Goal: Task Accomplishment & Management: Manage account settings

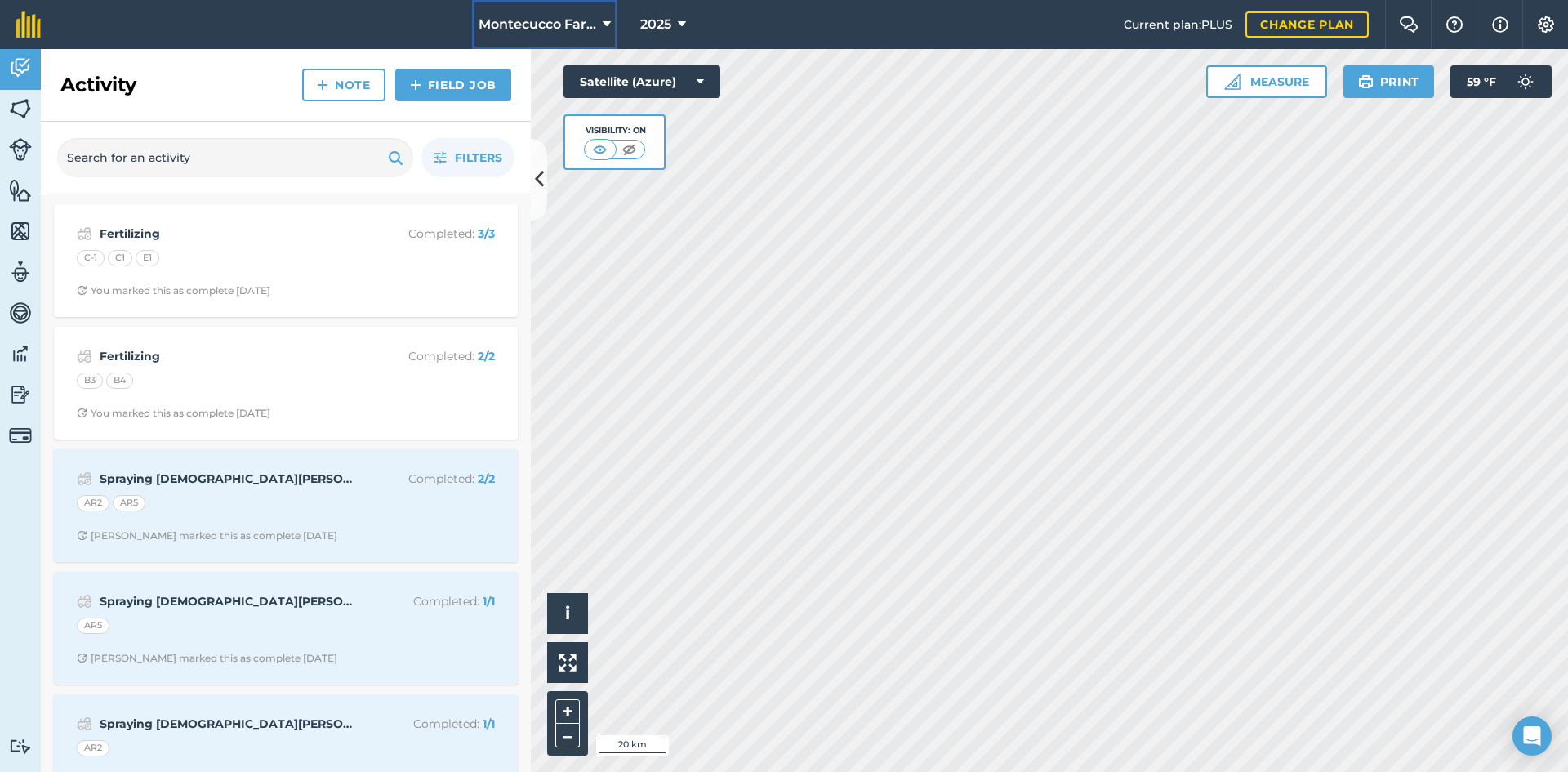
click at [588, 23] on span "Montecucco Farms" at bounding box center [537, 24] width 117 height 19
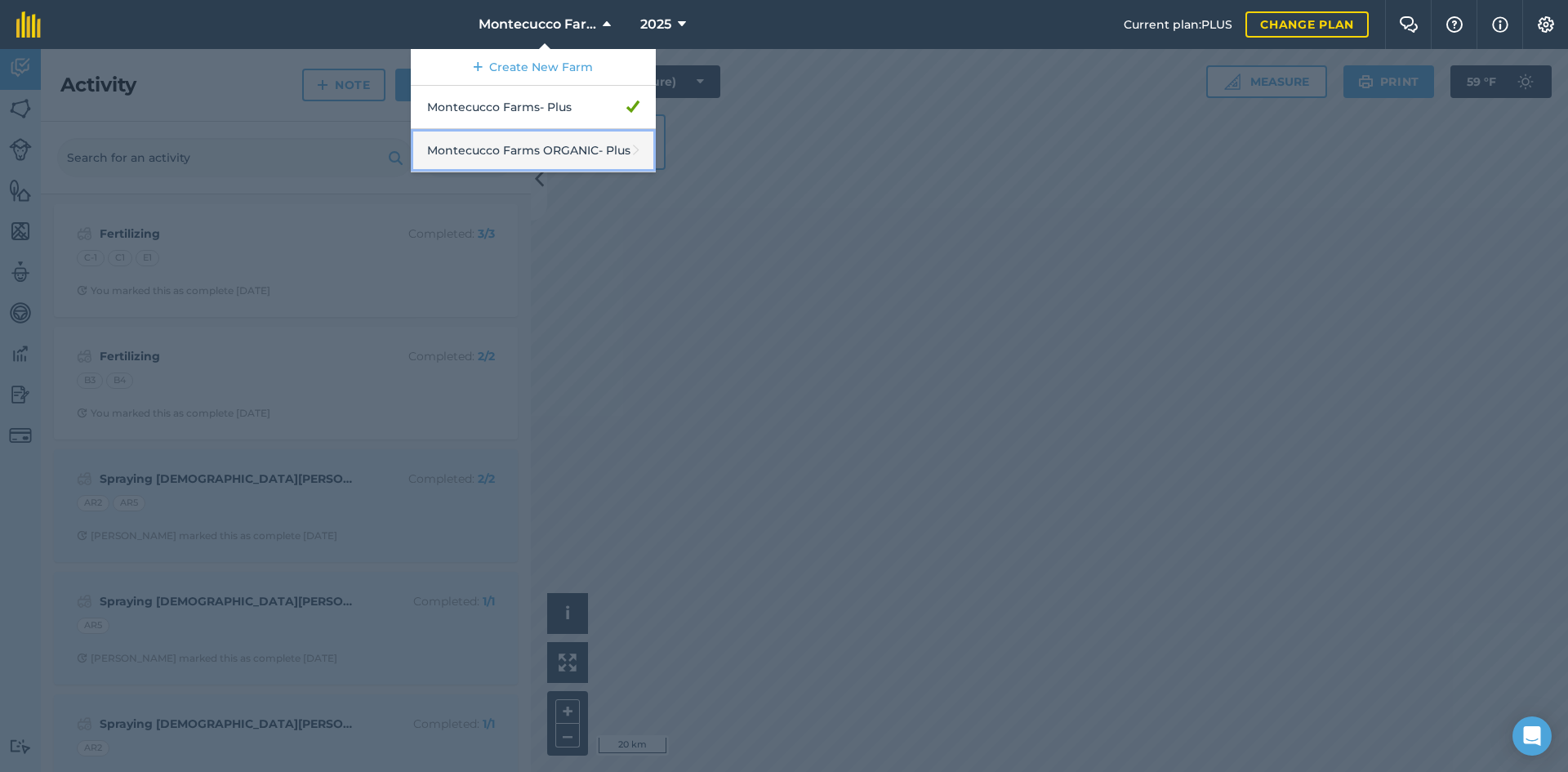
click at [567, 160] on link "Montecucco Farms ORGANIC - Plus" at bounding box center [534, 151] width 245 height 44
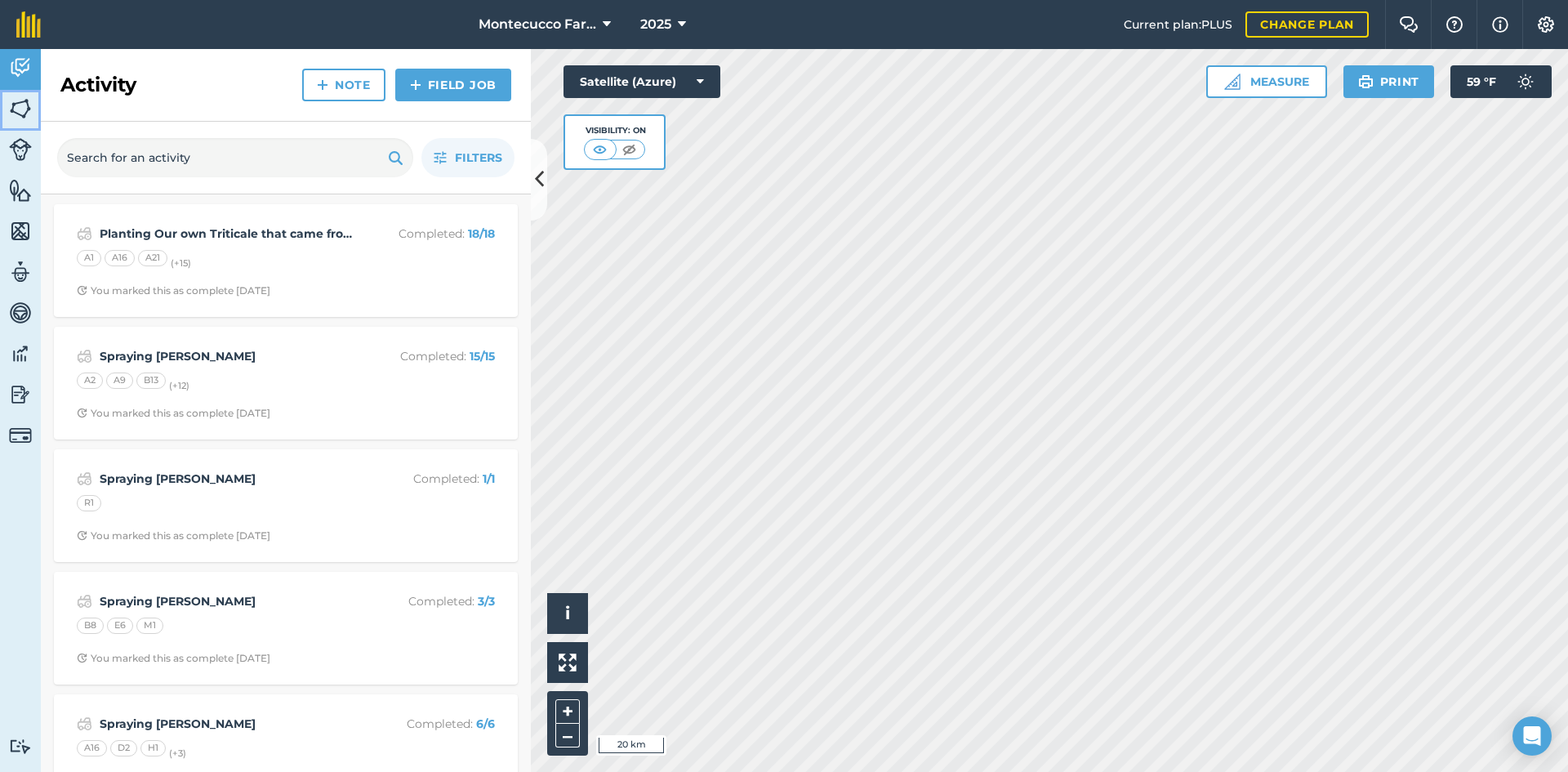
click at [23, 109] on img at bounding box center [20, 108] width 23 height 24
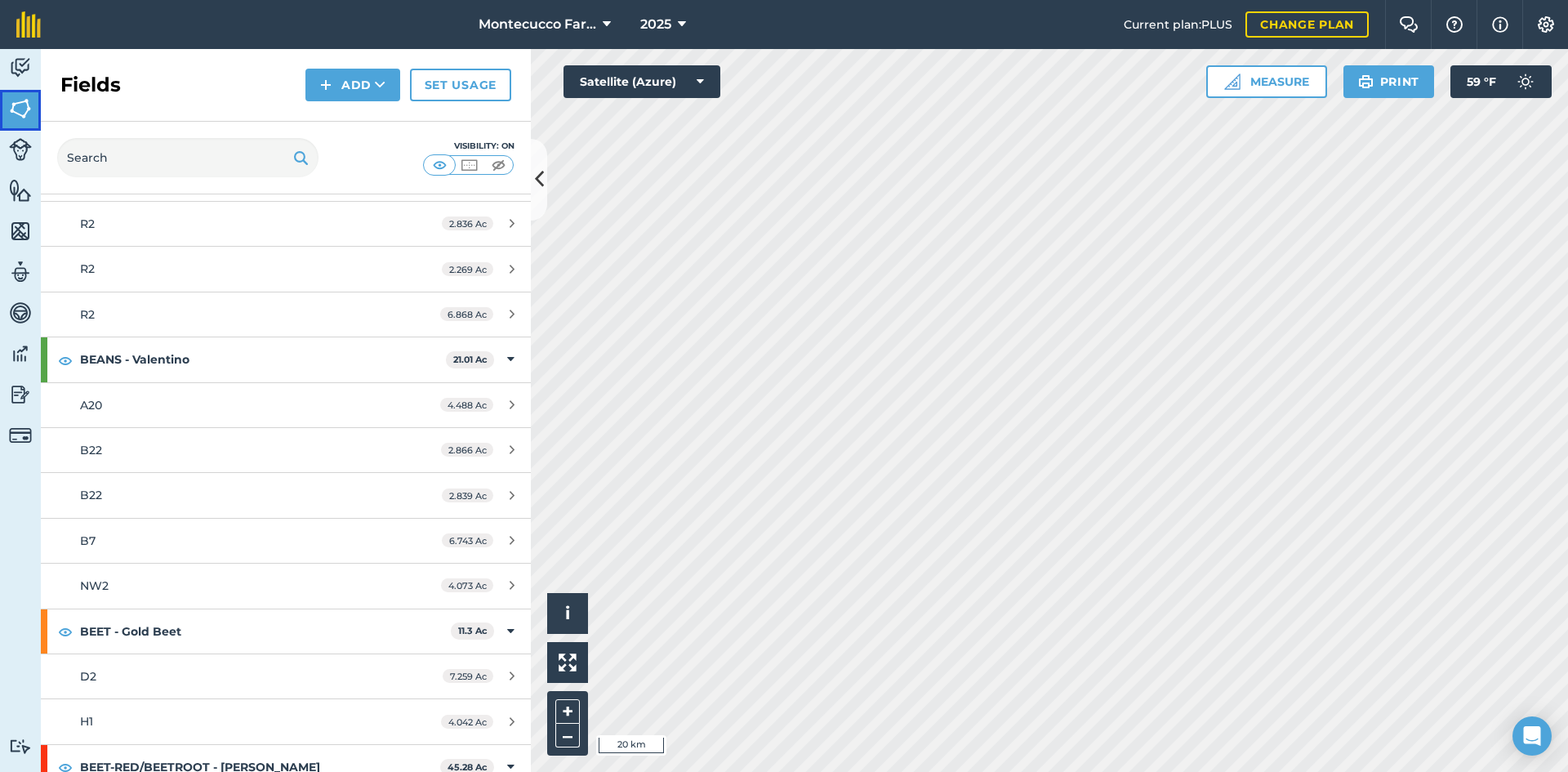
scroll to position [572, 0]
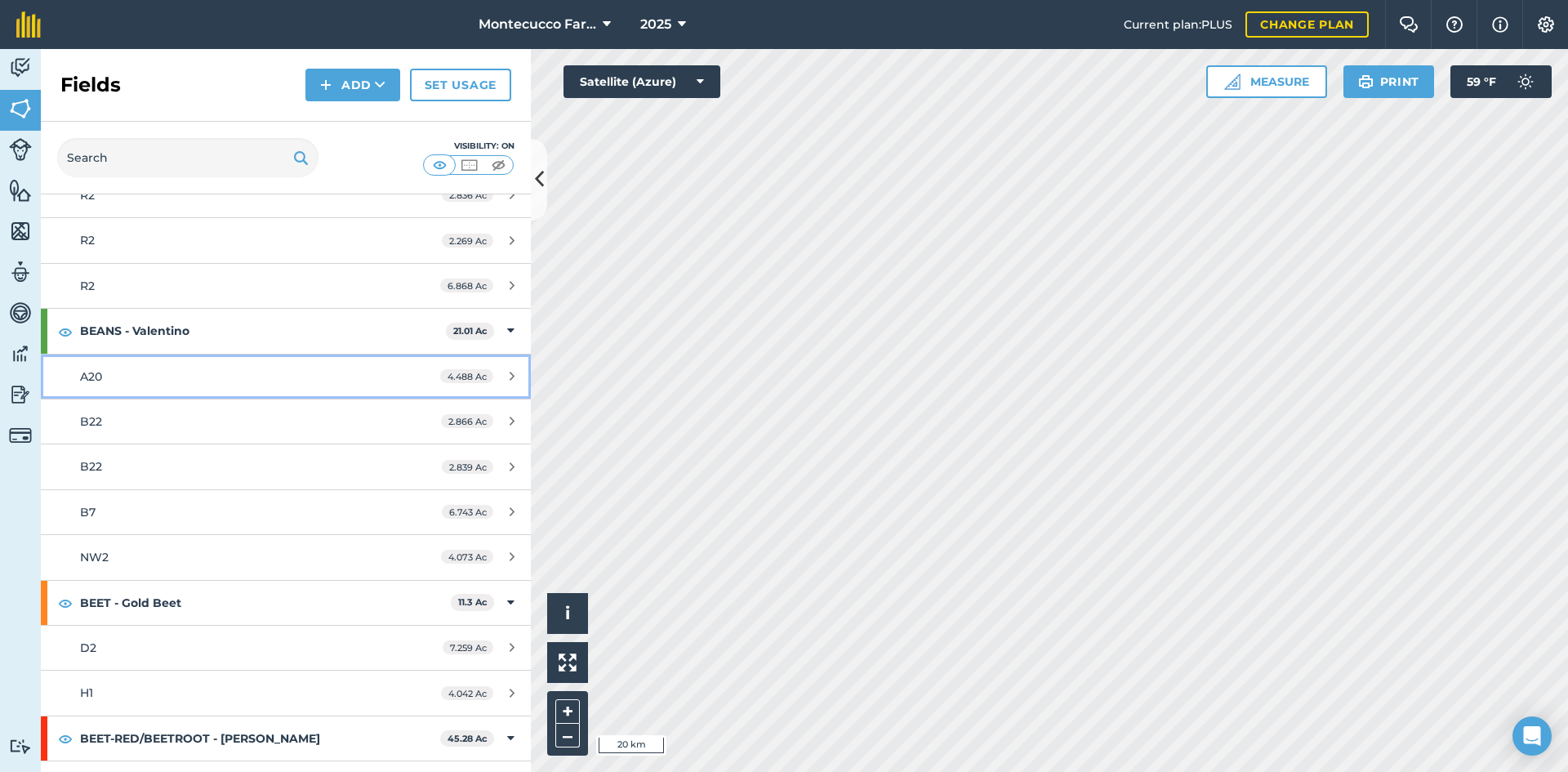
click at [108, 373] on div "A20" at bounding box center [234, 376] width 307 height 18
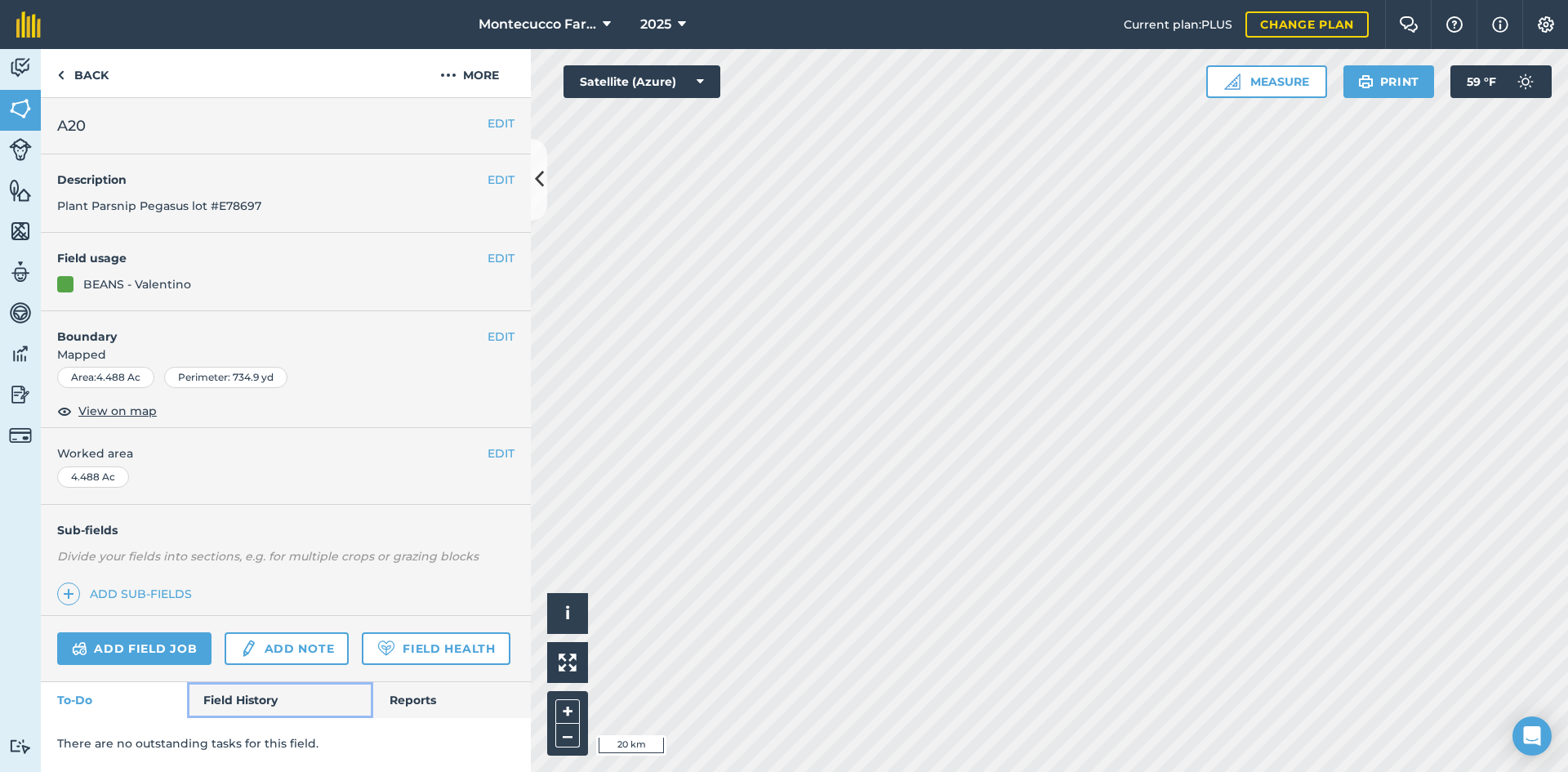
click at [217, 694] on link "Field History" at bounding box center [279, 699] width 185 height 36
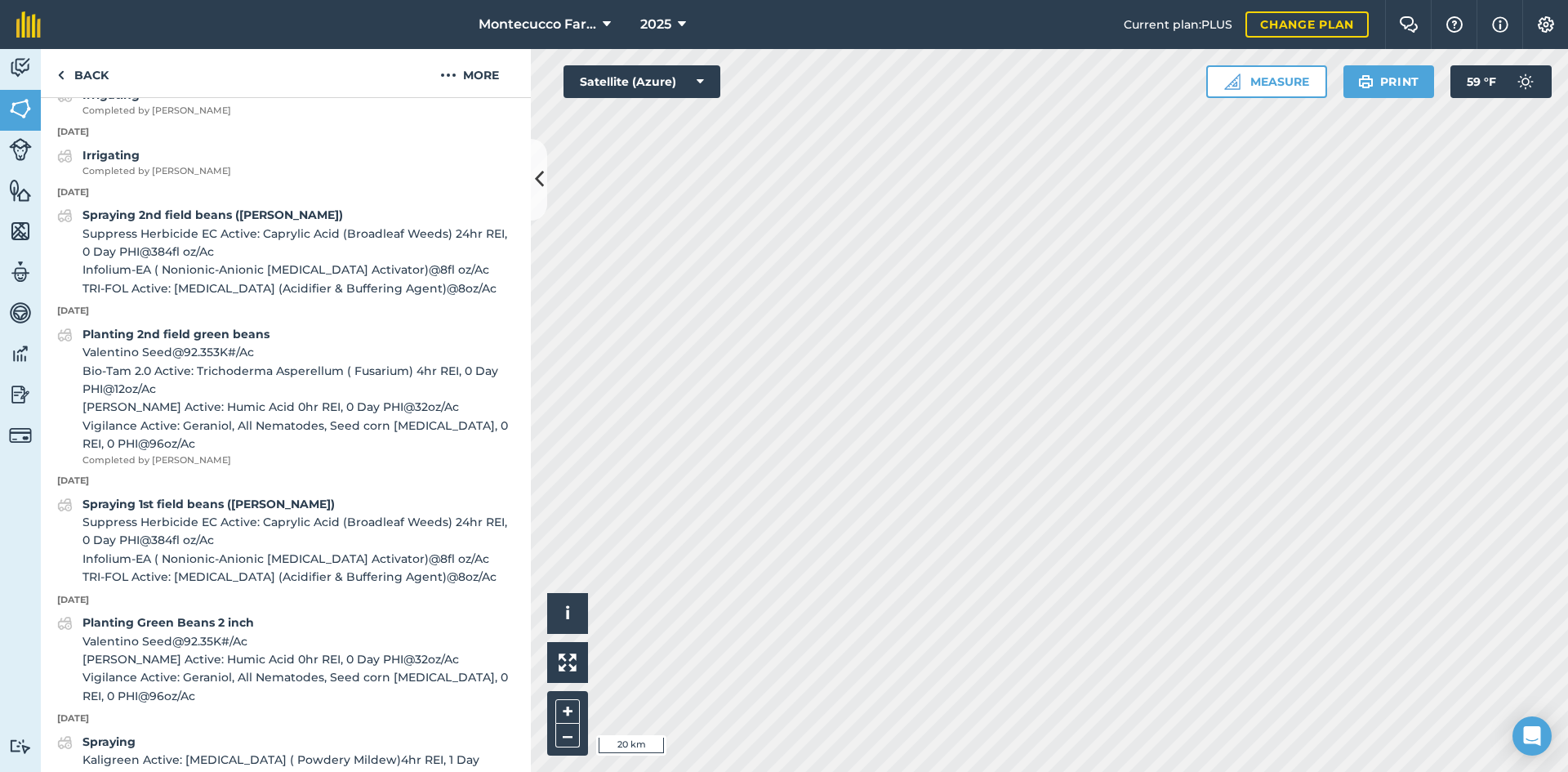
scroll to position [735, 0]
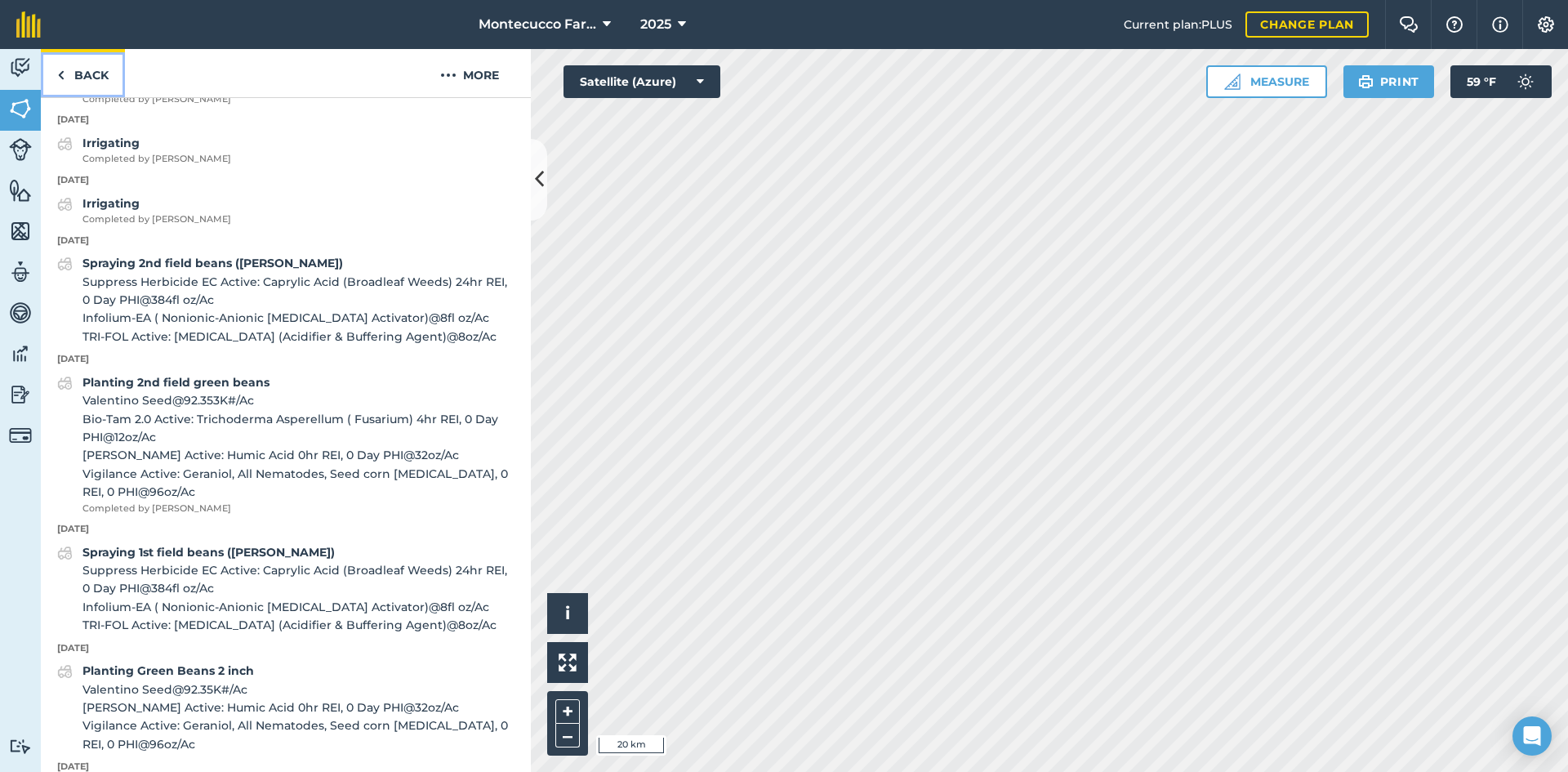
click at [89, 83] on link "Back" at bounding box center [83, 74] width 84 height 49
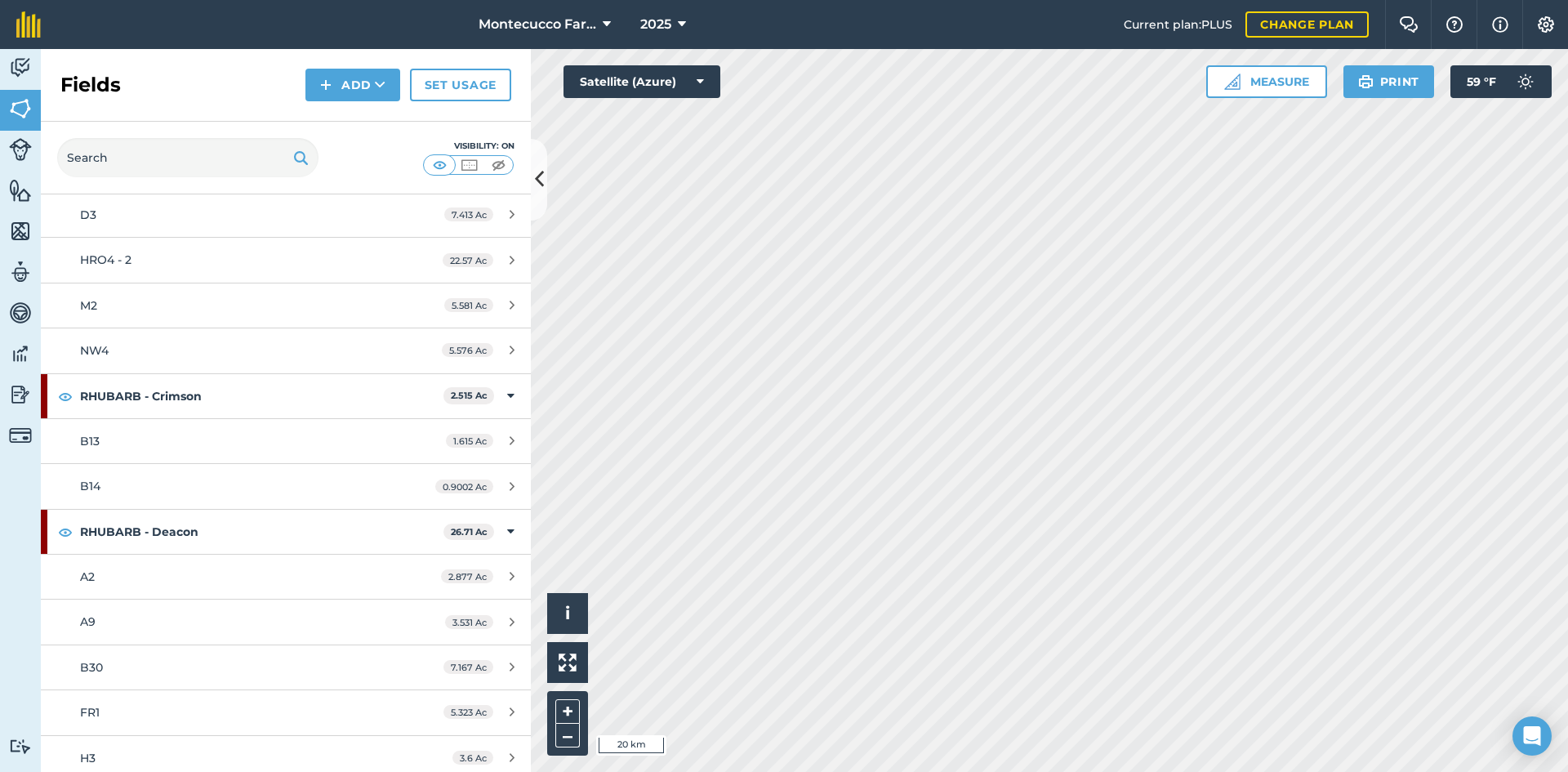
scroll to position [2041, 0]
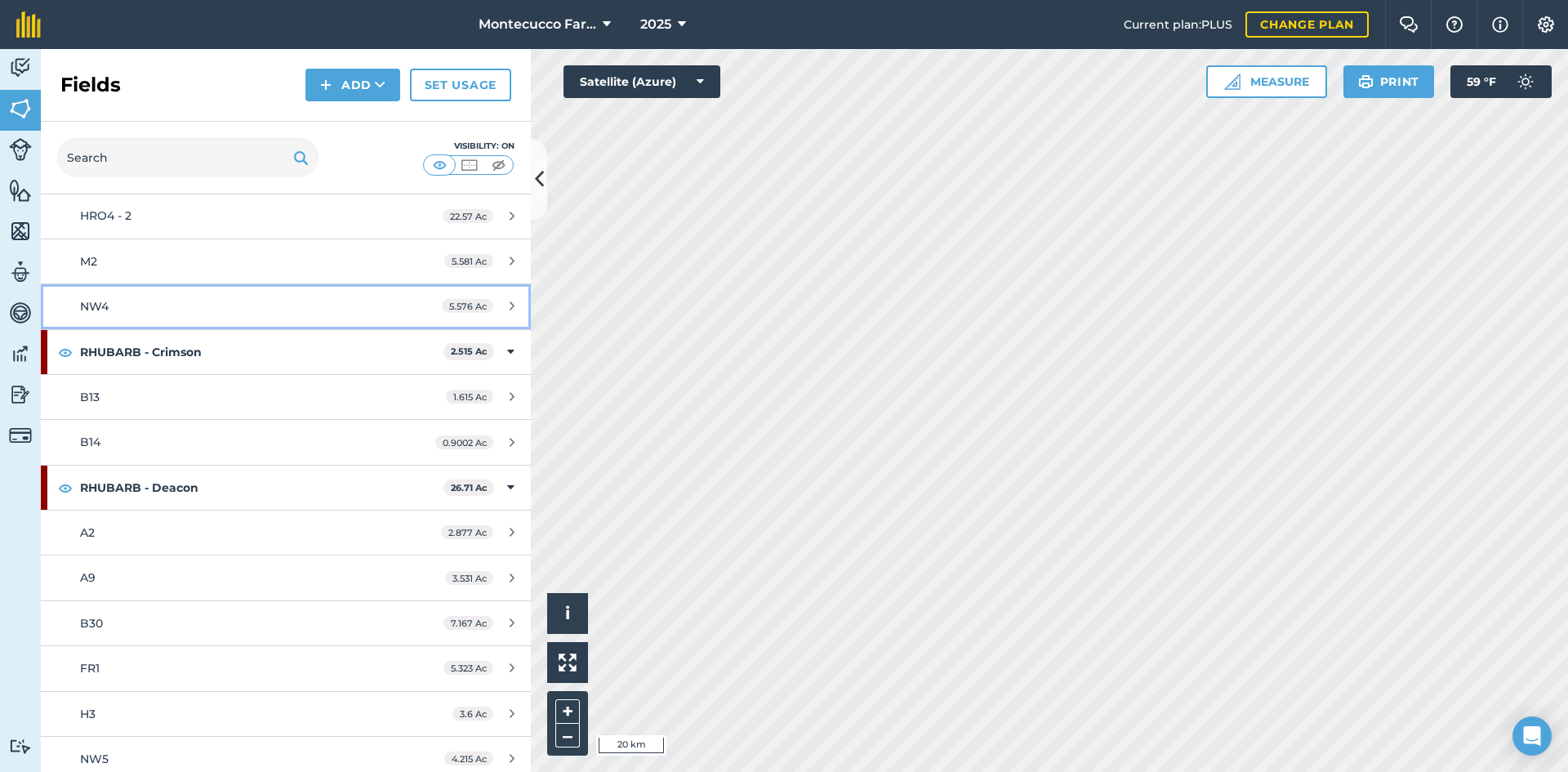
click at [116, 306] on div "NW4" at bounding box center [234, 306] width 307 height 18
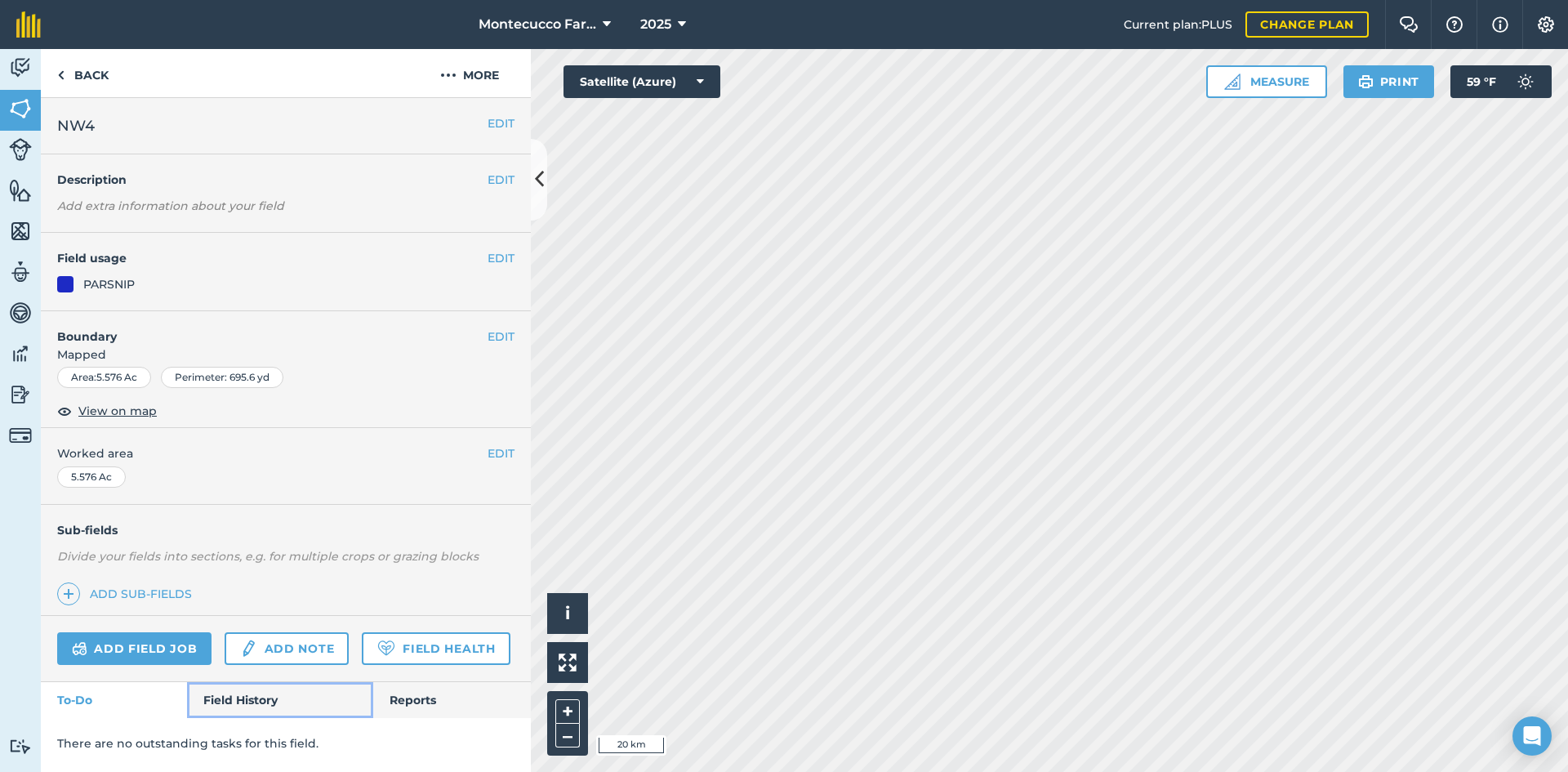
click at [278, 707] on link "Field History" at bounding box center [279, 699] width 185 height 36
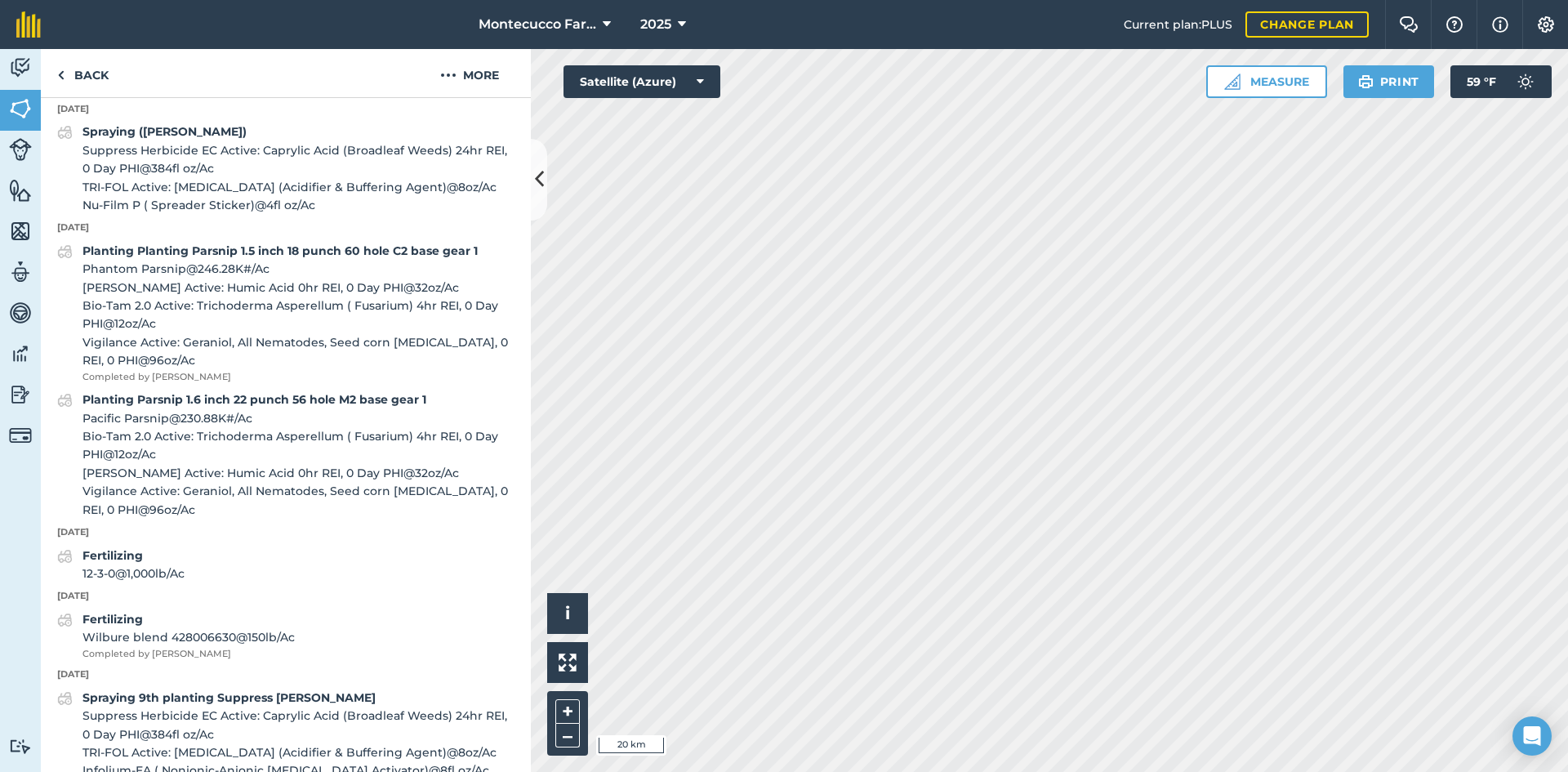
scroll to position [1062, 0]
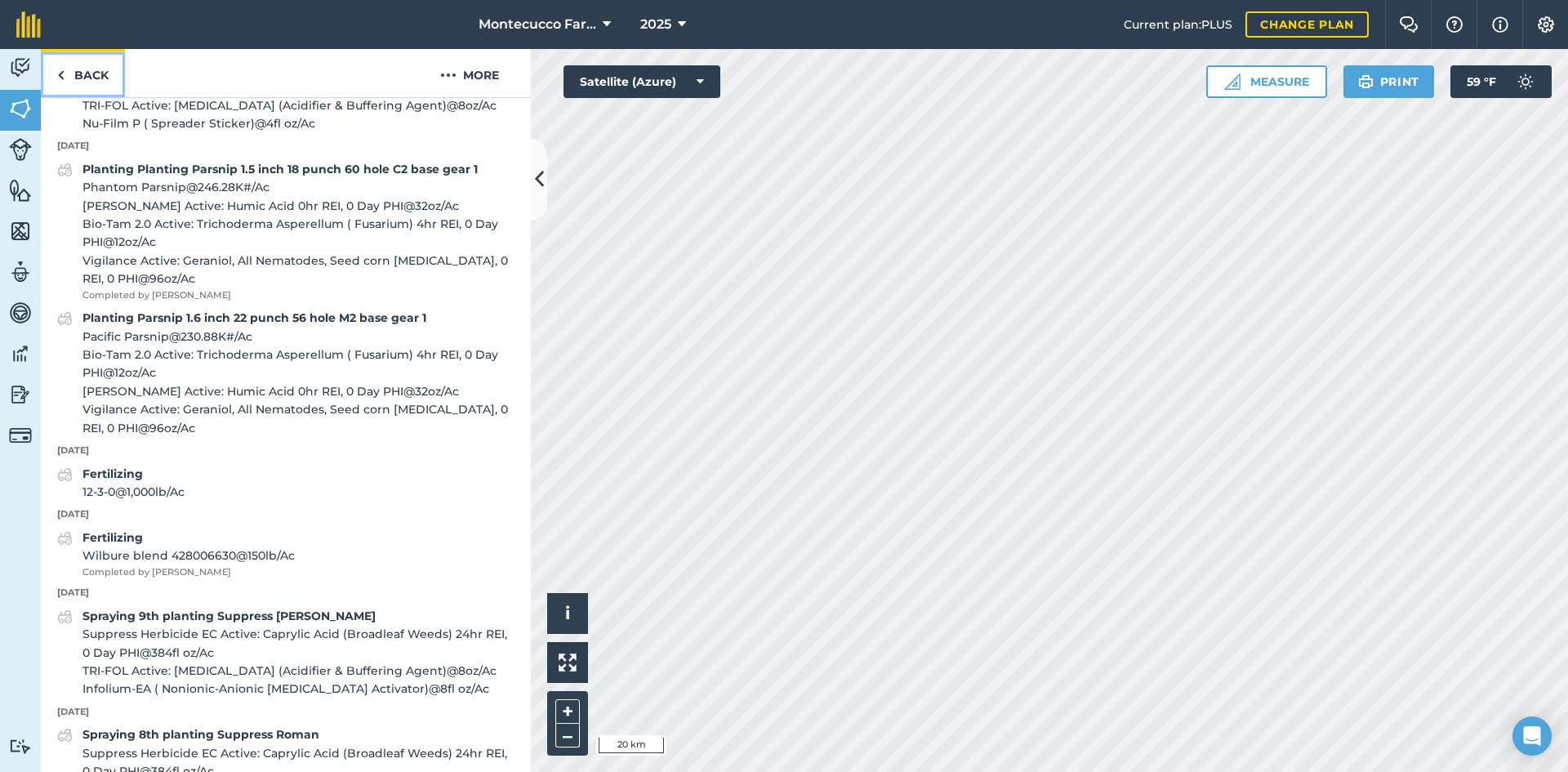
click at [100, 87] on link "Back" at bounding box center [83, 74] width 84 height 49
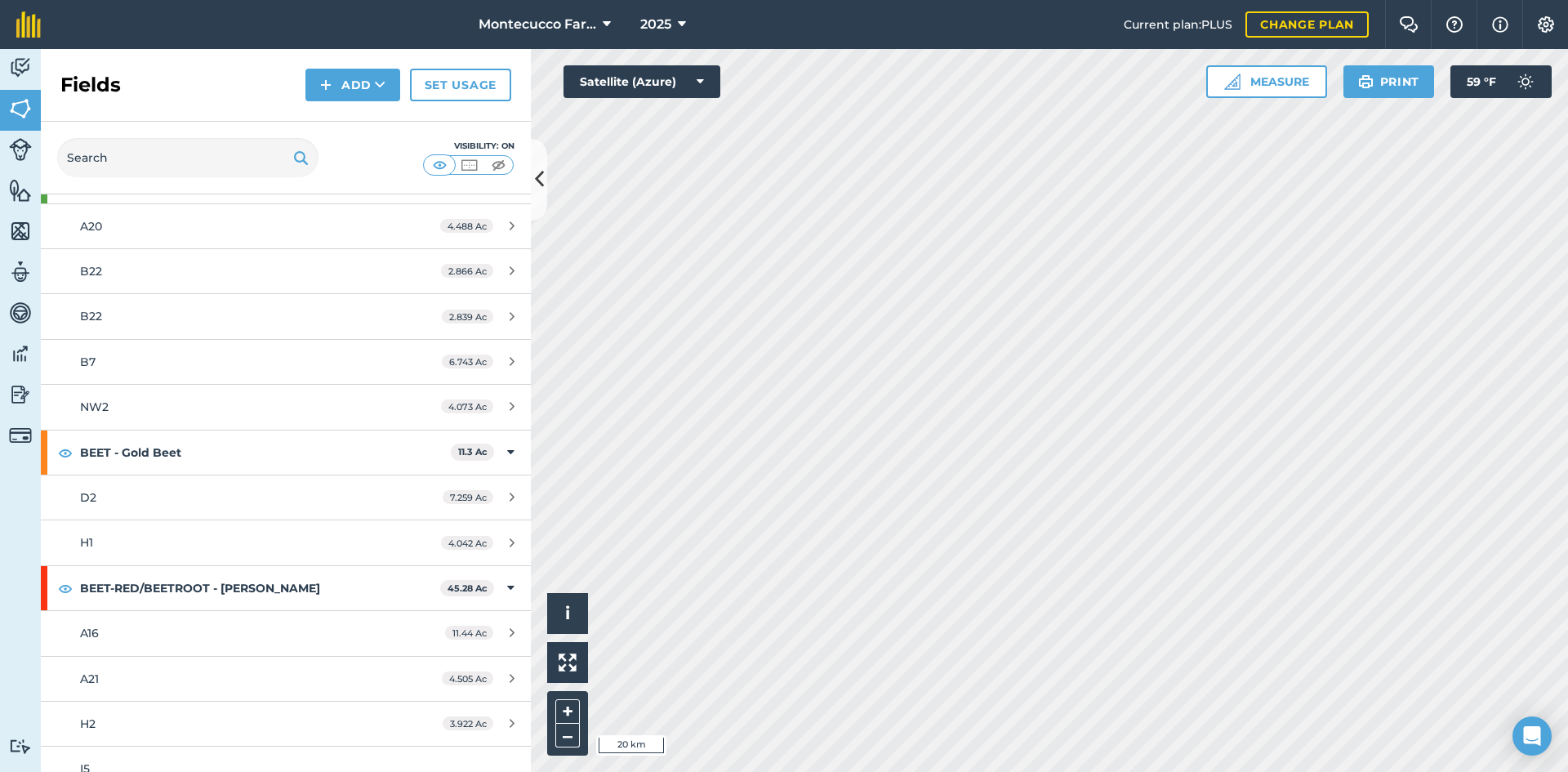
scroll to position [1225, 0]
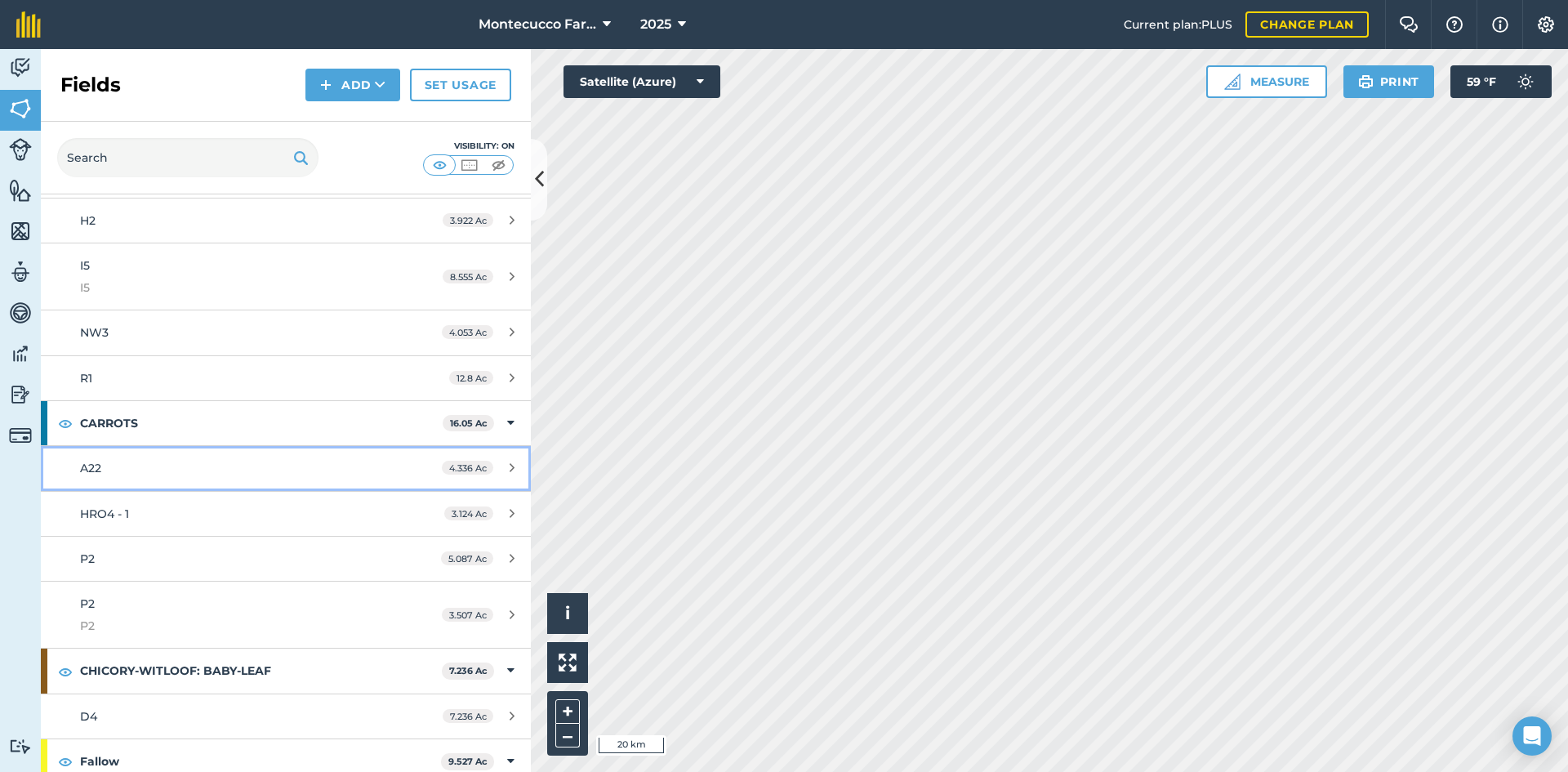
click at [101, 461] on span "A22" at bounding box center [90, 468] width 21 height 15
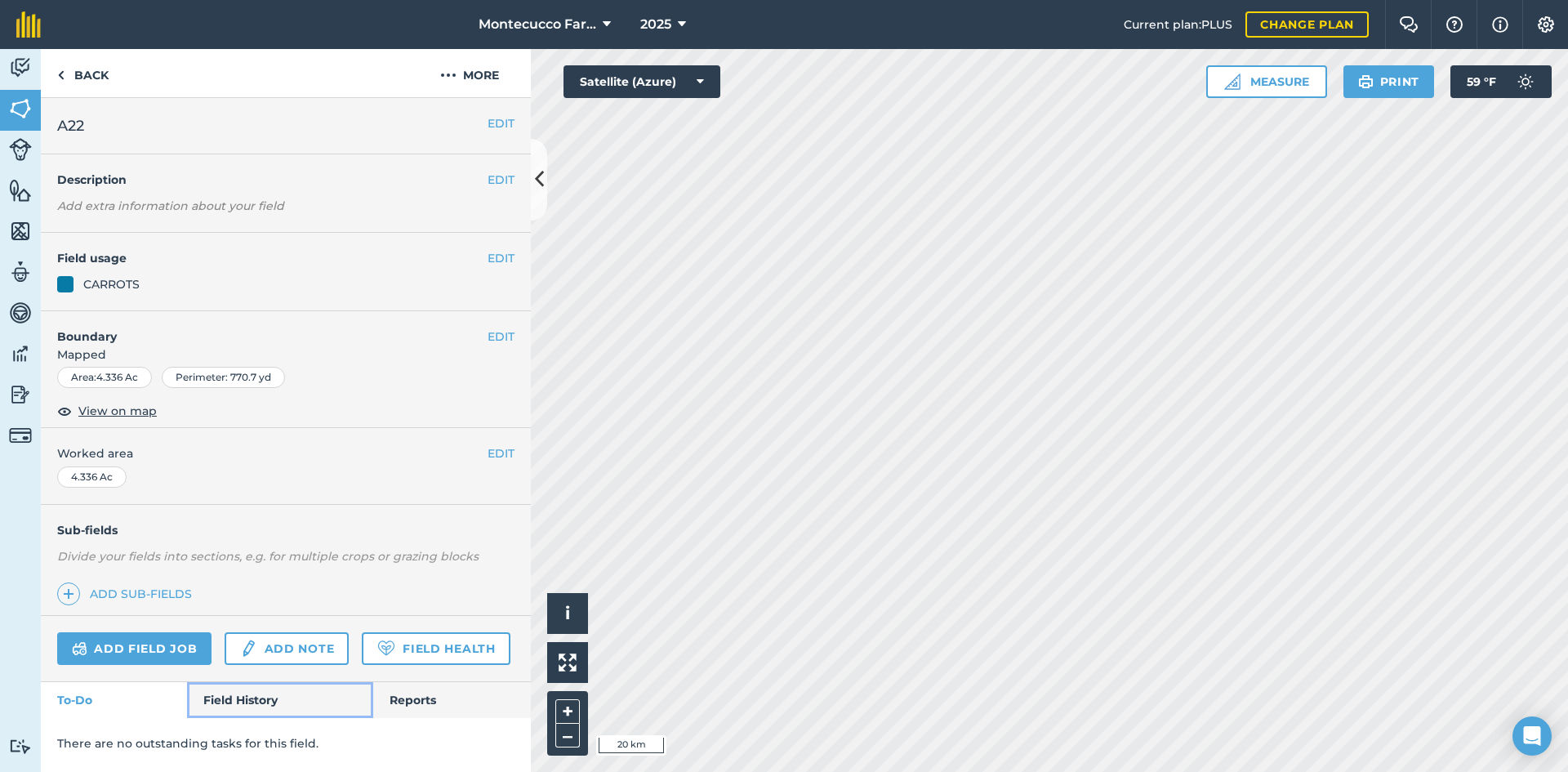
click at [220, 703] on link "Field History" at bounding box center [279, 699] width 185 height 36
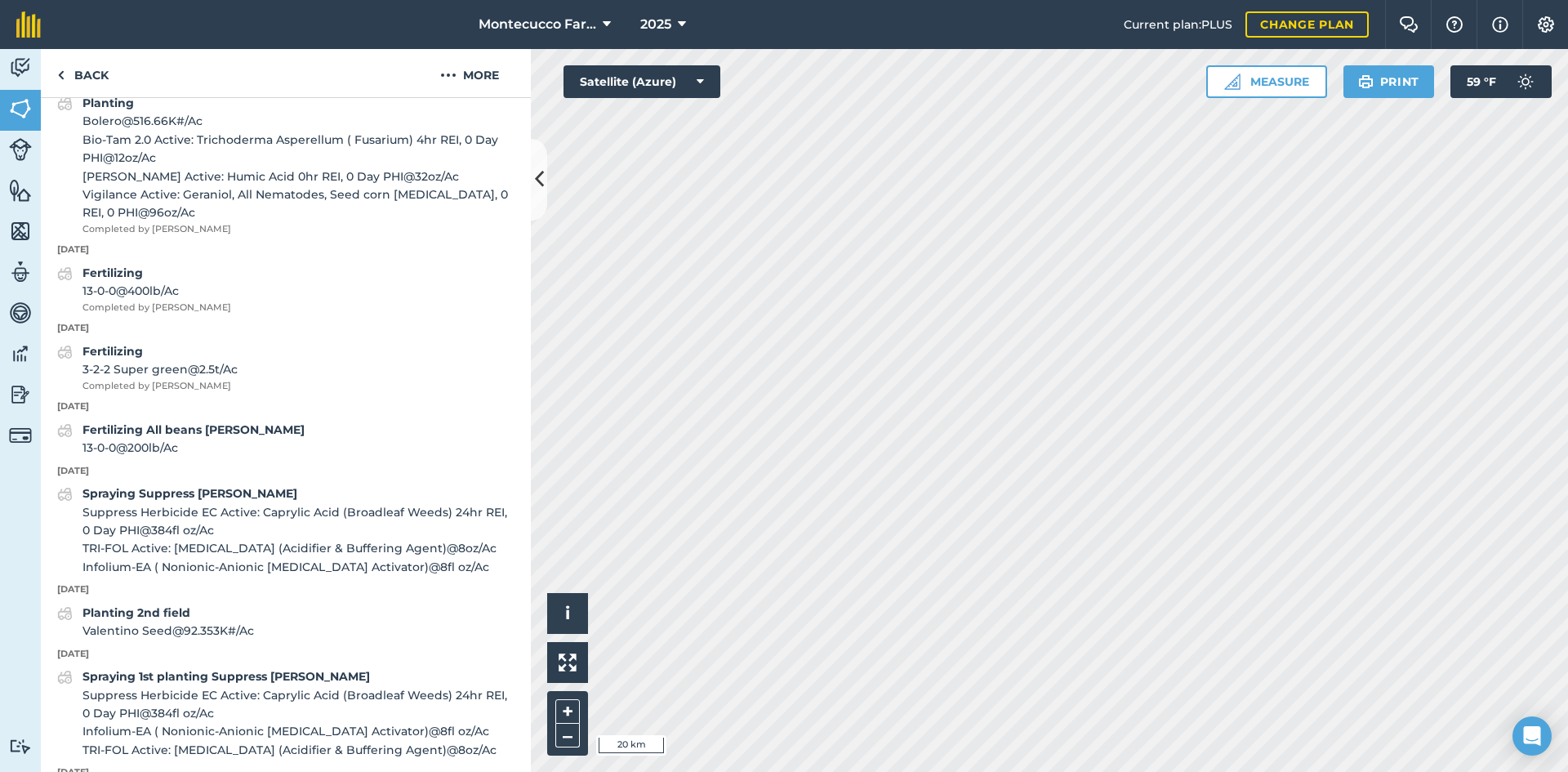
scroll to position [2287, 0]
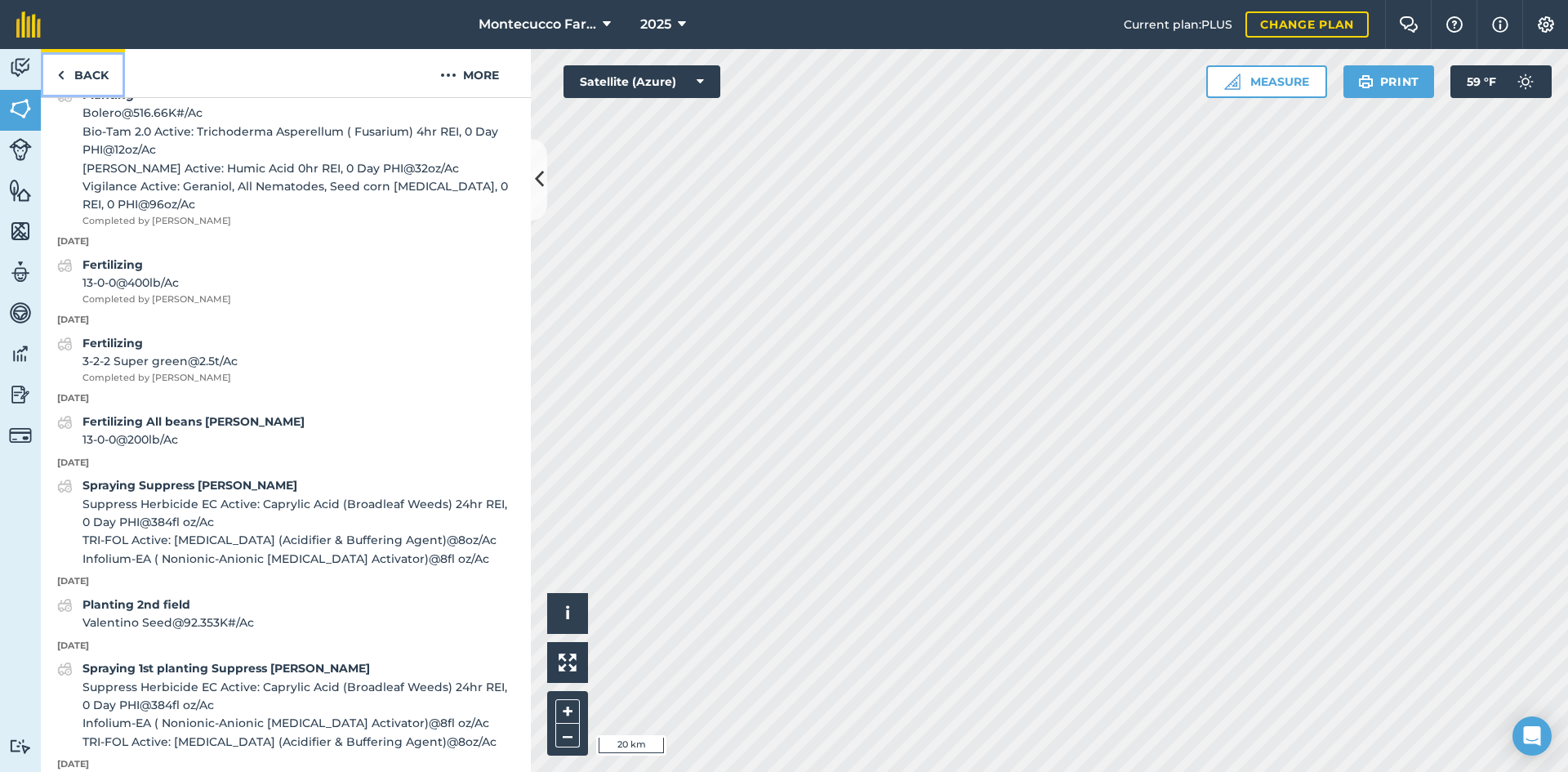
click at [59, 77] on img at bounding box center [60, 75] width 8 height 19
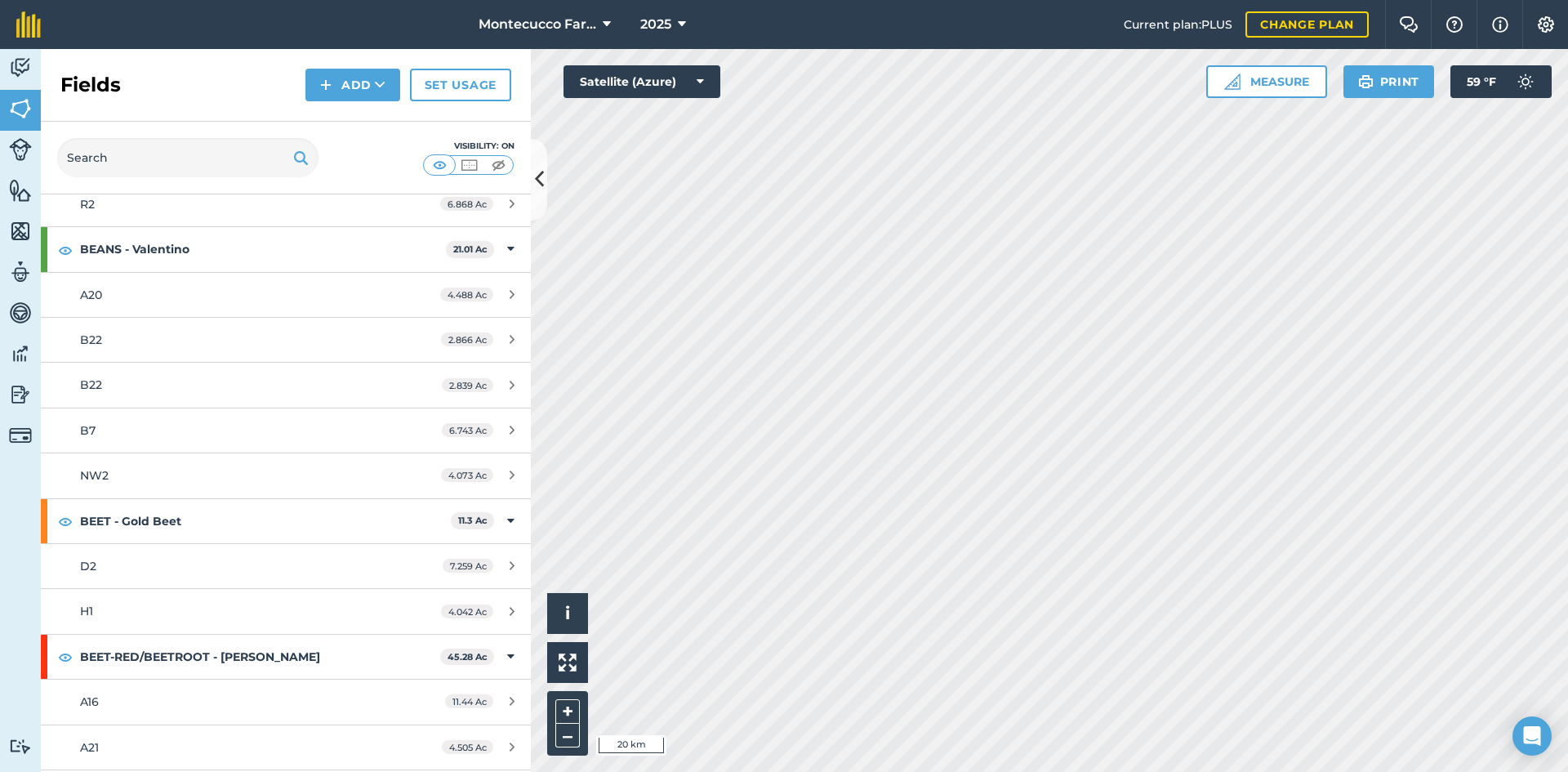
scroll to position [735, 0]
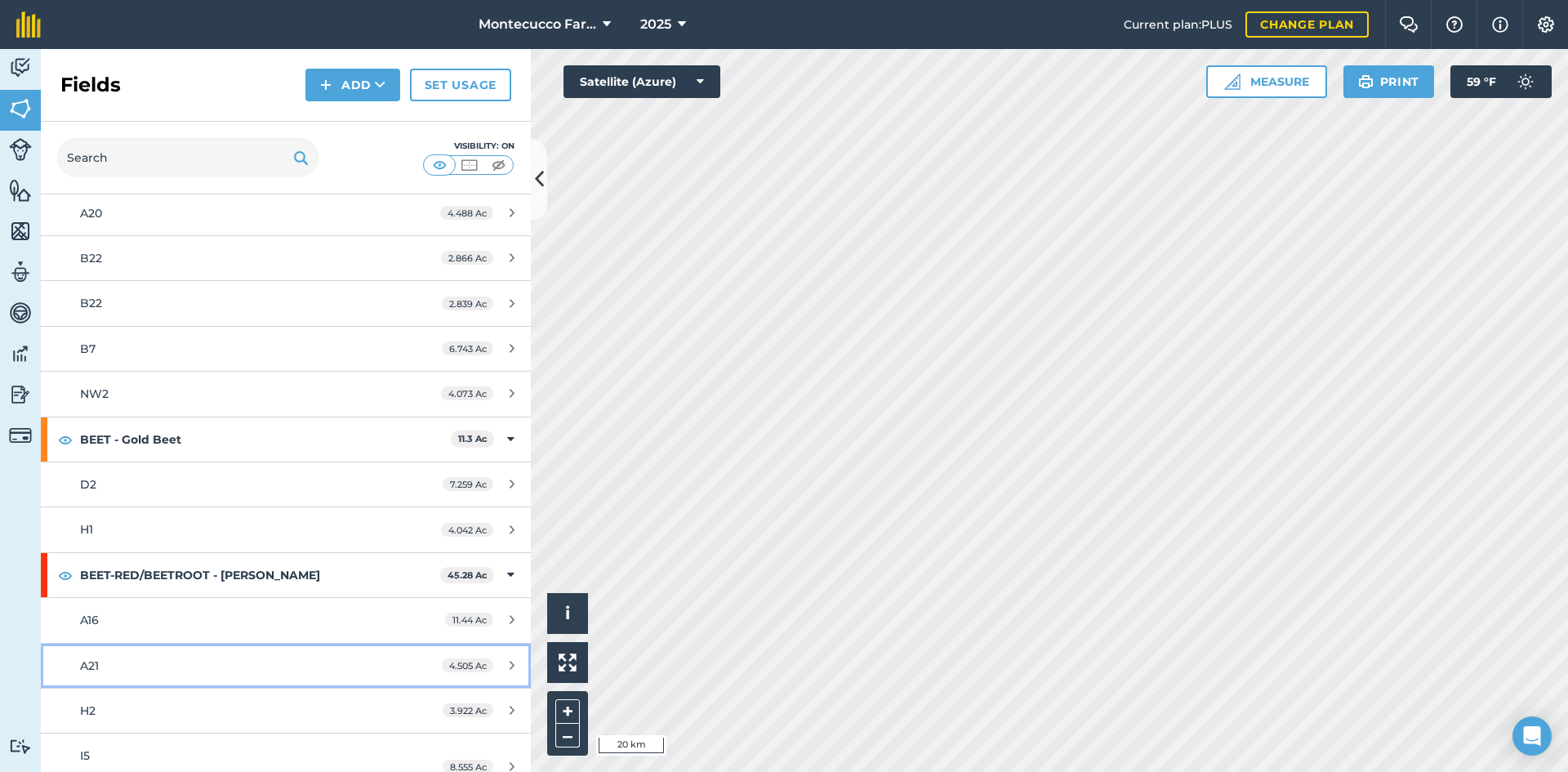
click at [110, 655] on link "A21 4.505 Ac" at bounding box center [286, 665] width 490 height 44
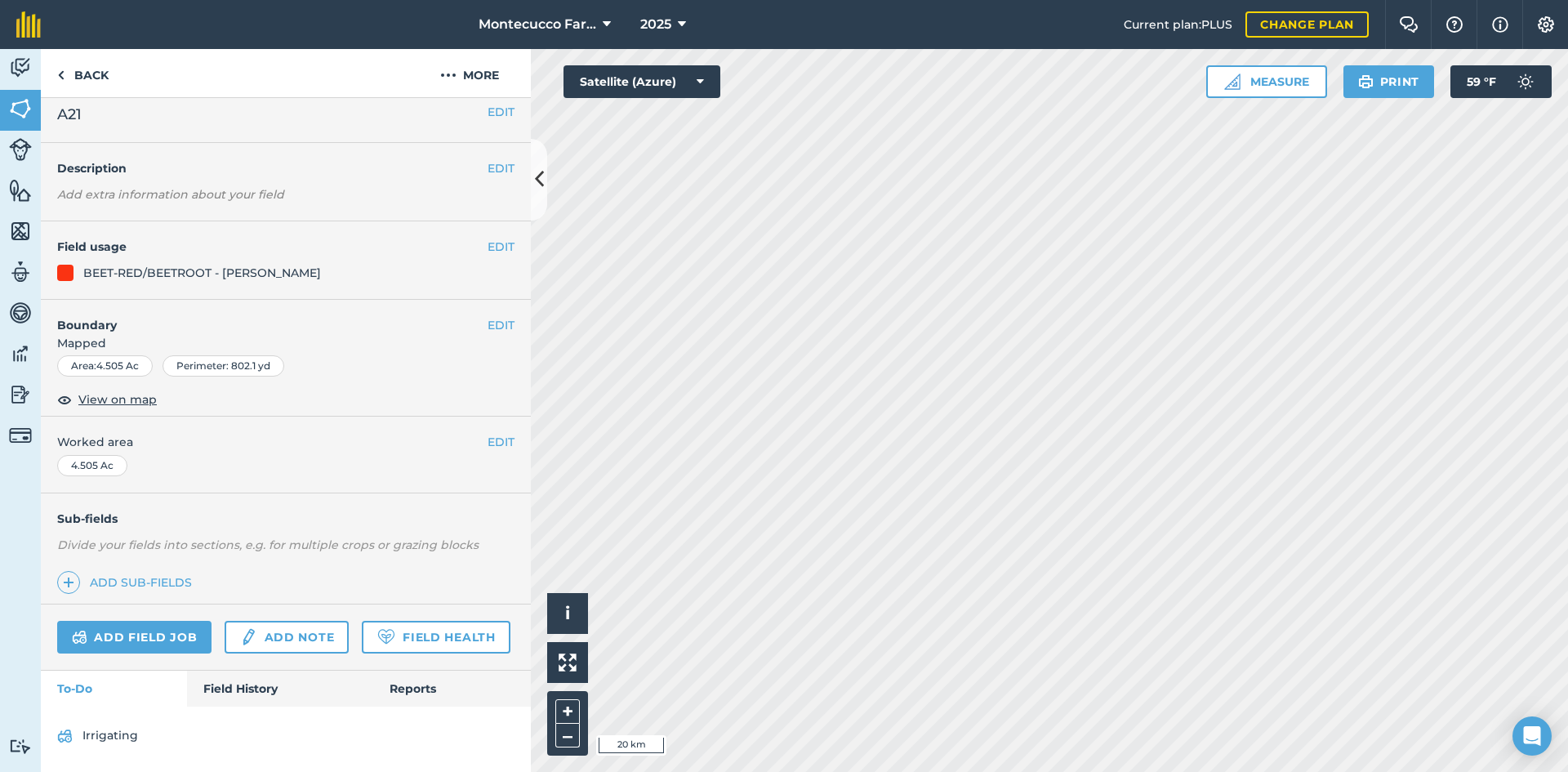
scroll to position [57, 0]
click at [209, 680] on link "Field History" at bounding box center [279, 688] width 185 height 36
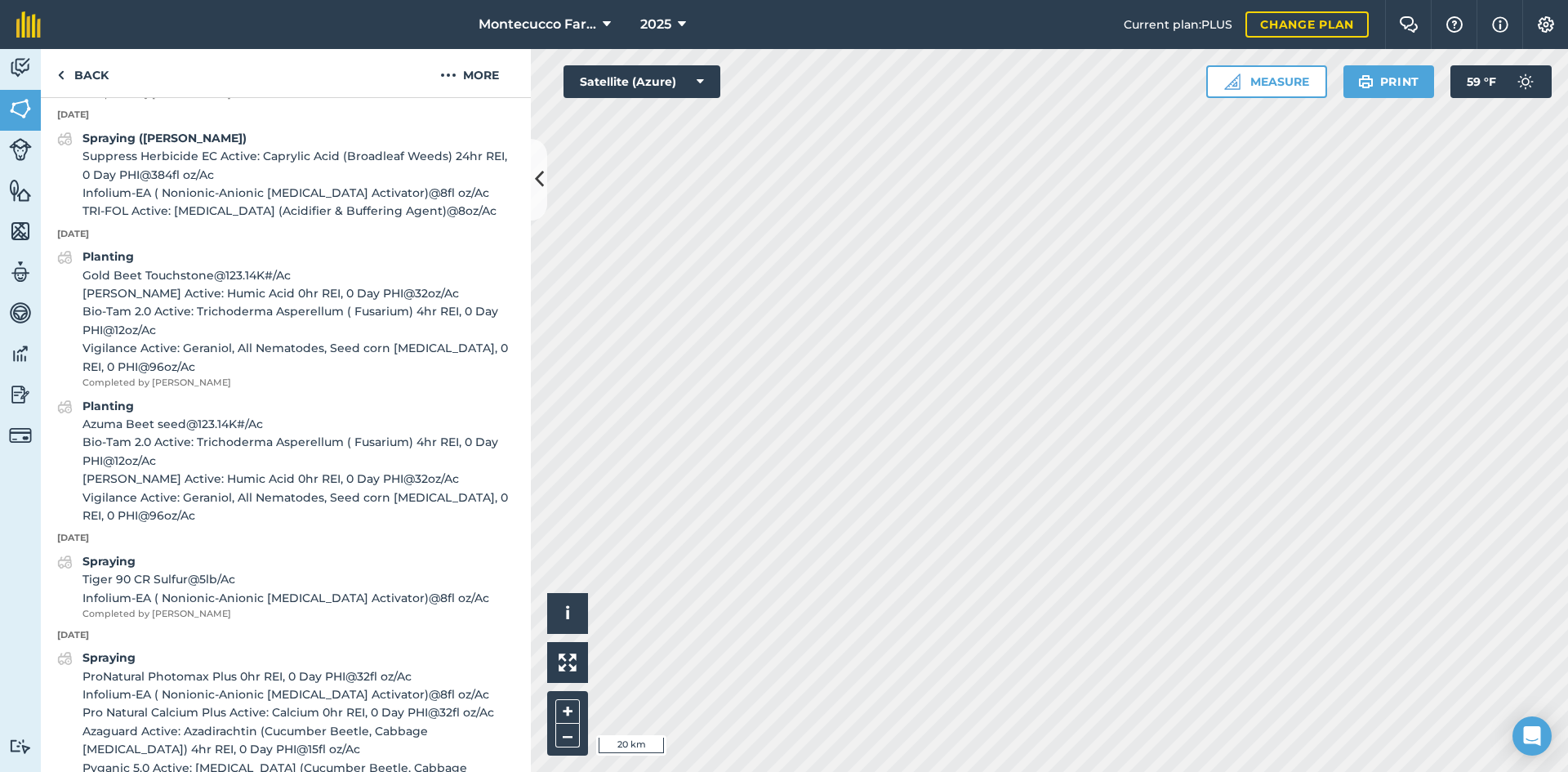
scroll to position [1201, 0]
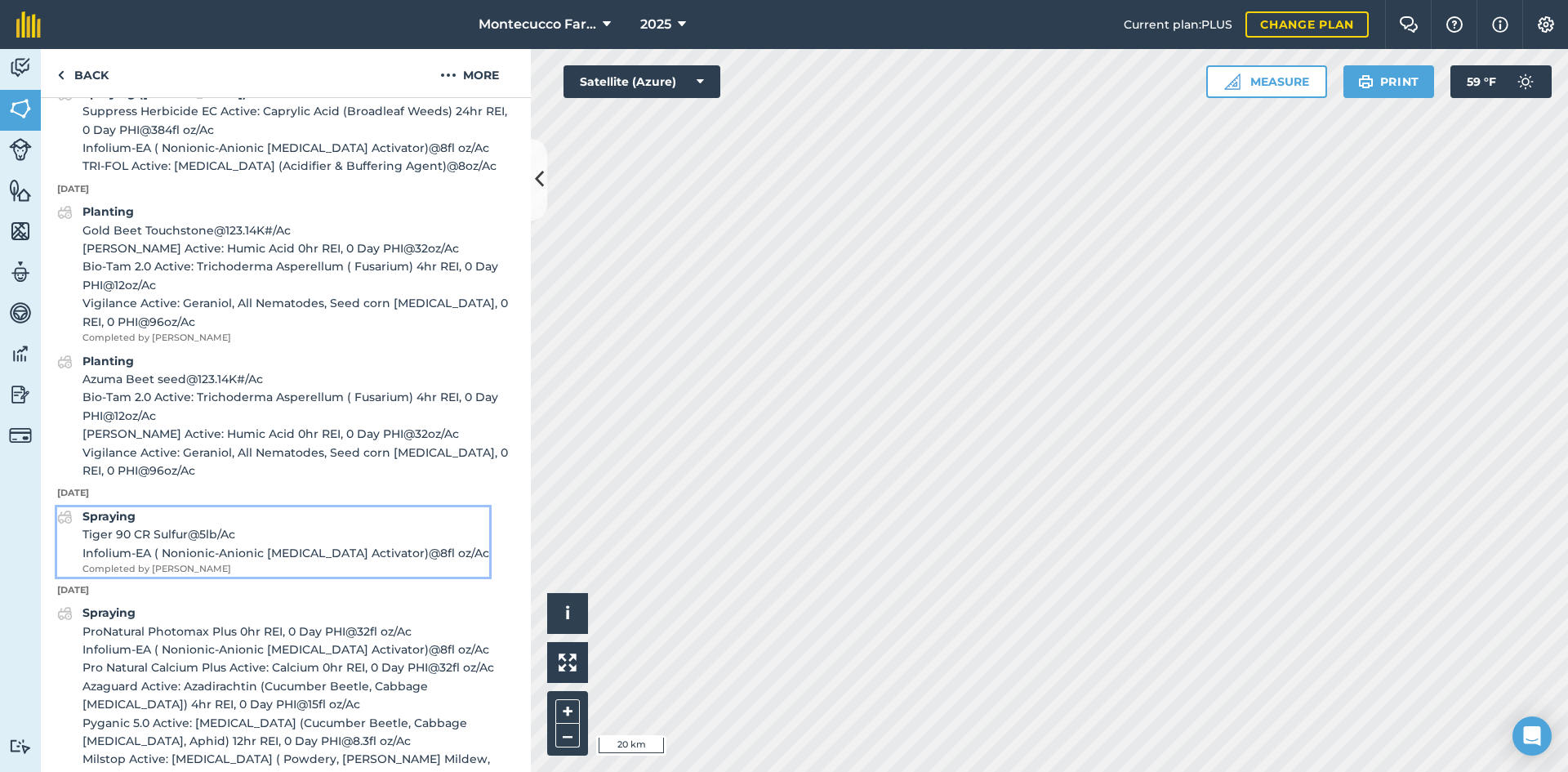
click at [128, 543] on span "Tiger 90 CR Sulfur @ 5 lb / Ac" at bounding box center [286, 533] width 407 height 18
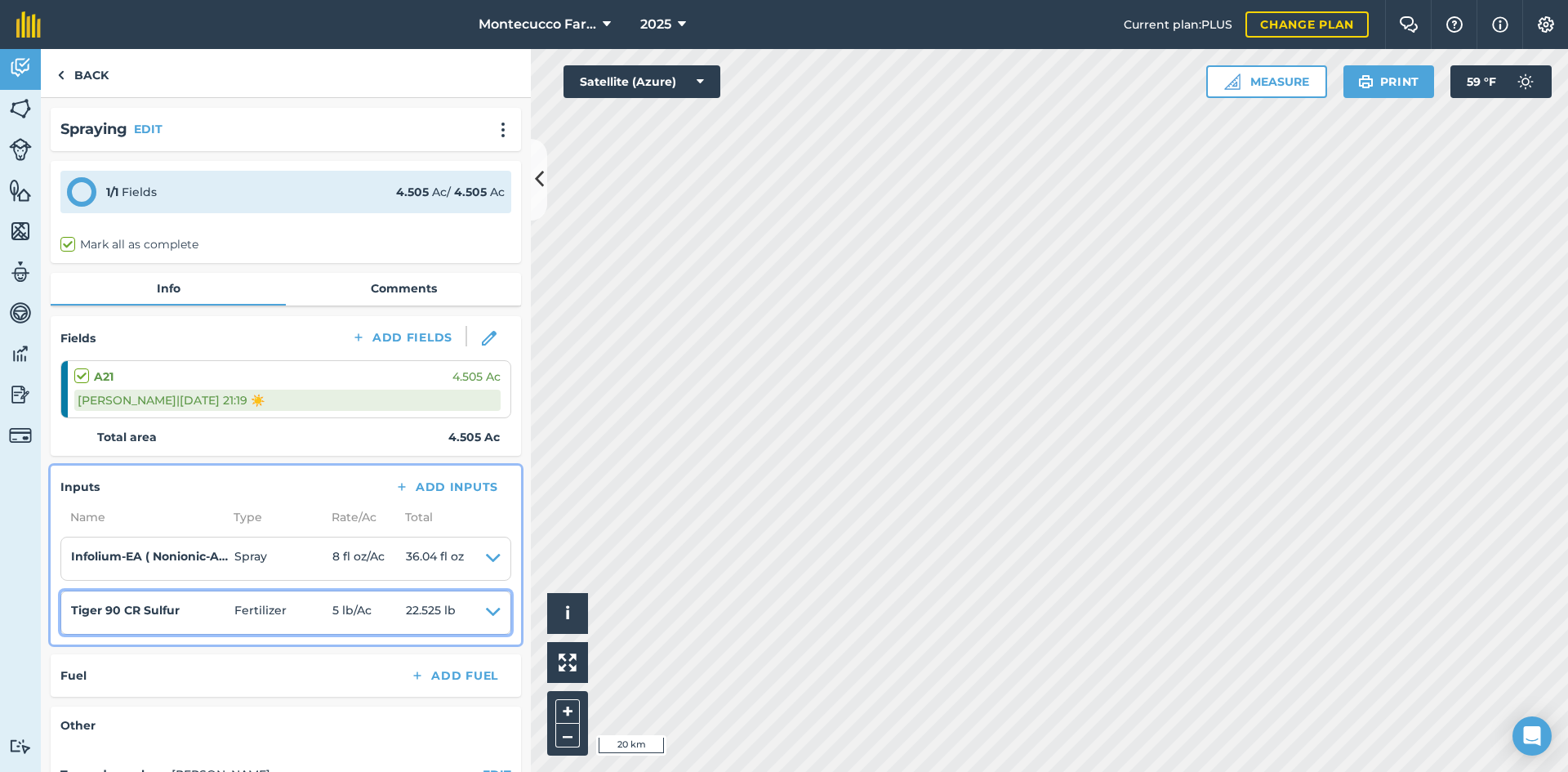
click at [123, 610] on h4 "Tiger 90 CR Sulfur" at bounding box center [152, 610] width 163 height 18
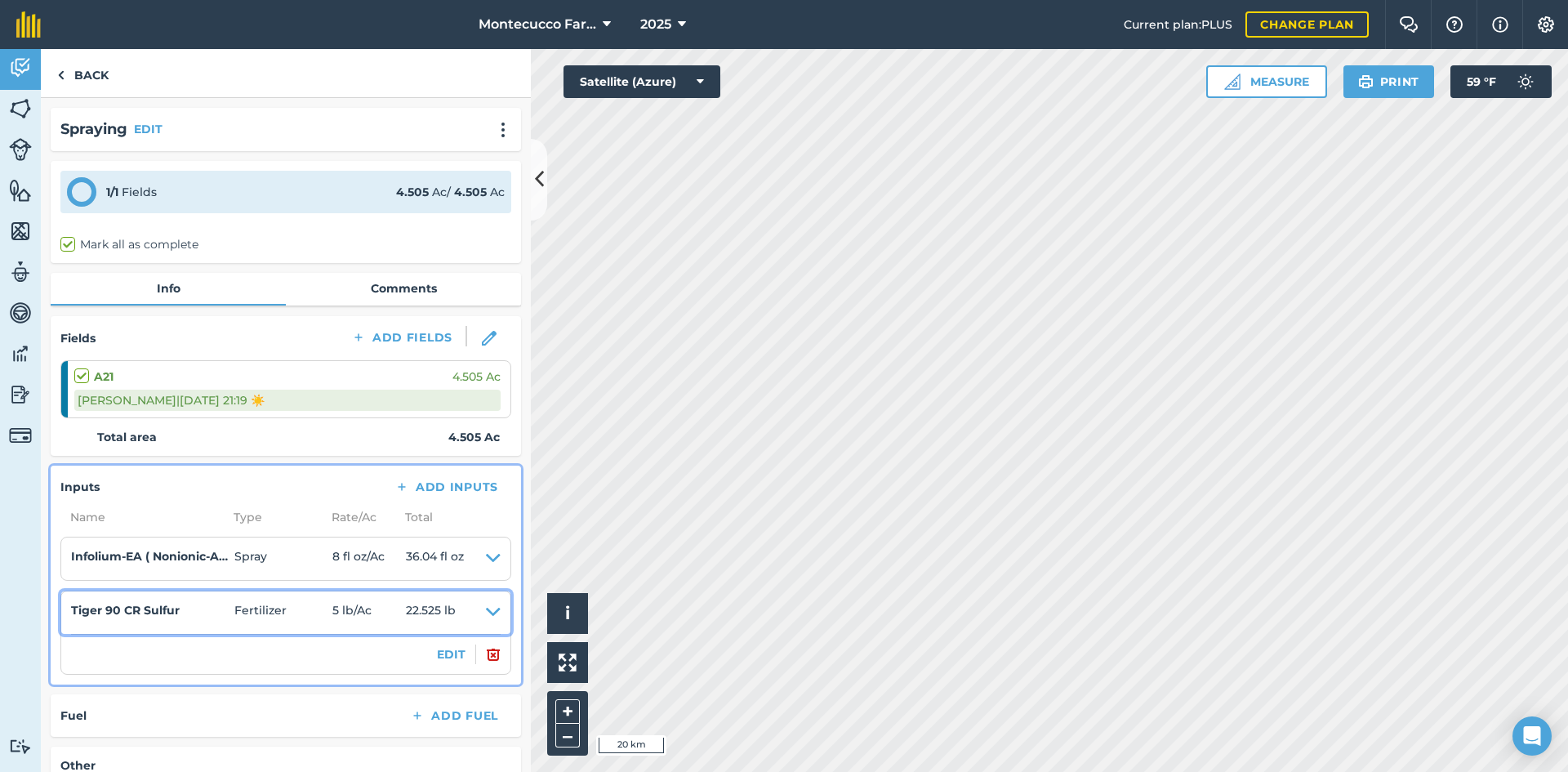
click at [486, 612] on icon at bounding box center [493, 612] width 15 height 23
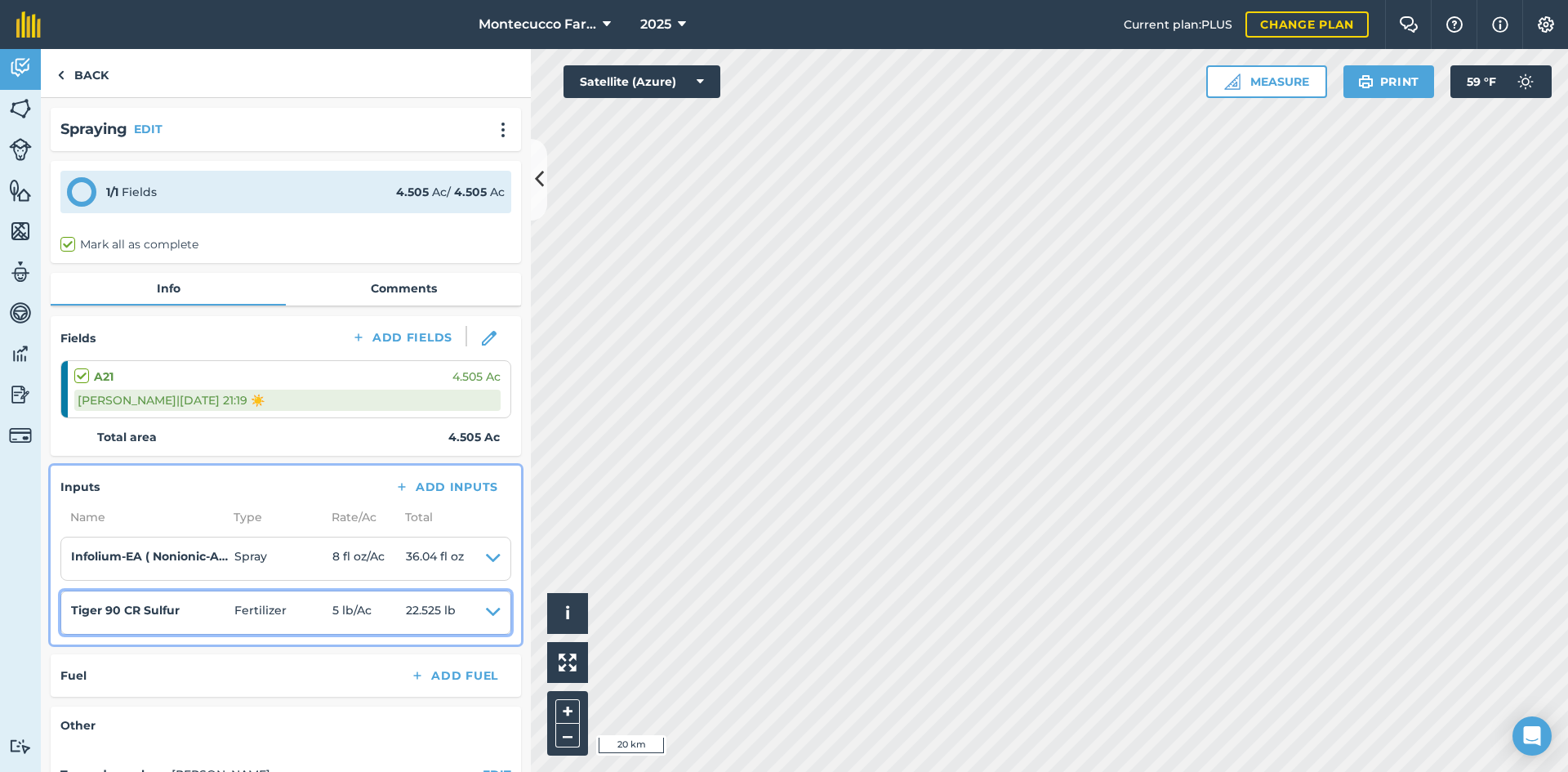
click at [100, 614] on h4 "Tiger 90 CR Sulfur" at bounding box center [152, 610] width 163 height 18
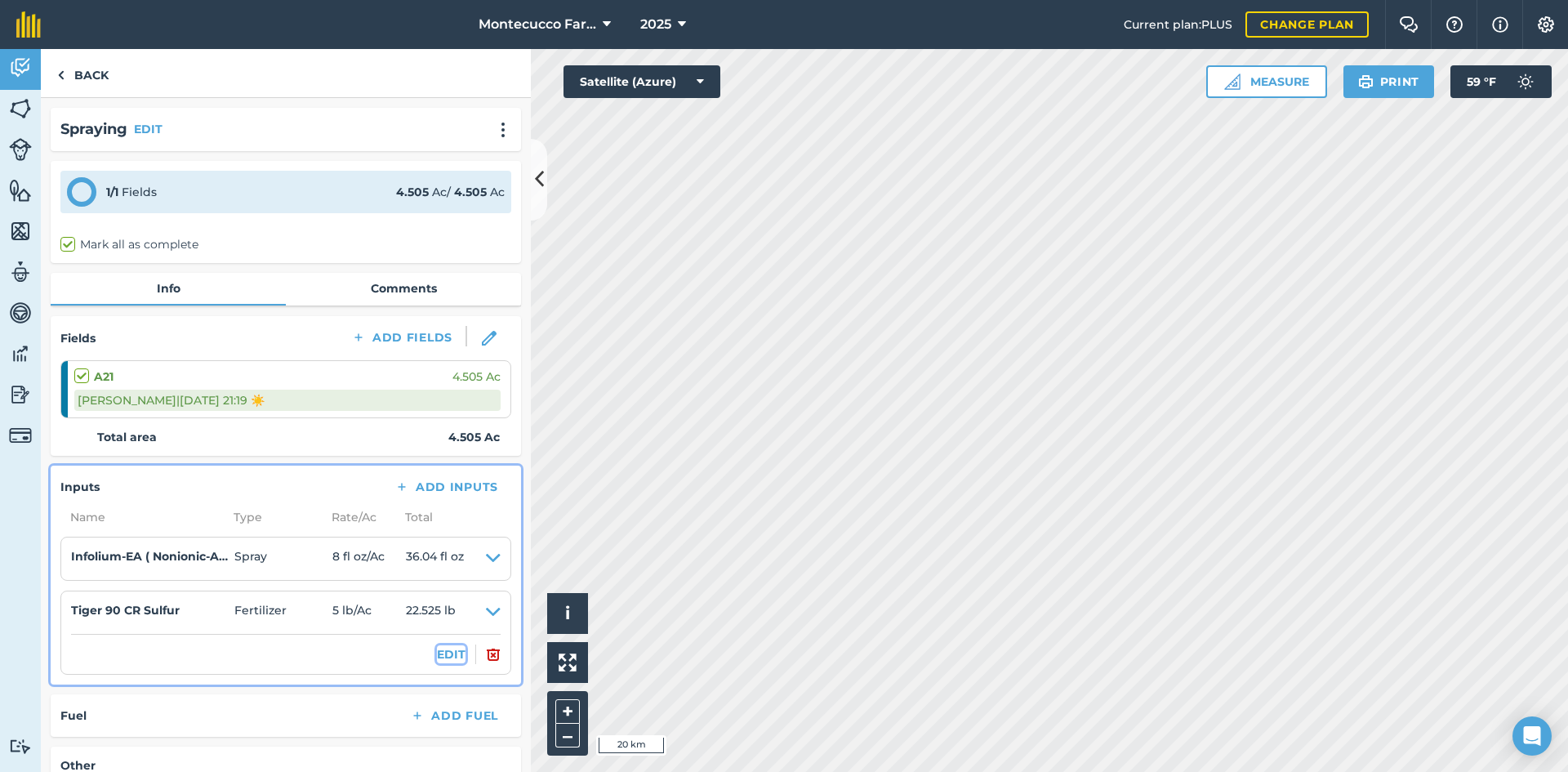
click at [437, 658] on button "EDIT" at bounding box center [451, 653] width 28 height 18
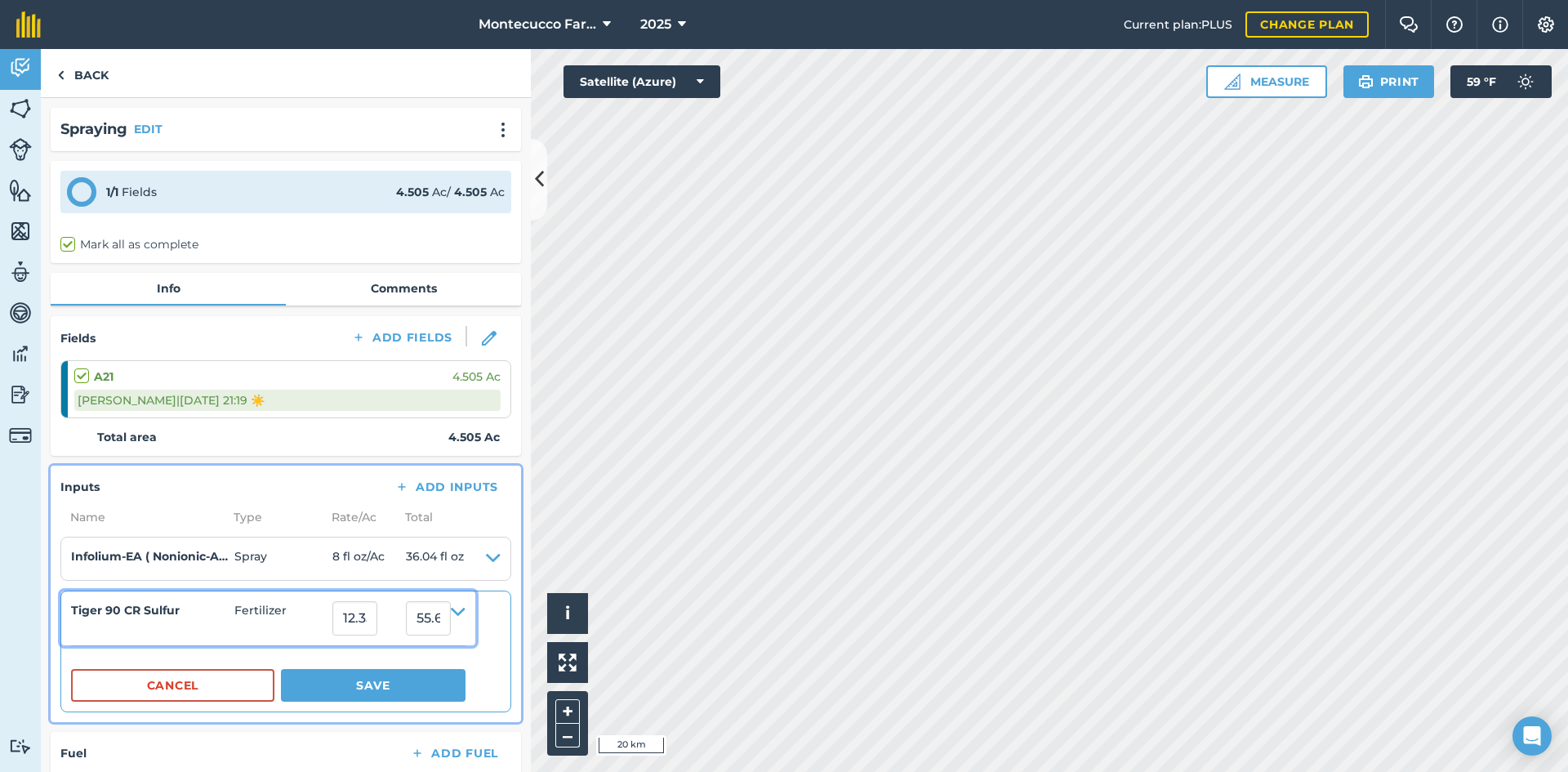
click at [114, 620] on div "Tiger 90 CR Sulfur" at bounding box center [152, 618] width 163 height 34
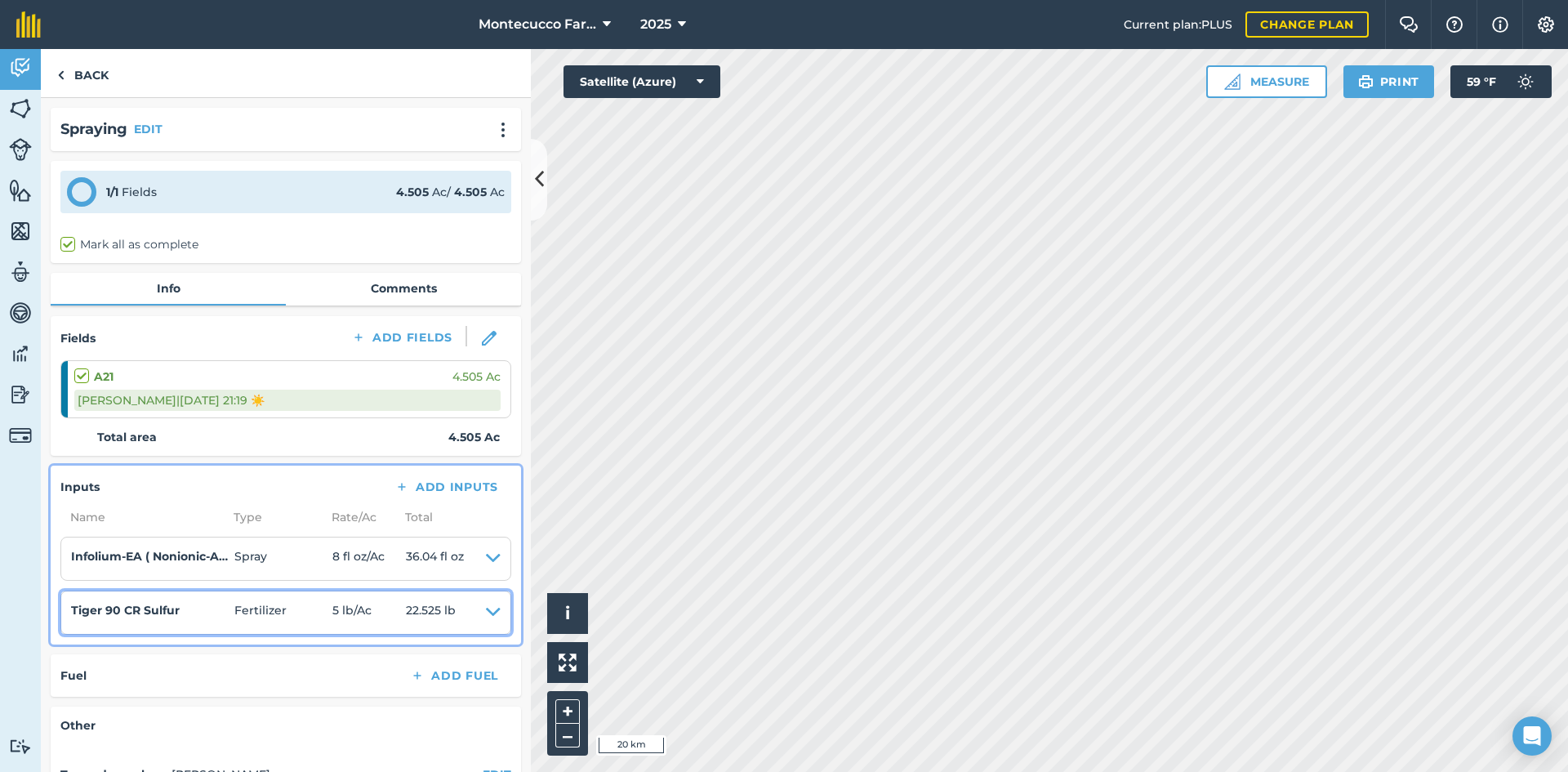
click at [486, 611] on icon at bounding box center [493, 612] width 15 height 23
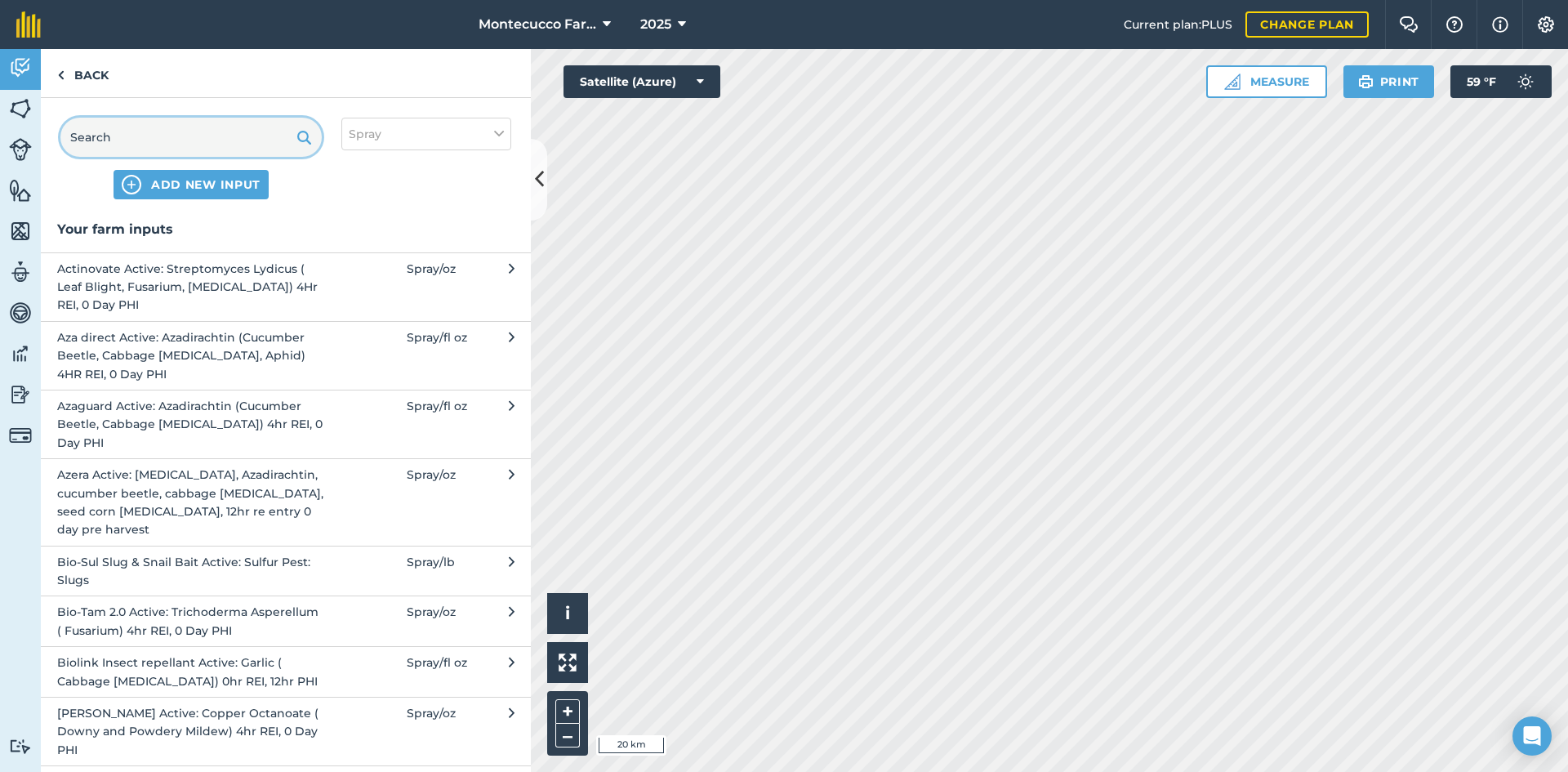
click at [133, 138] on input "text" at bounding box center [191, 136] width 261 height 39
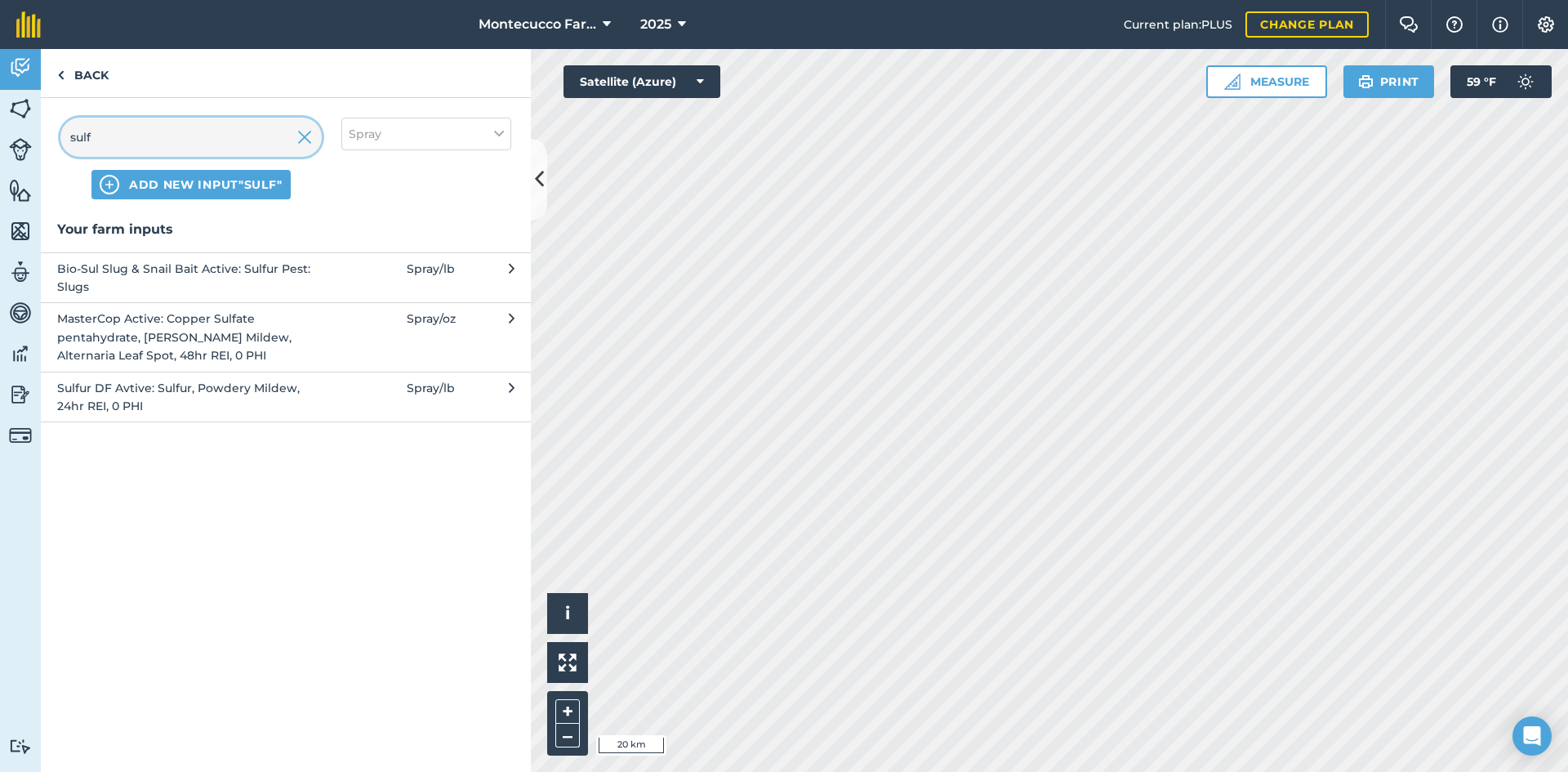
type input "sulf"
click at [141, 401] on span "Sulfur DF Avtive: Sulfur, Powdery Mildew, 24hr REI, 0 PHI" at bounding box center [190, 398] width 267 height 37
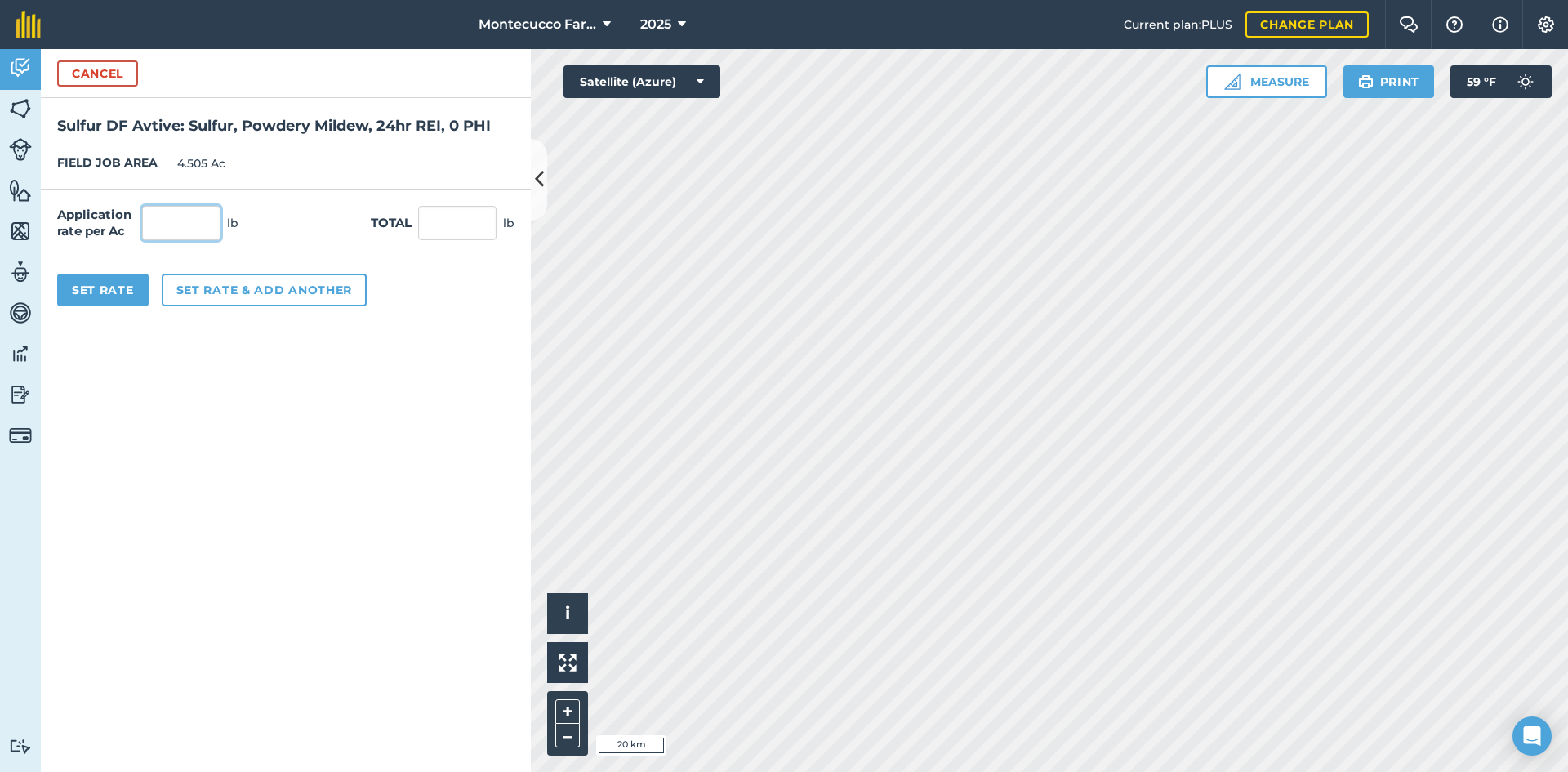
click at [188, 219] on input "text" at bounding box center [182, 223] width 79 height 34
type input "5"
type input "22.525"
click at [106, 288] on button "Set Rate" at bounding box center [102, 290] width 91 height 33
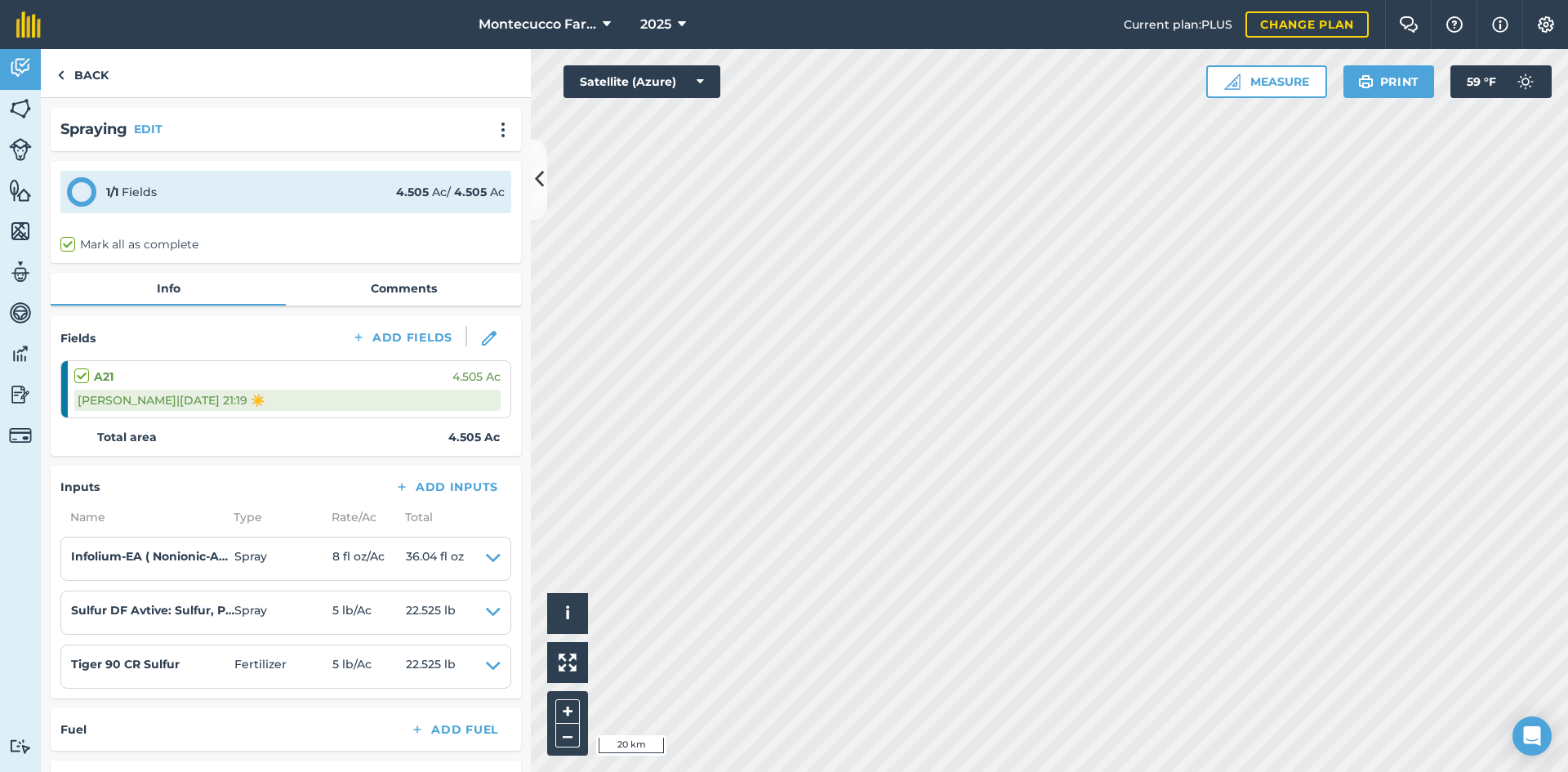
click at [352, 678] on li "Tiger 90 CR Sulfur Fertilizer 5 lb / Ac 22.525 lb EDIT" at bounding box center [286, 666] width 451 height 44
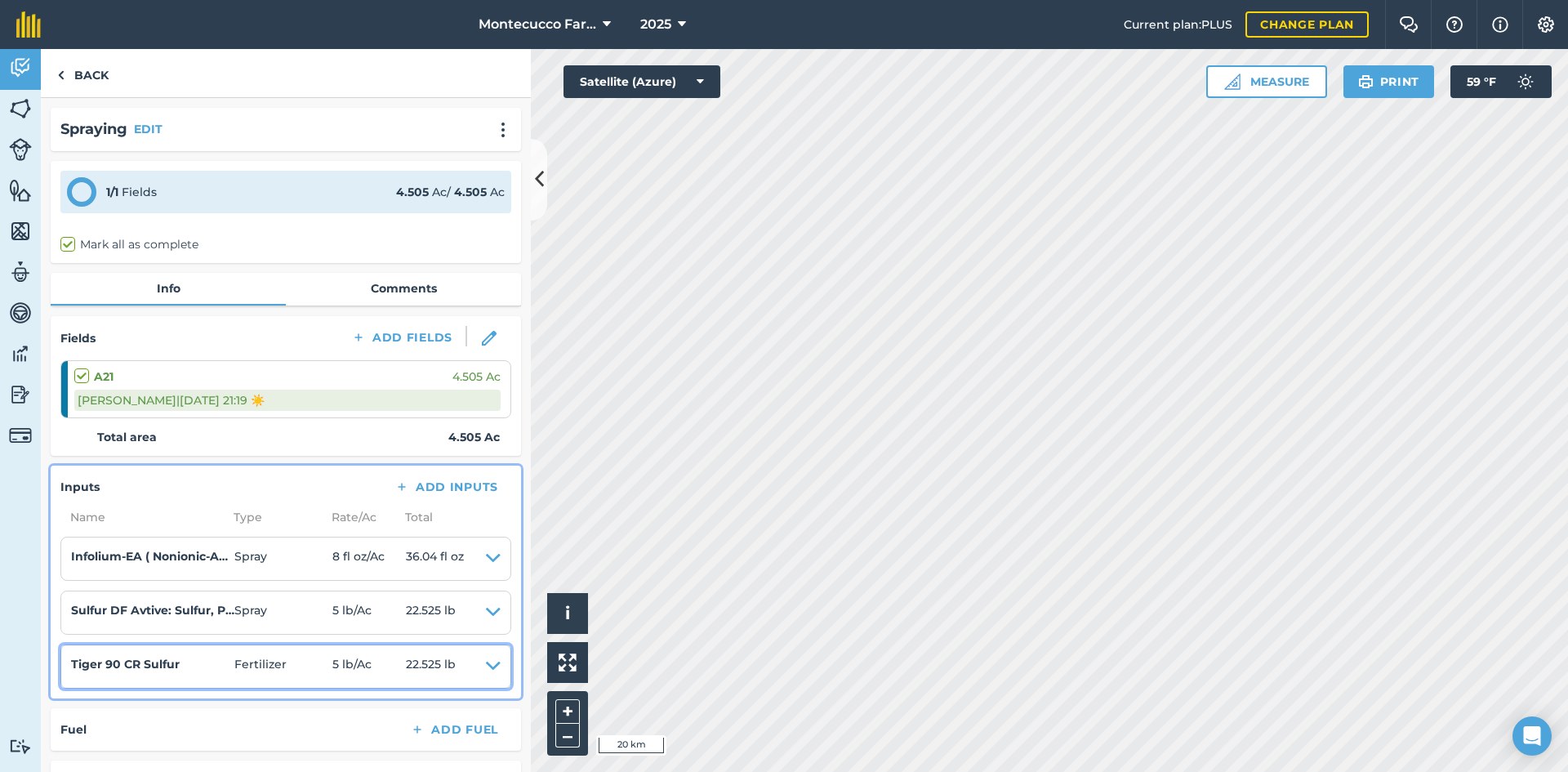
click at [486, 662] on icon at bounding box center [493, 666] width 15 height 23
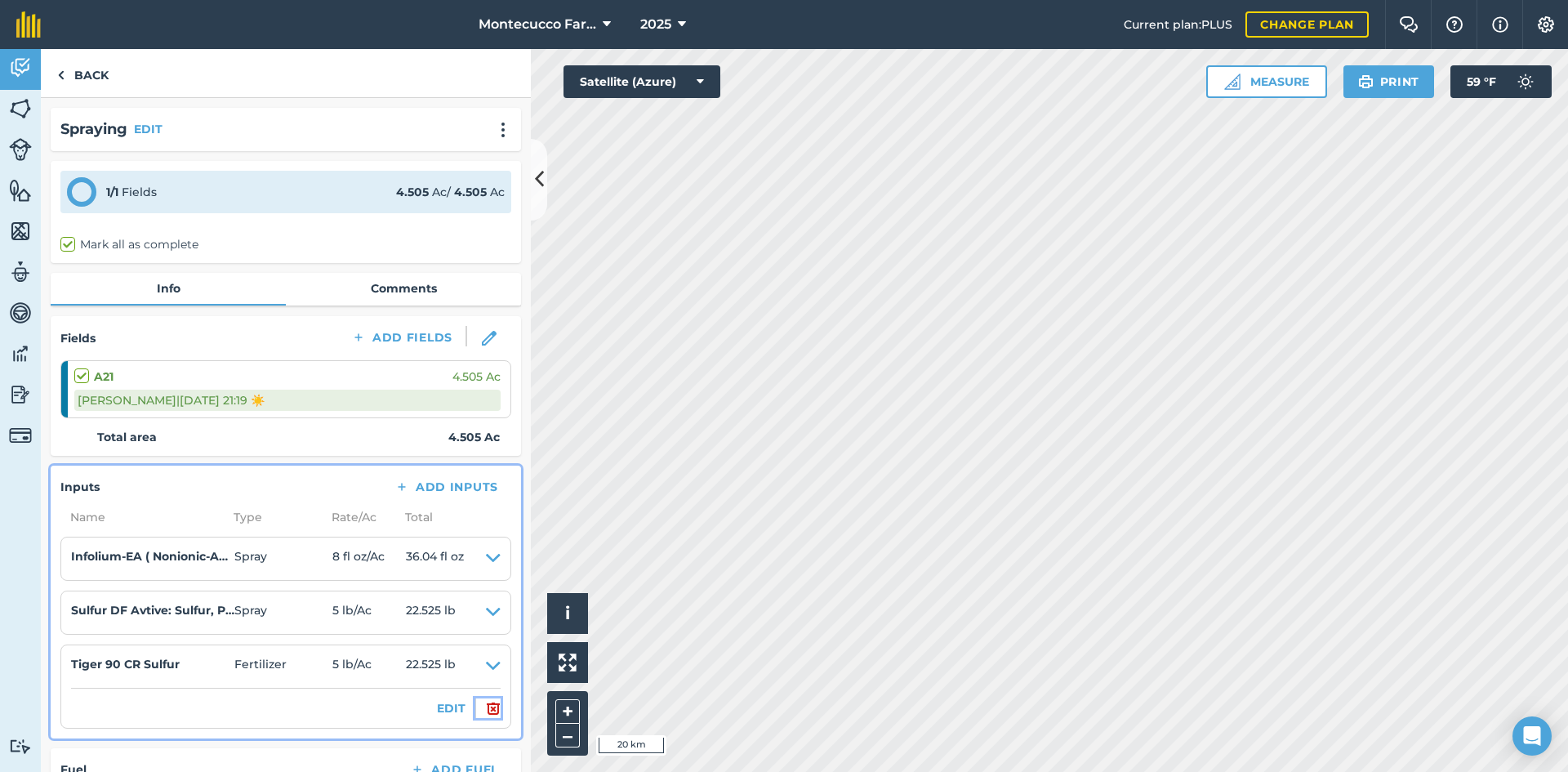
click at [486, 712] on img at bounding box center [493, 708] width 15 height 19
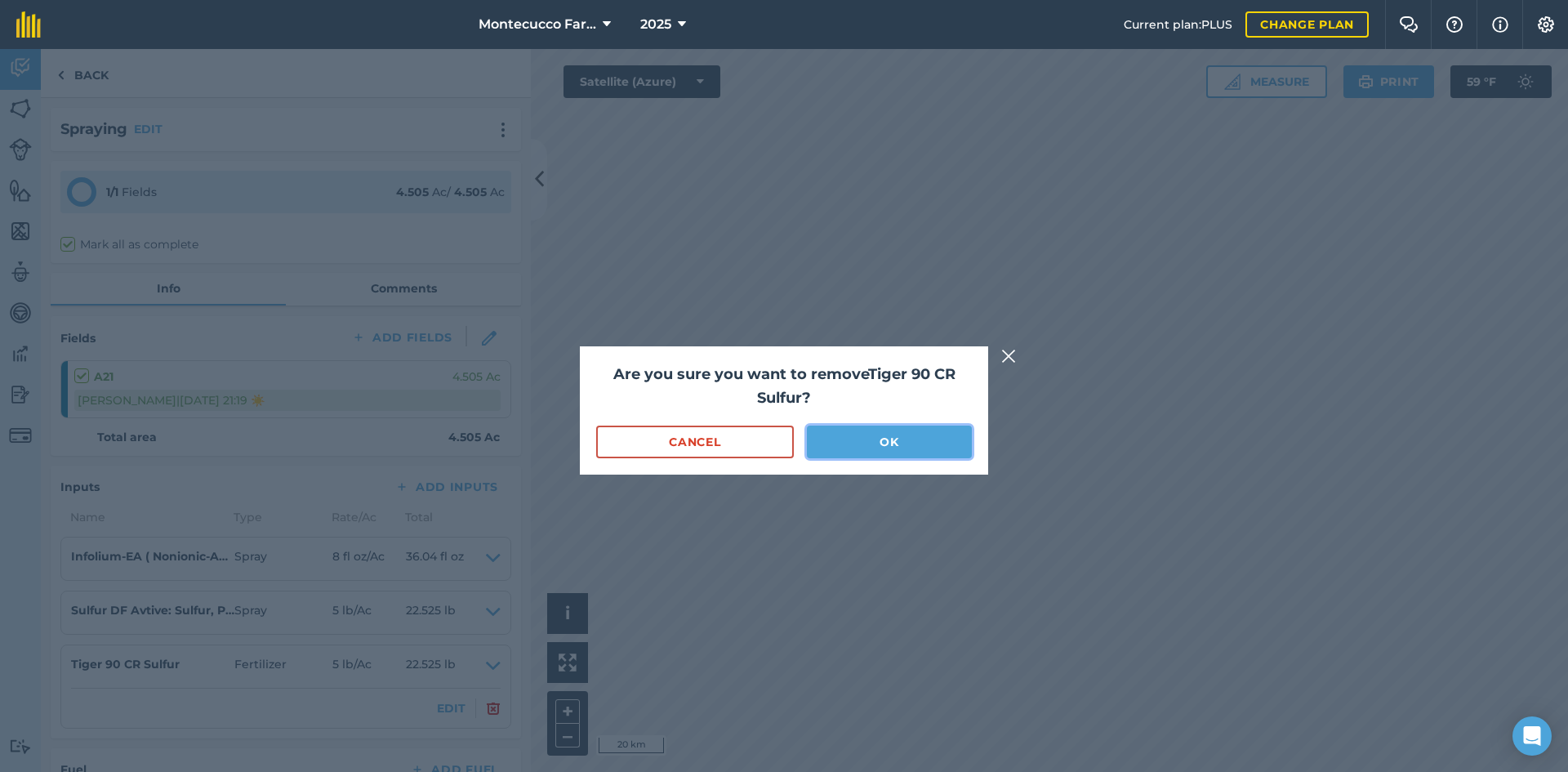
click at [896, 440] on button "OK" at bounding box center [890, 441] width 165 height 33
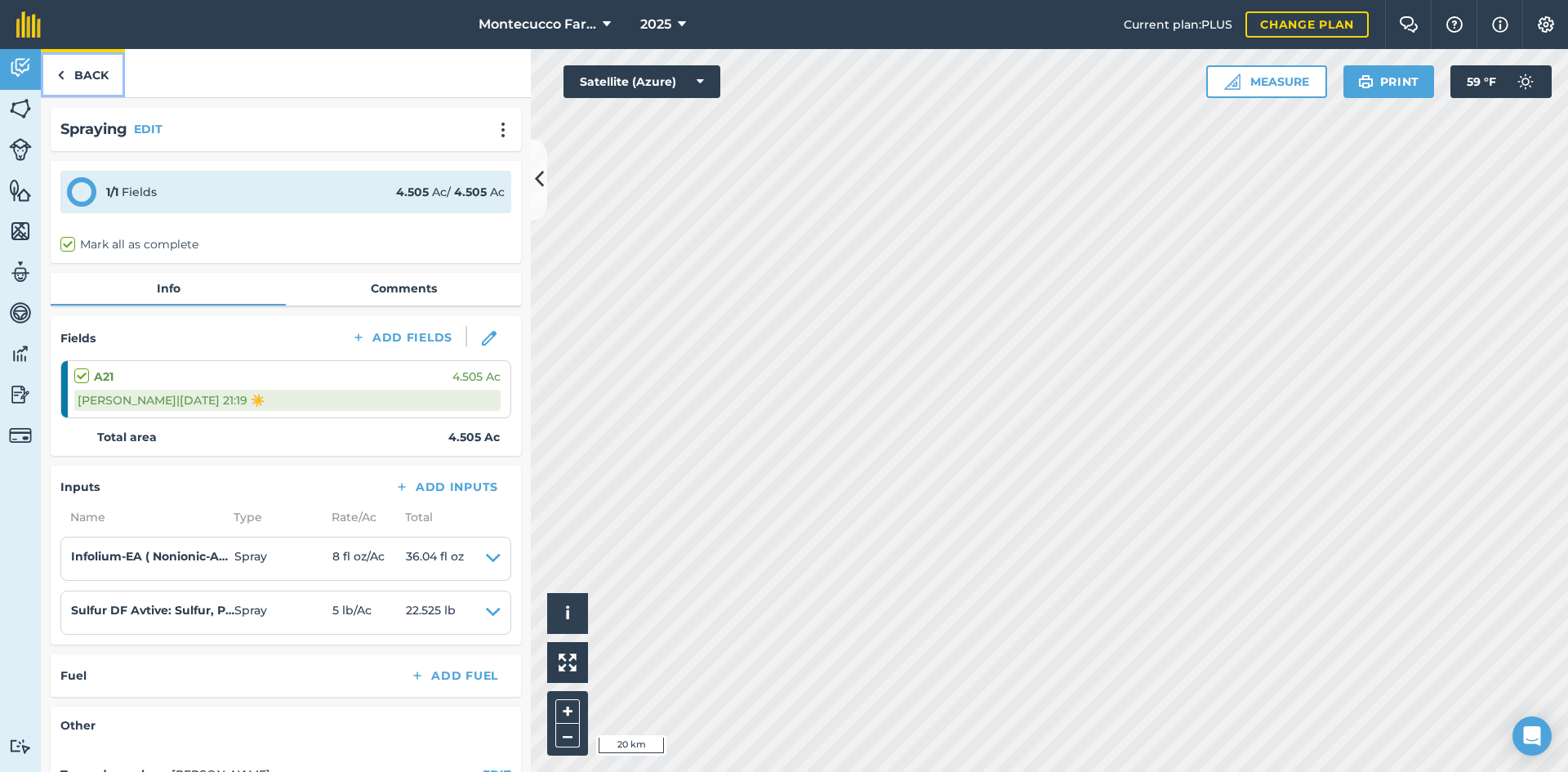
click at [76, 68] on link "Back" at bounding box center [83, 74] width 84 height 49
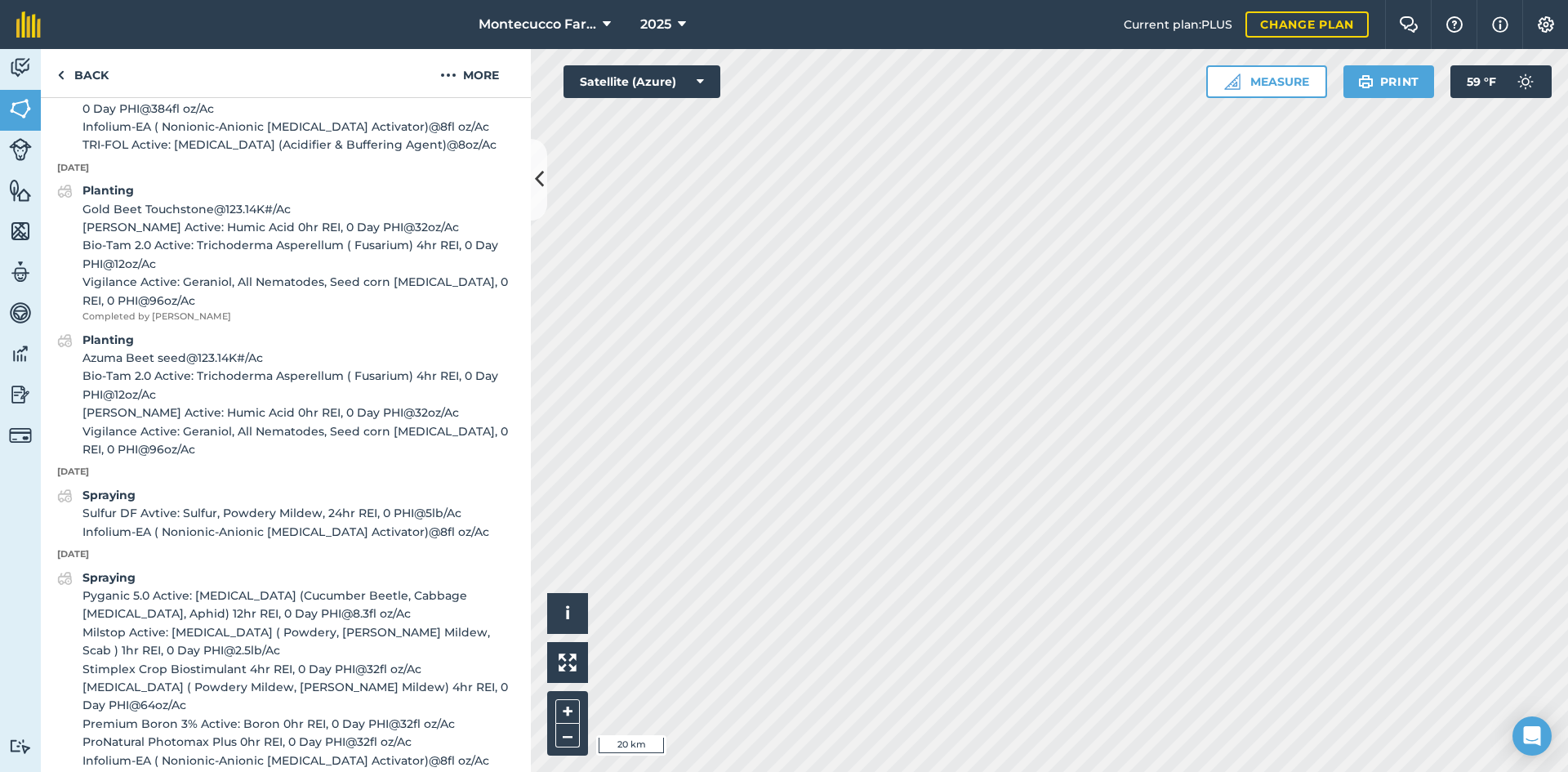
scroll to position [1225, 0]
click at [79, 77] on link "Back" at bounding box center [83, 74] width 84 height 49
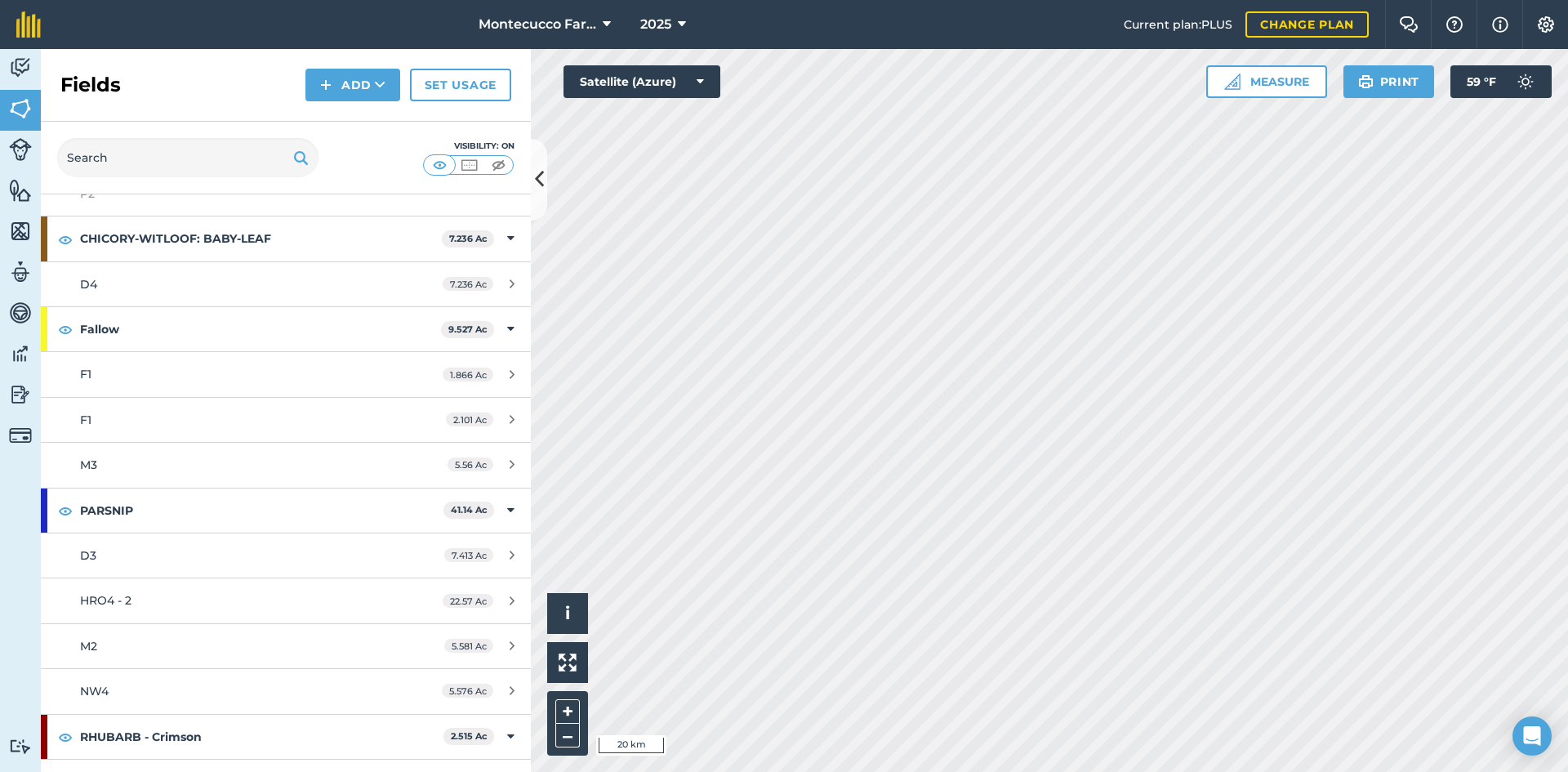
scroll to position [1715, 0]
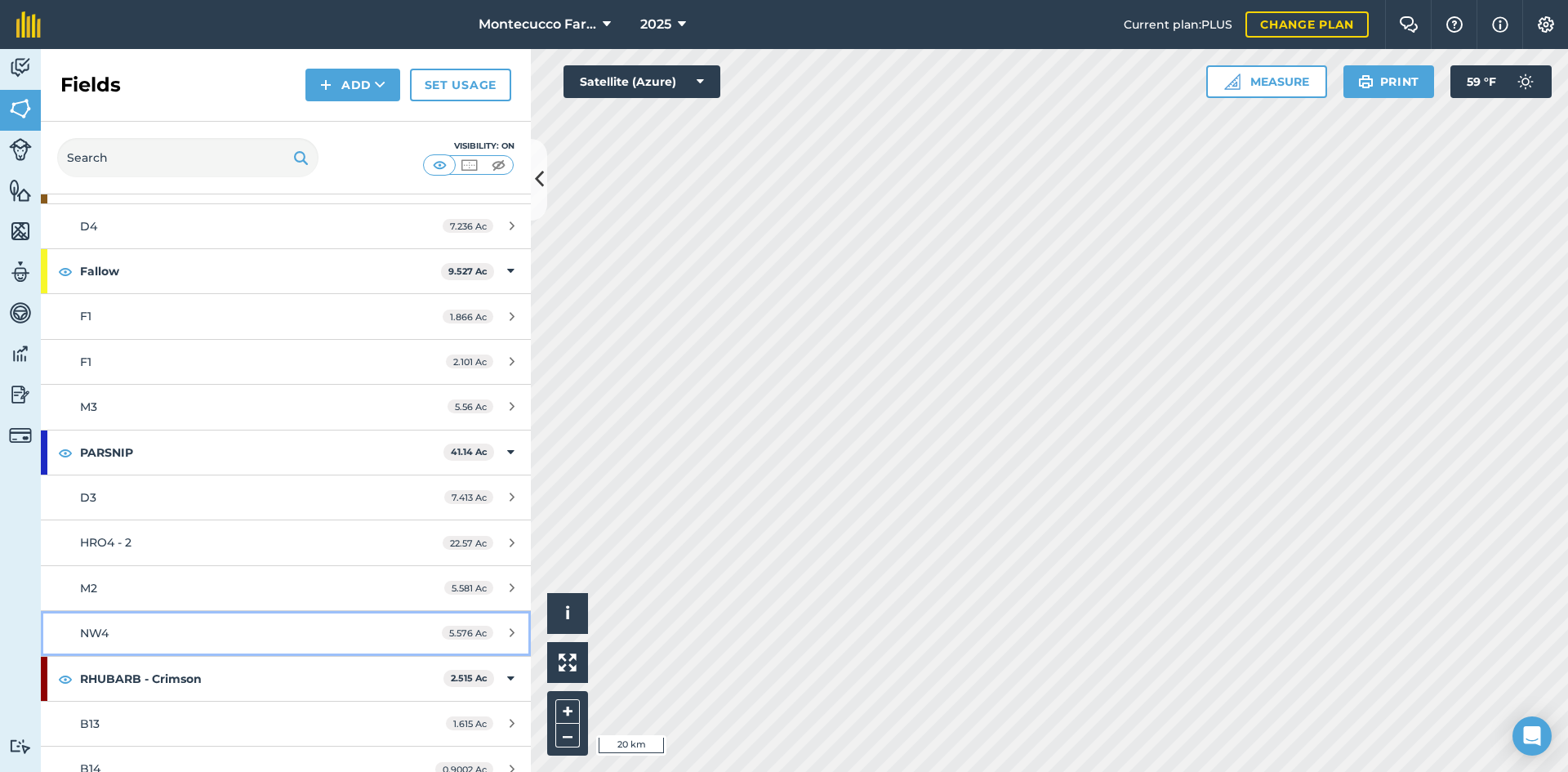
click at [127, 625] on div "NW4" at bounding box center [234, 632] width 307 height 18
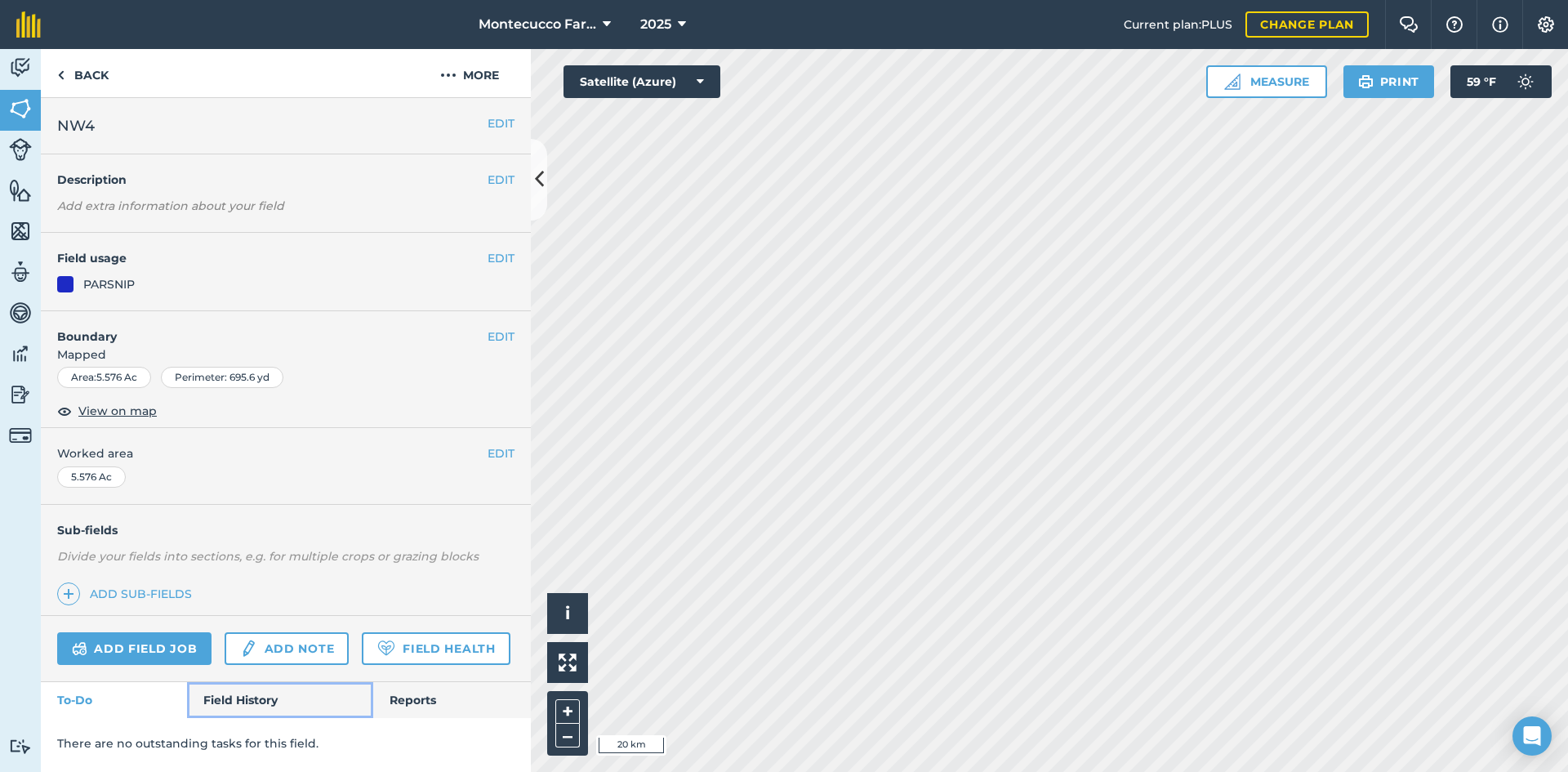
click at [270, 691] on link "Field History" at bounding box center [279, 699] width 185 height 36
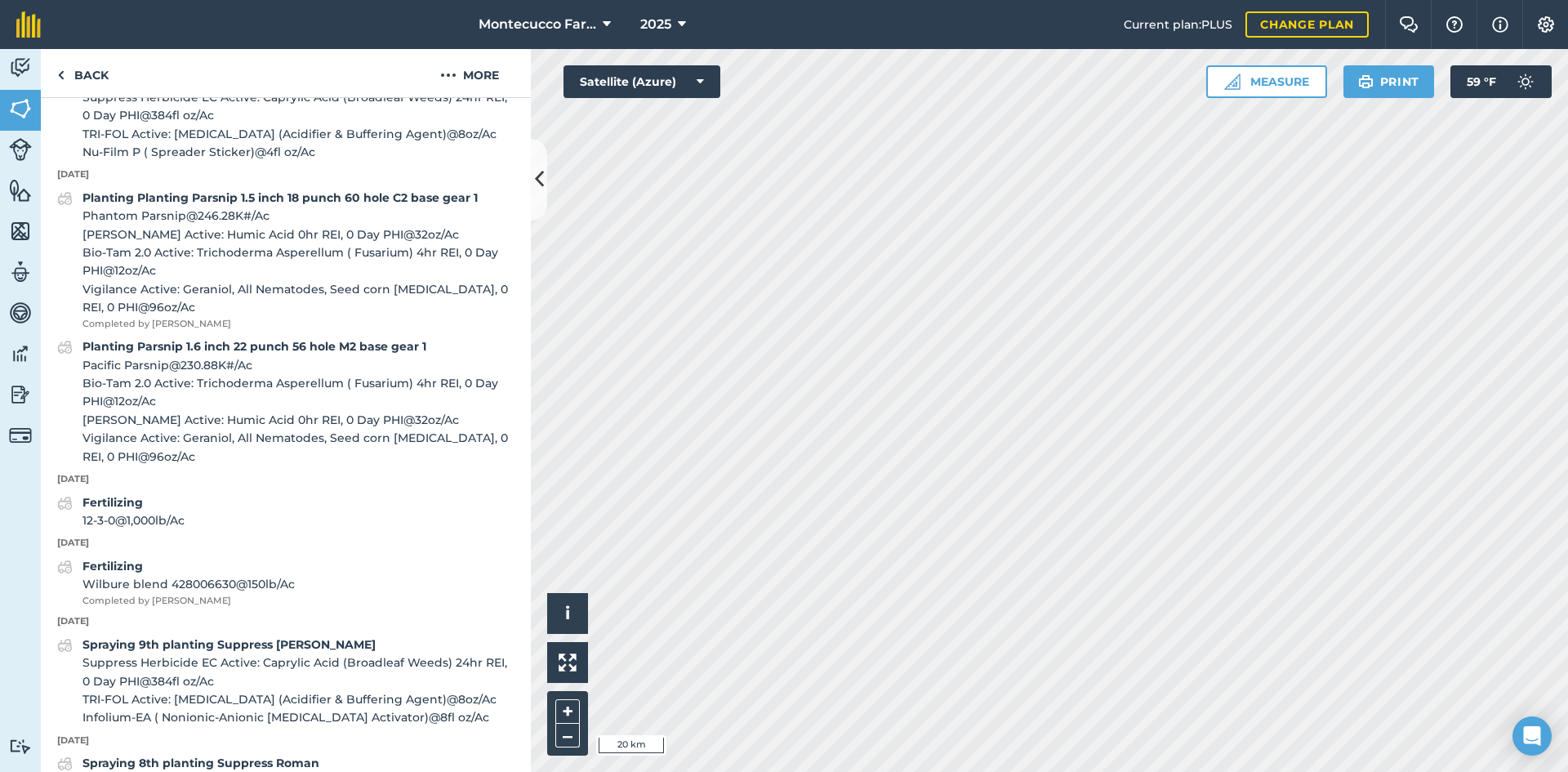
scroll to position [1062, 0]
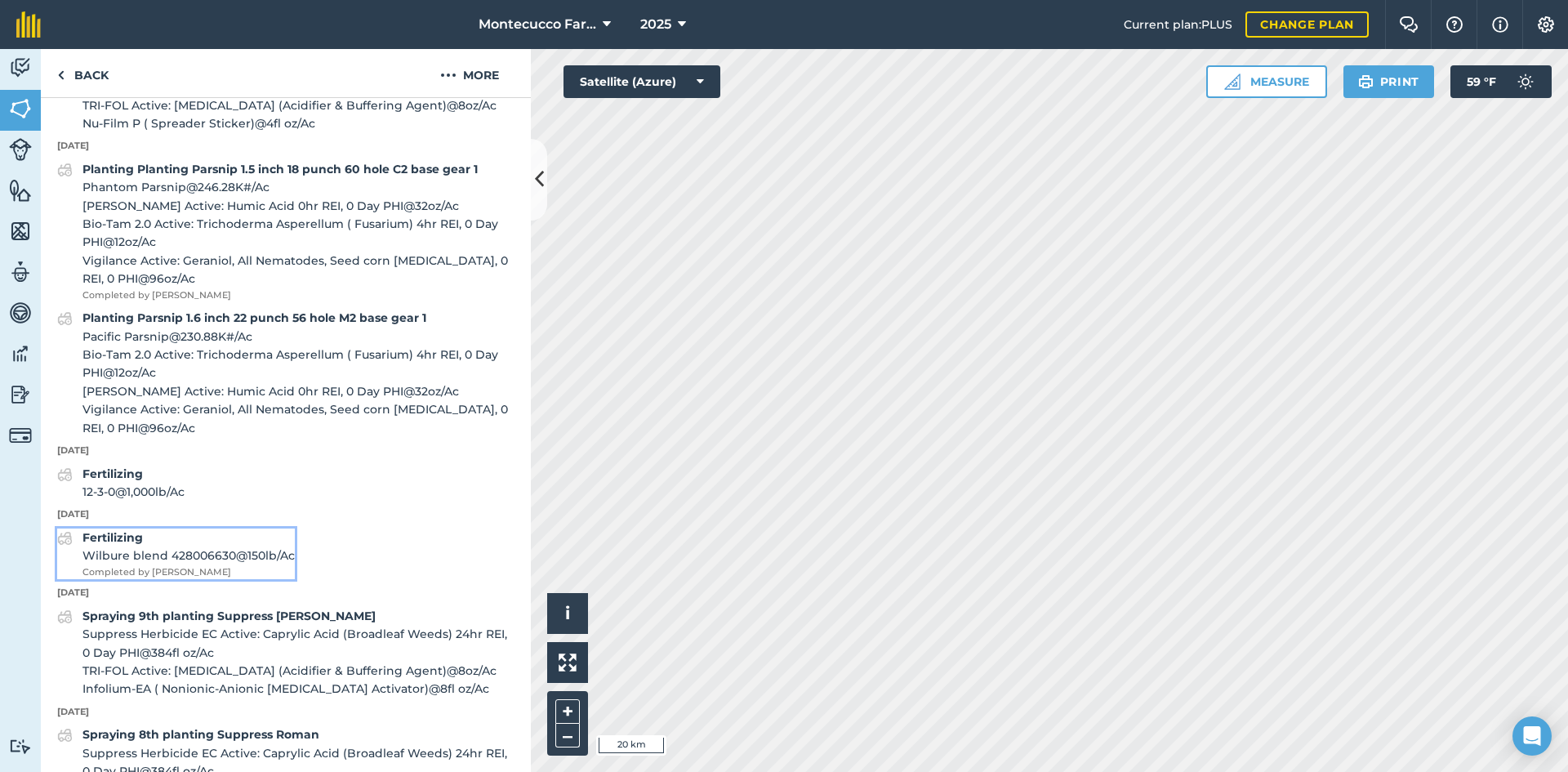
click at [130, 564] on span "Wilbure blend 428006630 @ 150 lb / Ac" at bounding box center [188, 554] width 213 height 18
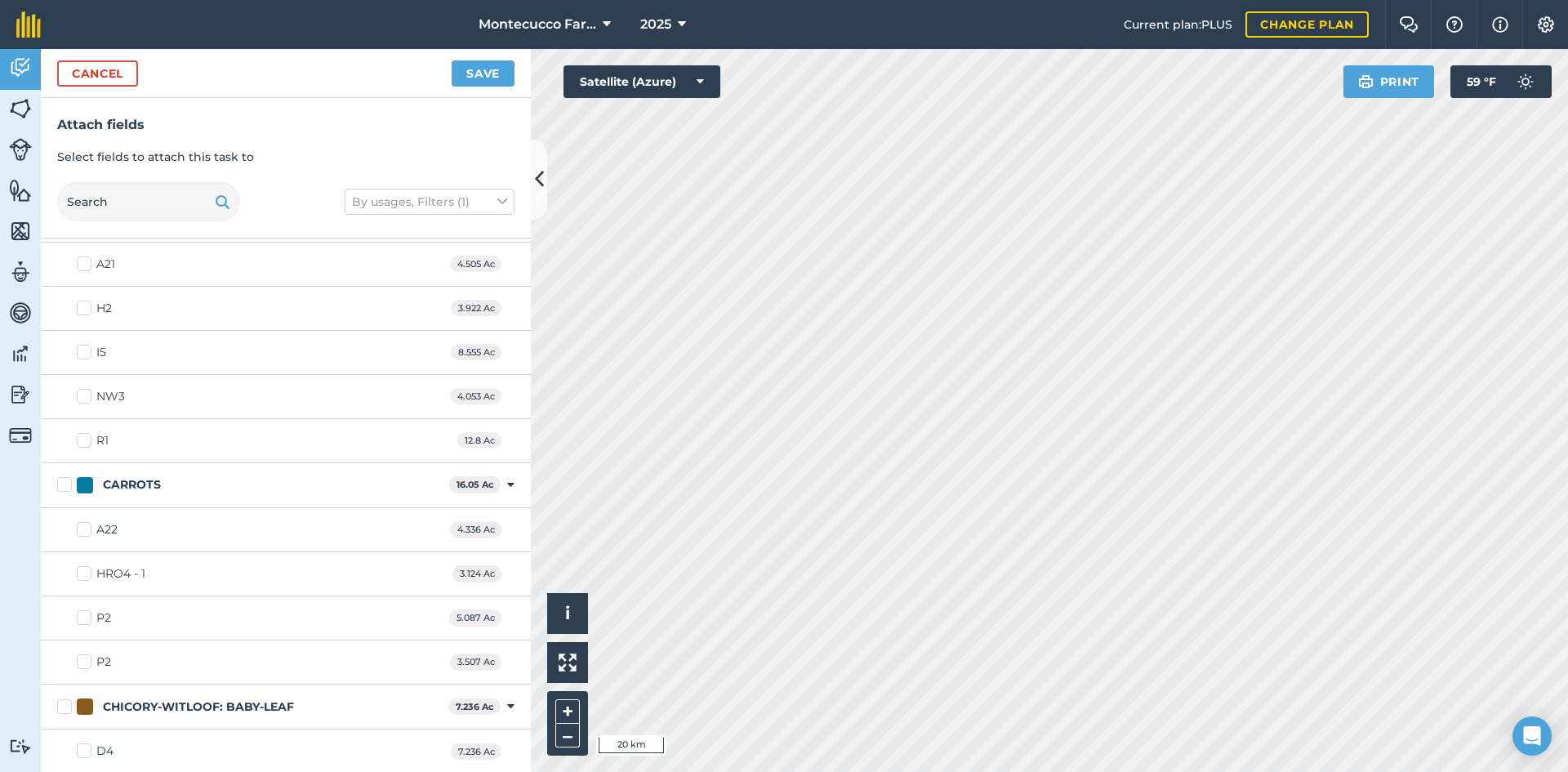
scroll to position [1062, 0]
click at [87, 531] on label "A22" at bounding box center [97, 527] width 41 height 17
click at [87, 529] on input "A22" at bounding box center [82, 523] width 11 height 11
checkbox input "true"
click at [89, 265] on label "A21" at bounding box center [96, 261] width 39 height 17
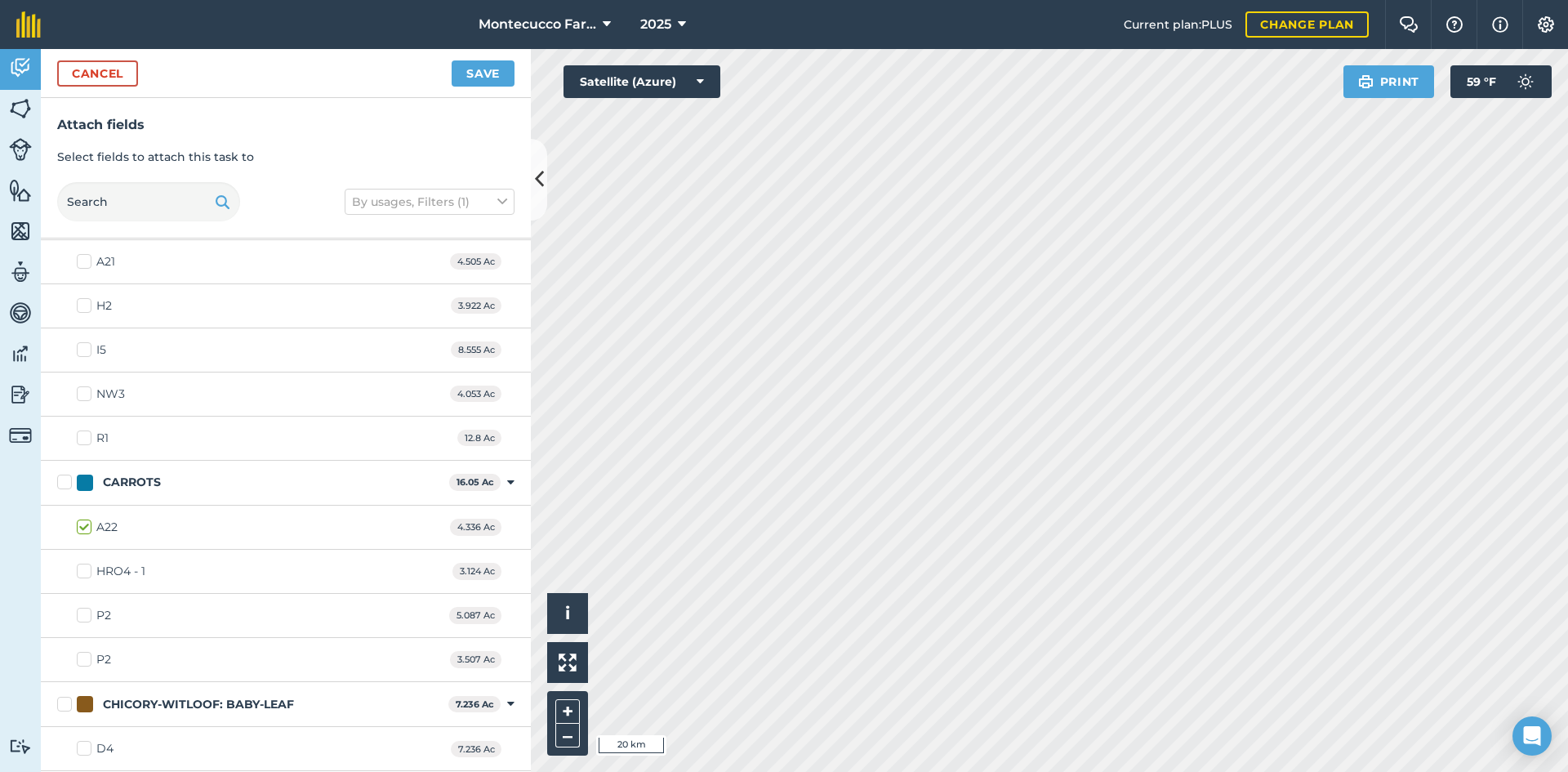
click at [87, 264] on input "A21" at bounding box center [82, 258] width 11 height 11
checkbox input "true"
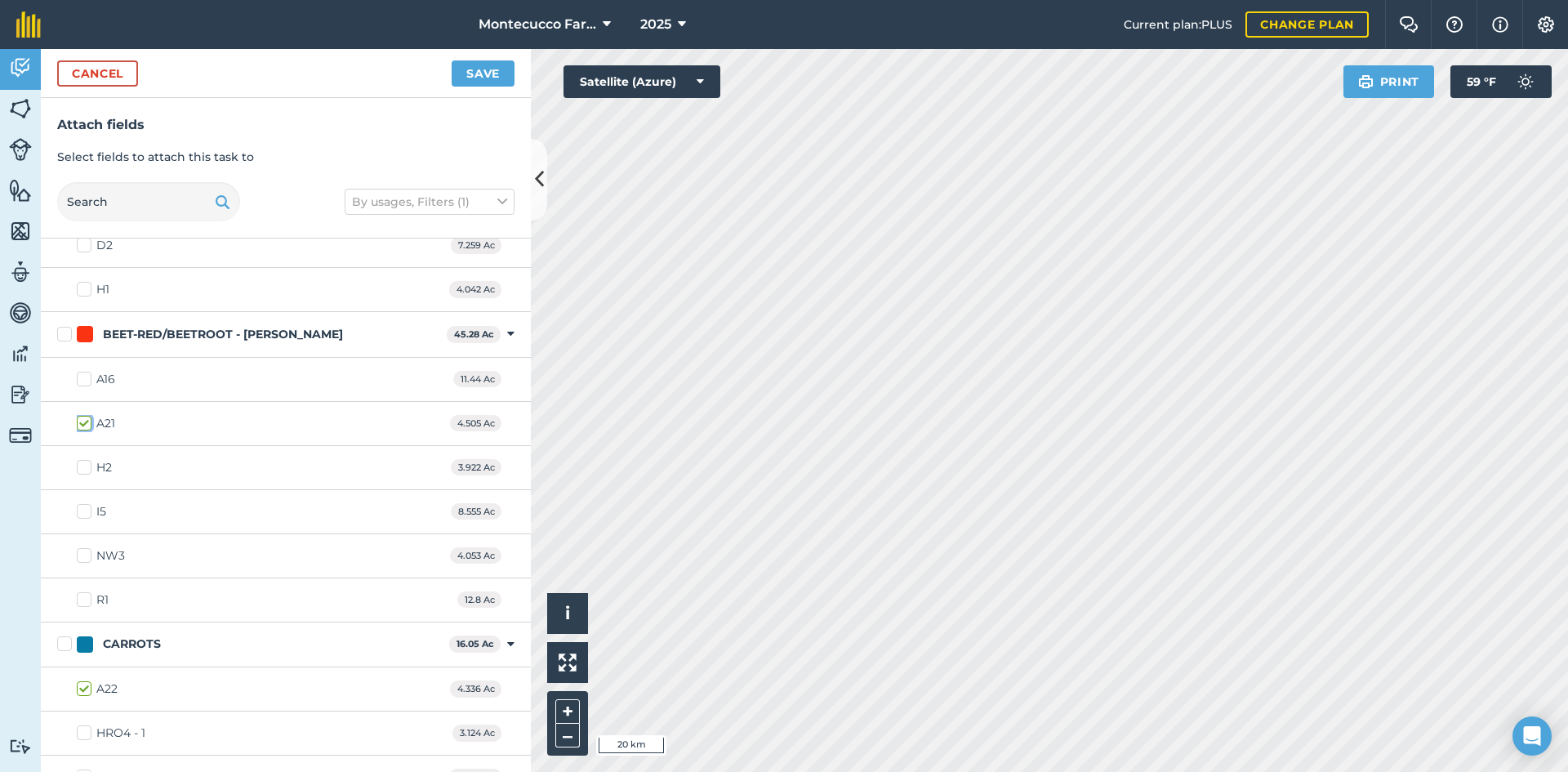
scroll to position [898, 0]
click at [482, 78] on button "Save" at bounding box center [482, 73] width 63 height 26
checkbox input "false"
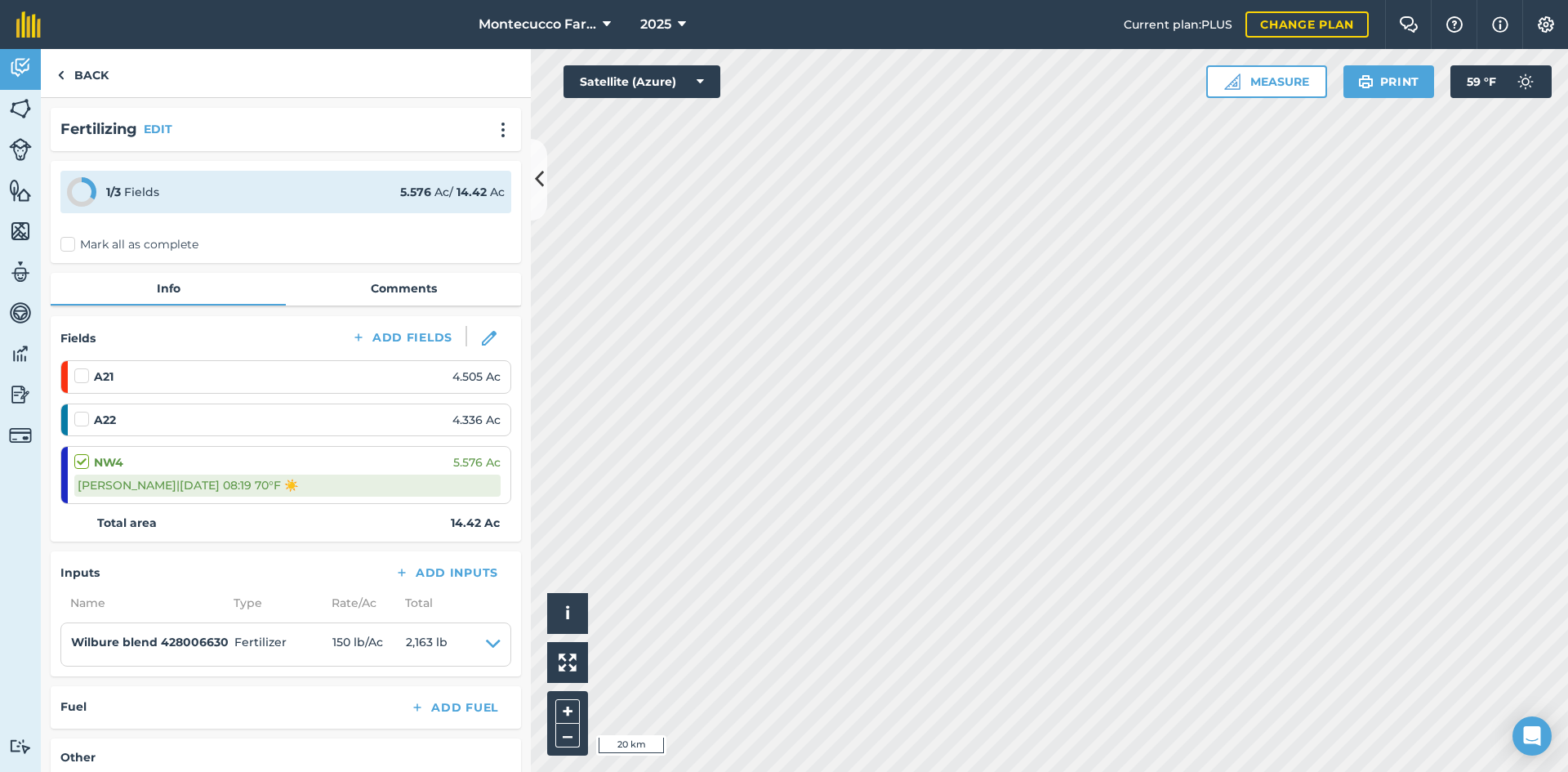
click at [139, 487] on div "[PERSON_NAME] | [DATE] 08:19 70 ° F ☀️" at bounding box center [287, 485] width 426 height 21
click at [80, 411] on label at bounding box center [84, 411] width 19 height 0
click at [80, 418] on input "checkbox" at bounding box center [80, 416] width 11 height 11
checkbox input "false"
select select "Sunny"
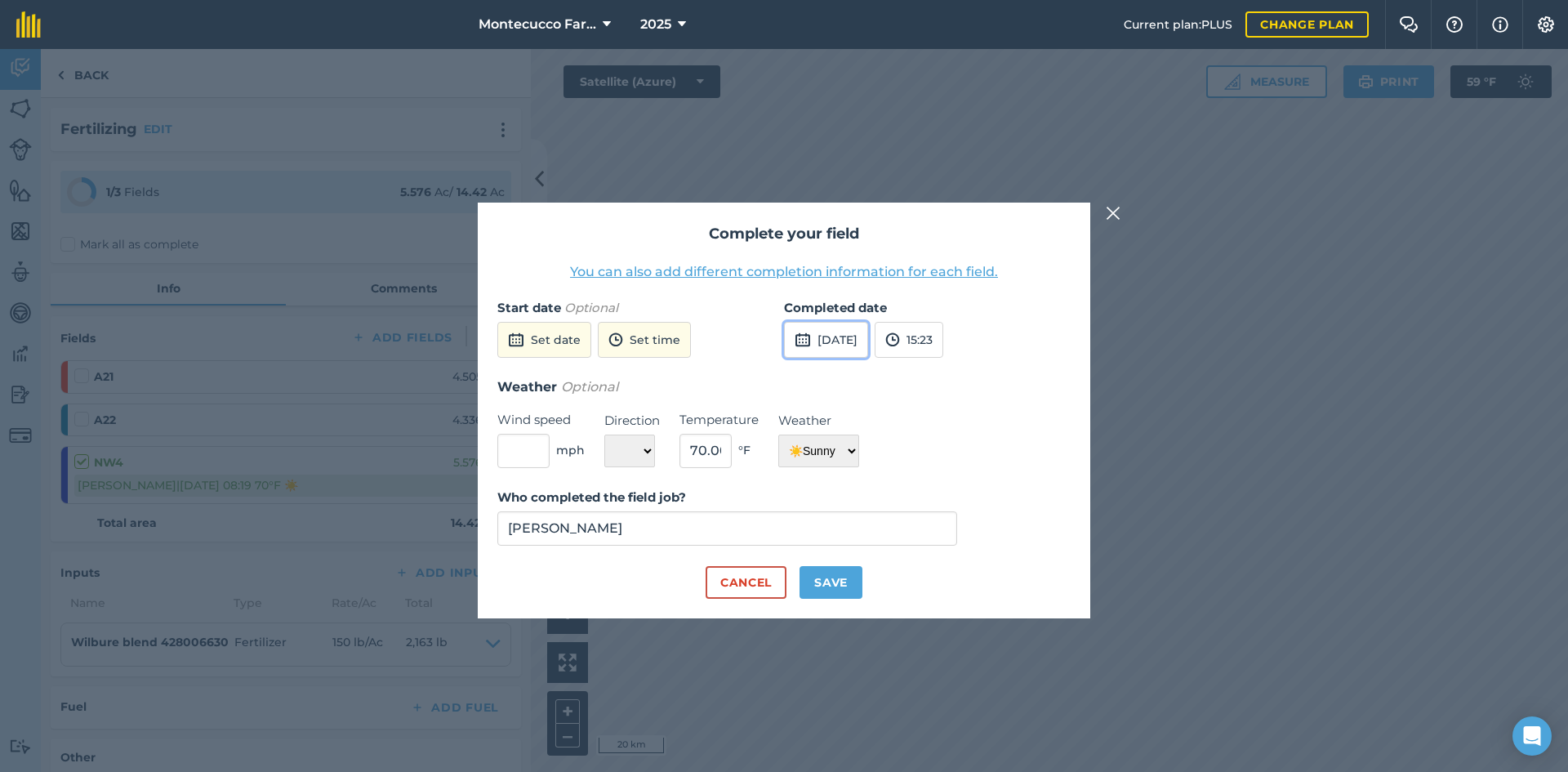
click at [864, 342] on button "[DATE]" at bounding box center [826, 339] width 84 height 36
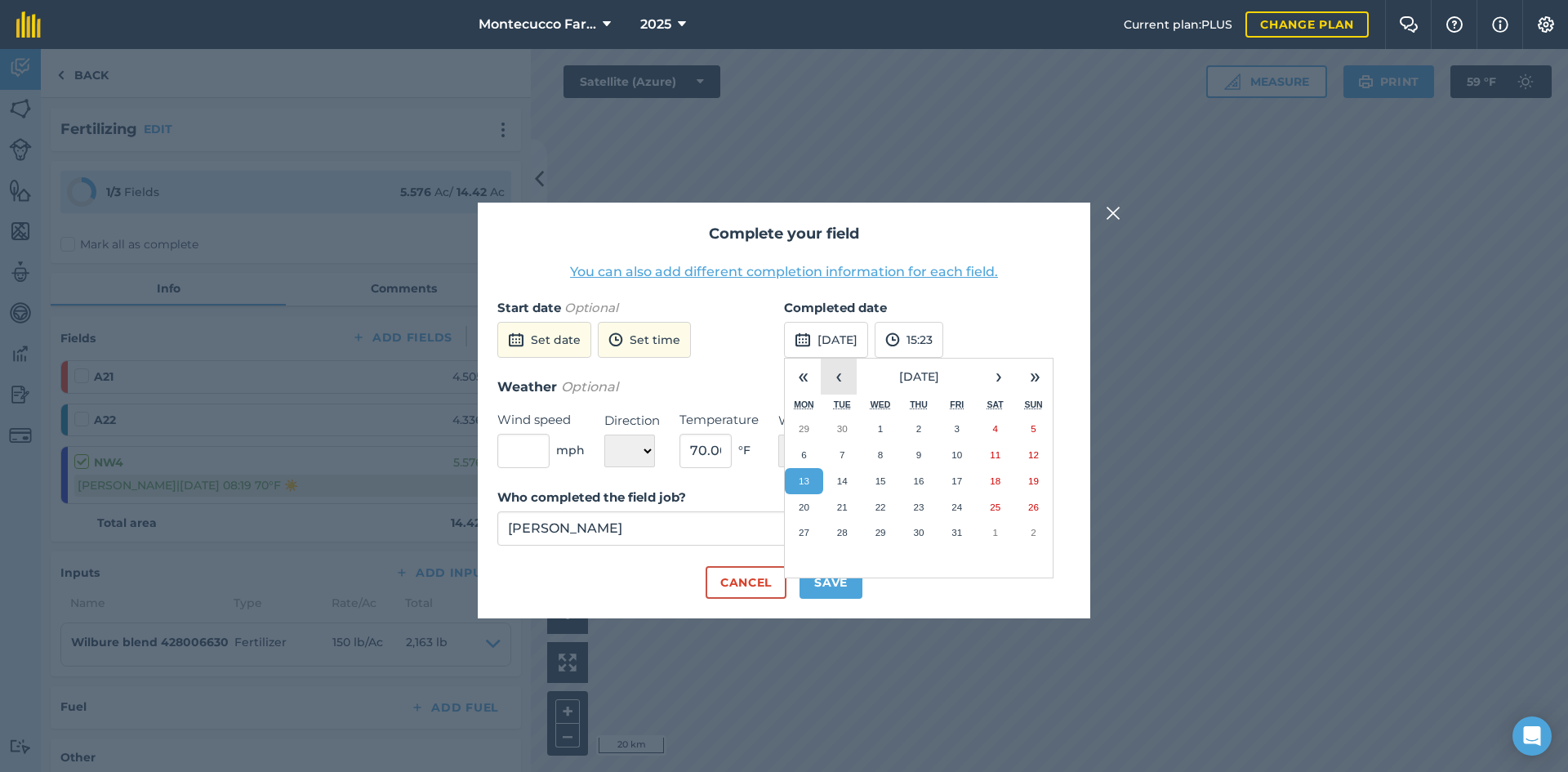
click at [836, 383] on button "‹" at bounding box center [838, 376] width 36 height 36
click at [836, 383] on button "‹" at bounding box center [838, 376] width 36 height 36
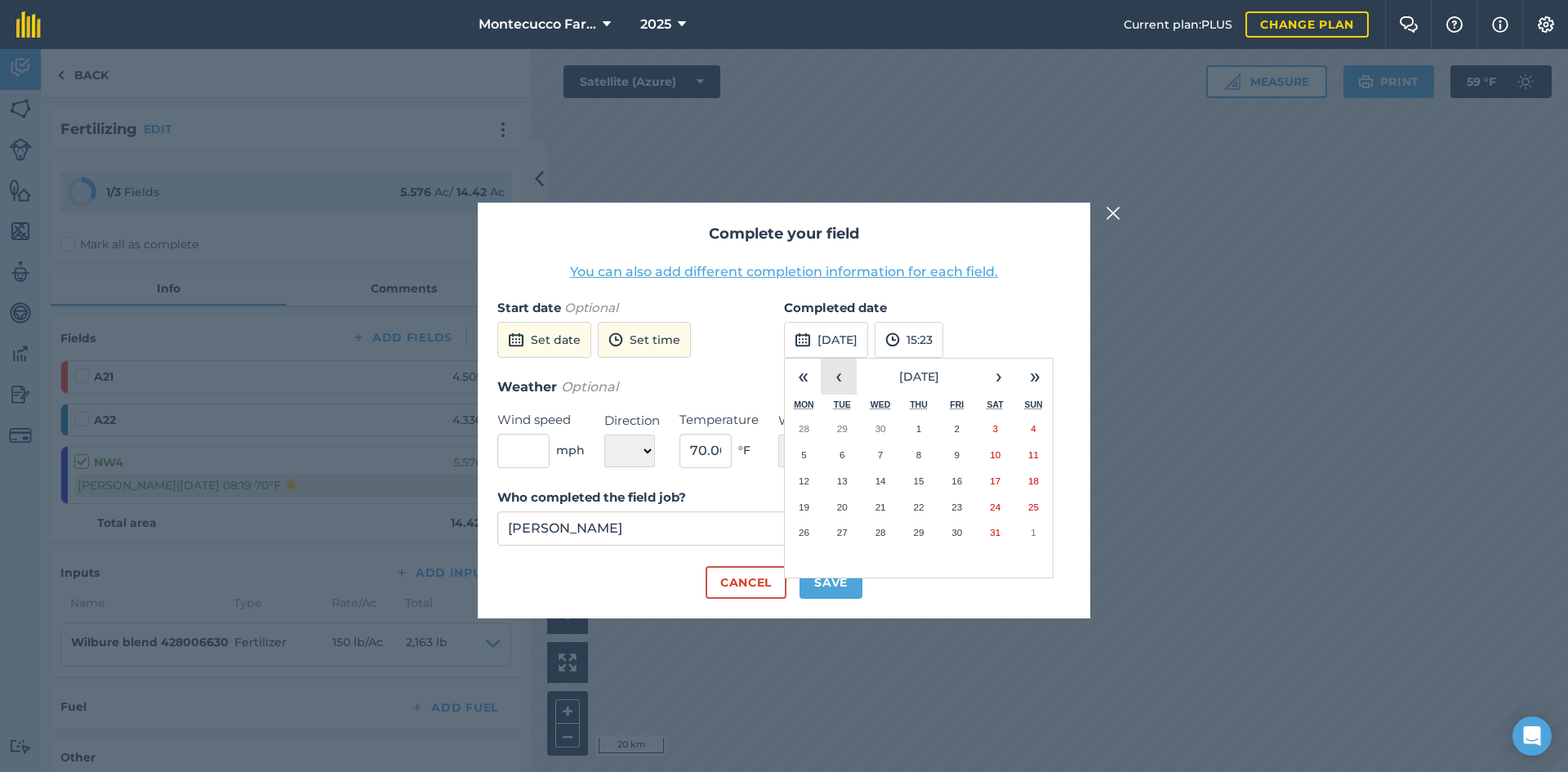
click at [837, 381] on button "‹" at bounding box center [838, 376] width 36 height 36
click at [998, 377] on button "›" at bounding box center [998, 376] width 36 height 36
click at [928, 507] on button "24" at bounding box center [920, 507] width 39 height 26
click at [822, 583] on button "Save" at bounding box center [831, 582] width 63 height 33
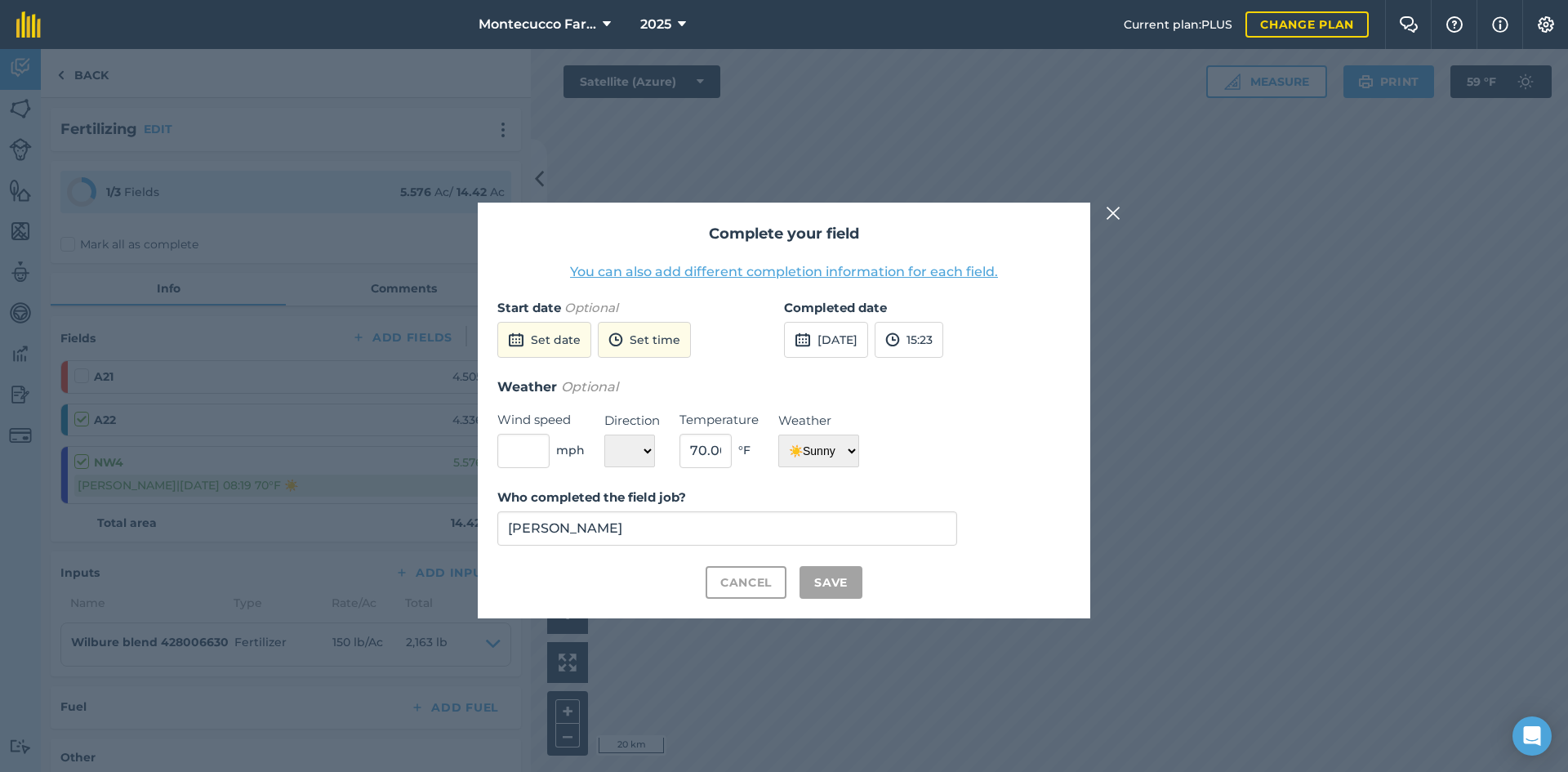
checkbox input "true"
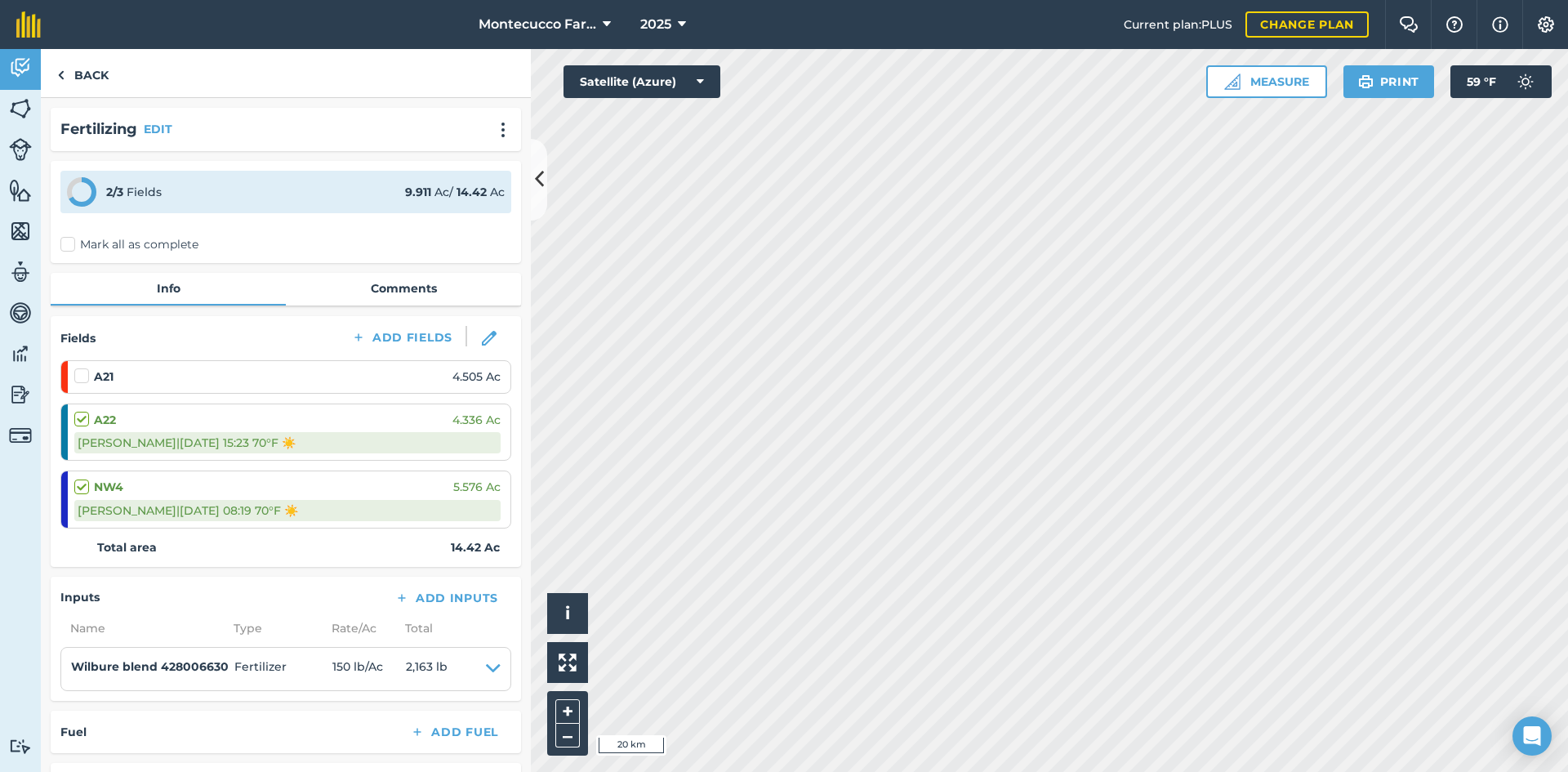
click at [65, 243] on label "Mark all as complete" at bounding box center [129, 244] width 138 height 17
click at [65, 243] on input "Mark all as complete" at bounding box center [65, 241] width 11 height 11
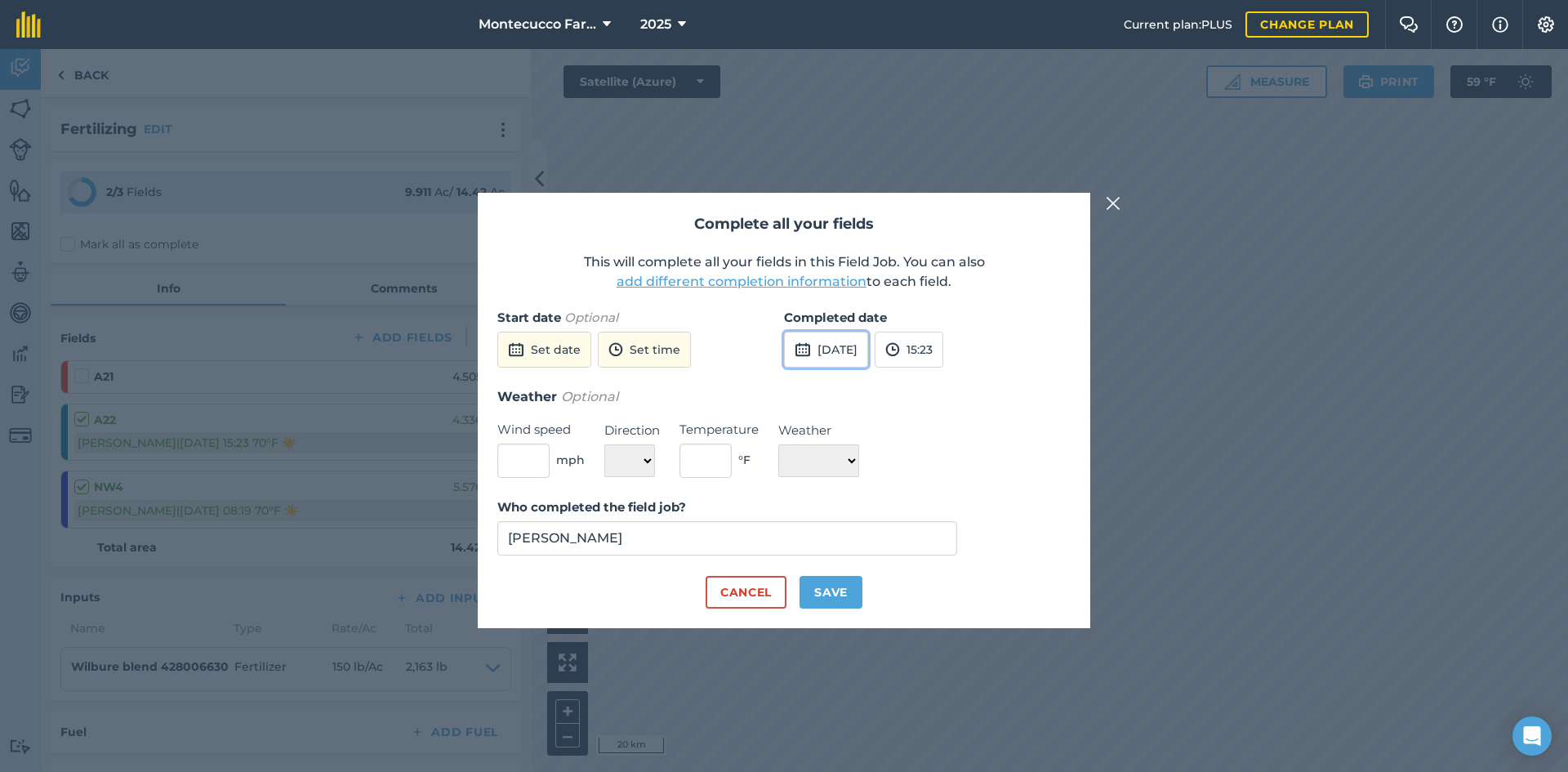
click at [854, 359] on button "[DATE]" at bounding box center [826, 349] width 84 height 36
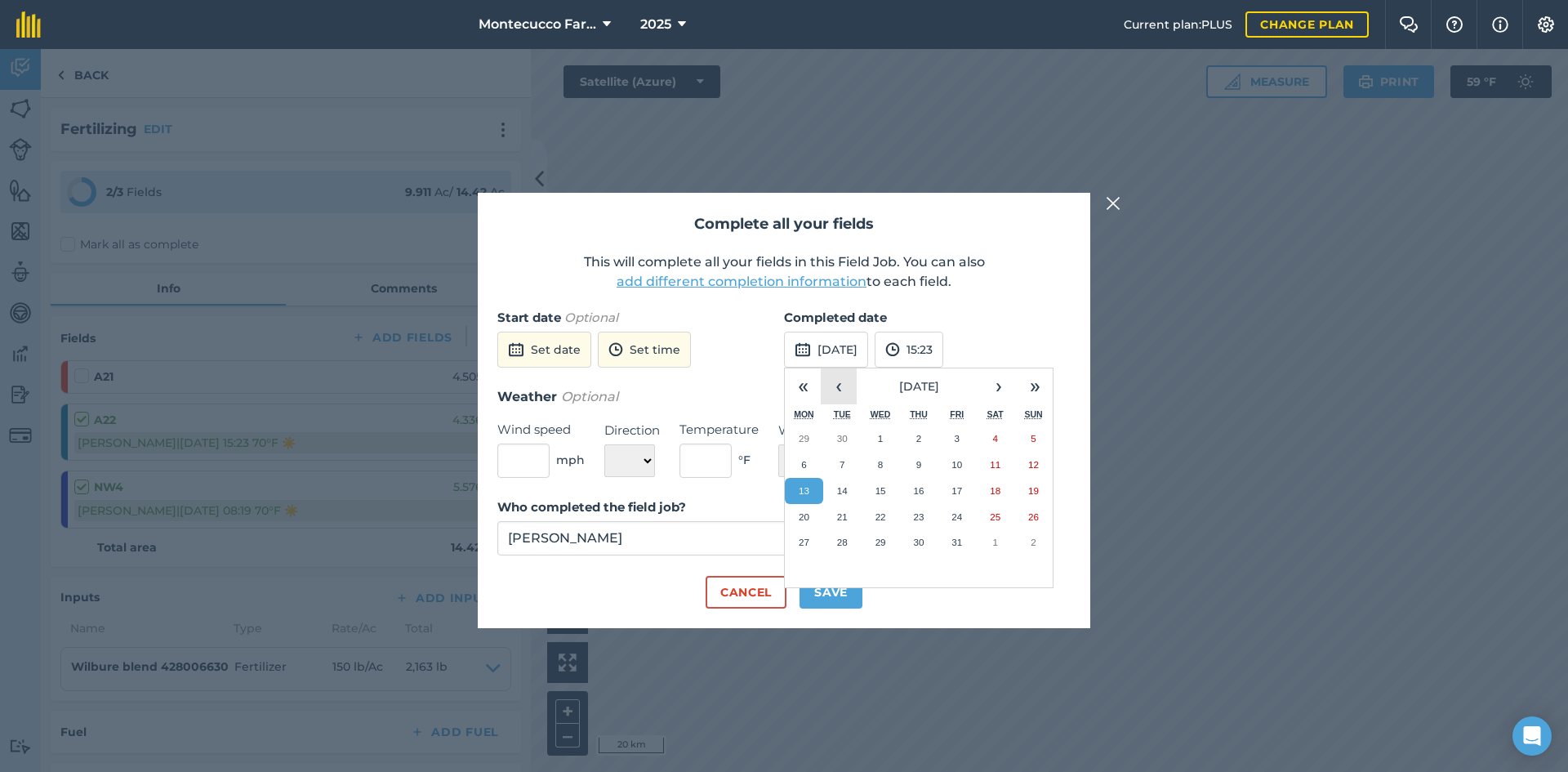
click at [850, 392] on button "‹" at bounding box center [838, 386] width 36 height 36
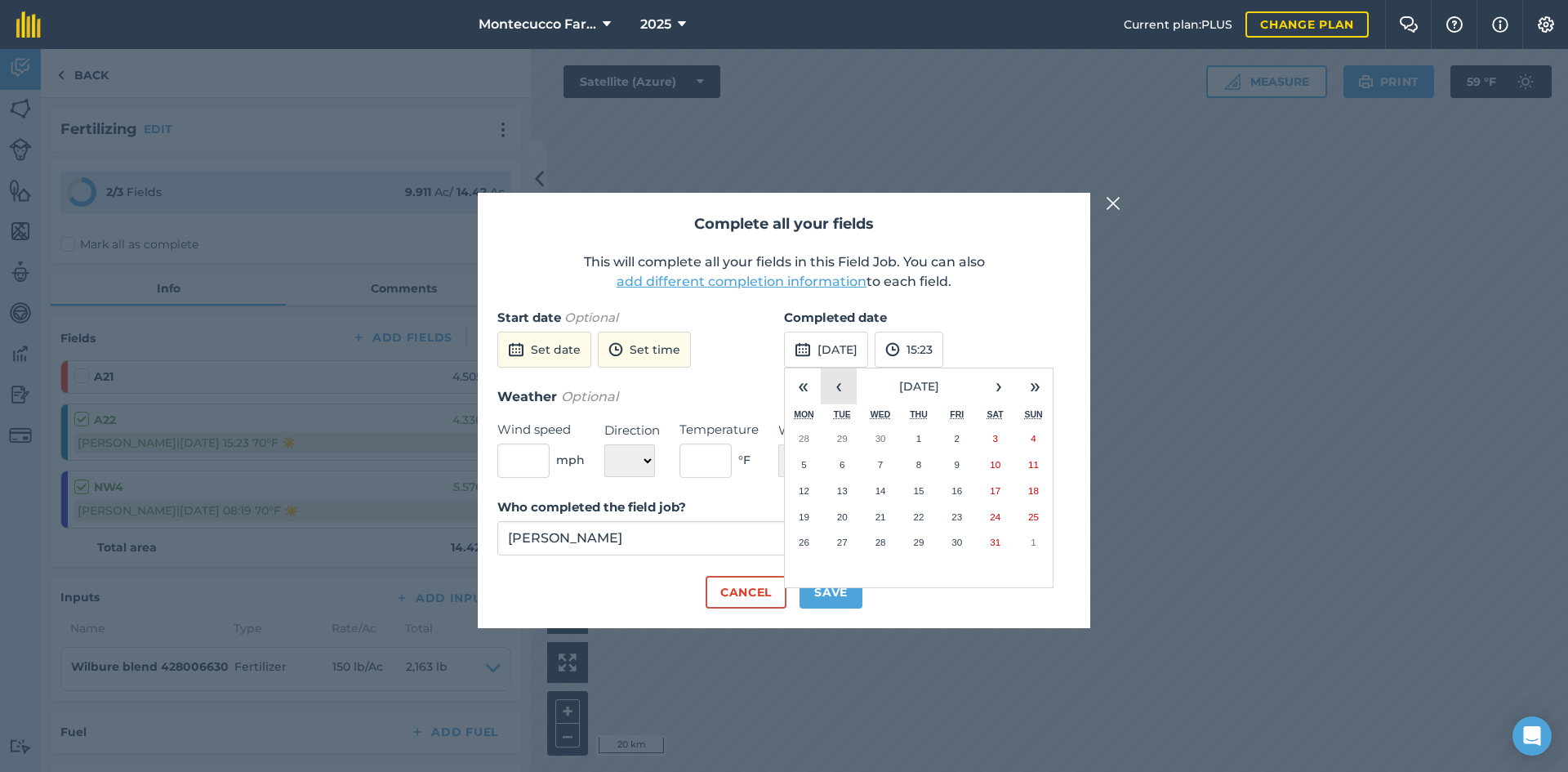
click at [850, 392] on button "‹" at bounding box center [838, 386] width 36 height 36
click at [915, 511] on abbr "24" at bounding box center [918, 516] width 11 height 11
click at [818, 584] on button "Save" at bounding box center [831, 592] width 63 height 33
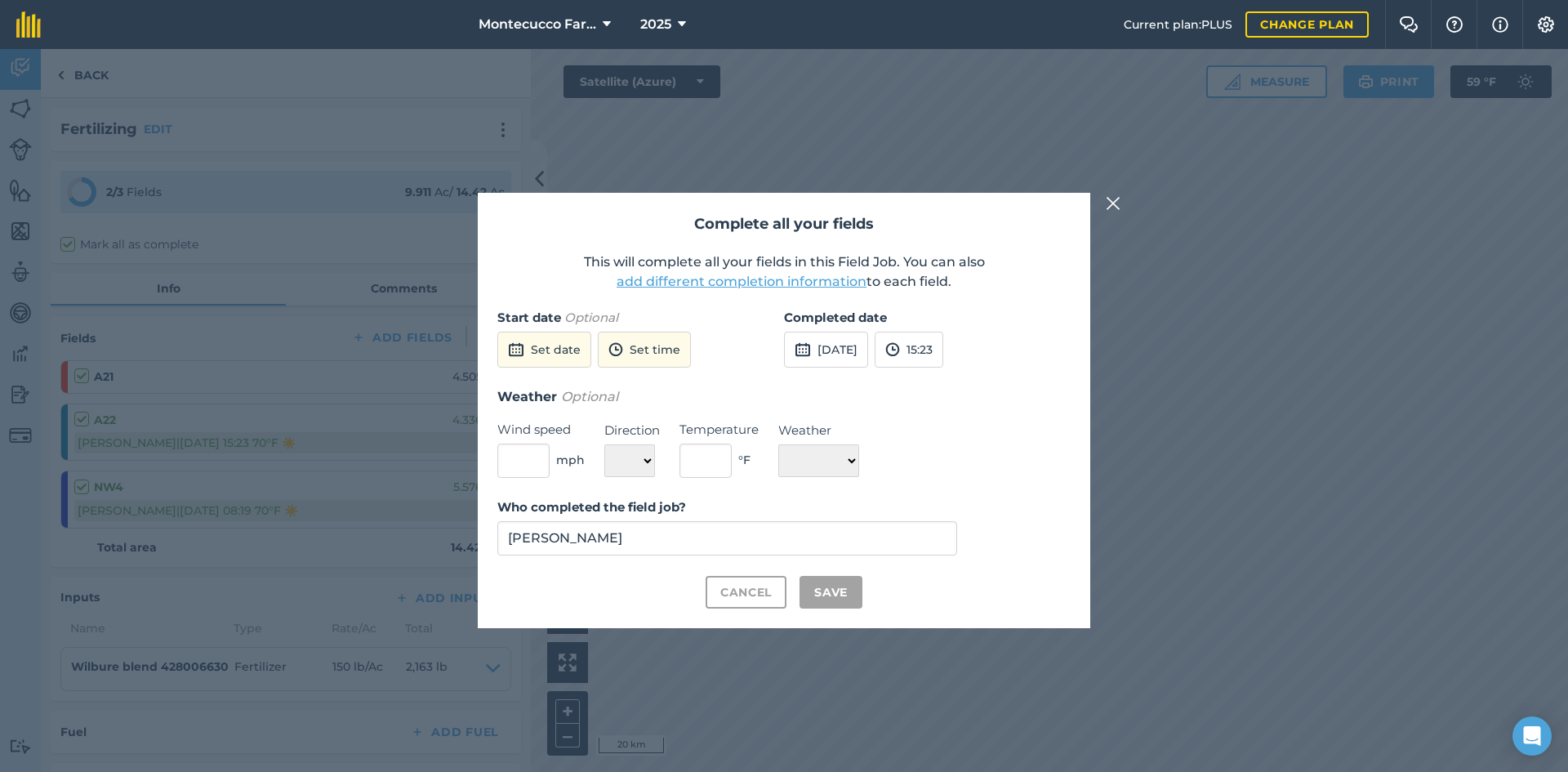
checkbox input "true"
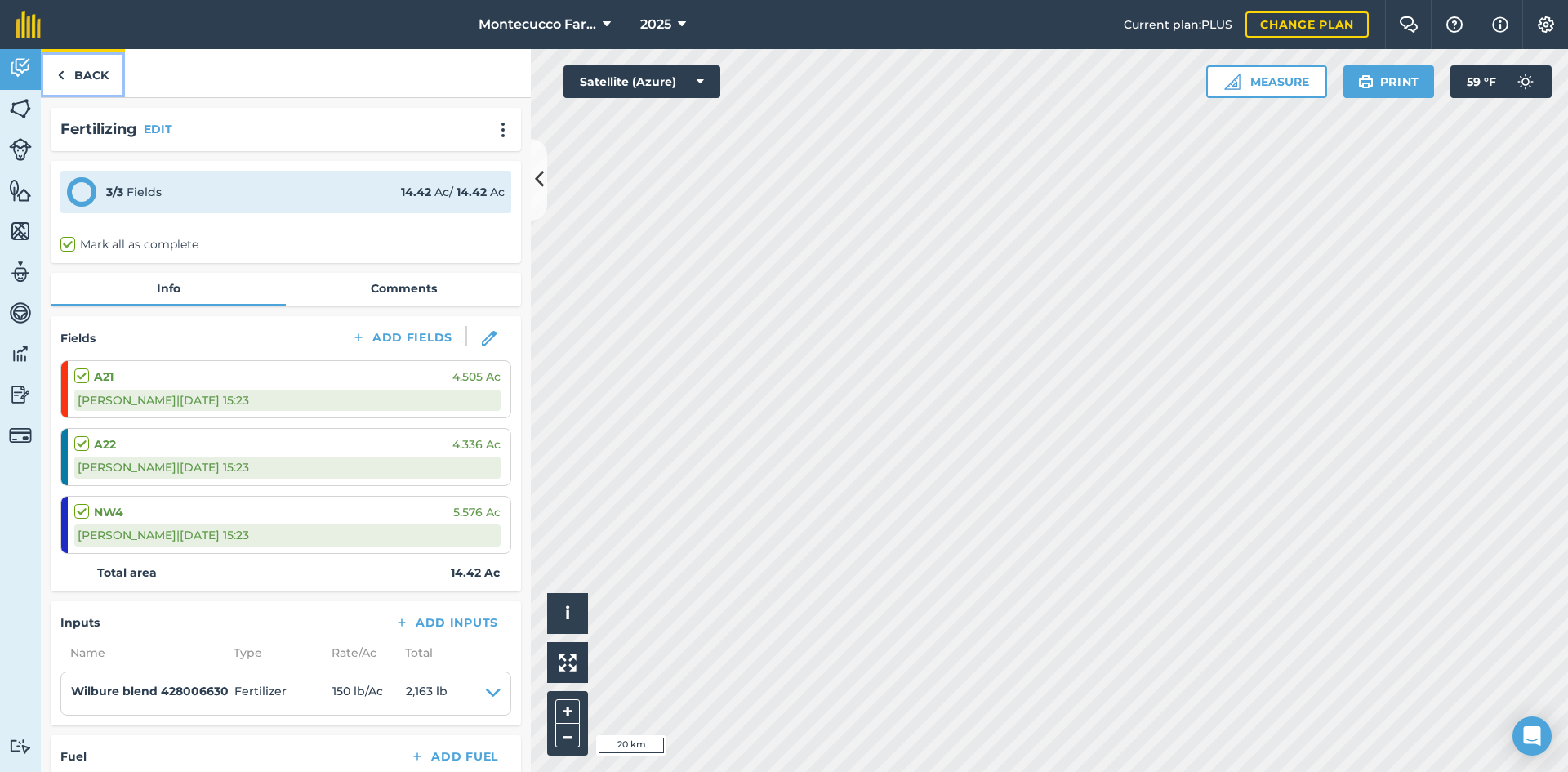
click at [98, 79] on link "Back" at bounding box center [83, 74] width 84 height 49
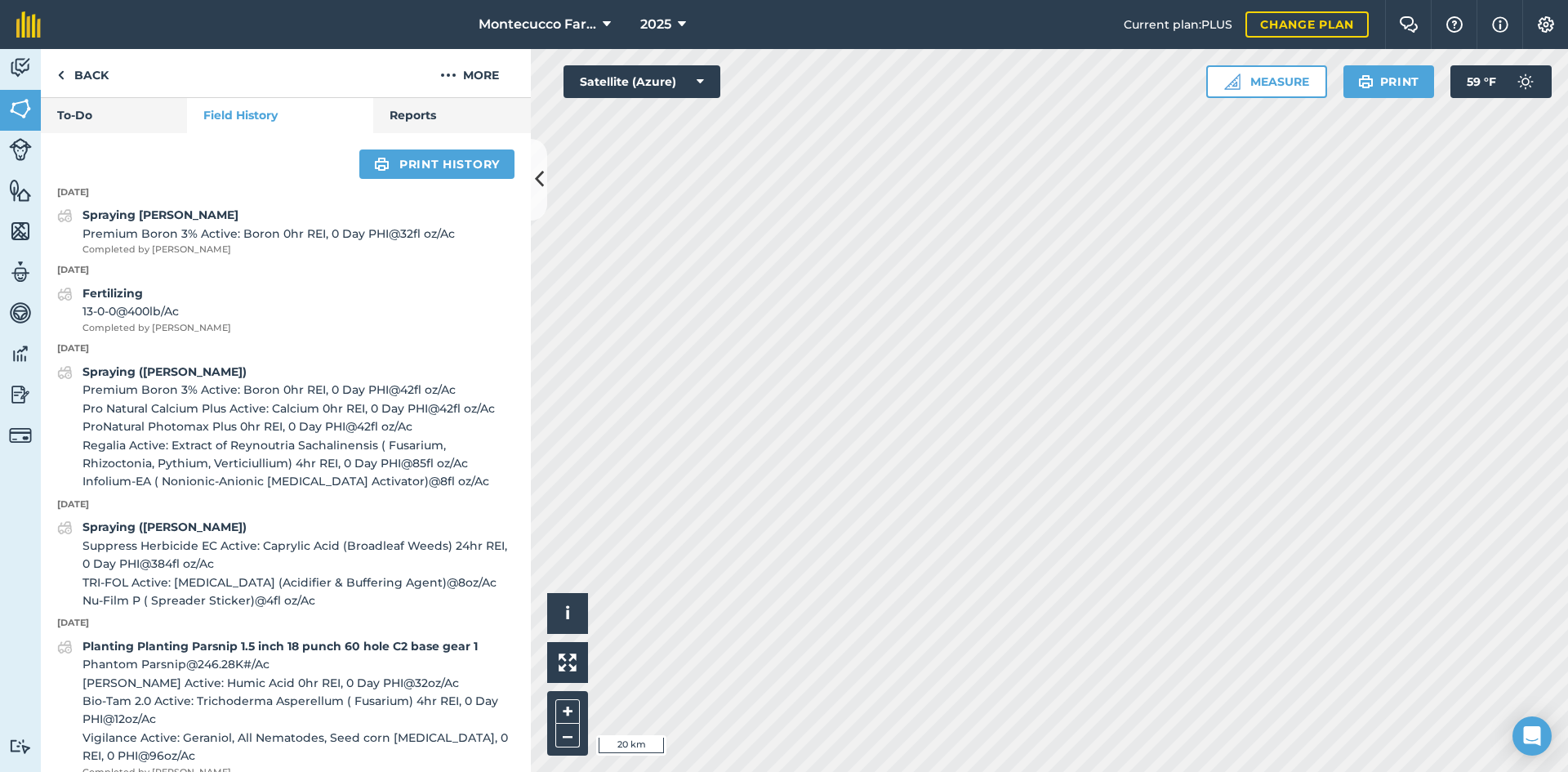
scroll to position [980, 0]
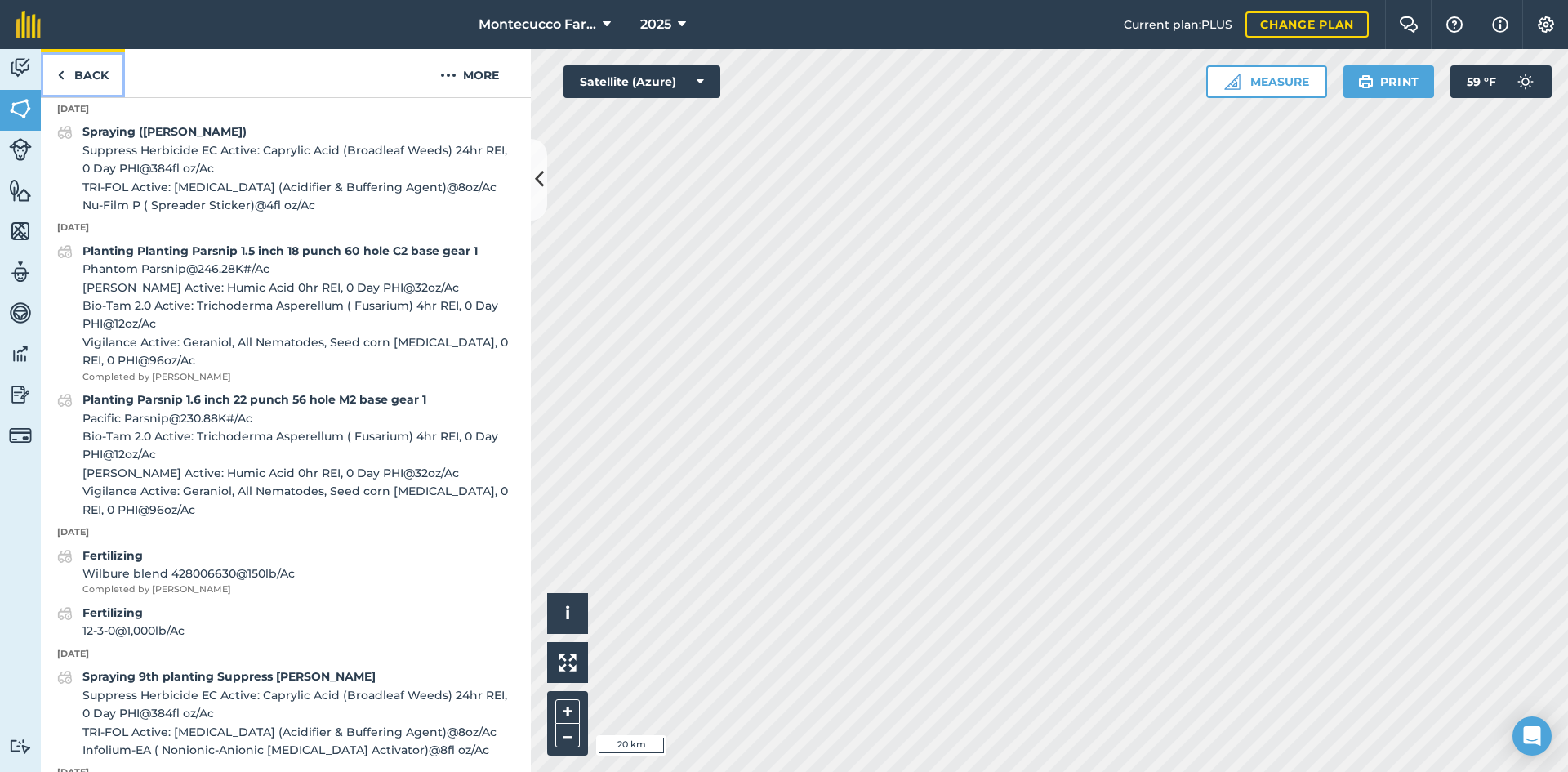
click at [72, 77] on link "Back" at bounding box center [83, 74] width 84 height 49
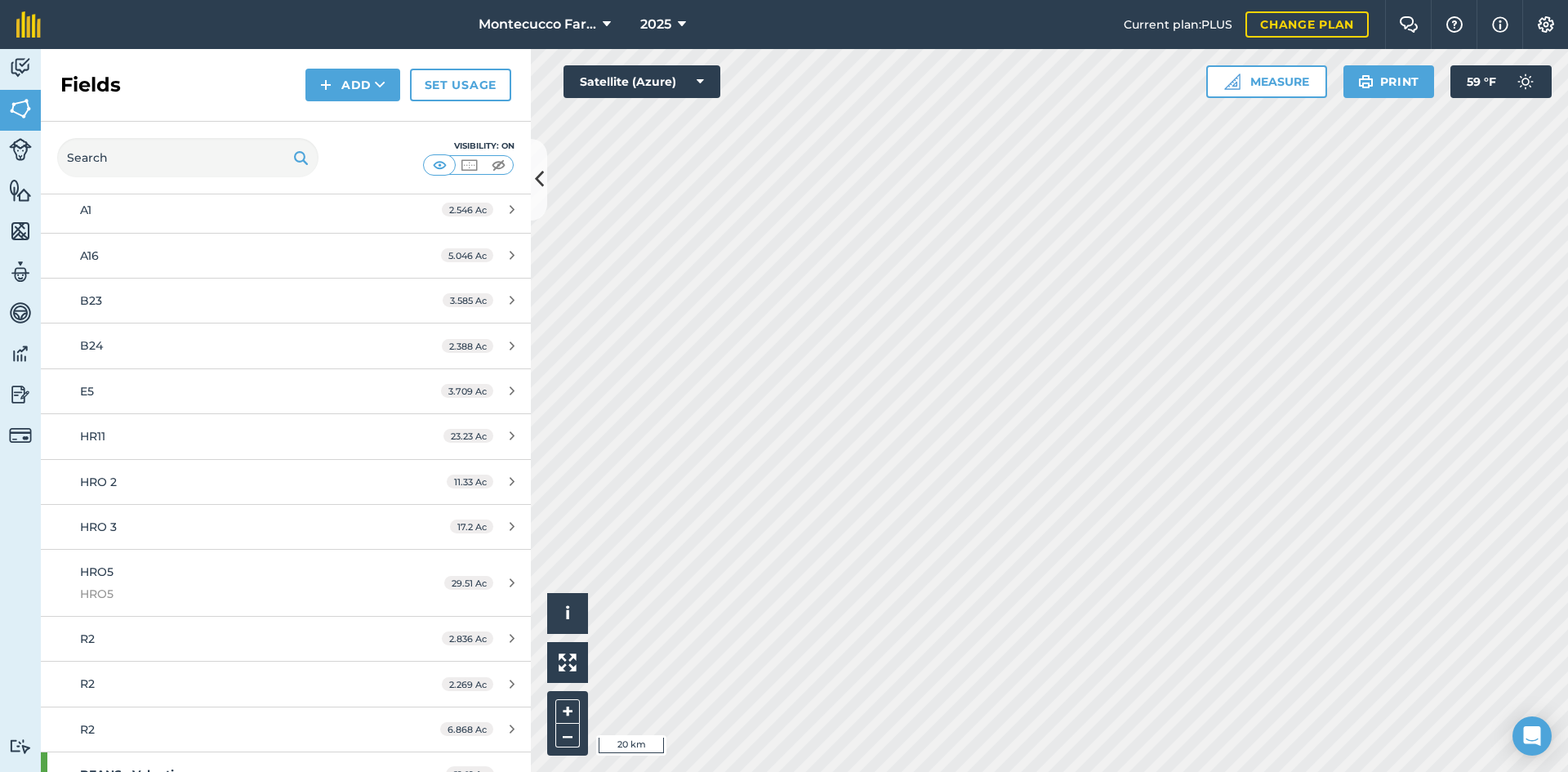
scroll to position [327, 0]
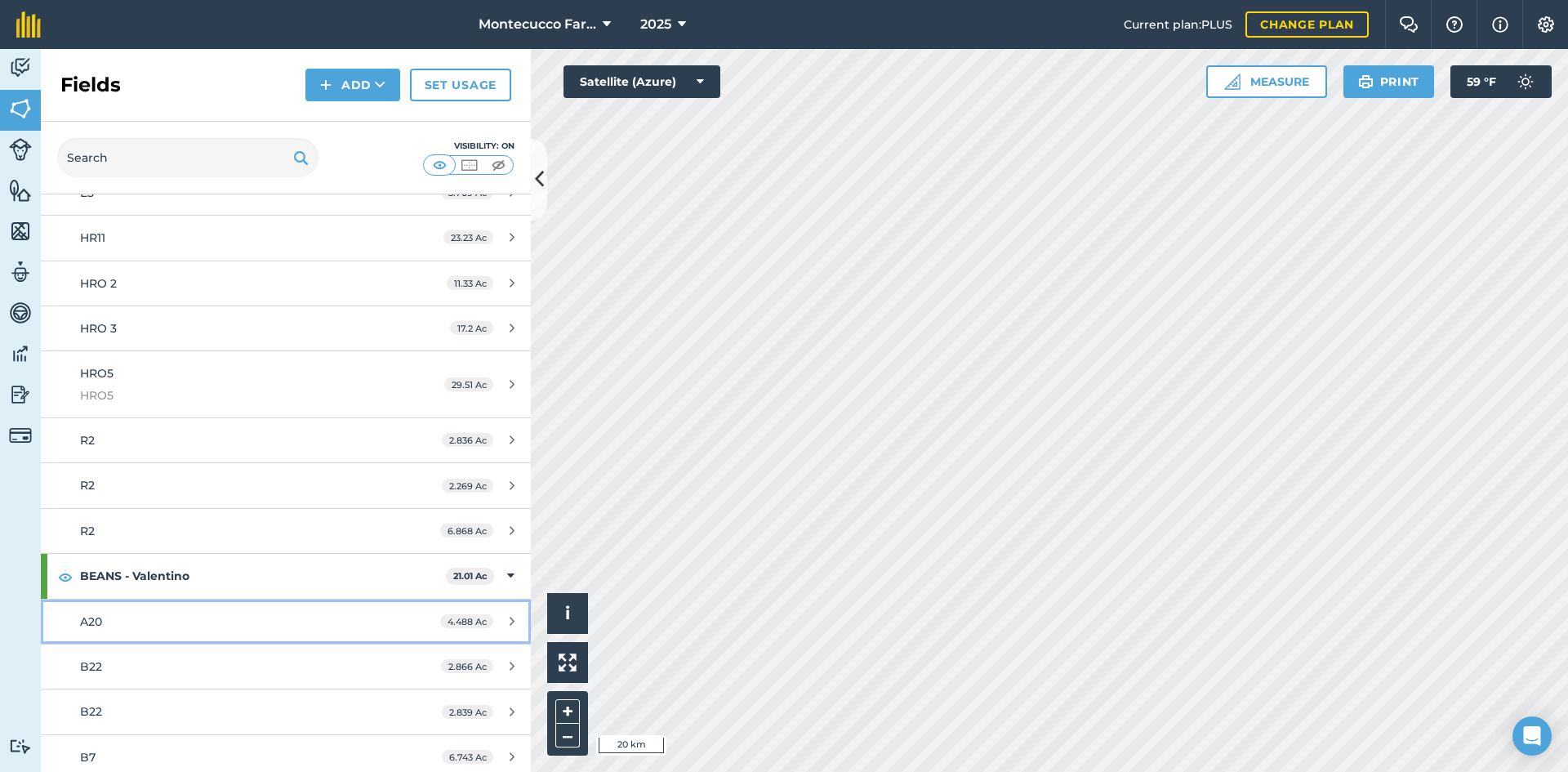
click at [105, 623] on div "A20" at bounding box center [234, 620] width 307 height 18
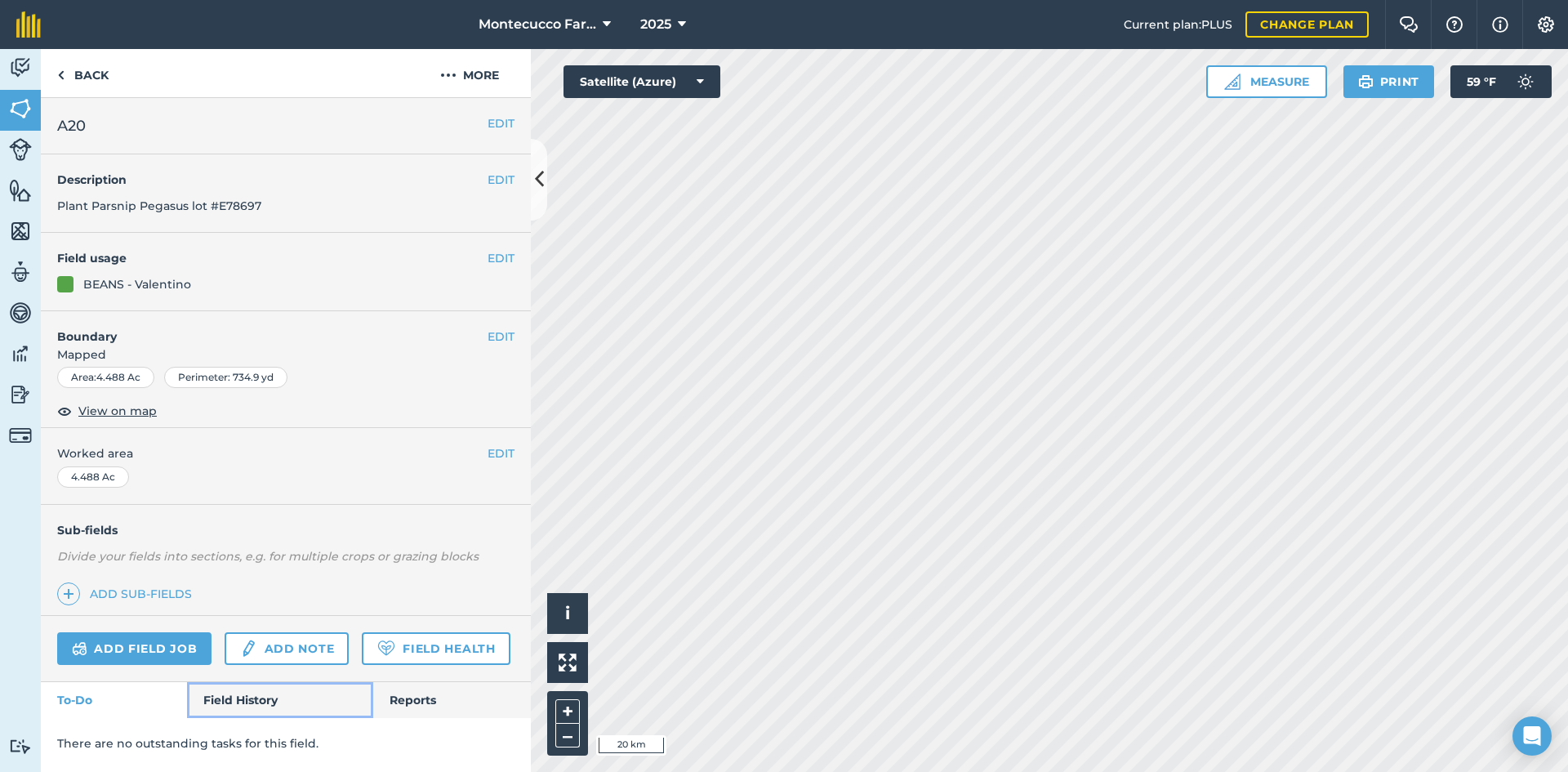
click at [228, 709] on link "Field History" at bounding box center [279, 699] width 185 height 36
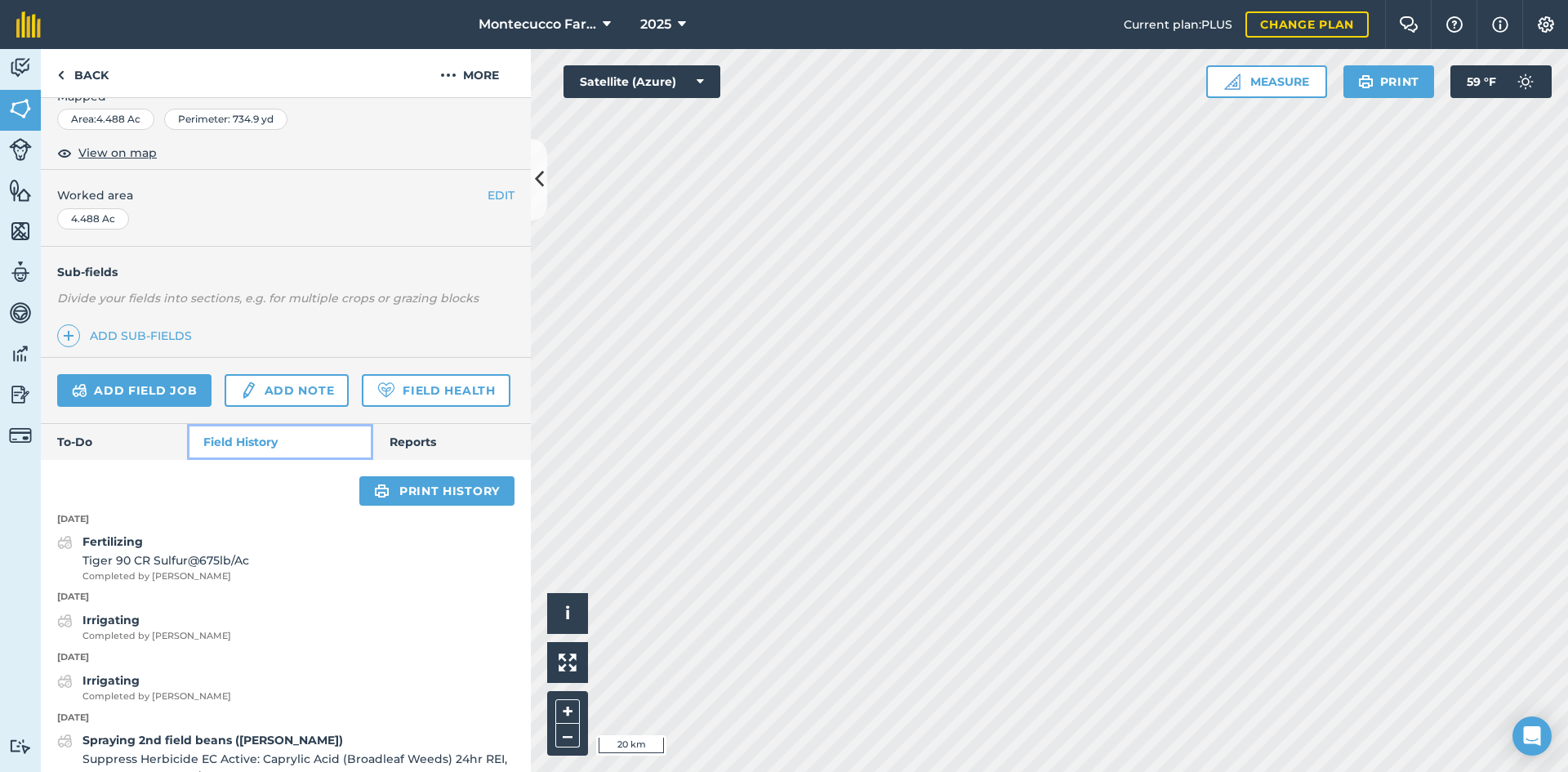
scroll to position [163, 0]
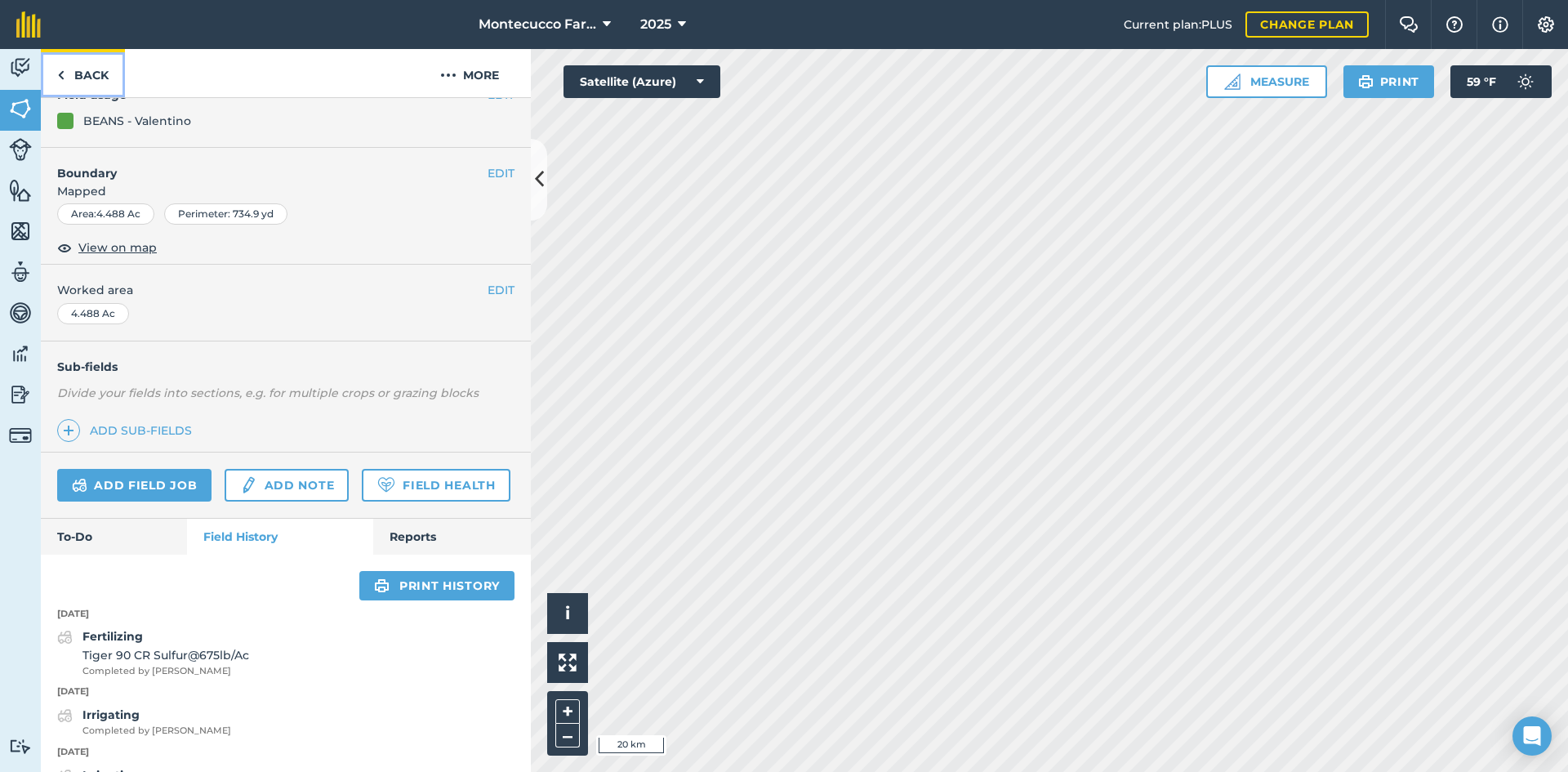
click at [96, 87] on link "Back" at bounding box center [83, 74] width 84 height 49
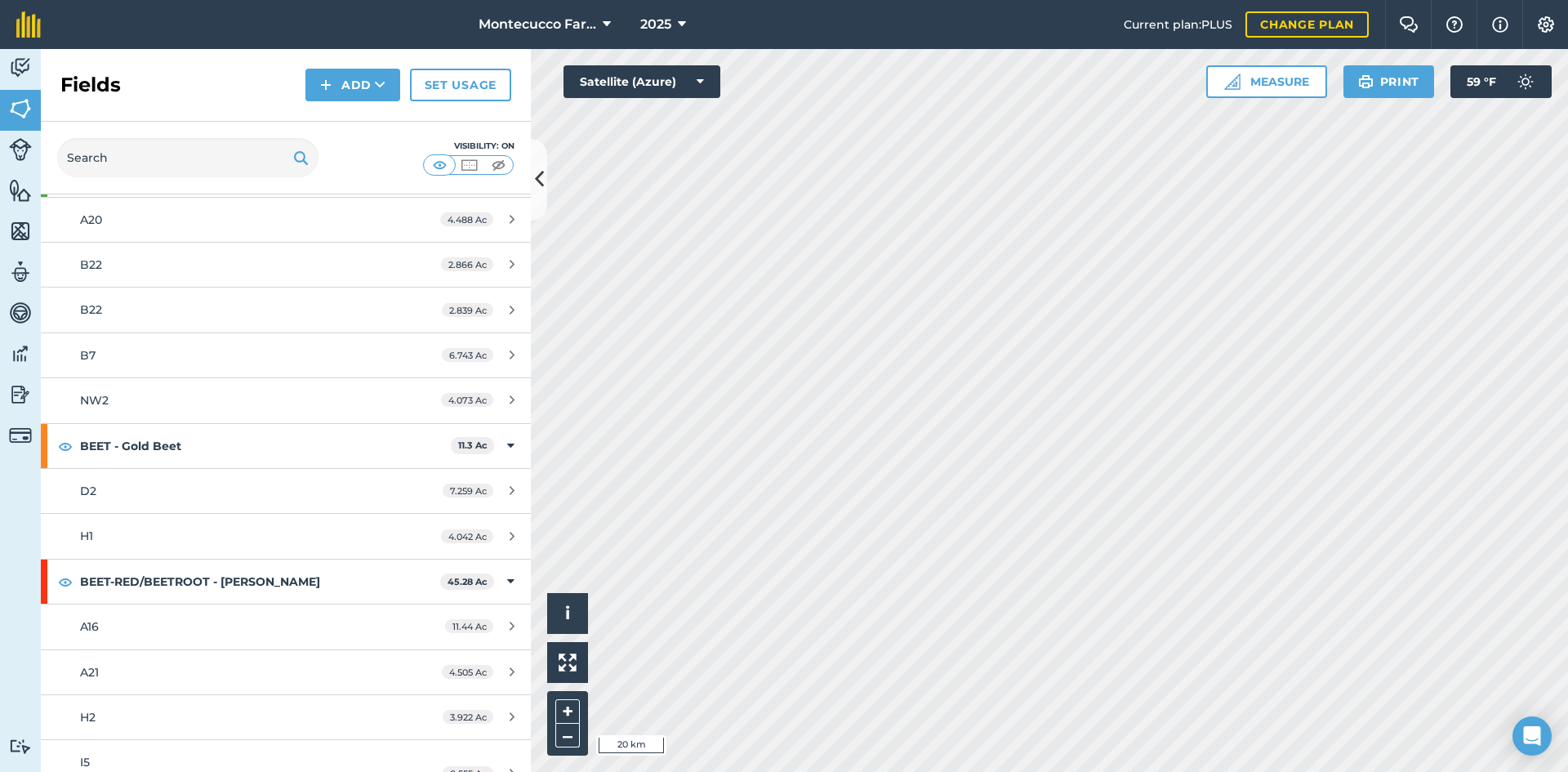
scroll to position [735, 0]
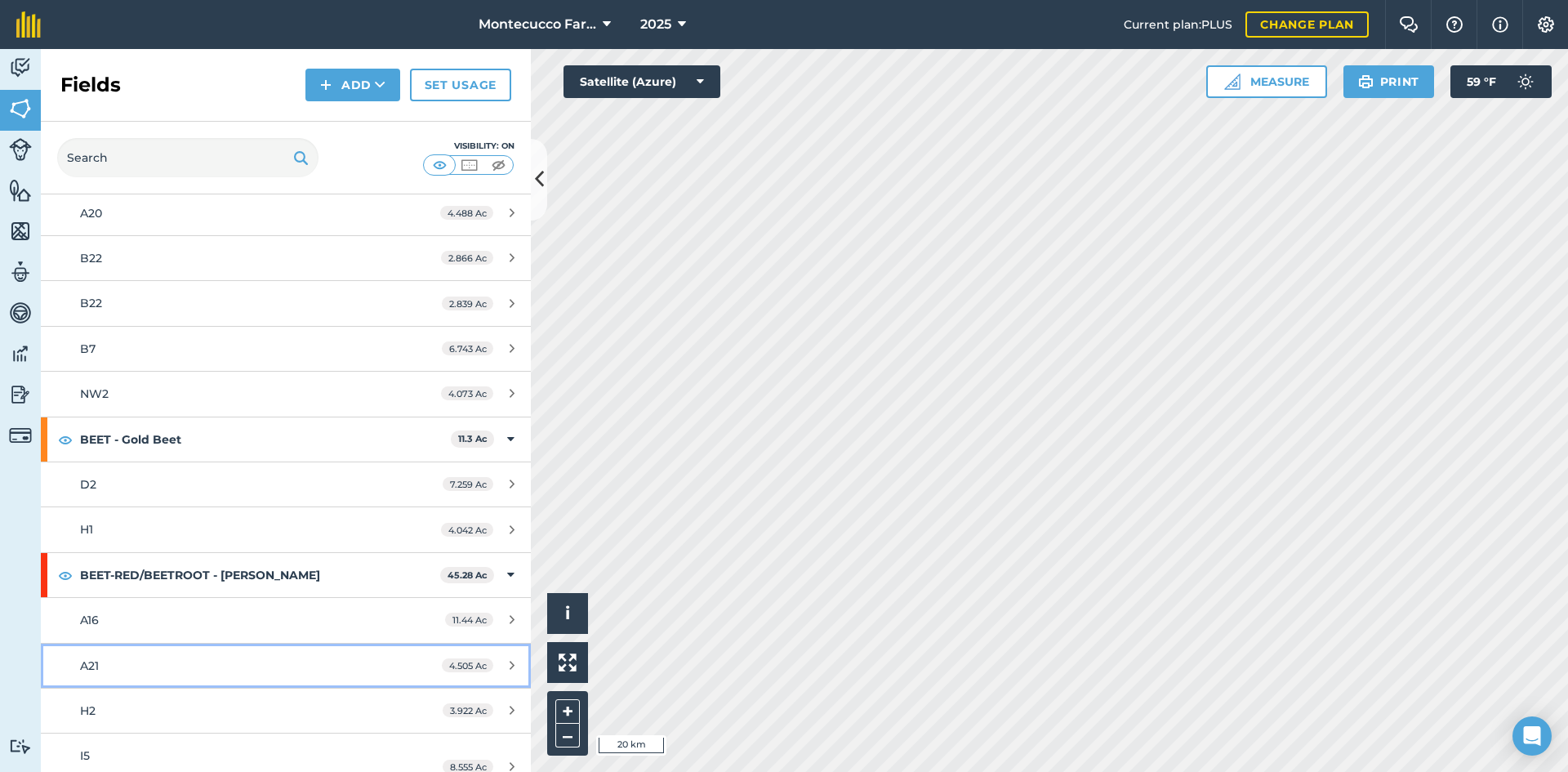
click at [109, 672] on div "A21" at bounding box center [234, 665] width 307 height 18
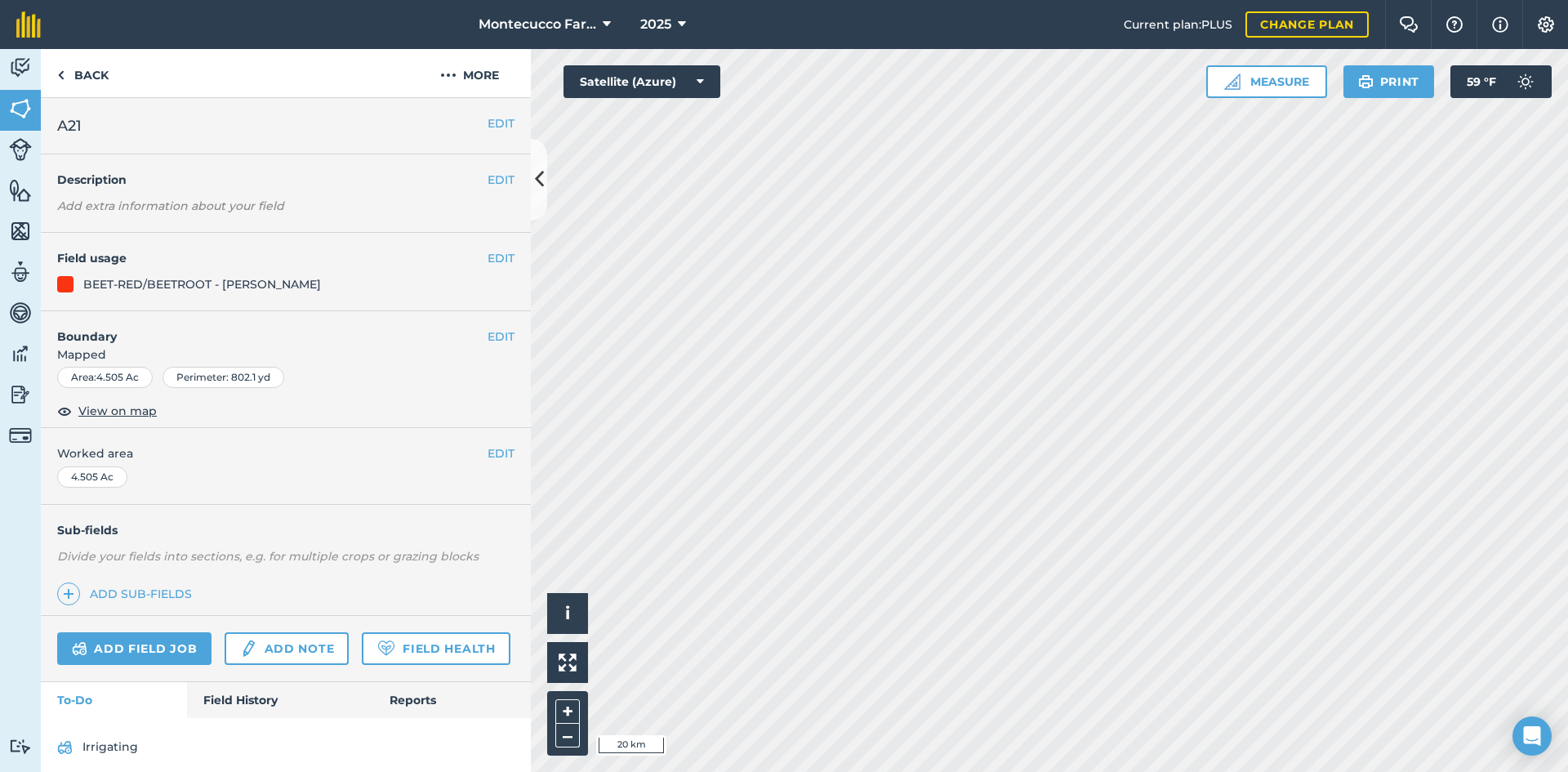
scroll to position [57, 0]
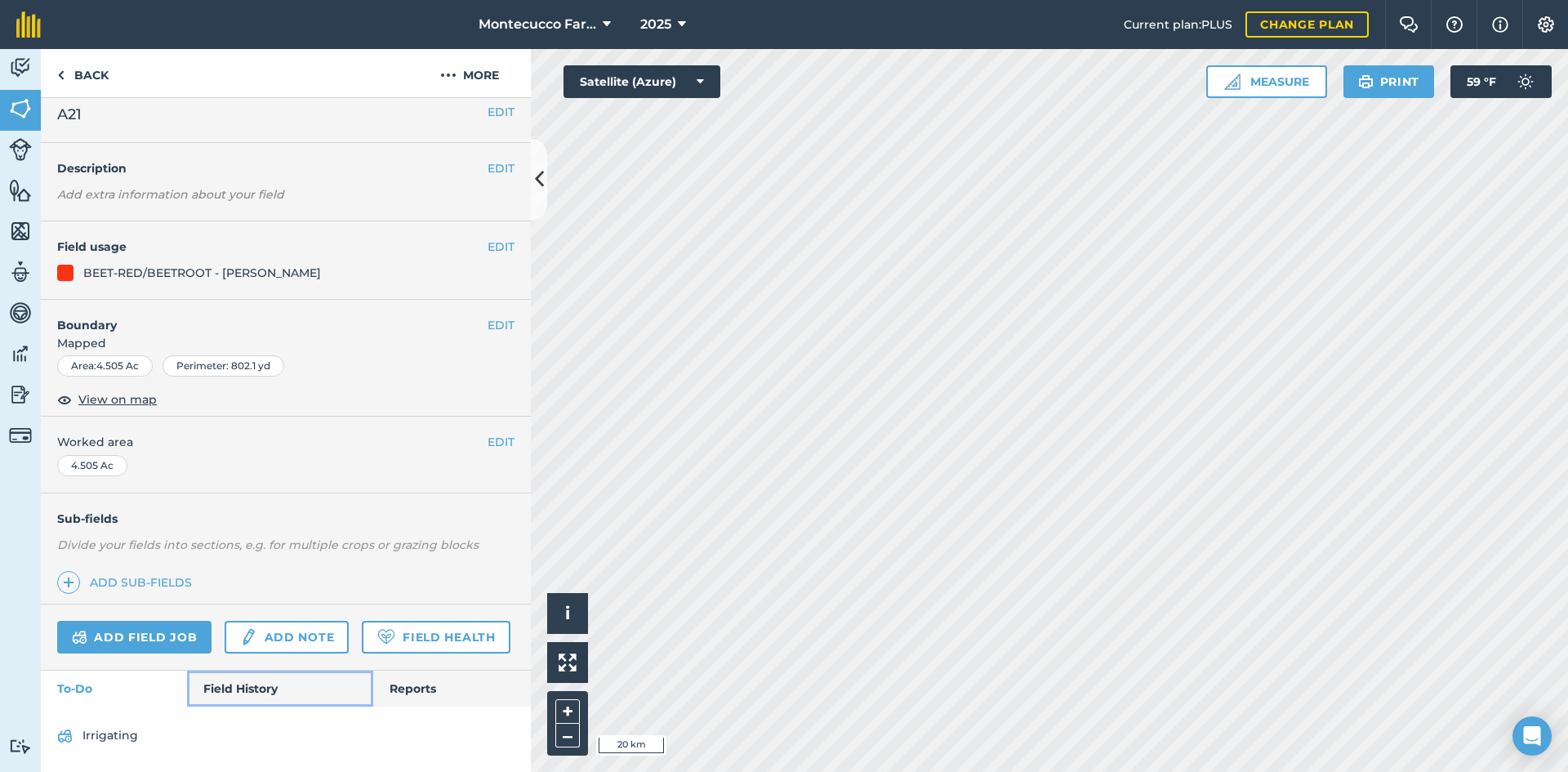
click at [230, 691] on link "Field History" at bounding box center [279, 688] width 185 height 36
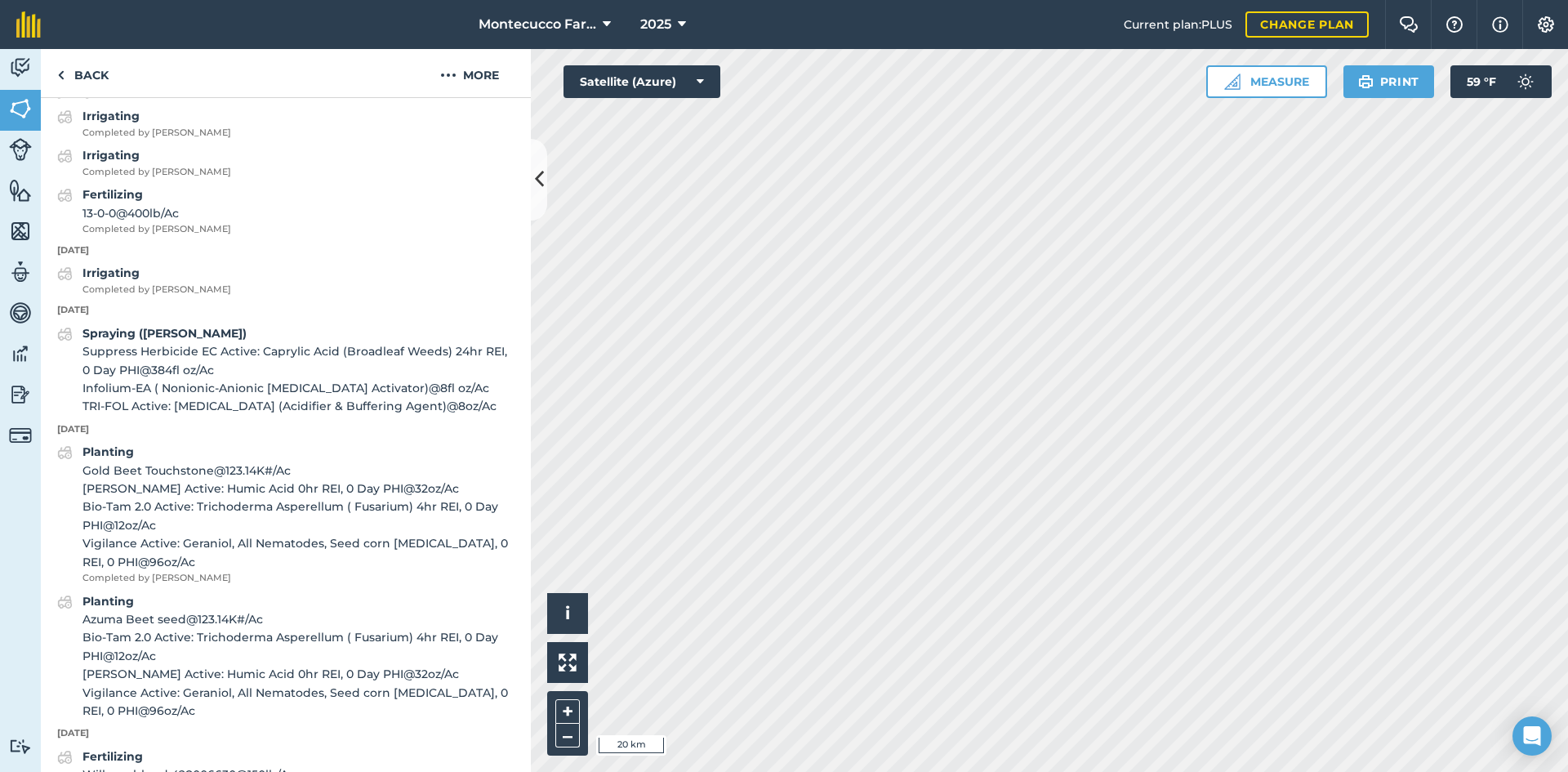
scroll to position [1037, 0]
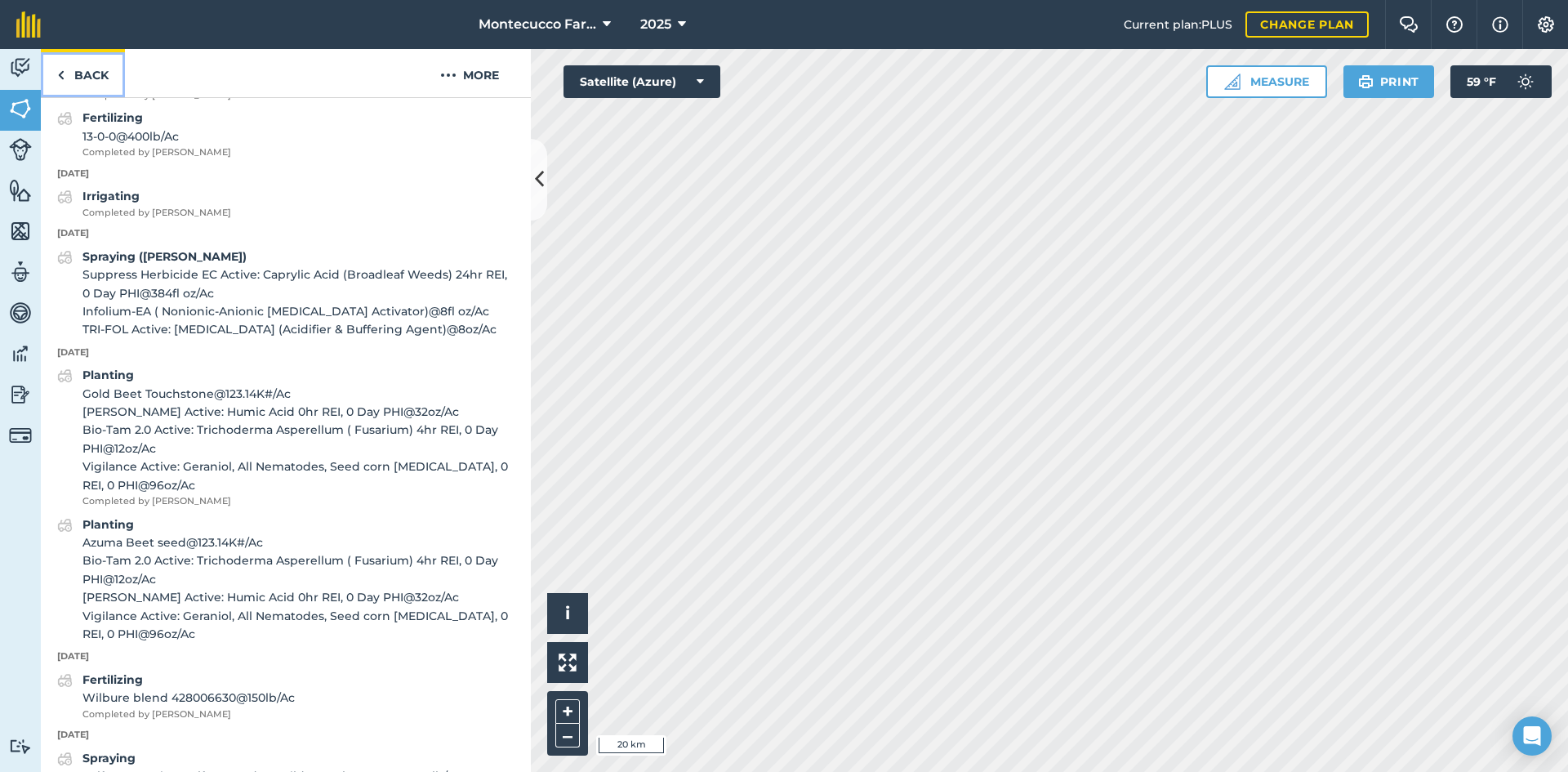
click at [77, 79] on link "Back" at bounding box center [83, 74] width 84 height 49
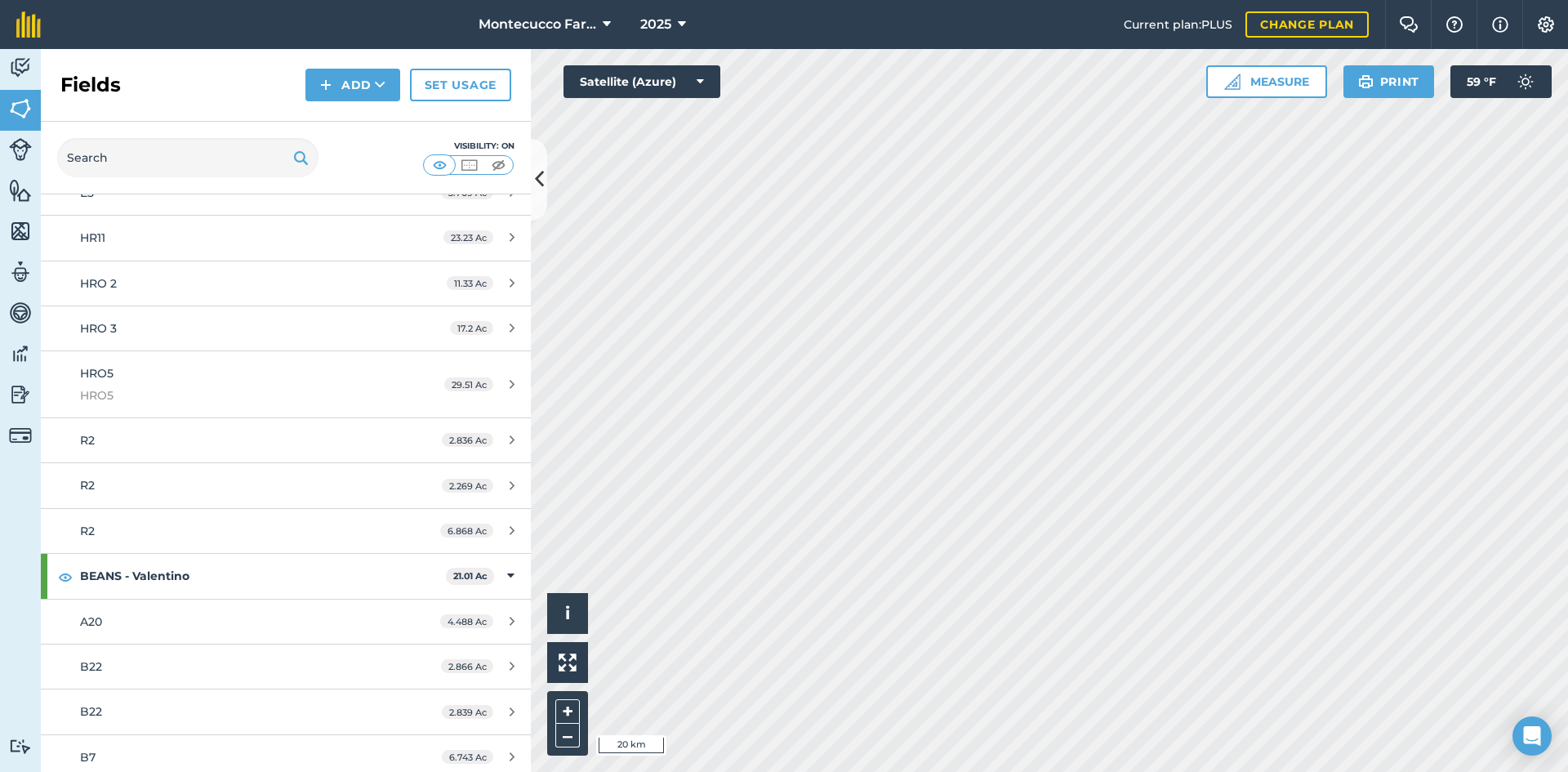
scroll to position [572, 0]
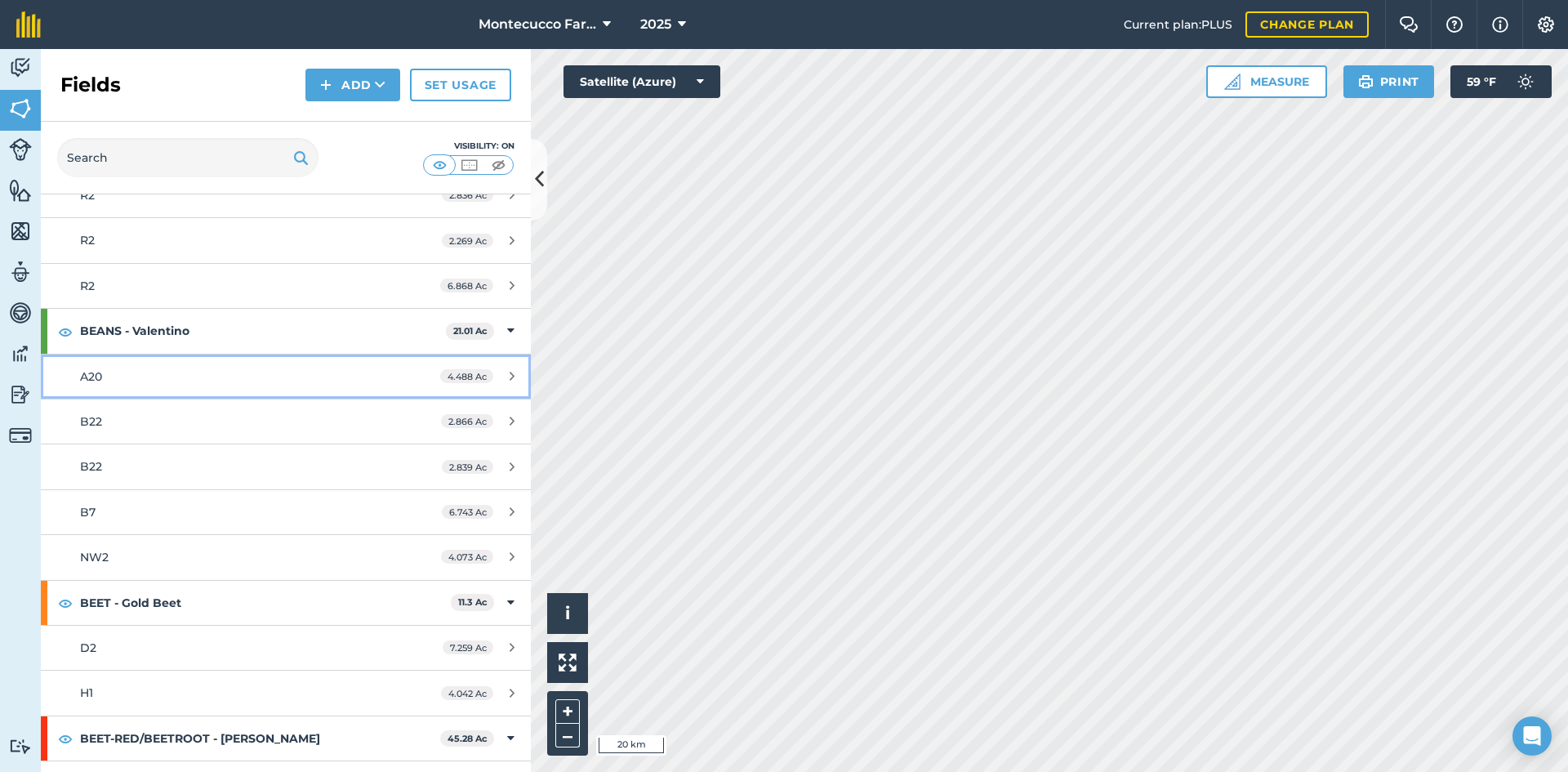
click at [96, 379] on span "A20" at bounding box center [91, 377] width 22 height 15
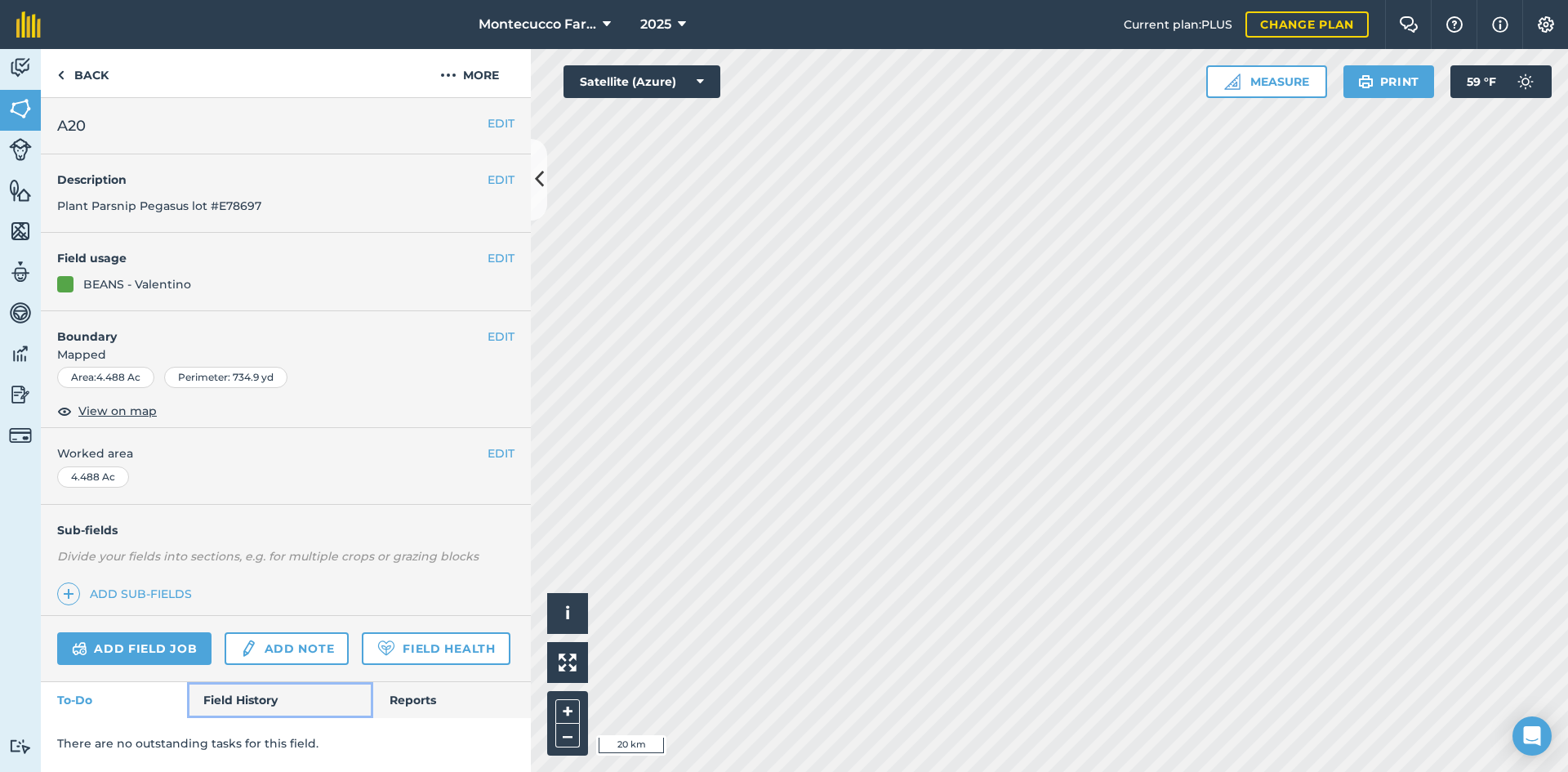
click at [228, 700] on link "Field History" at bounding box center [279, 699] width 185 height 36
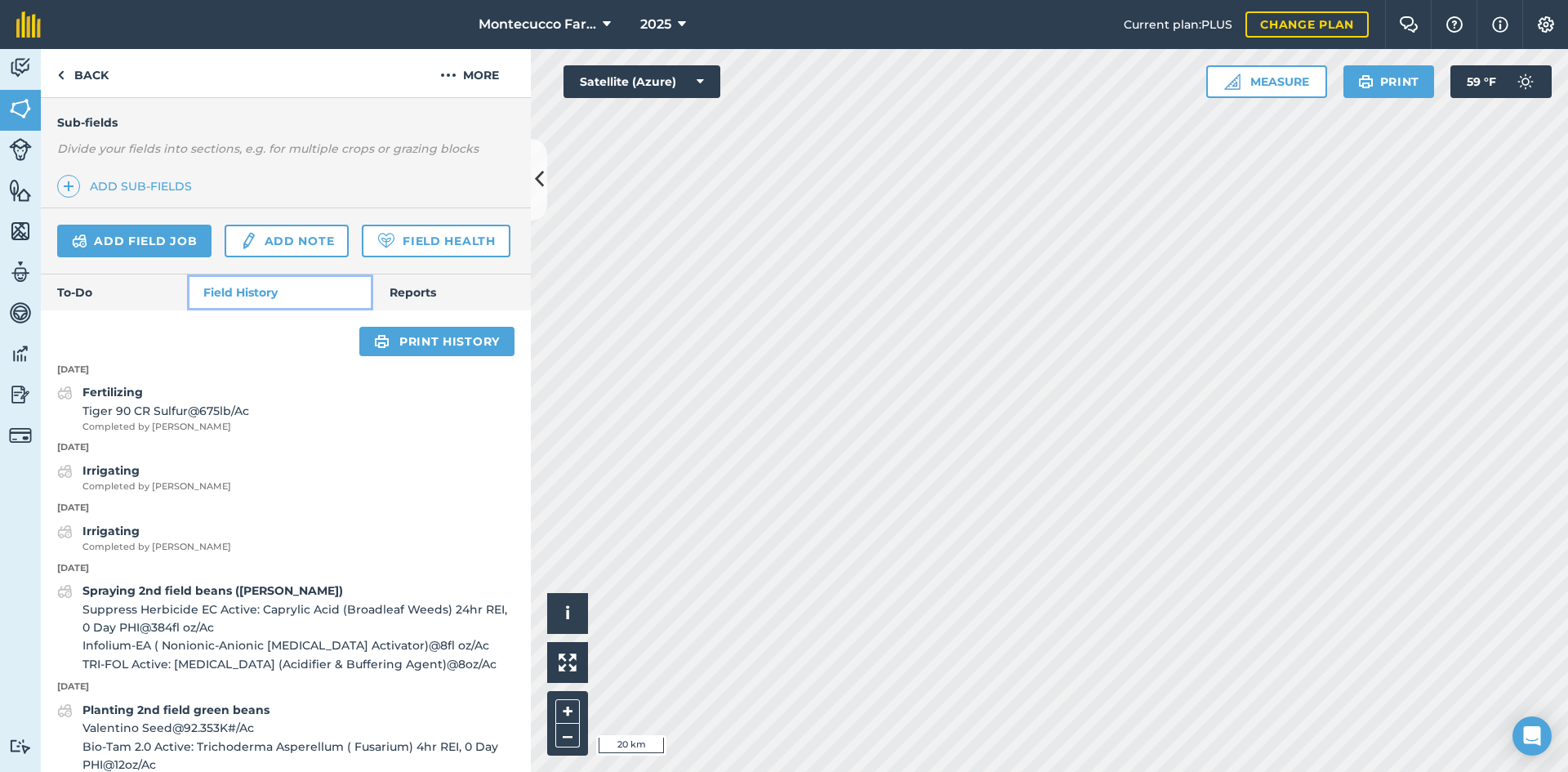
scroll to position [409, 0]
click at [127, 242] on link "Add field job" at bounding box center [134, 239] width 154 height 33
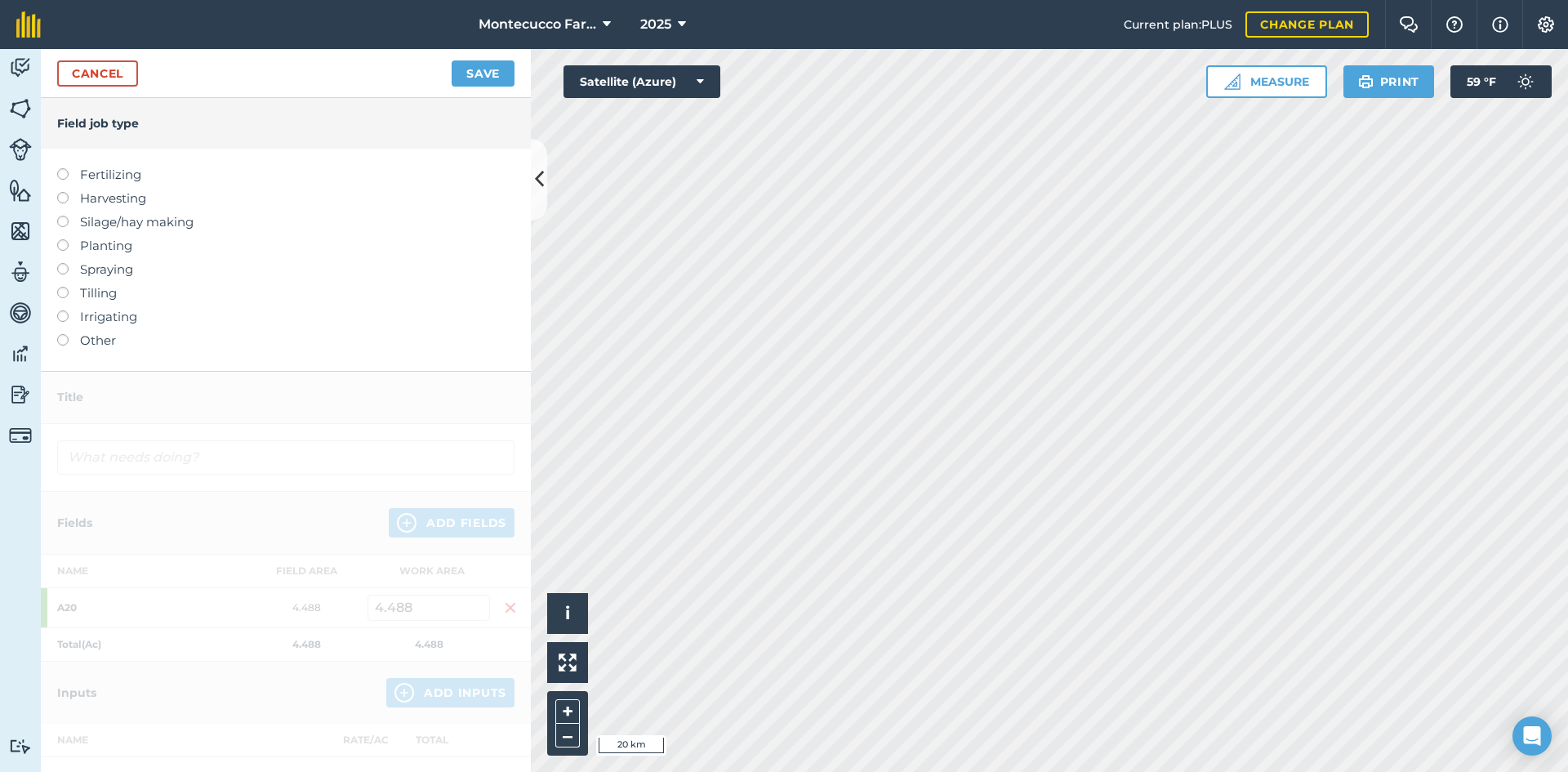
click at [65, 168] on label at bounding box center [68, 168] width 23 height 0
type input "Fertilizing"
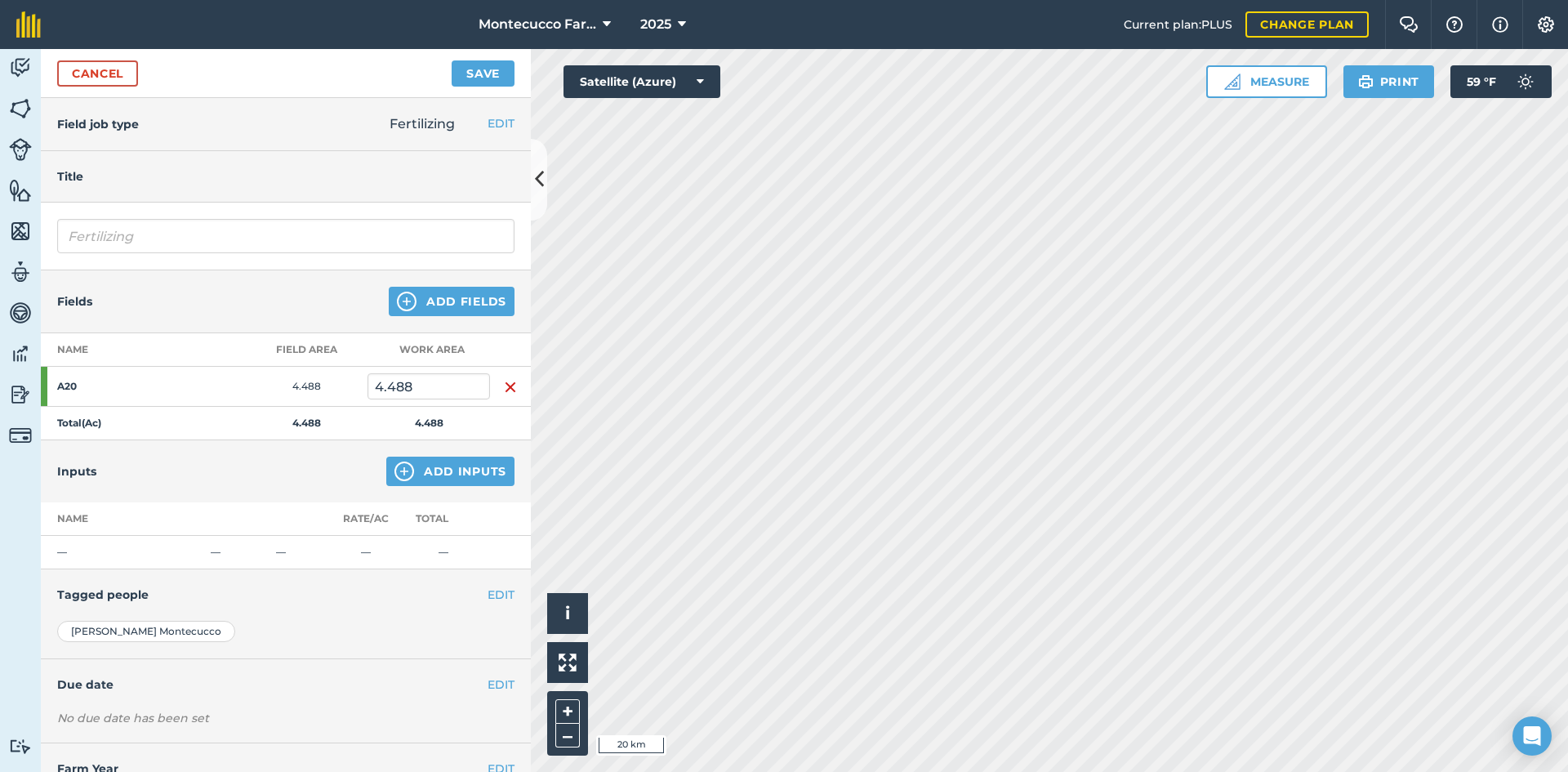
scroll to position [58, 0]
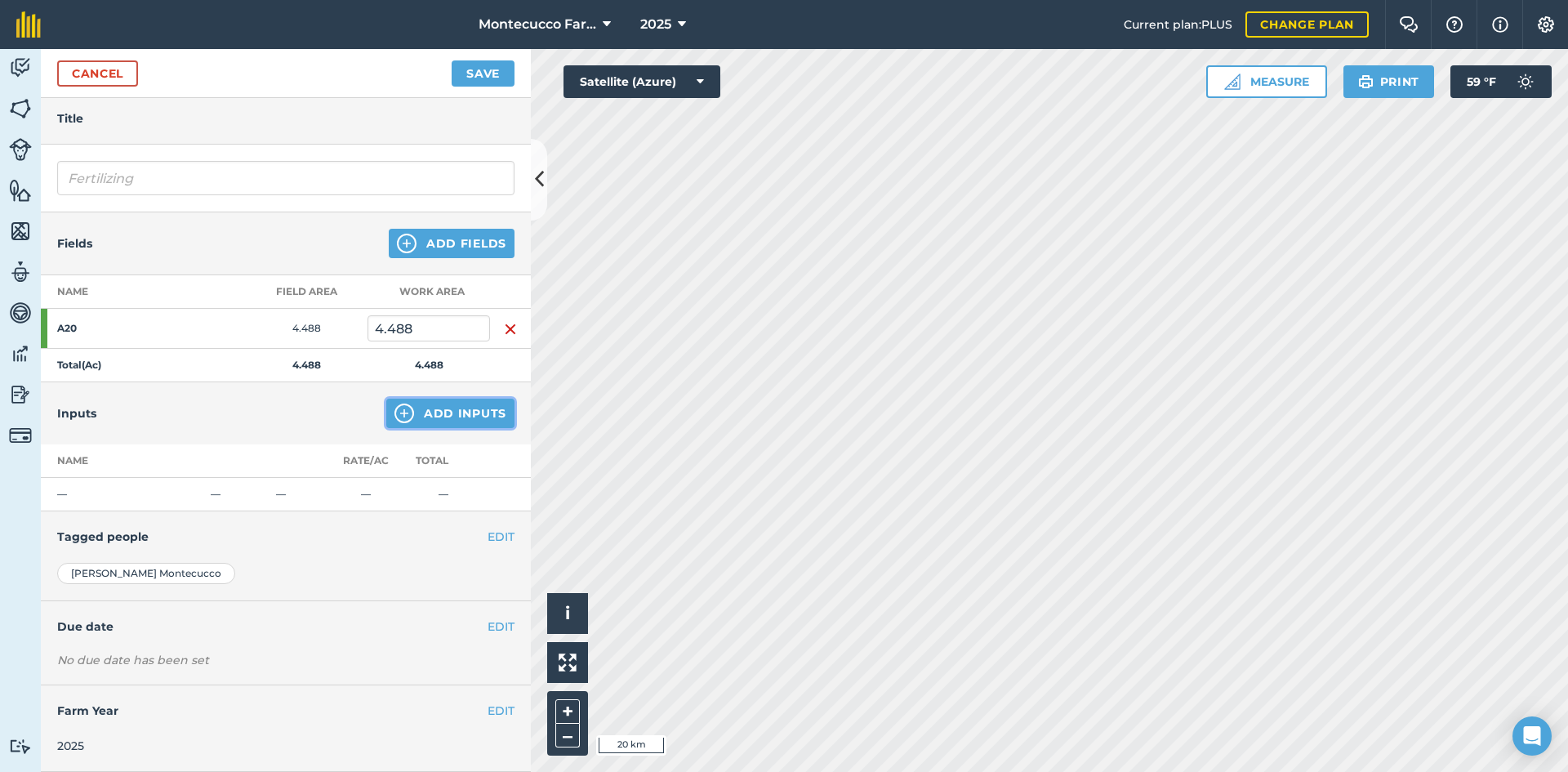
click at [415, 412] on button "Add Inputs" at bounding box center [450, 413] width 128 height 29
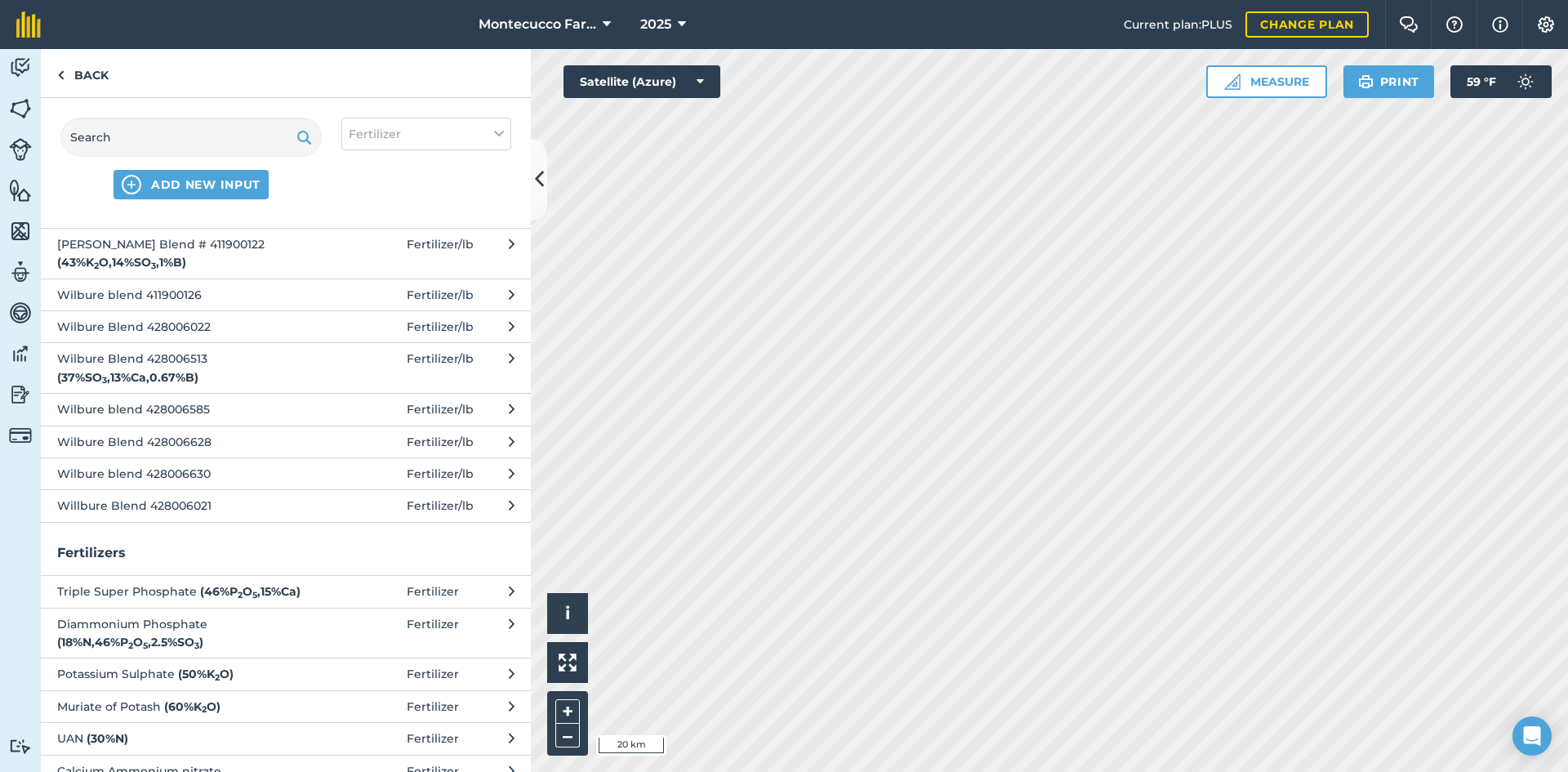
scroll to position [687, 0]
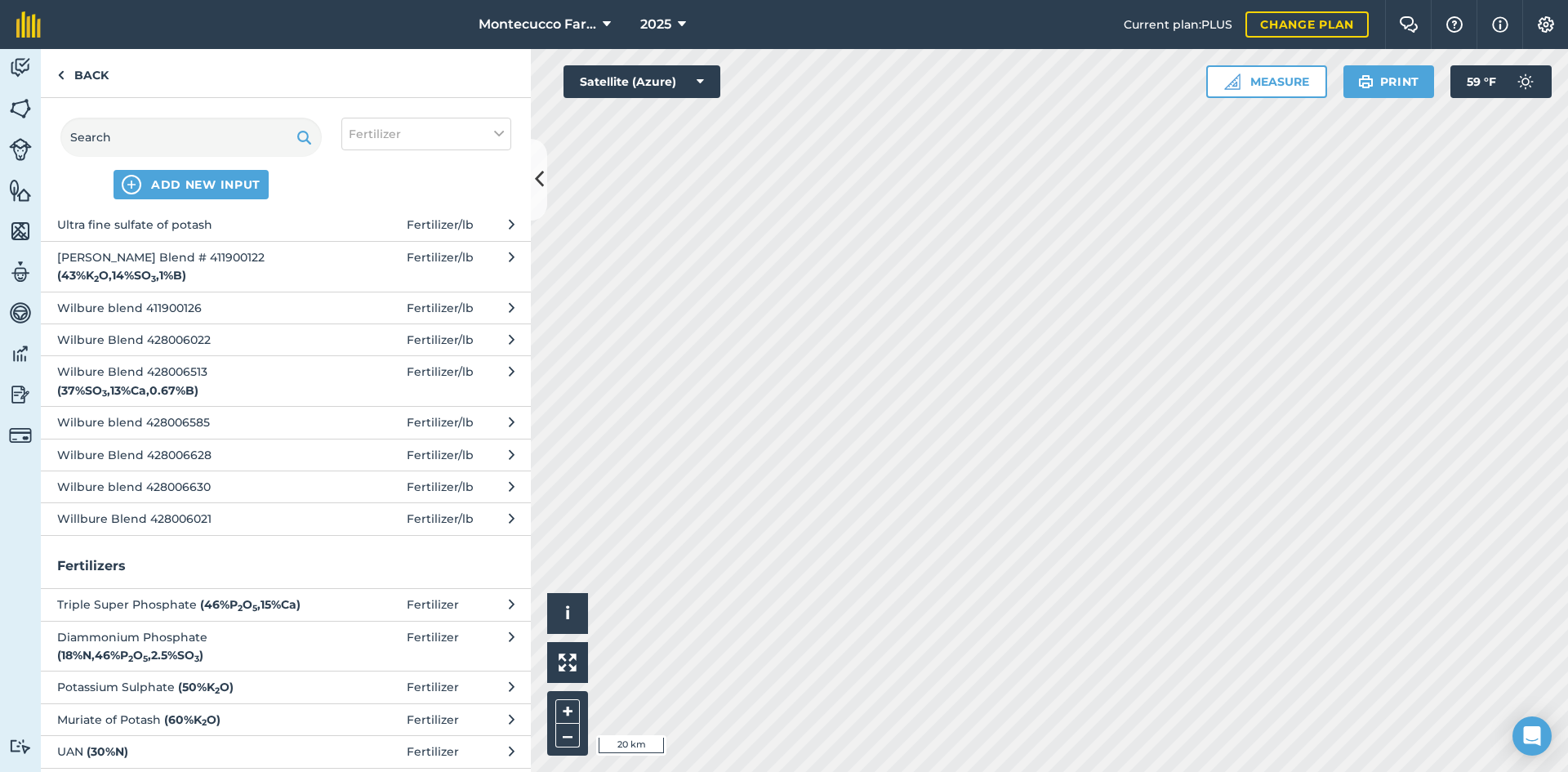
click at [208, 493] on span "Wilbure blend 428006630" at bounding box center [190, 486] width 267 height 18
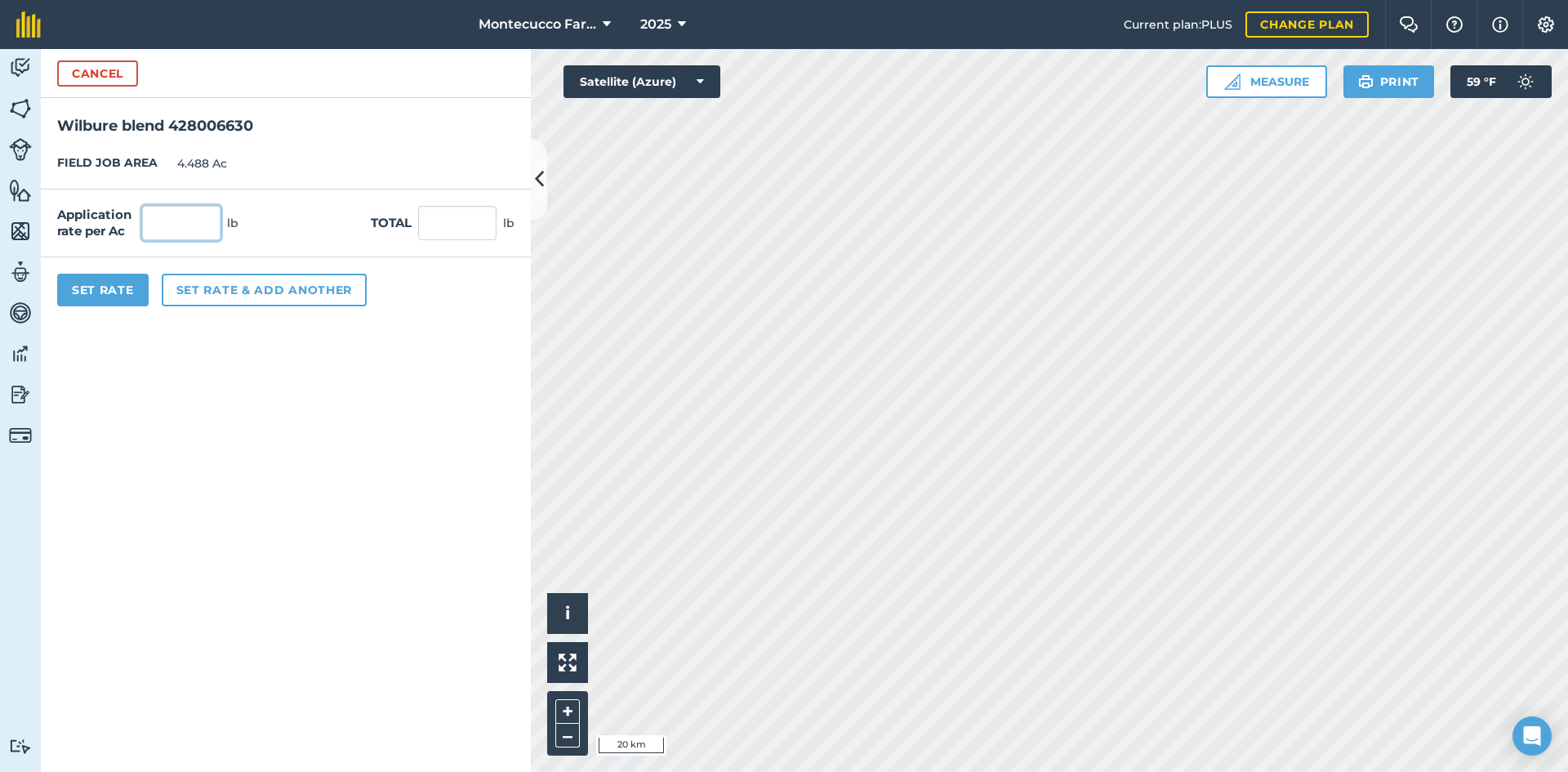
click at [161, 213] on input "text" at bounding box center [182, 223] width 79 height 34
type input "50"
type input "224.4"
click at [101, 296] on button "Set Rate" at bounding box center [102, 290] width 91 height 33
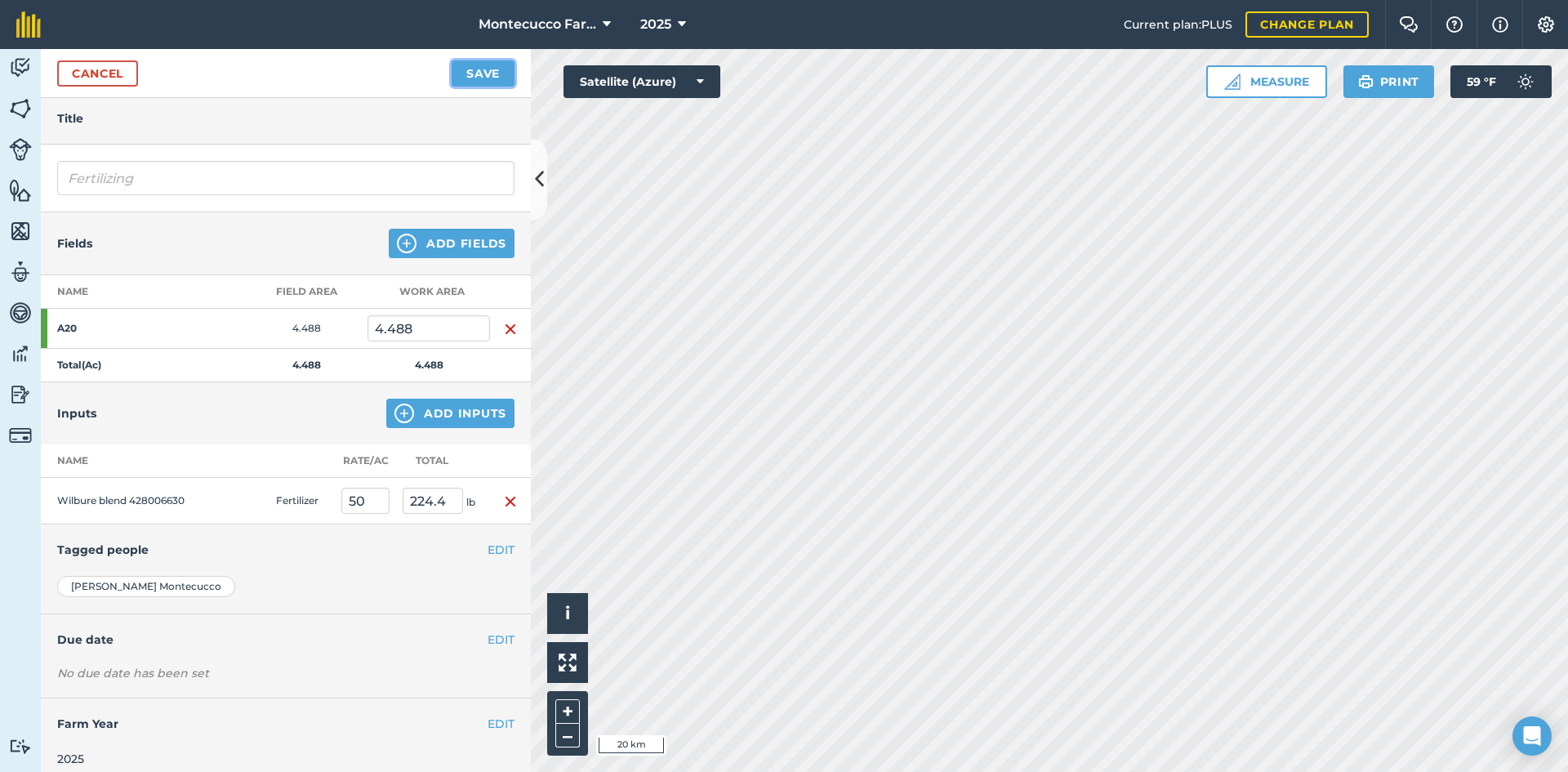
click at [493, 79] on button "Save" at bounding box center [482, 73] width 63 height 26
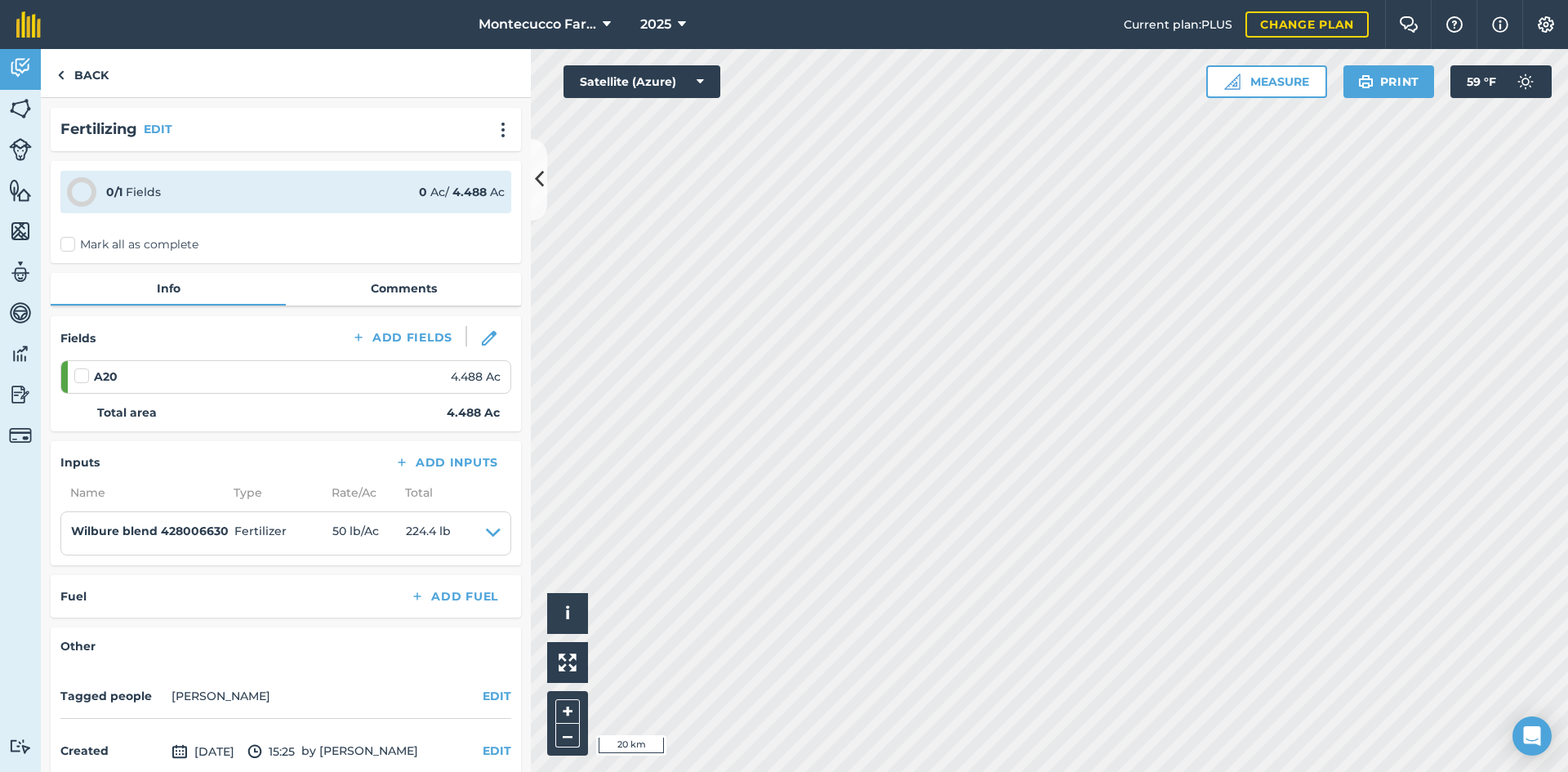
click at [68, 244] on label "Mark all as complete" at bounding box center [129, 244] width 138 height 17
click at [68, 244] on input "Mark all as complete" at bounding box center [65, 241] width 11 height 11
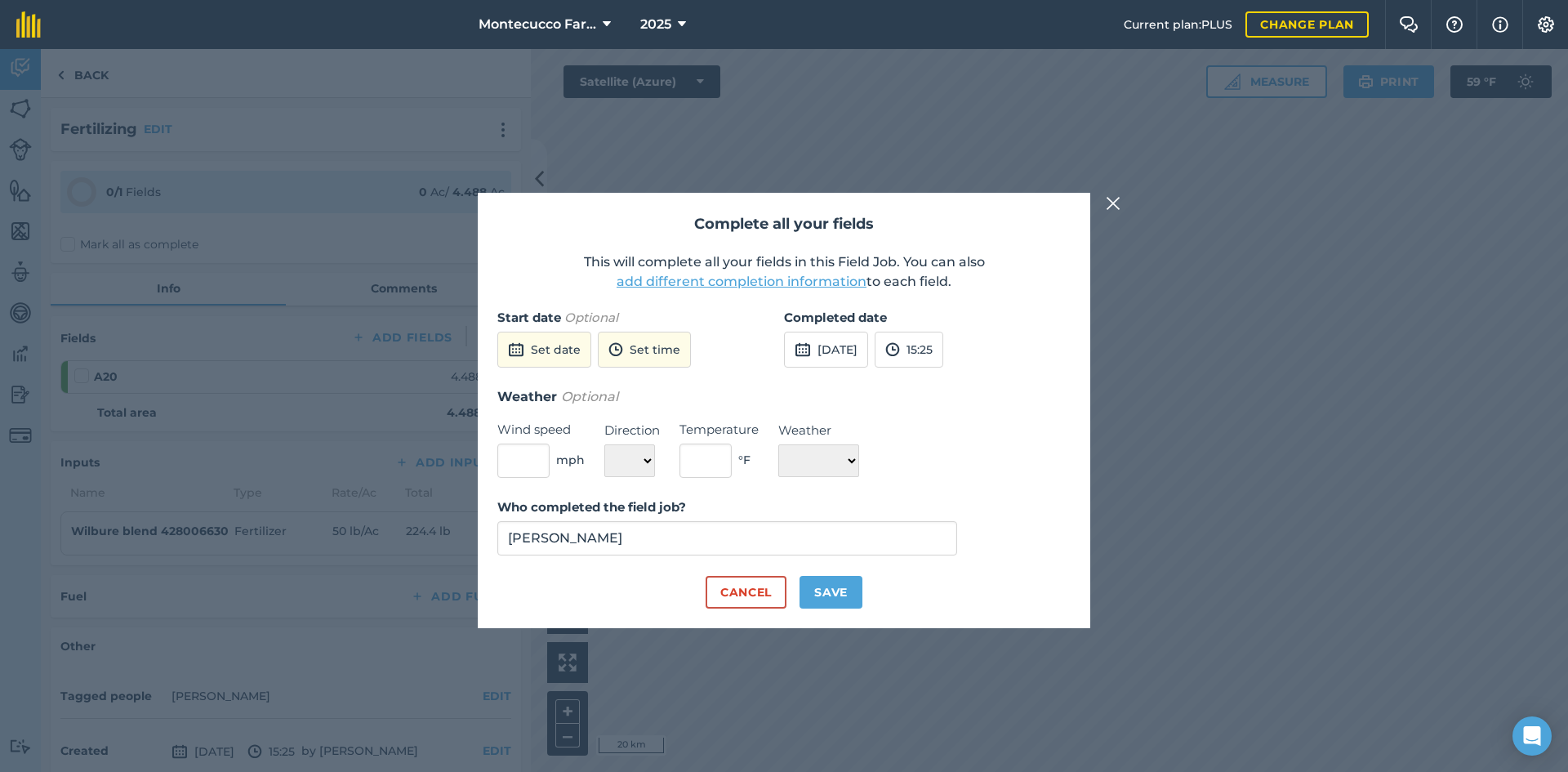
click at [867, 371] on div "Completed date [DATE] 15:25" at bounding box center [927, 347] width 286 height 79
click at [869, 356] on button "[DATE]" at bounding box center [826, 349] width 84 height 36
click at [843, 385] on button "‹" at bounding box center [838, 386] width 36 height 36
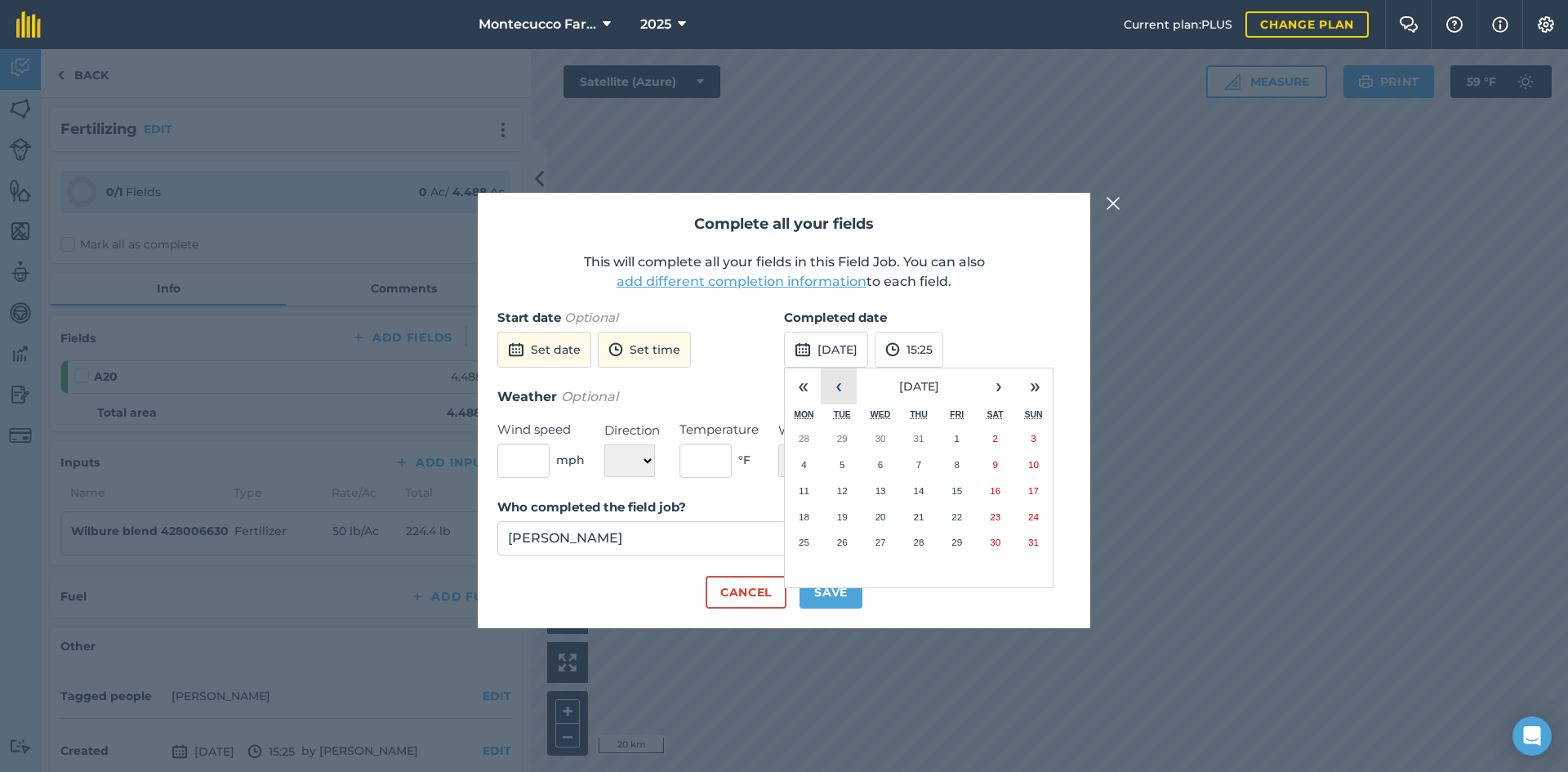
click at [843, 385] on button "‹" at bounding box center [838, 386] width 36 height 36
click at [926, 519] on button "24" at bounding box center [920, 517] width 39 height 26
click at [838, 594] on button "Save" at bounding box center [831, 592] width 63 height 33
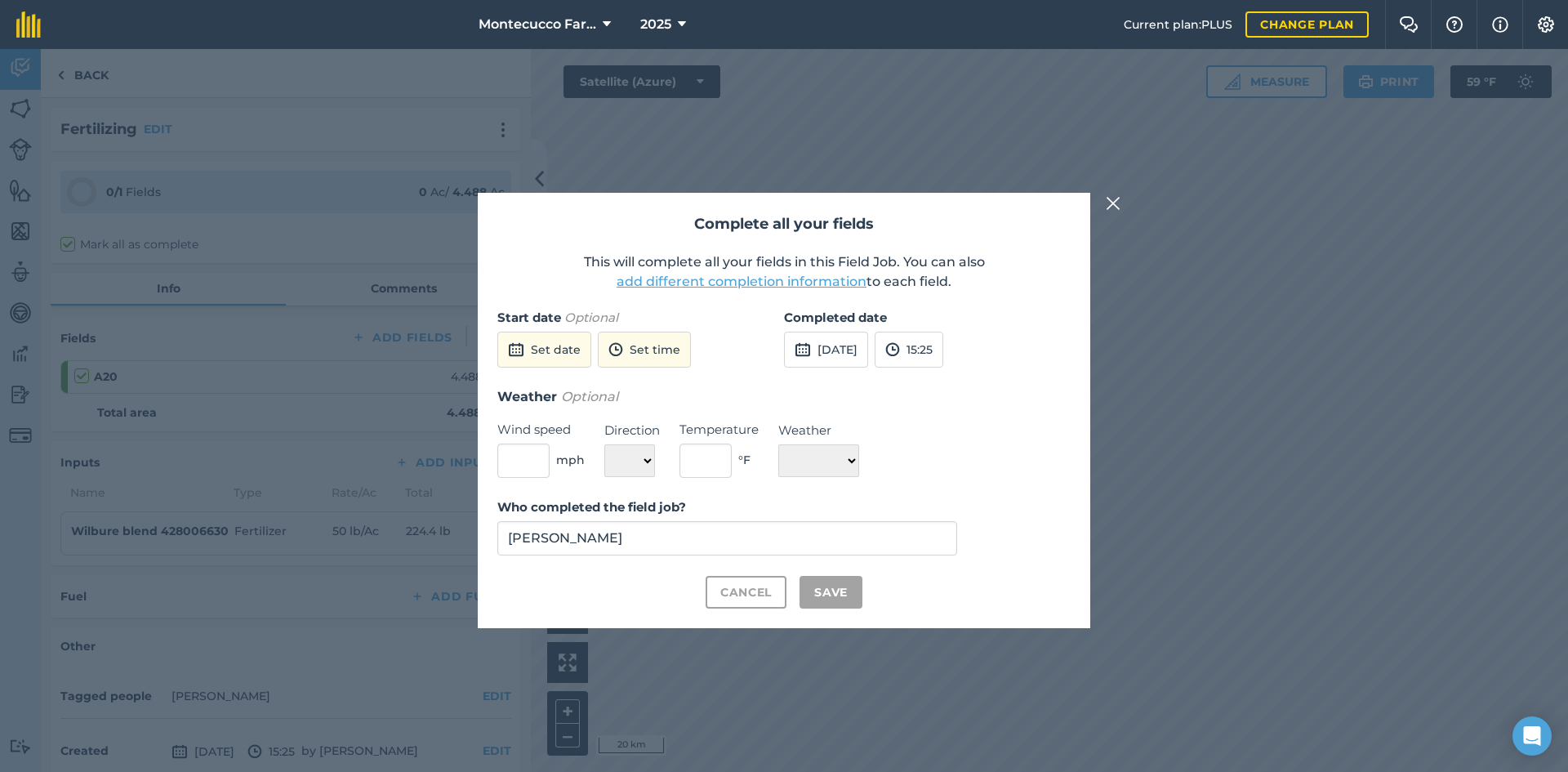
checkbox input "true"
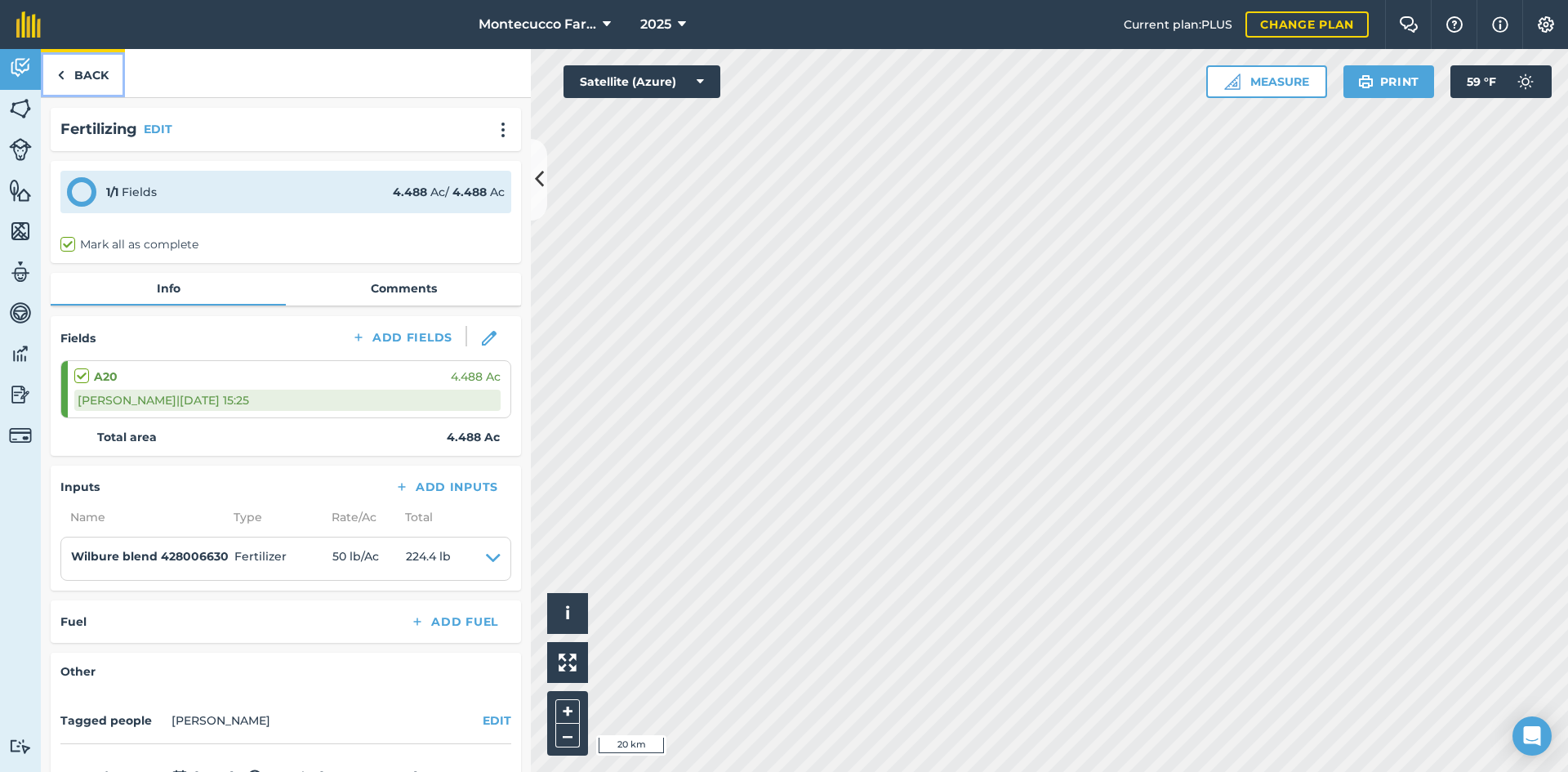
click at [85, 78] on link "Back" at bounding box center [83, 74] width 84 height 49
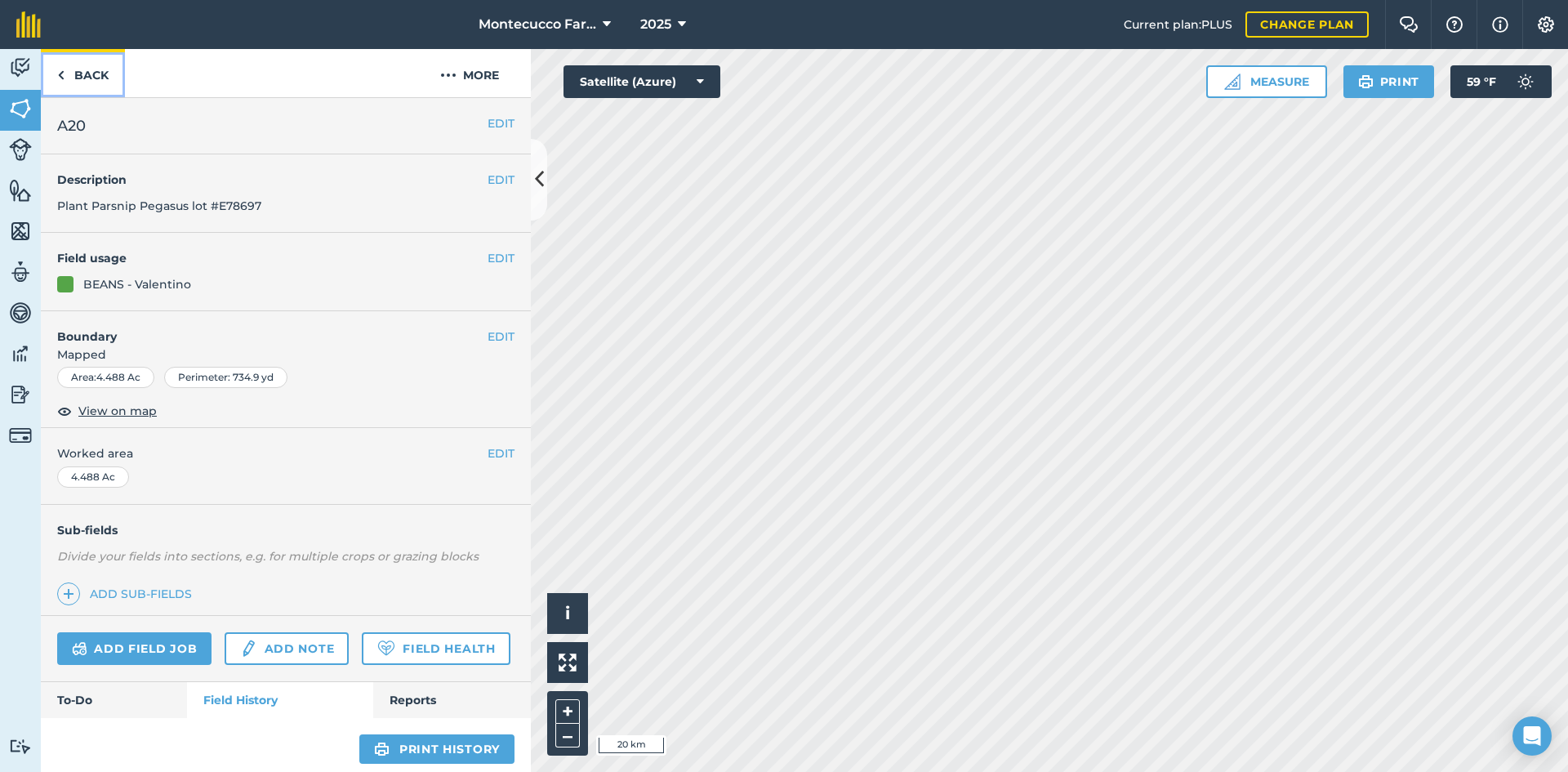
click at [85, 78] on link "Back" at bounding box center [83, 74] width 84 height 49
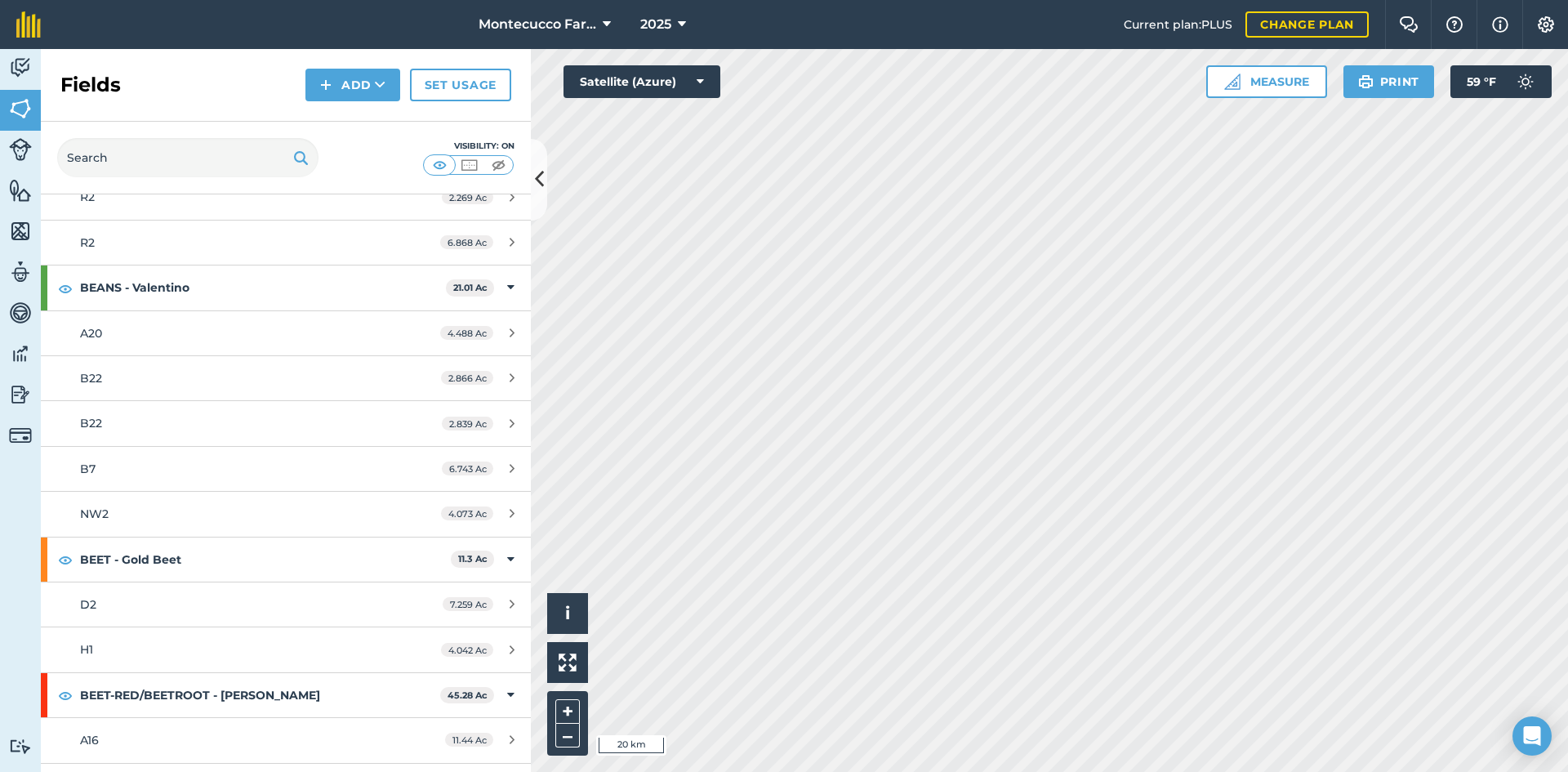
scroll to position [653, 0]
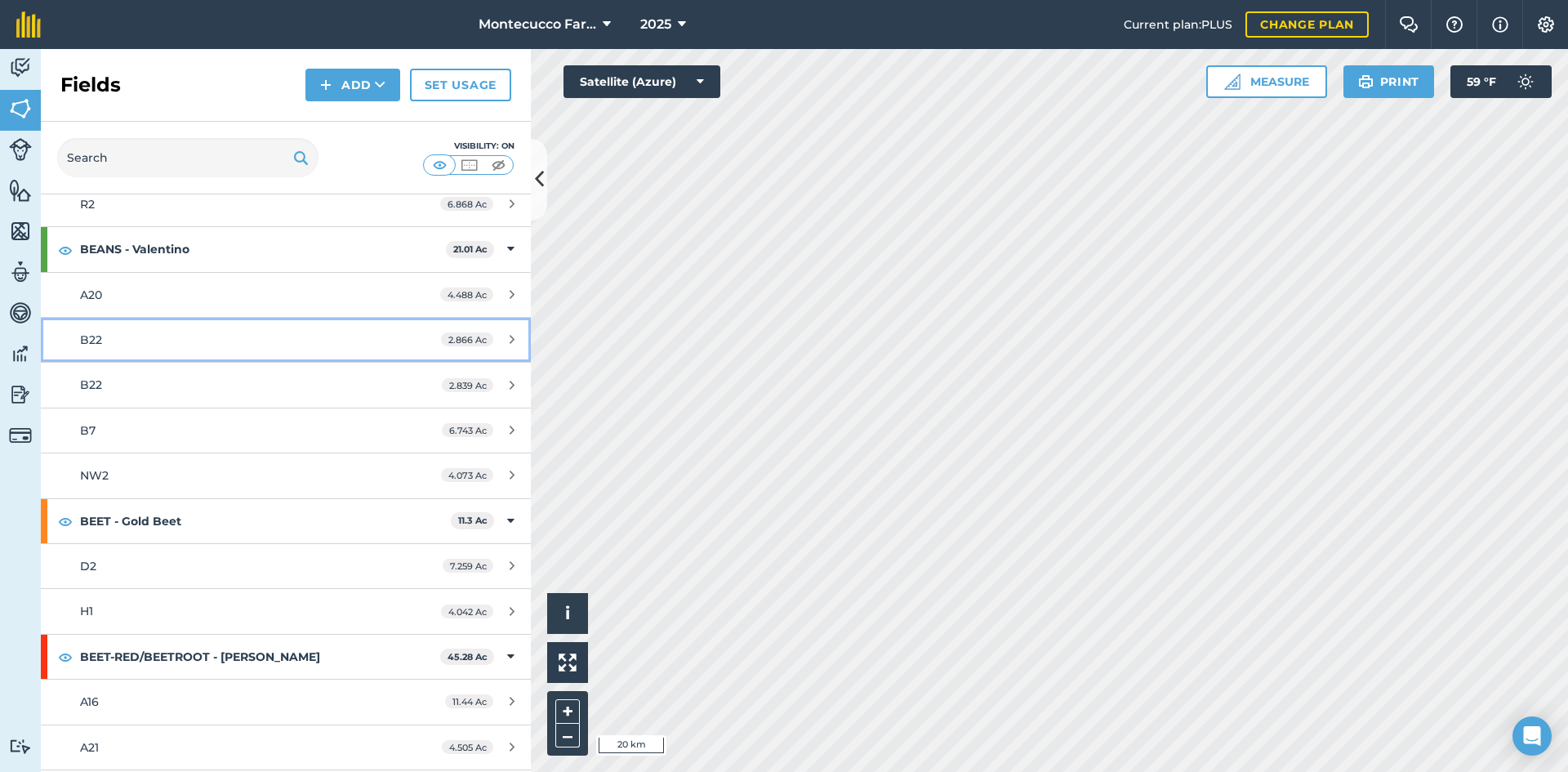
click at [164, 333] on div "B22" at bounding box center [234, 339] width 307 height 18
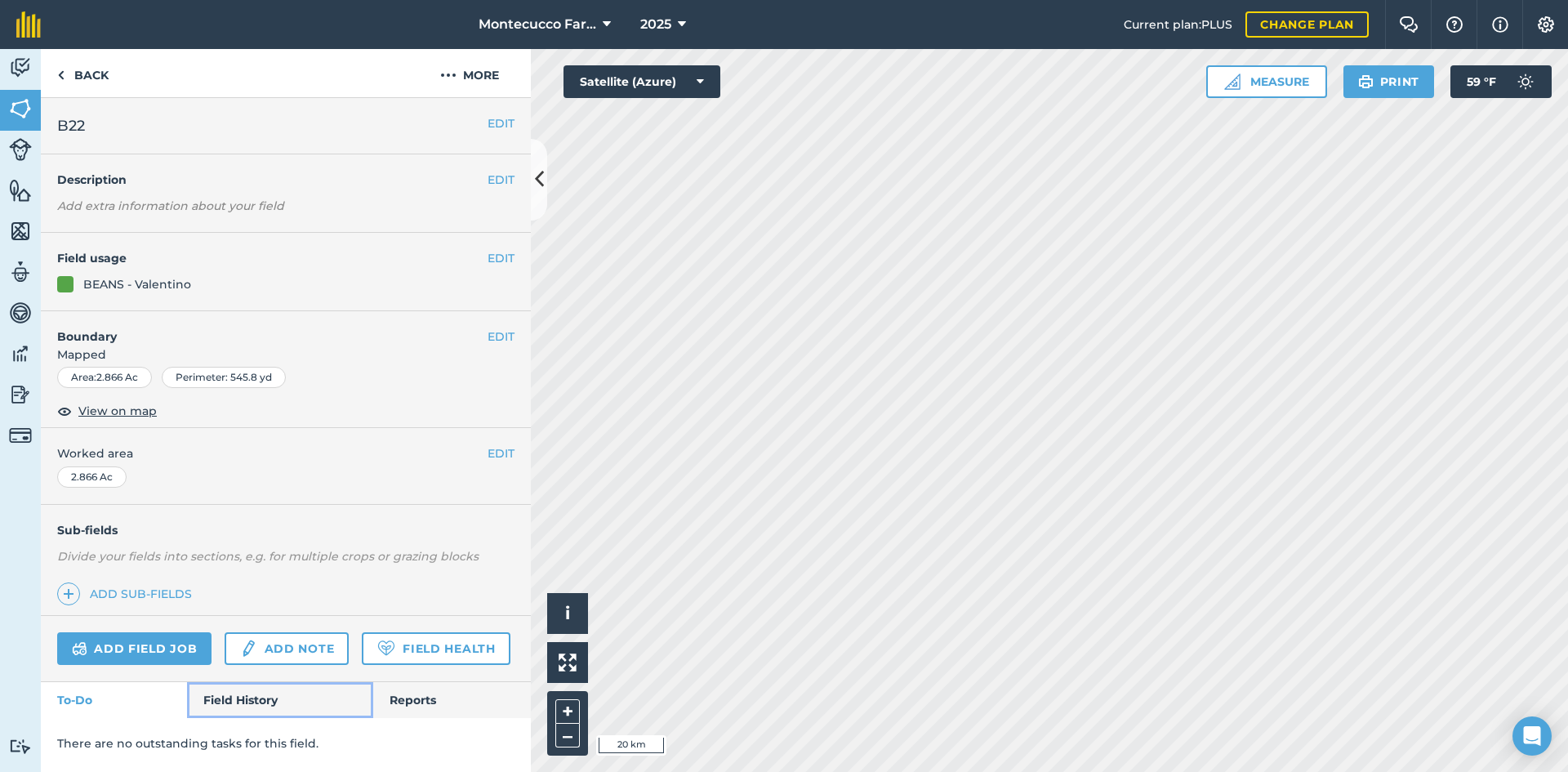
click at [245, 714] on link "Field History" at bounding box center [279, 699] width 185 height 36
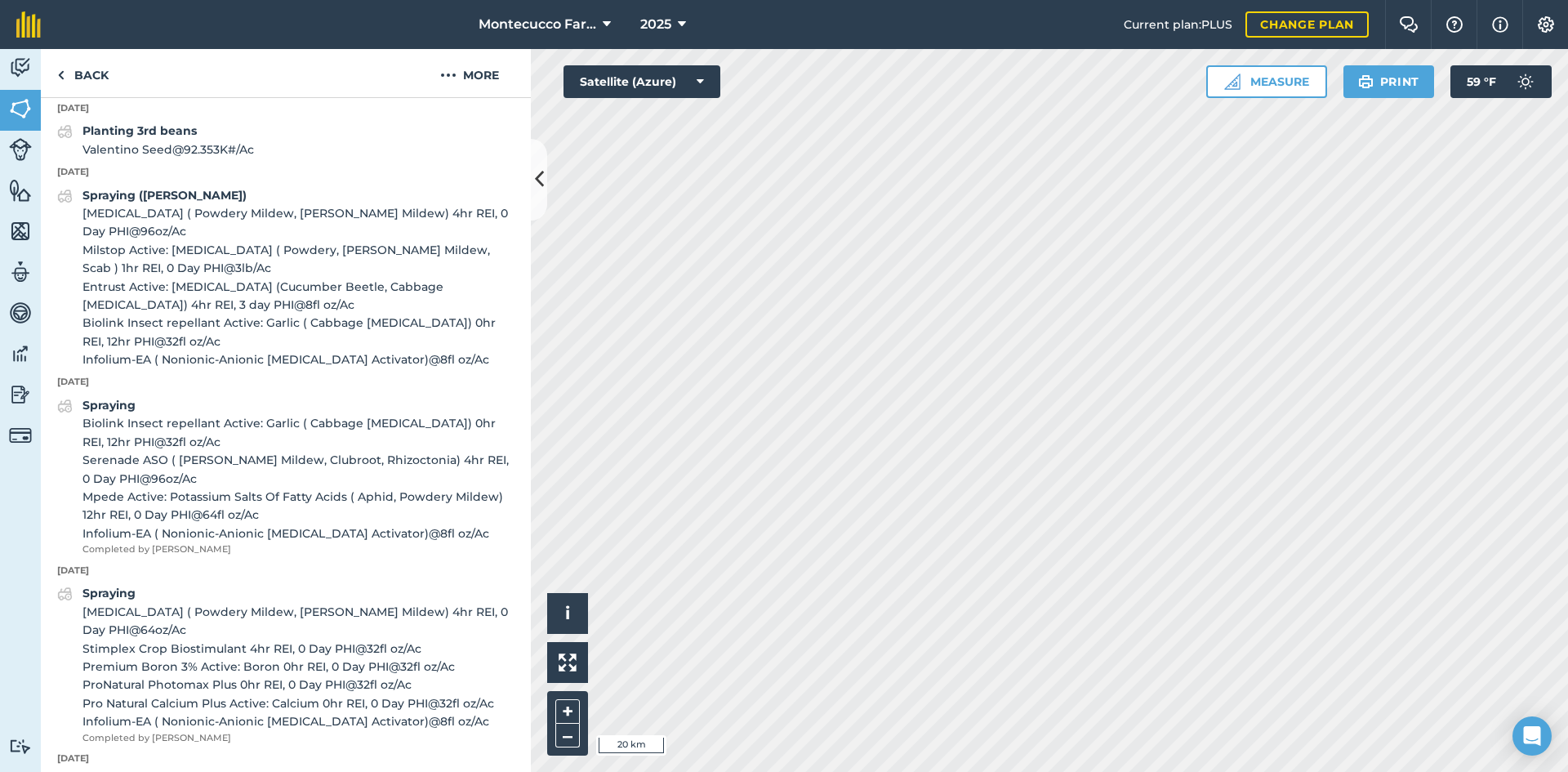
scroll to position [735, 0]
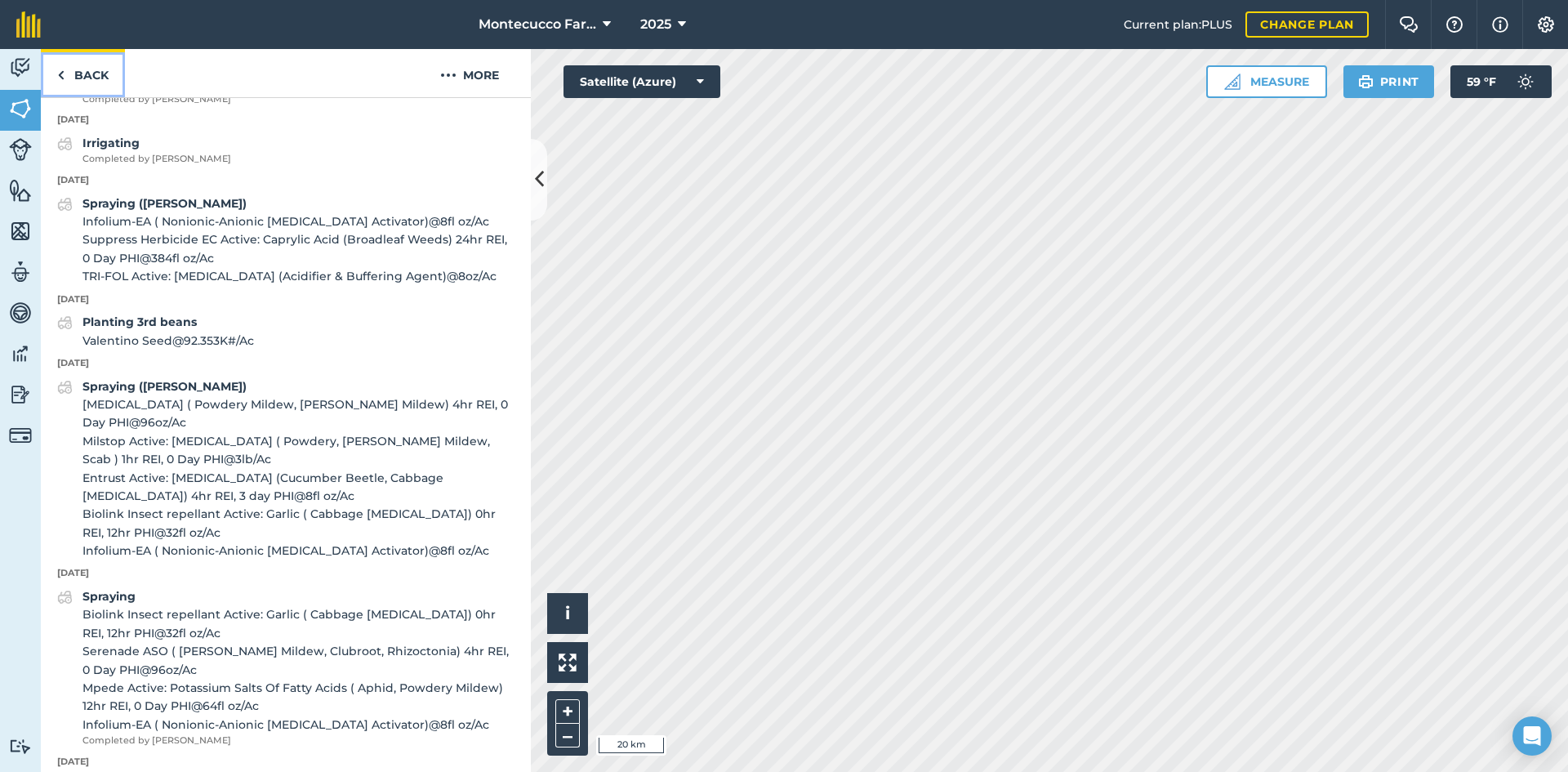
click at [76, 82] on link "Back" at bounding box center [83, 74] width 84 height 49
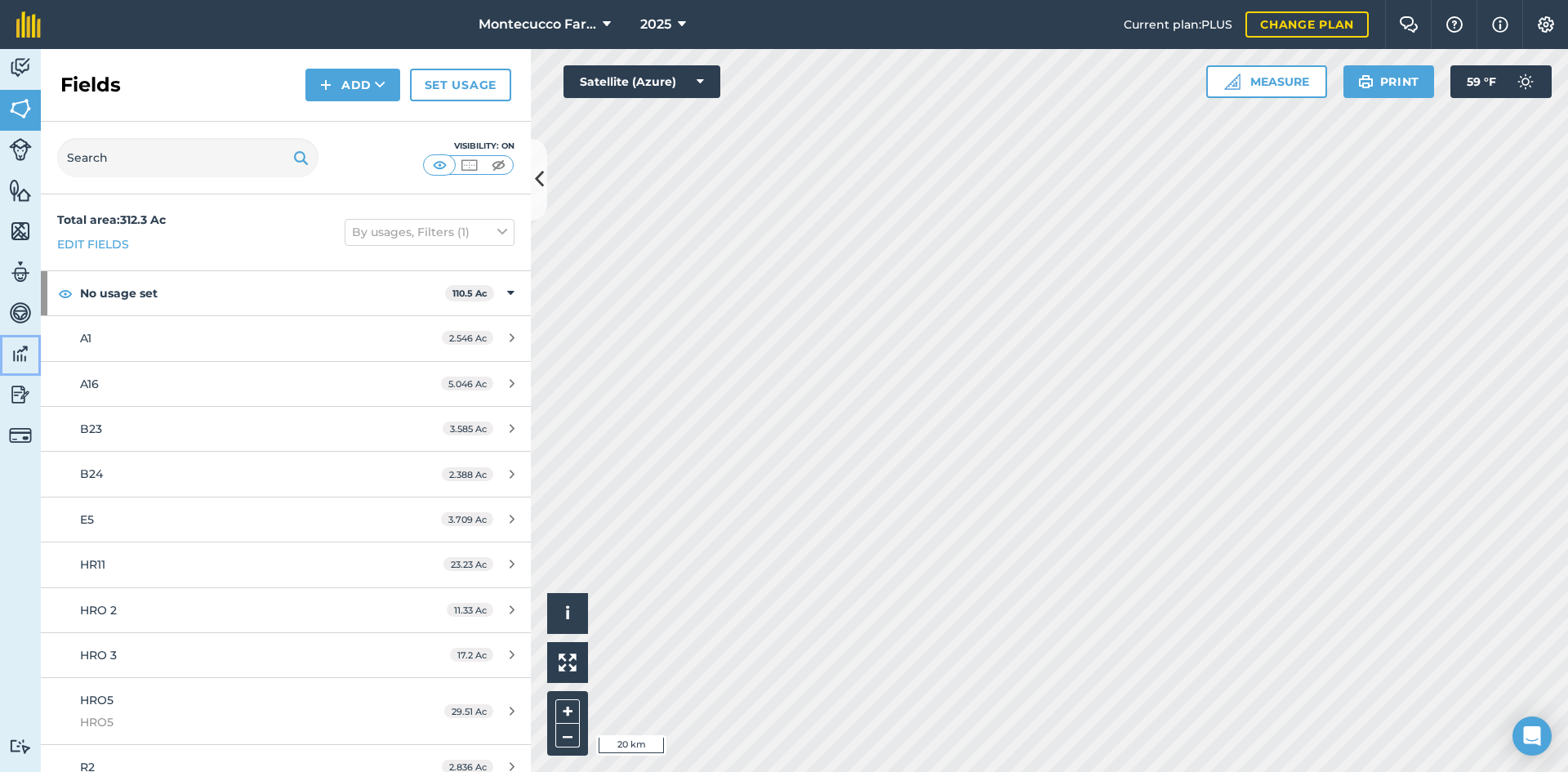
click at [18, 359] on img at bounding box center [20, 353] width 23 height 24
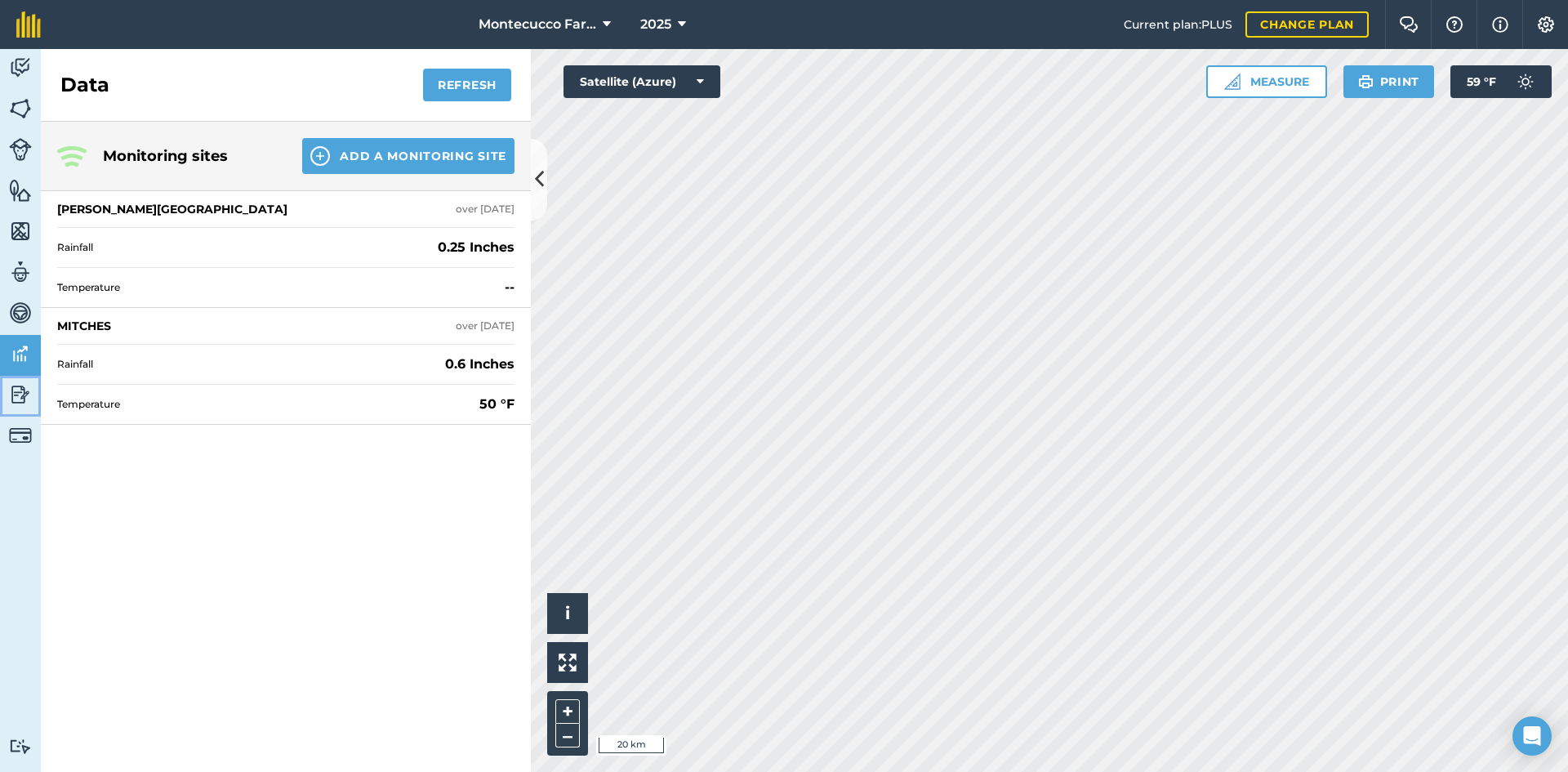
click at [13, 392] on img at bounding box center [20, 394] width 23 height 24
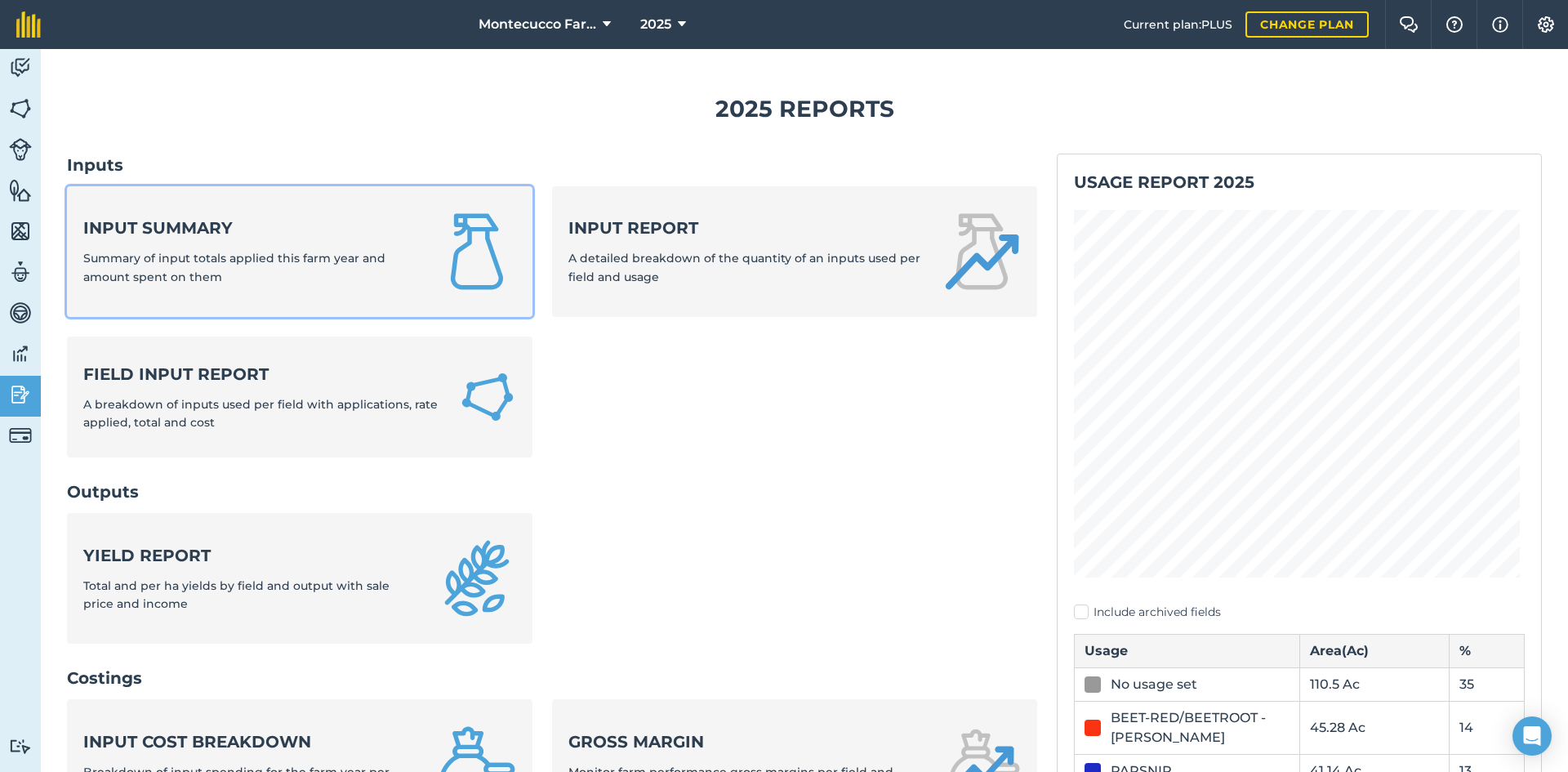
click at [226, 247] on div "Input summary Summary of input totals applied this farm year and amount spent o…" at bounding box center [250, 250] width 335 height 69
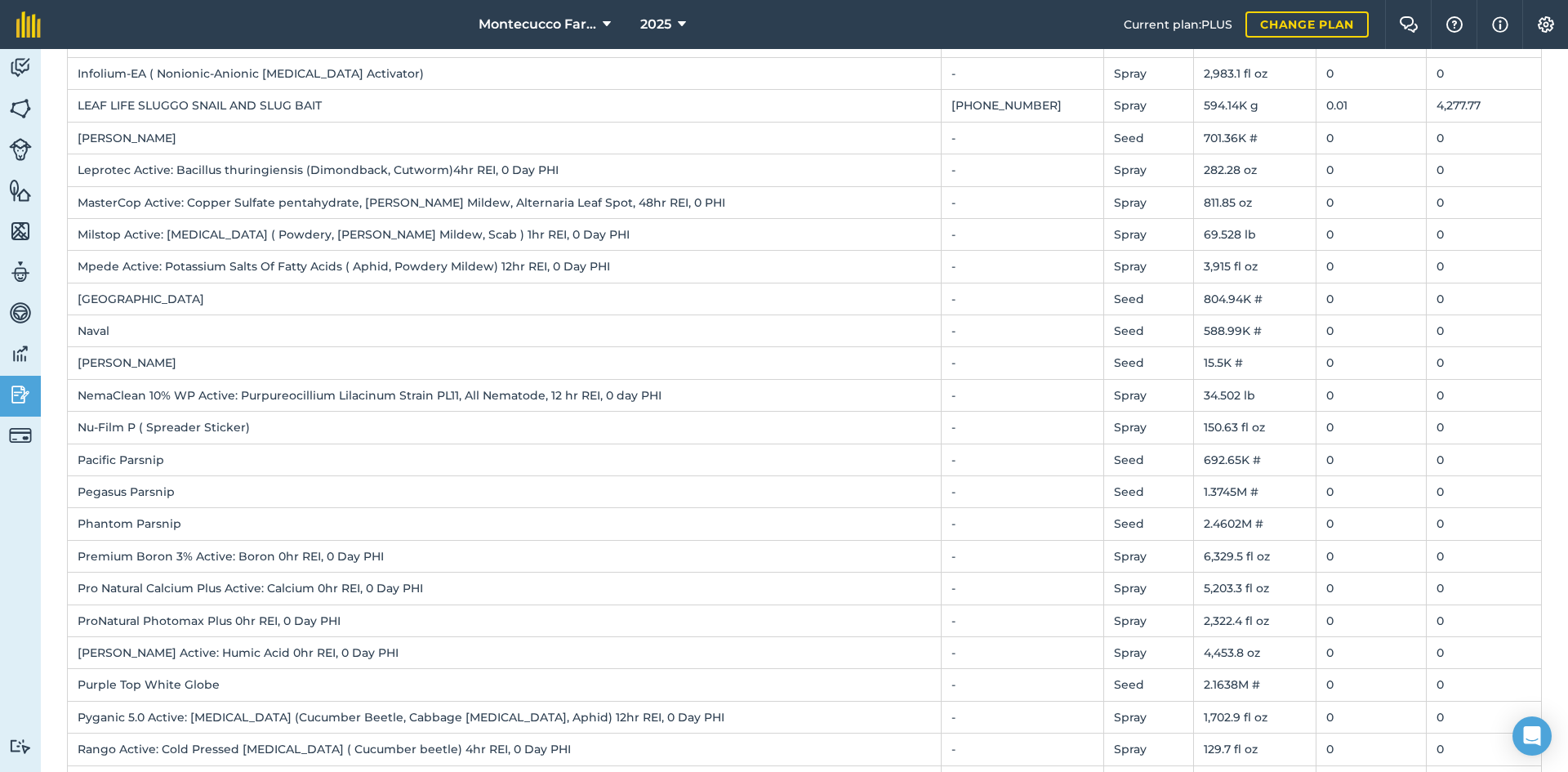
scroll to position [766, 0]
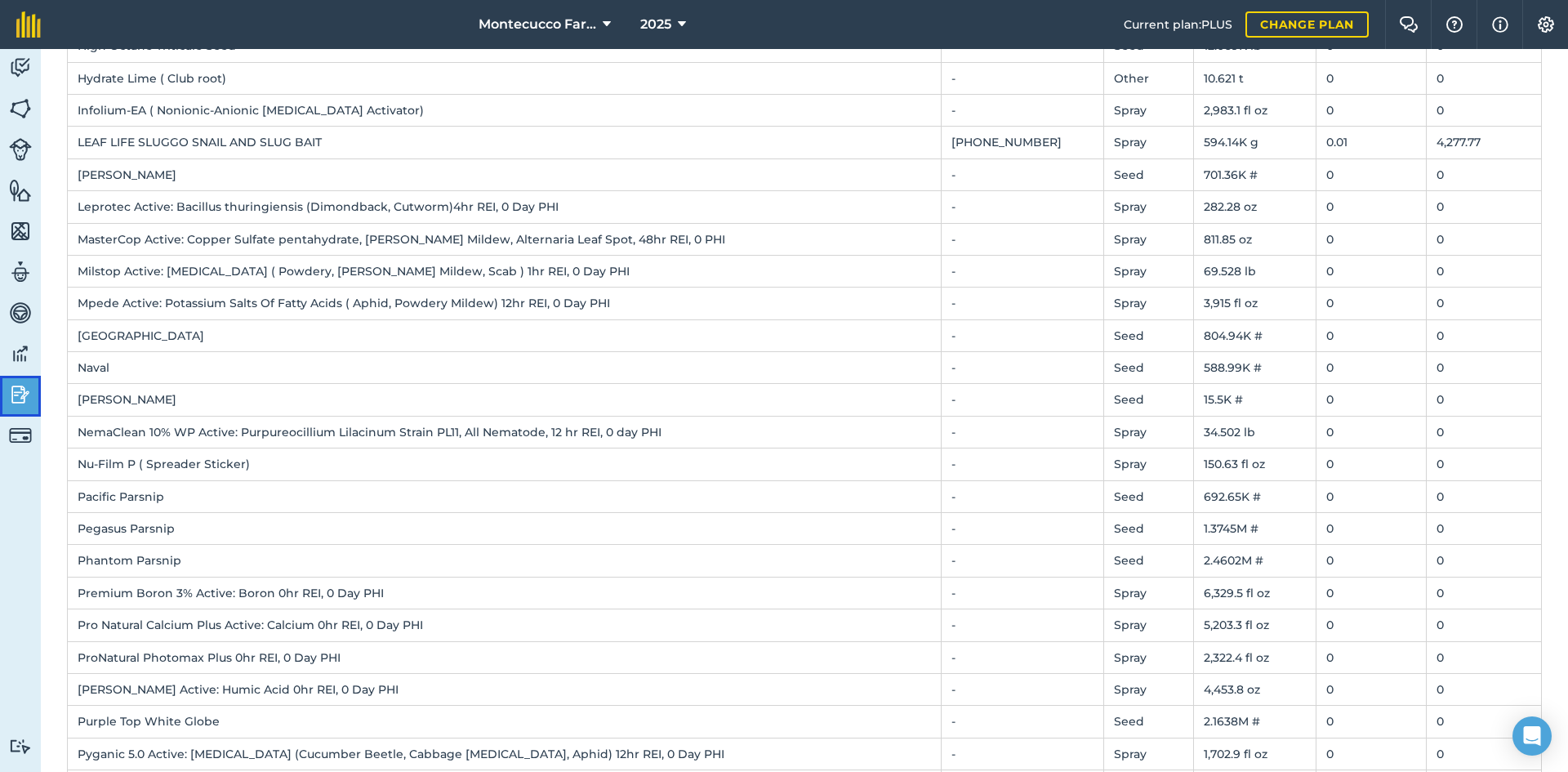
click at [21, 405] on img at bounding box center [20, 394] width 23 height 24
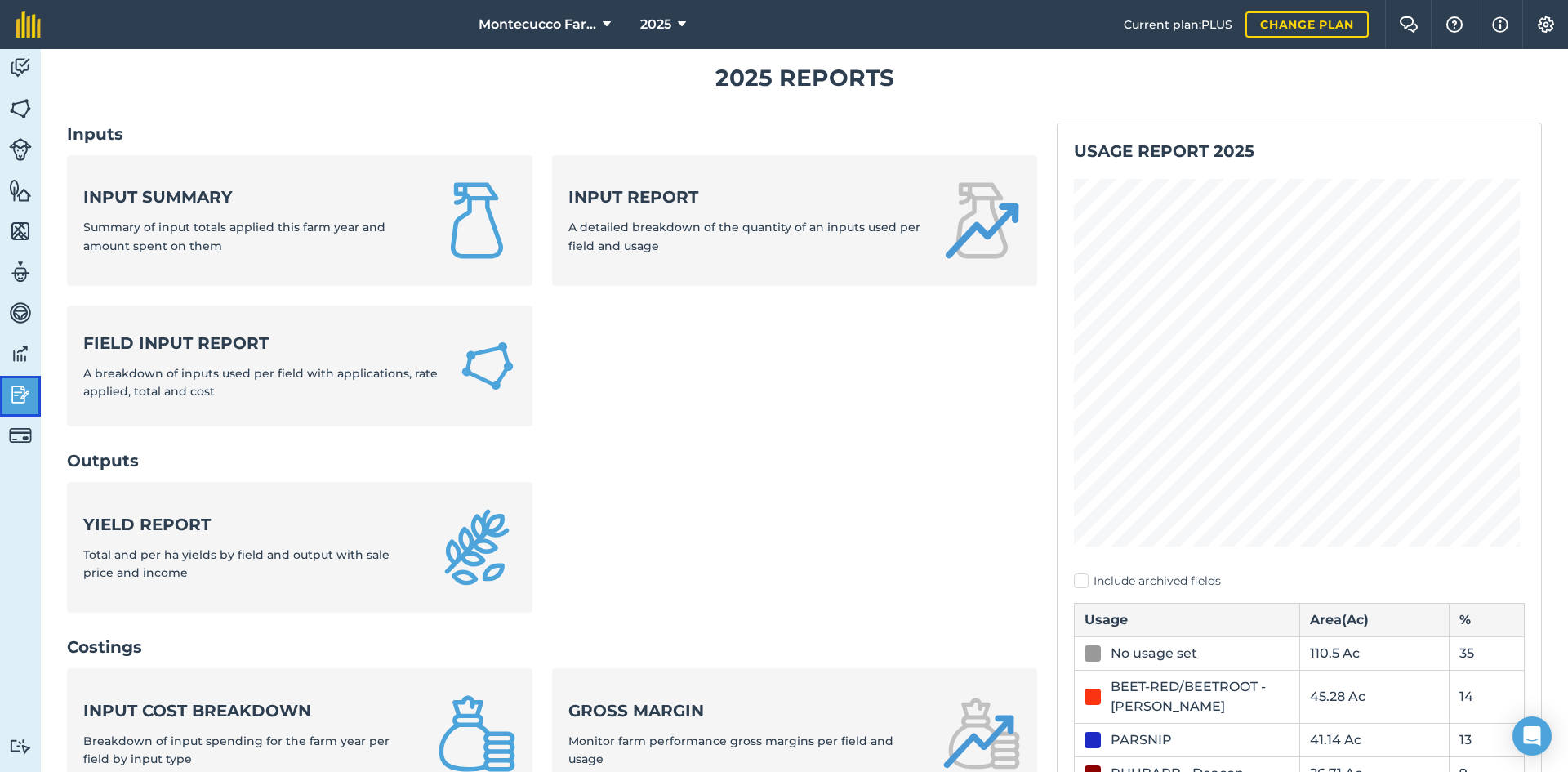
scroll to position [82, 0]
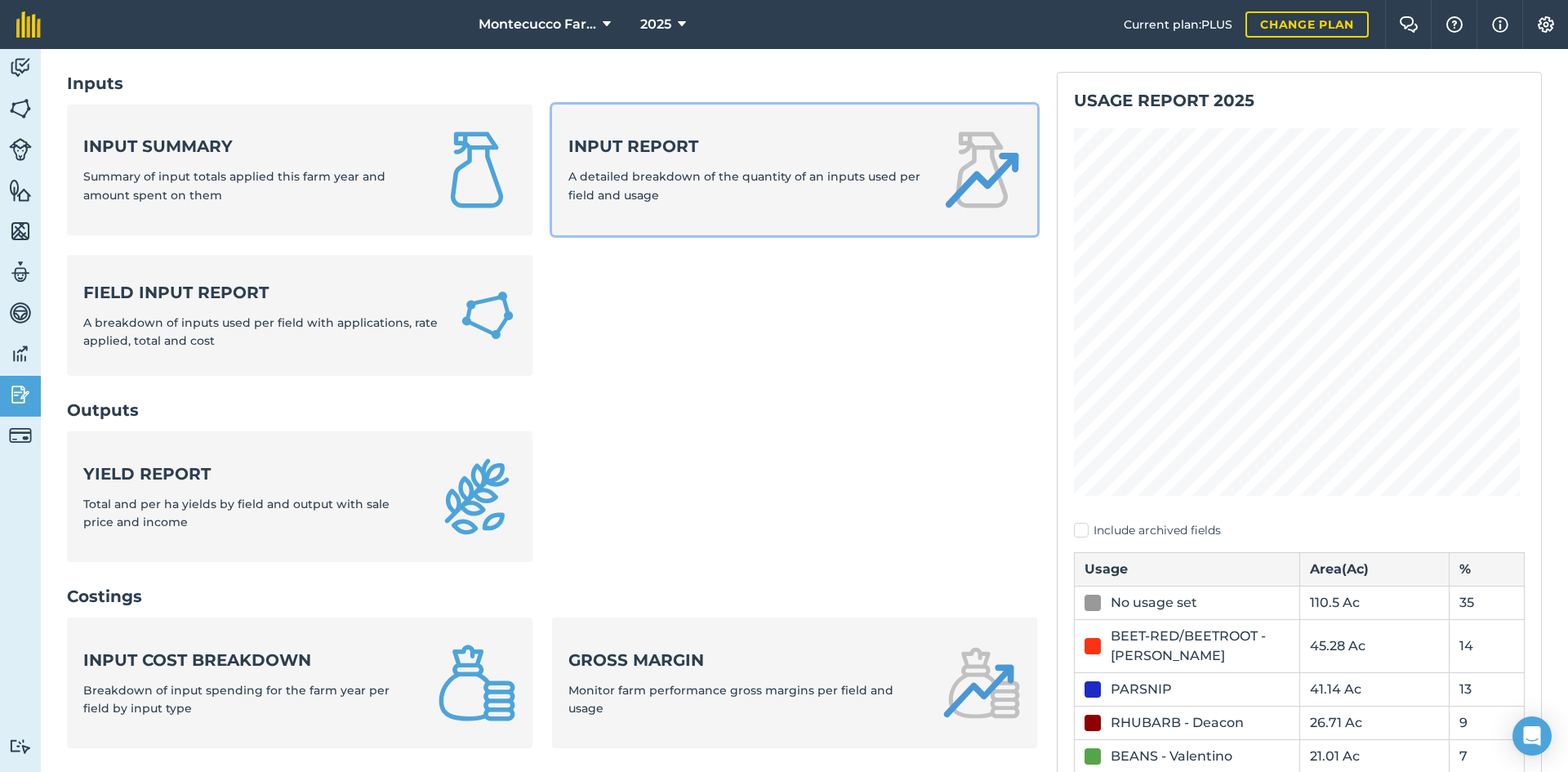
click at [710, 194] on div "Input report A detailed breakdown of the quantity of an inputs used per field a…" at bounding box center [745, 169] width 354 height 69
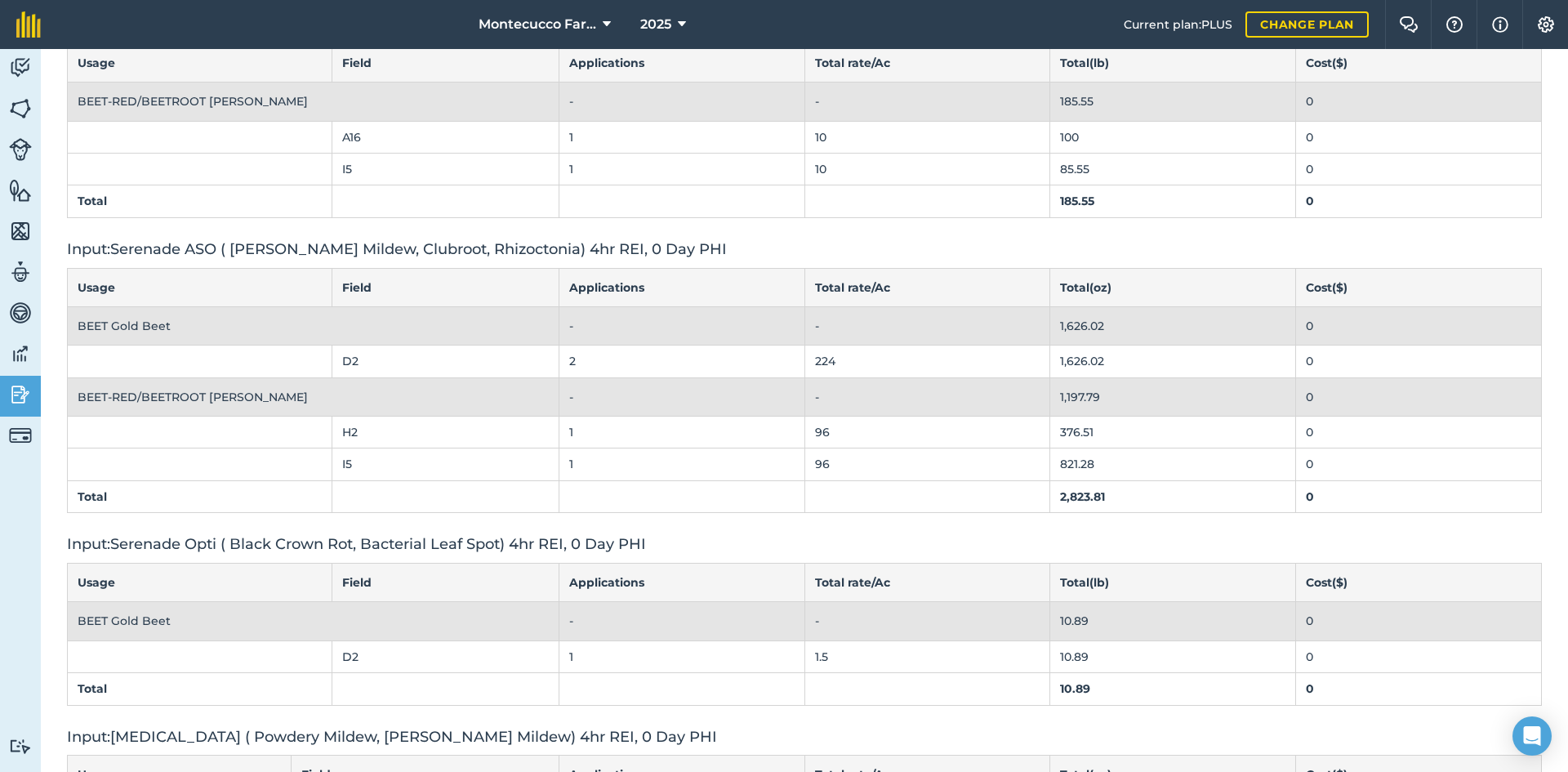
scroll to position [19426, 0]
click at [30, 394] on img at bounding box center [20, 394] width 23 height 24
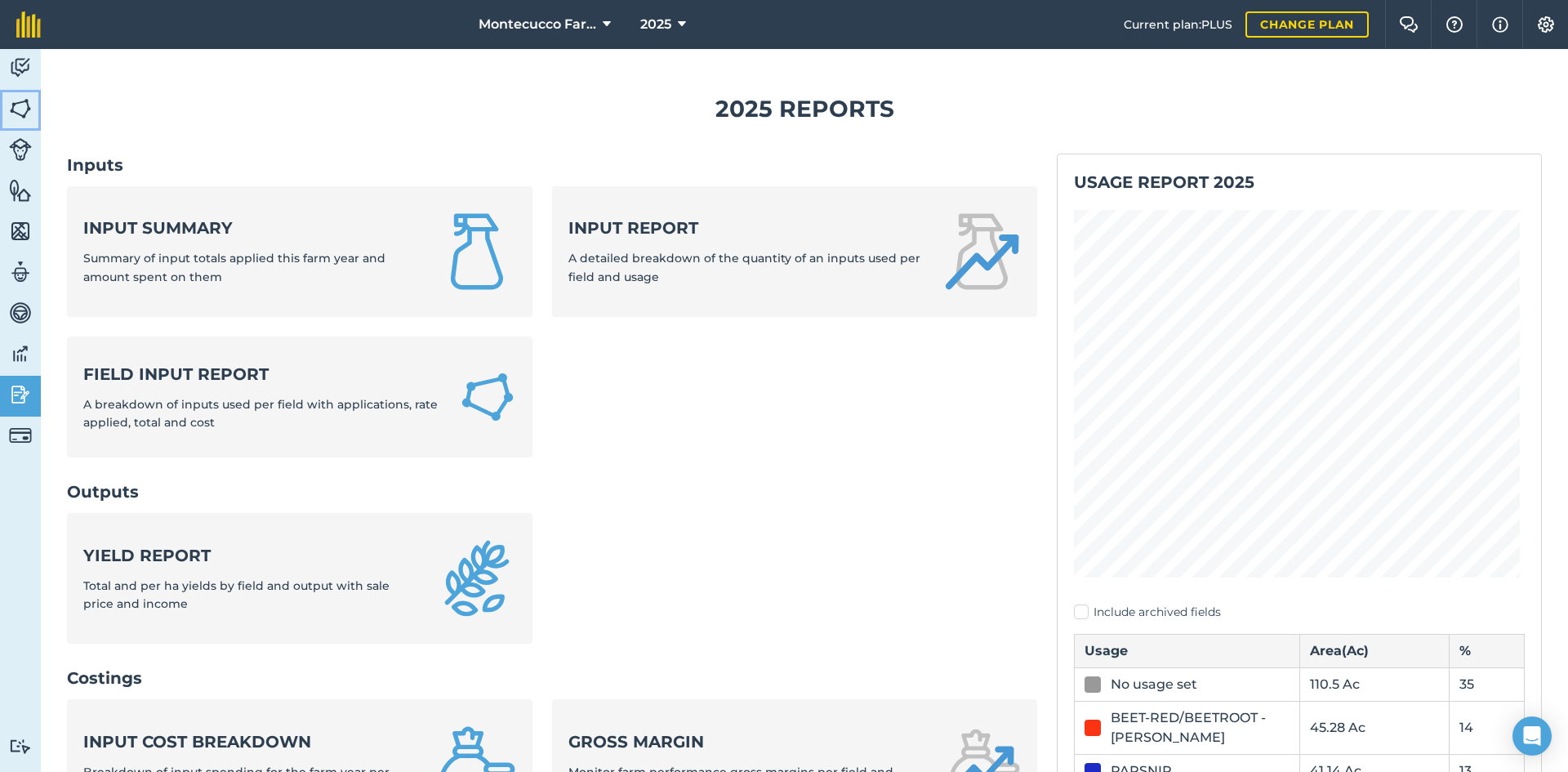
click at [22, 111] on img at bounding box center [20, 108] width 23 height 24
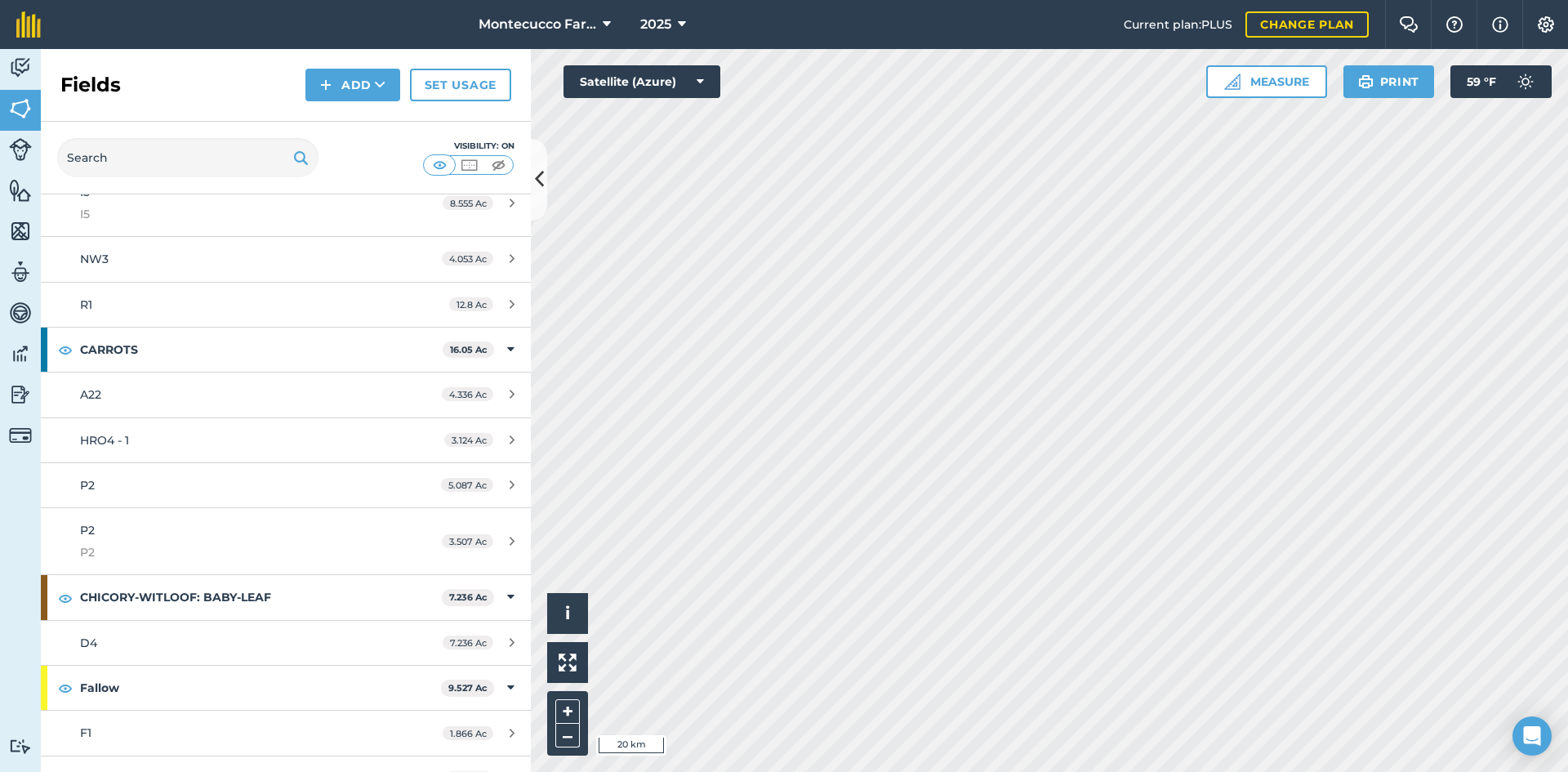
scroll to position [1388, 0]
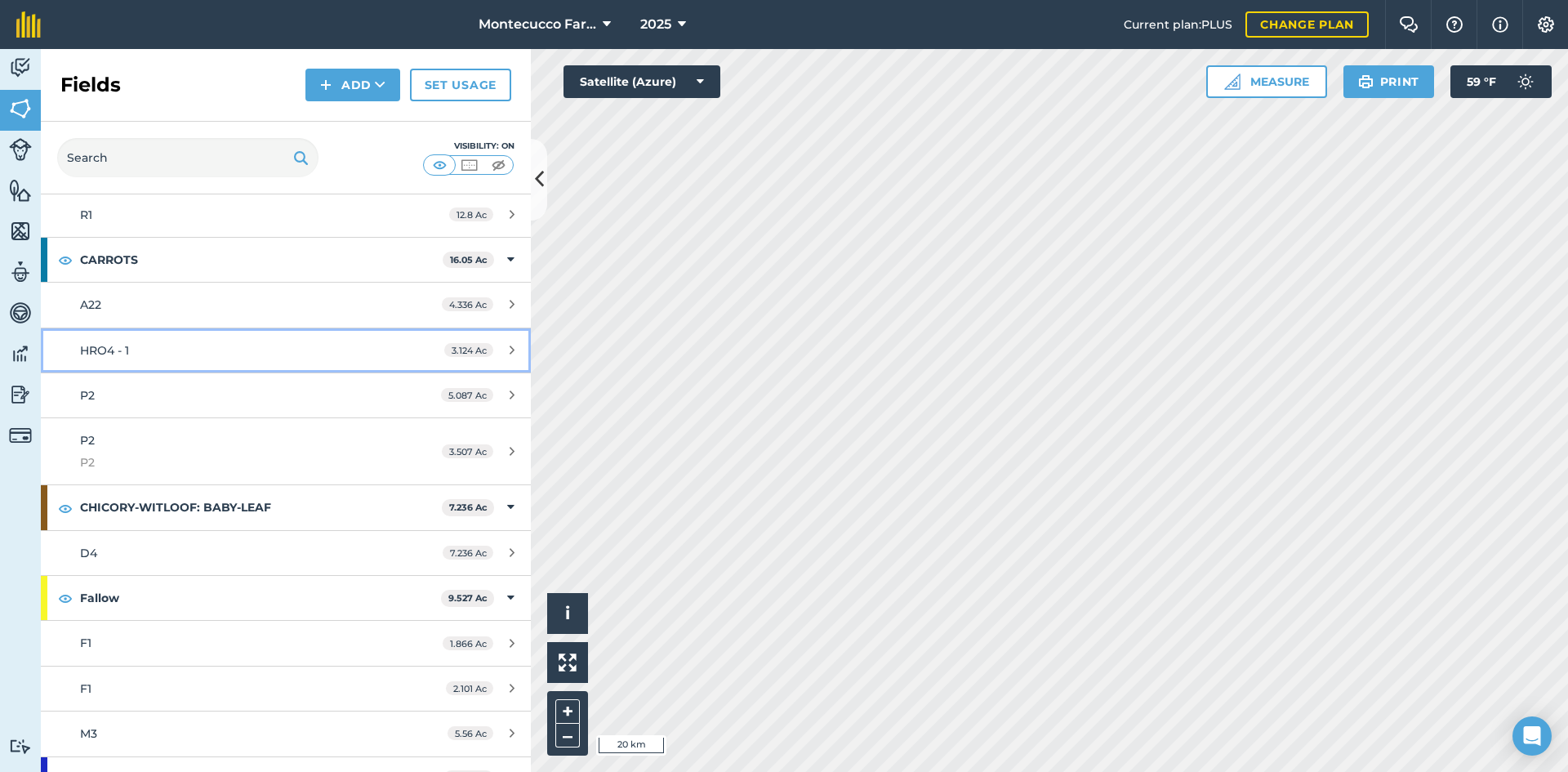
click at [117, 355] on span "HRO4 - 1" at bounding box center [105, 351] width 49 height 15
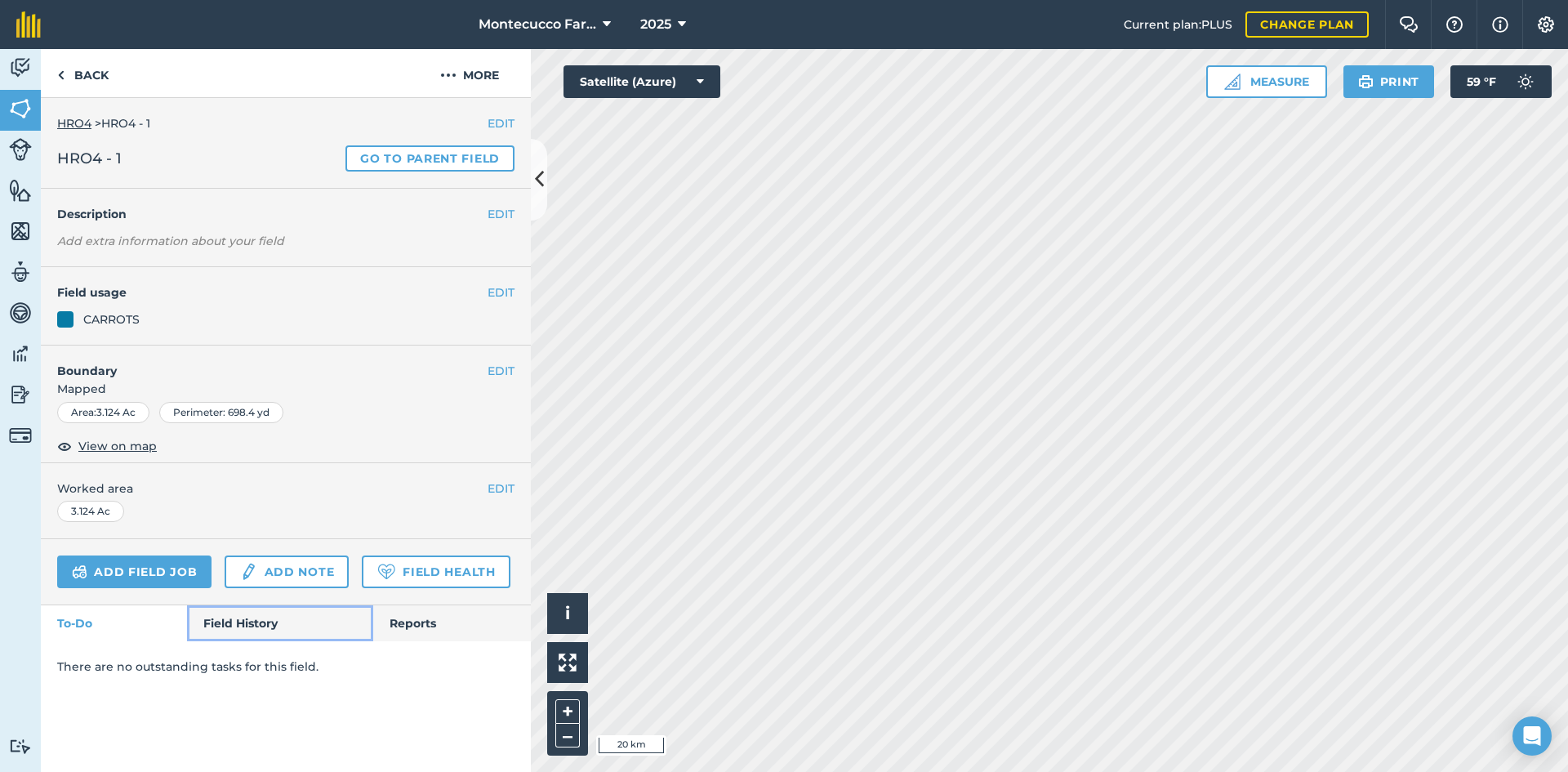
click at [285, 620] on link "Field History" at bounding box center [279, 623] width 185 height 36
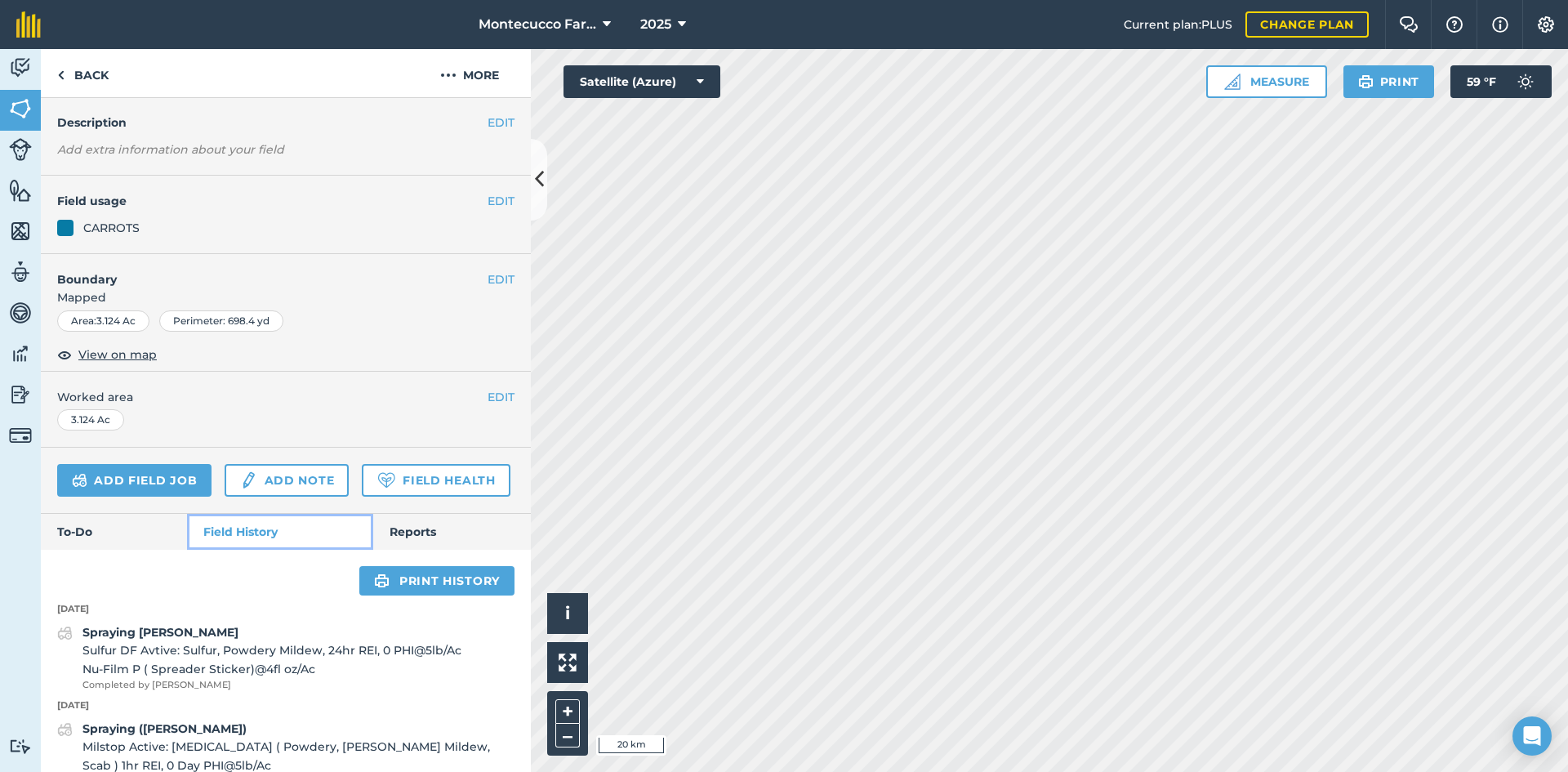
scroll to position [193, 0]
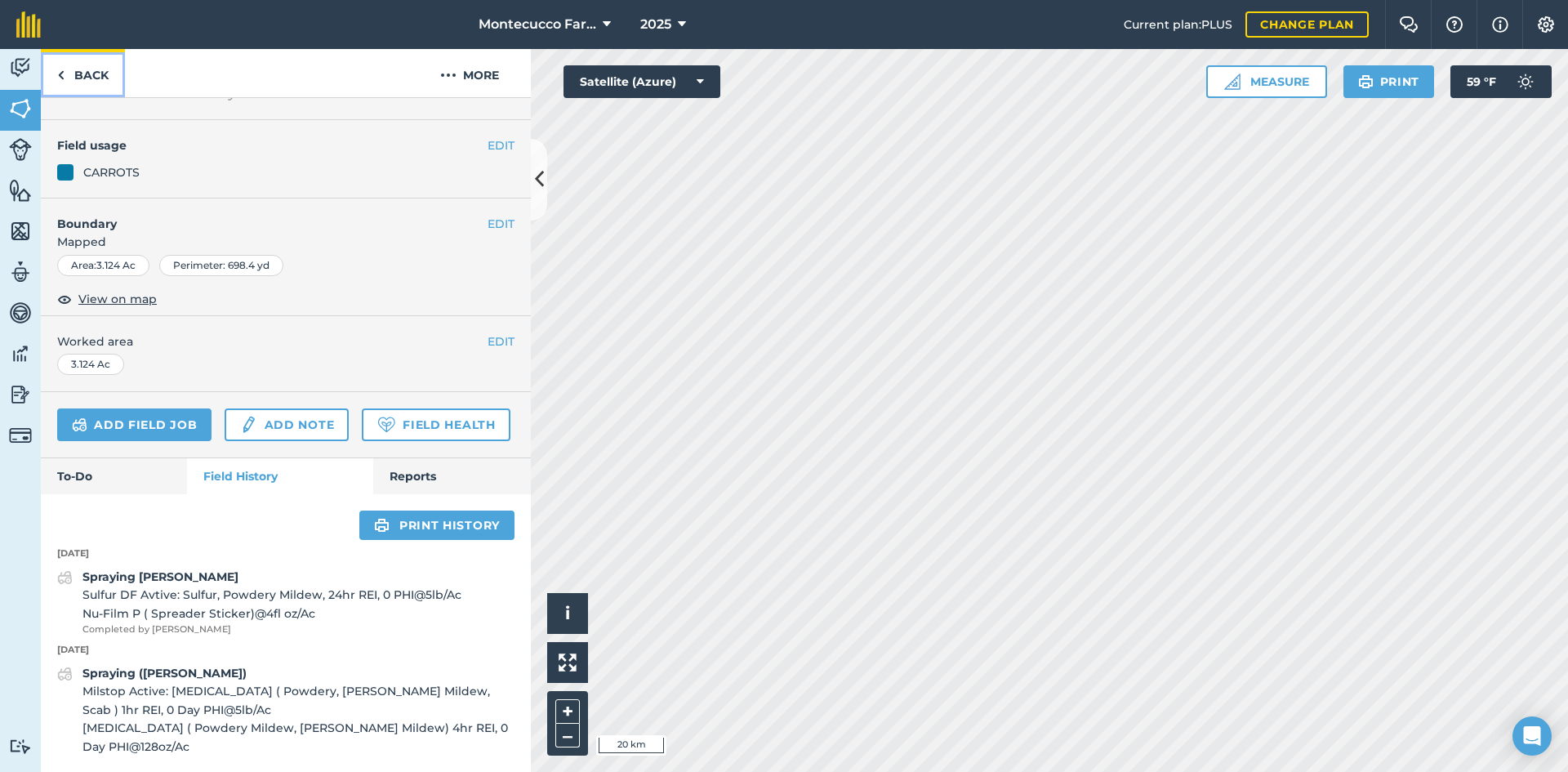
click at [75, 80] on link "Back" at bounding box center [83, 74] width 84 height 49
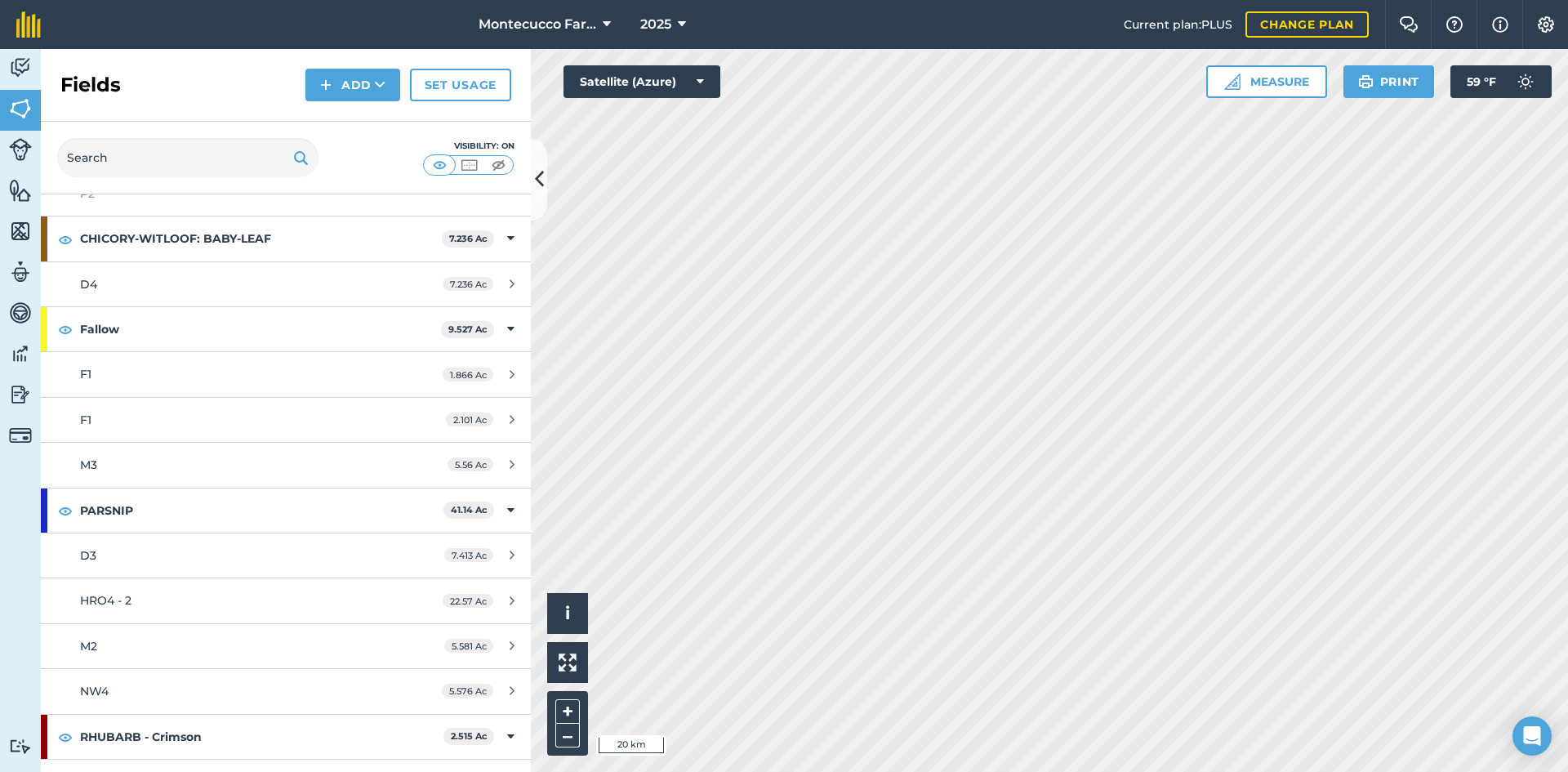
scroll to position [1797, 0]
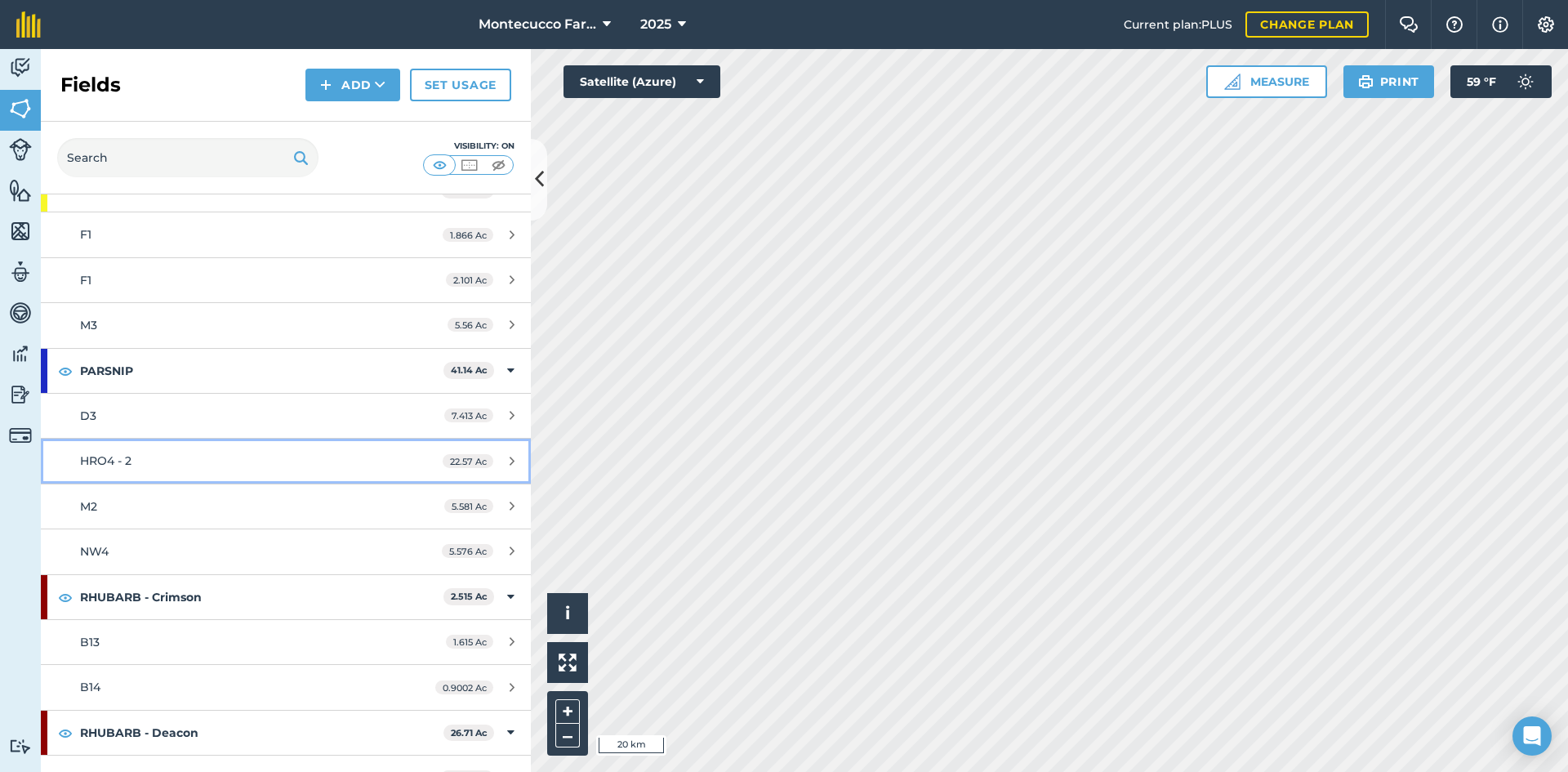
click at [118, 467] on span "HRO4 - 2" at bounding box center [106, 461] width 51 height 15
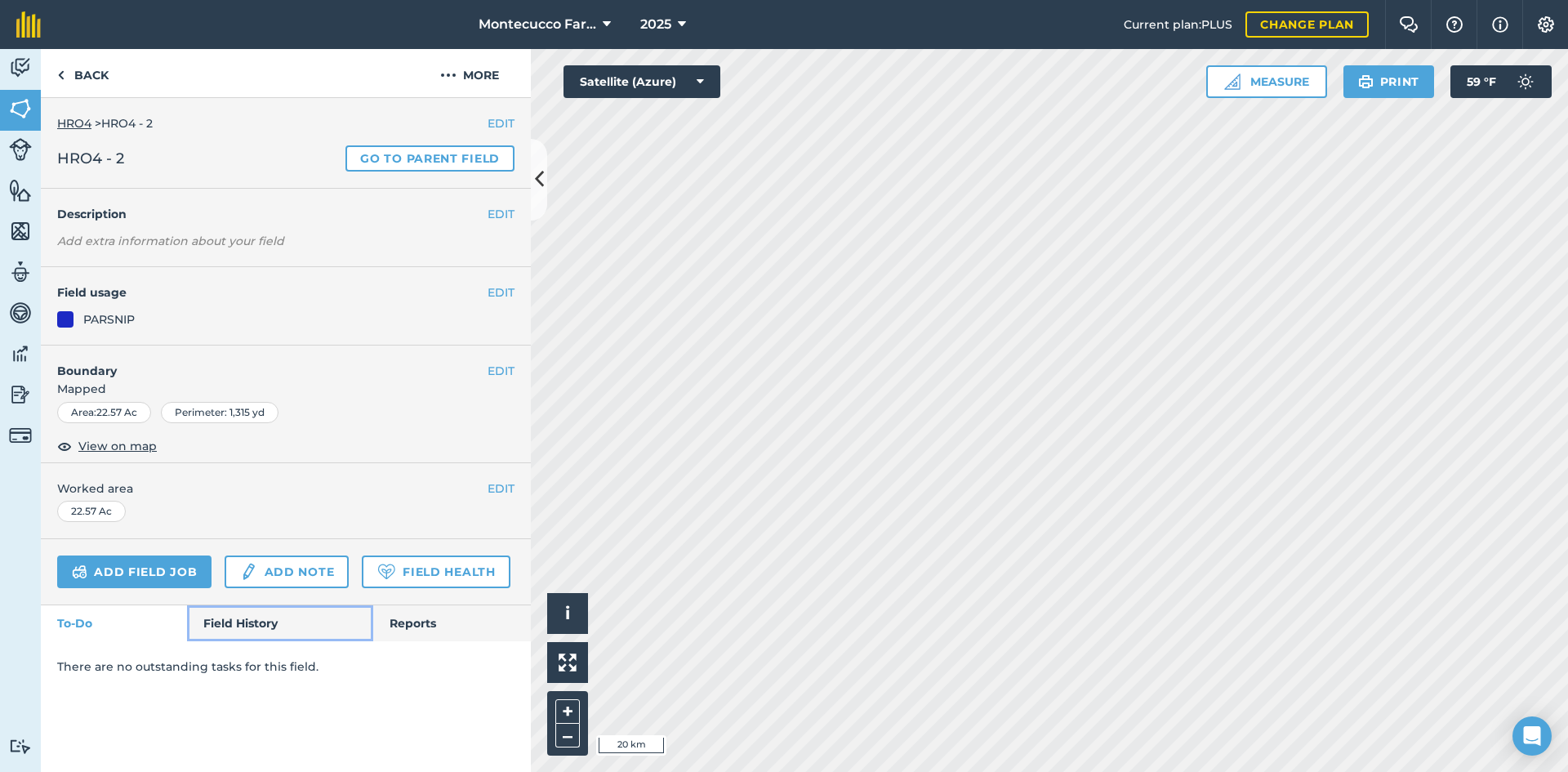
click at [233, 631] on link "Field History" at bounding box center [279, 623] width 185 height 36
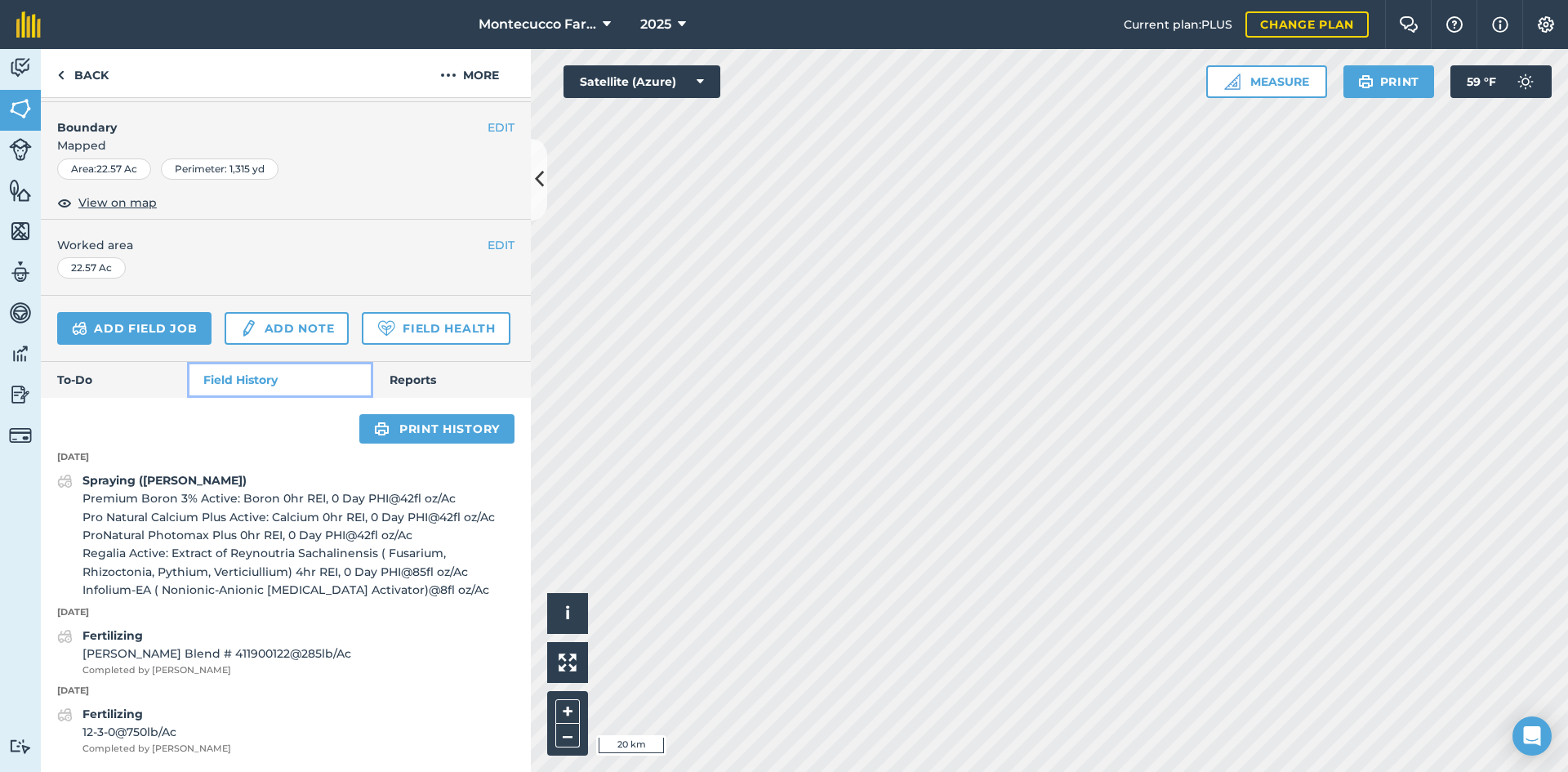
scroll to position [308, 0]
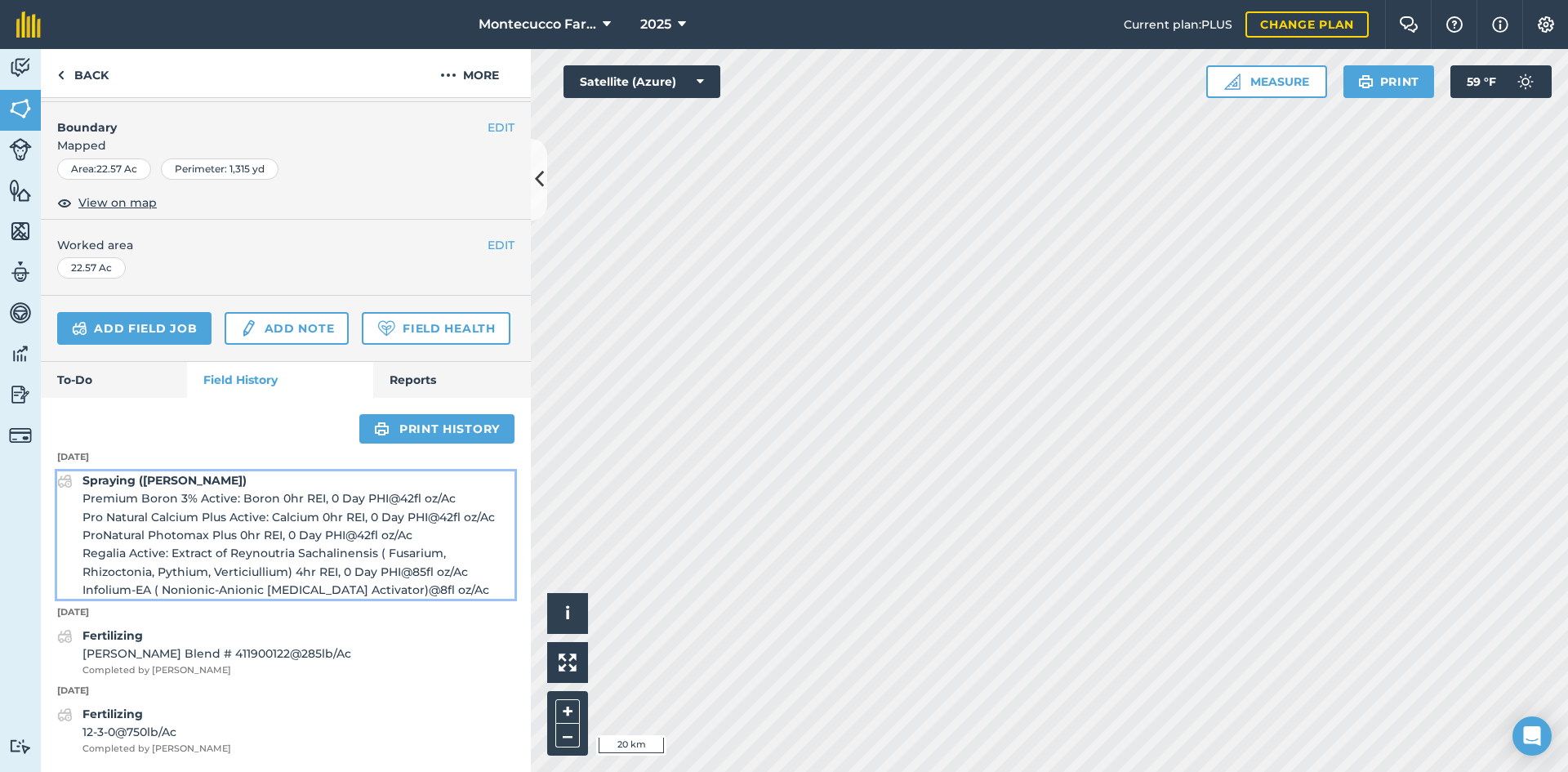
click at [173, 561] on span "Regalia Active: Extract of Reynoutria Sachalinensis ( Fusarium, Rhizoctonia, Py…" at bounding box center [298, 563] width 432 height 37
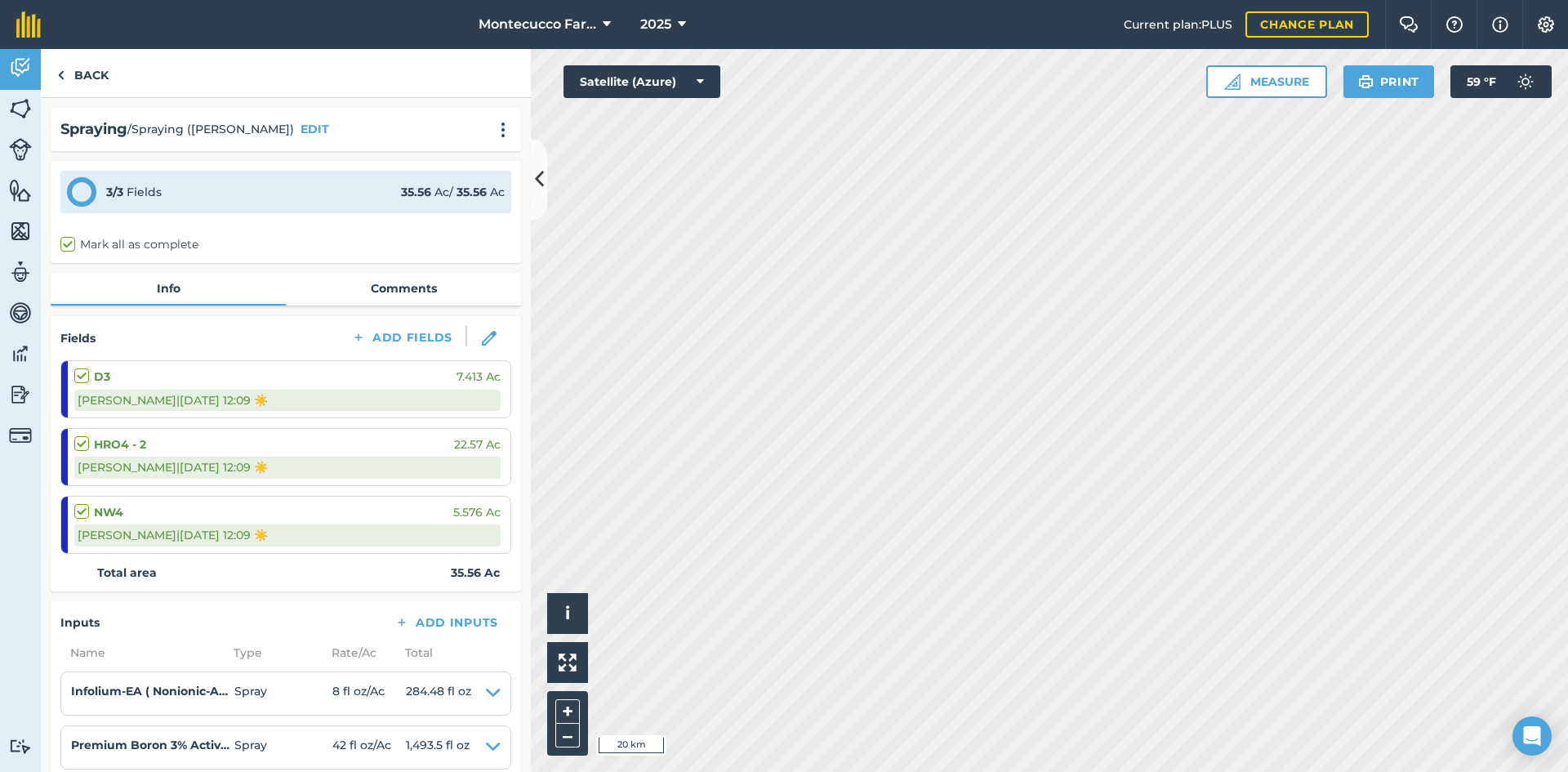
click at [85, 435] on label at bounding box center [84, 435] width 19 height 0
click at [85, 445] on input "checkbox" at bounding box center [80, 440] width 11 height 11
checkbox input "true"
checkbox input "false"
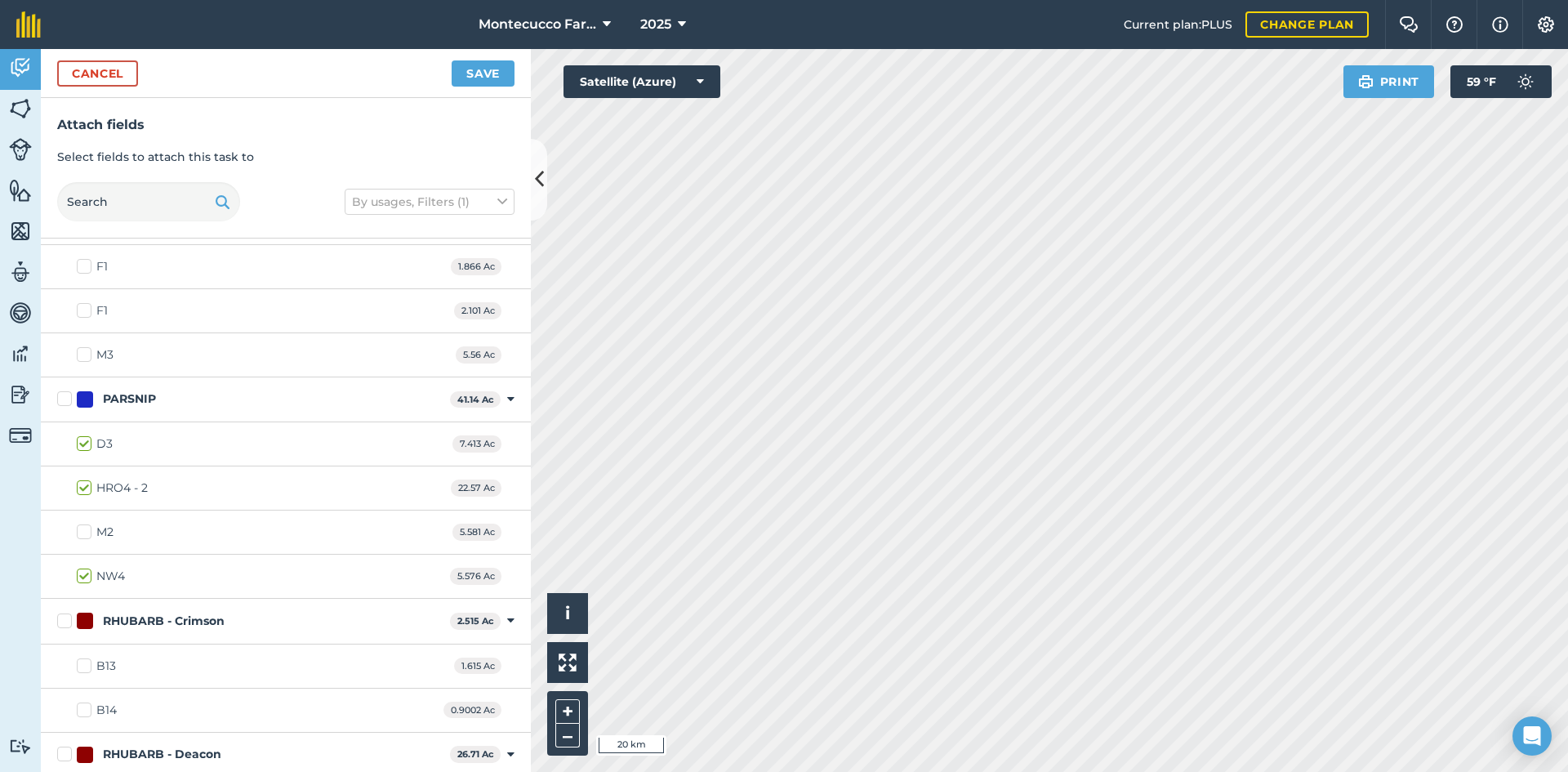
scroll to position [1715, 0]
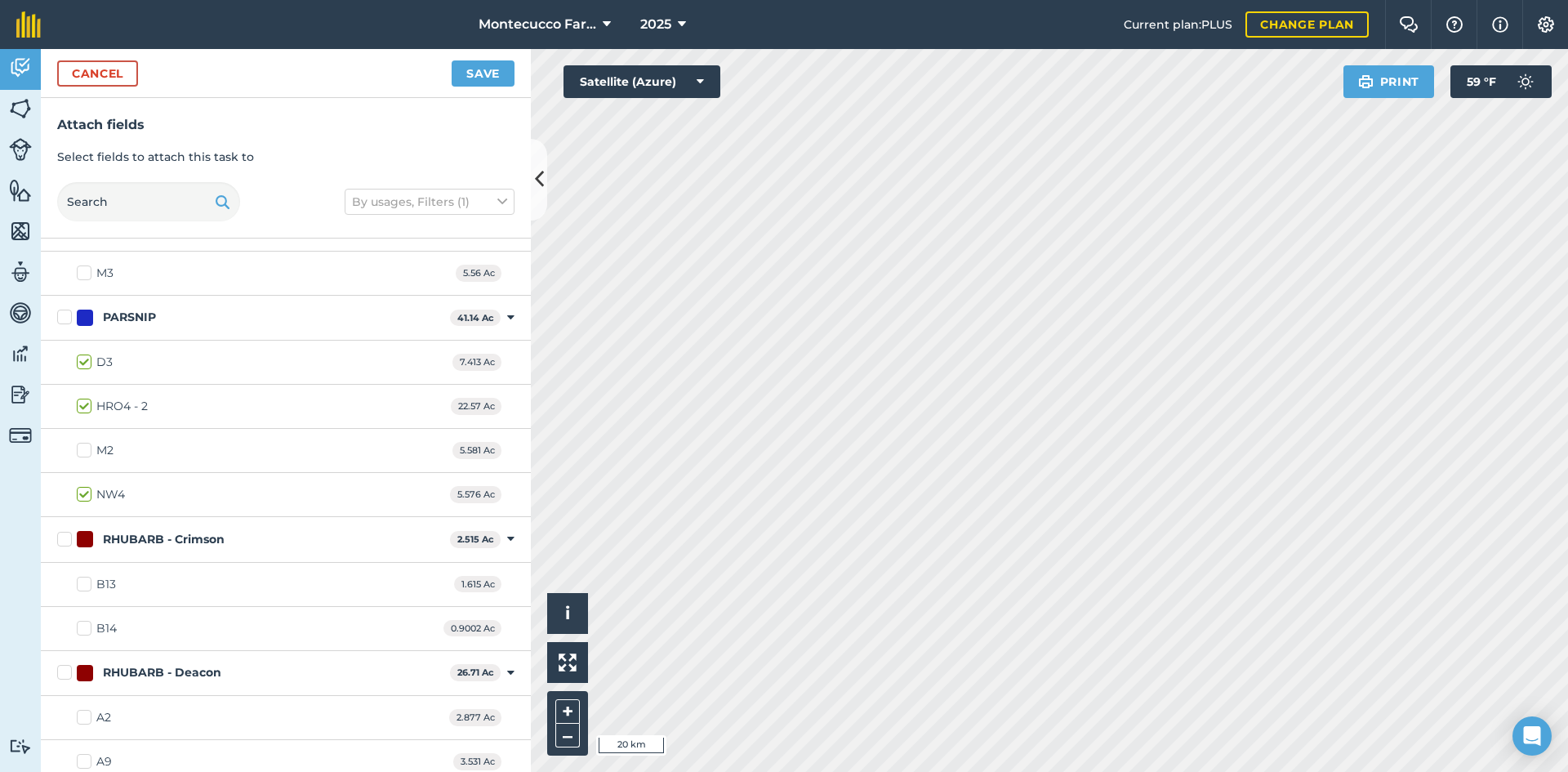
click at [86, 449] on label "M2" at bounding box center [95, 450] width 37 height 17
click at [86, 449] on input "M2" at bounding box center [82, 447] width 11 height 11
checkbox input "true"
click at [83, 408] on label "HRO4 - 2" at bounding box center [112, 406] width 71 height 17
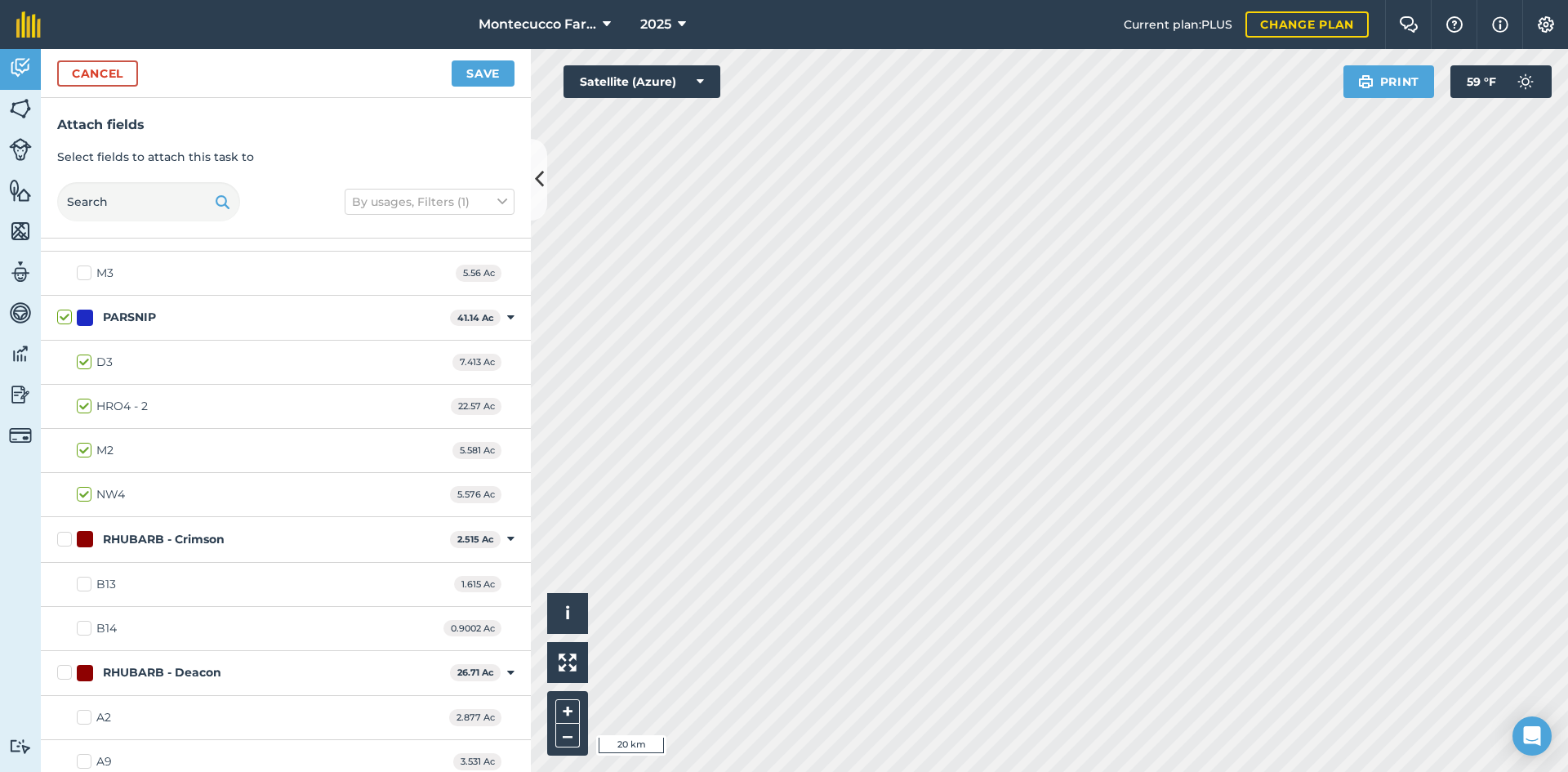
click at [83, 408] on input "HRO4 - 2" at bounding box center [82, 403] width 11 height 11
checkbox input "false"
click at [485, 72] on button "Save" at bounding box center [482, 73] width 63 height 26
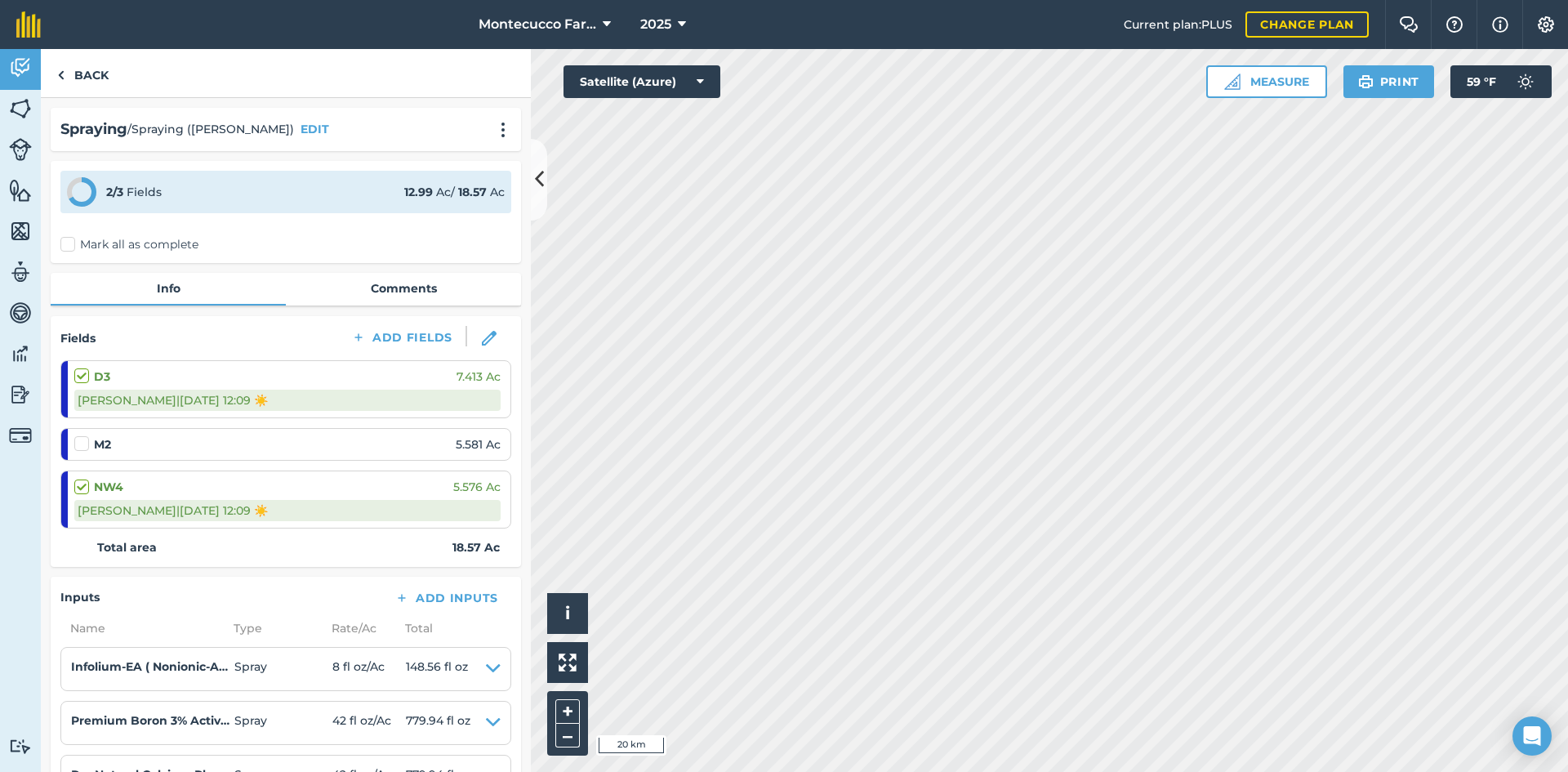
click at [83, 435] on label at bounding box center [84, 435] width 19 height 0
click at [83, 445] on input "checkbox" at bounding box center [80, 440] width 11 height 11
checkbox input "false"
select select "Sunny"
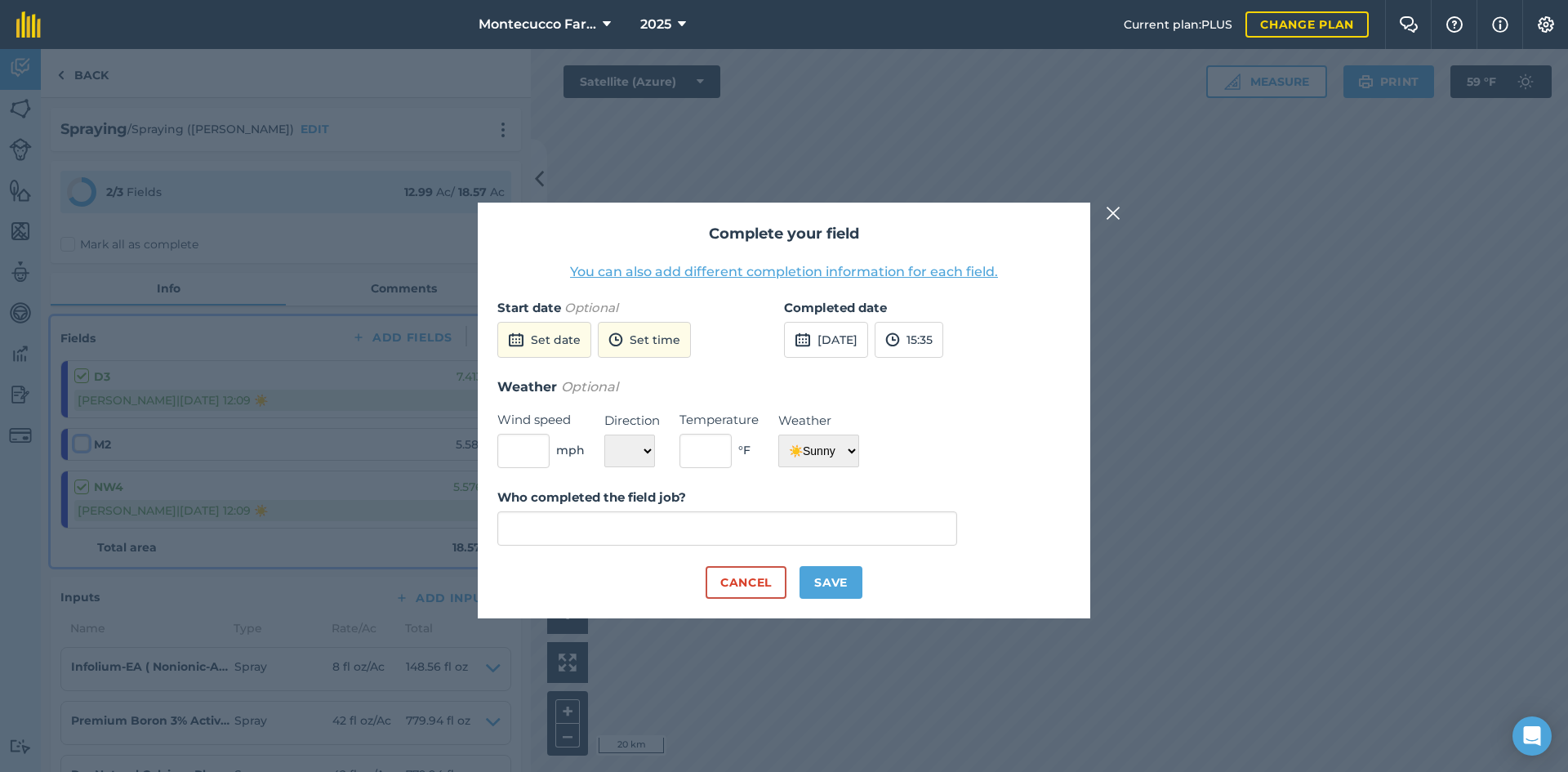
type input "[PERSON_NAME]"
click at [841, 337] on button "[DATE]" at bounding box center [826, 339] width 84 height 36
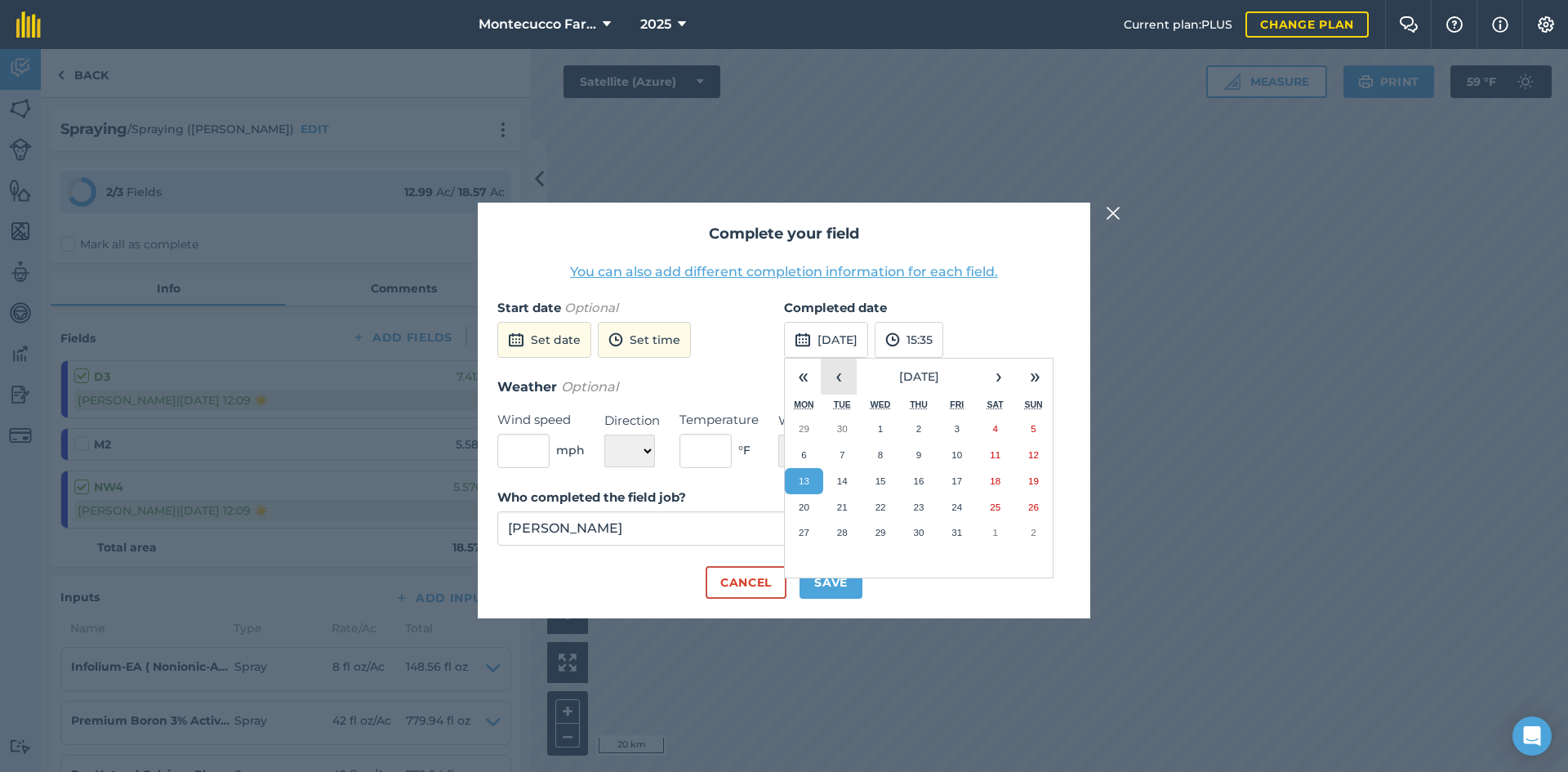
click at [835, 379] on button "‹" at bounding box center [838, 376] width 36 height 36
click at [955, 505] on abbr "25" at bounding box center [957, 507] width 11 height 11
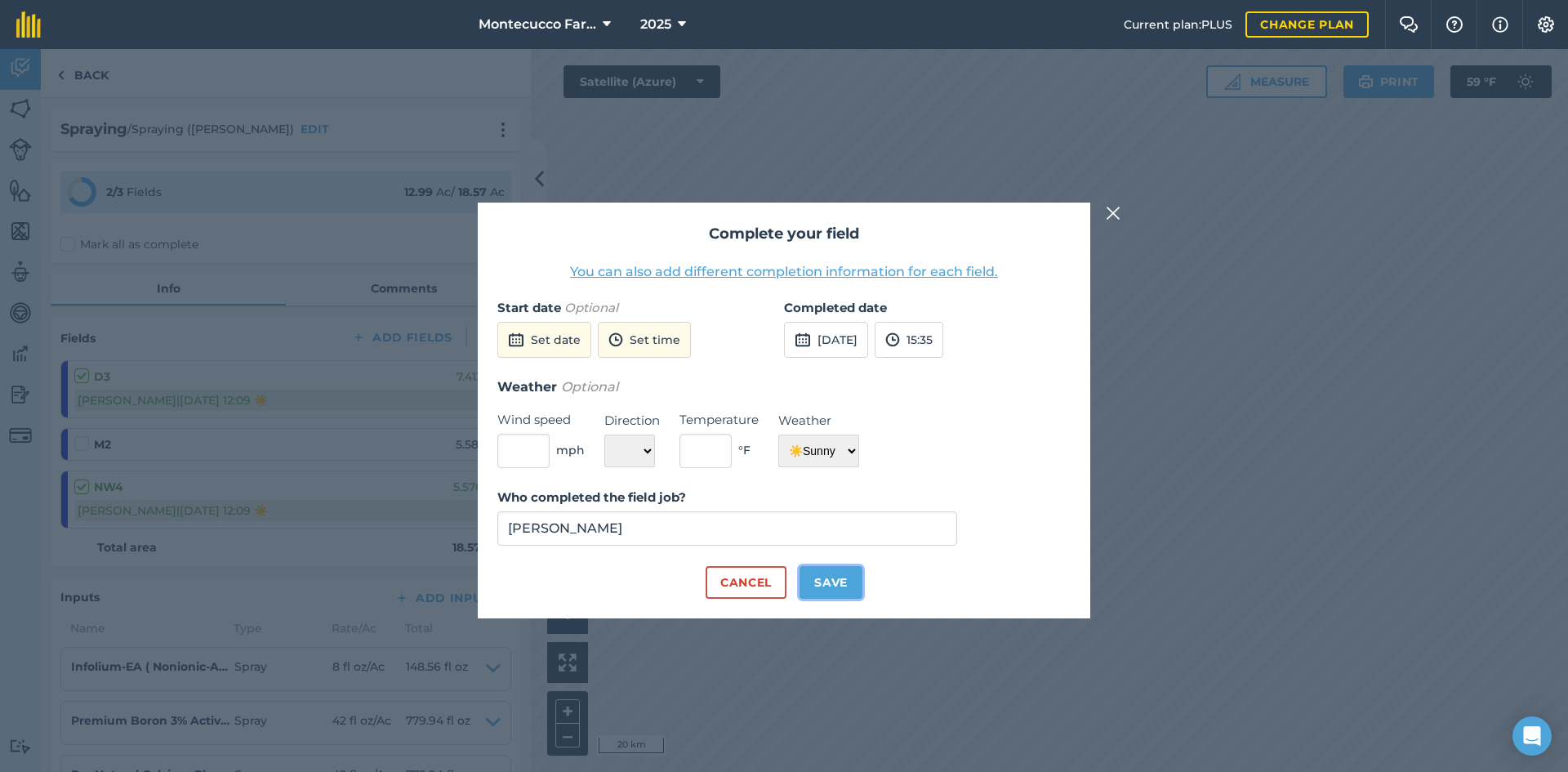
click at [838, 587] on button "Save" at bounding box center [831, 582] width 63 height 33
checkbox input "true"
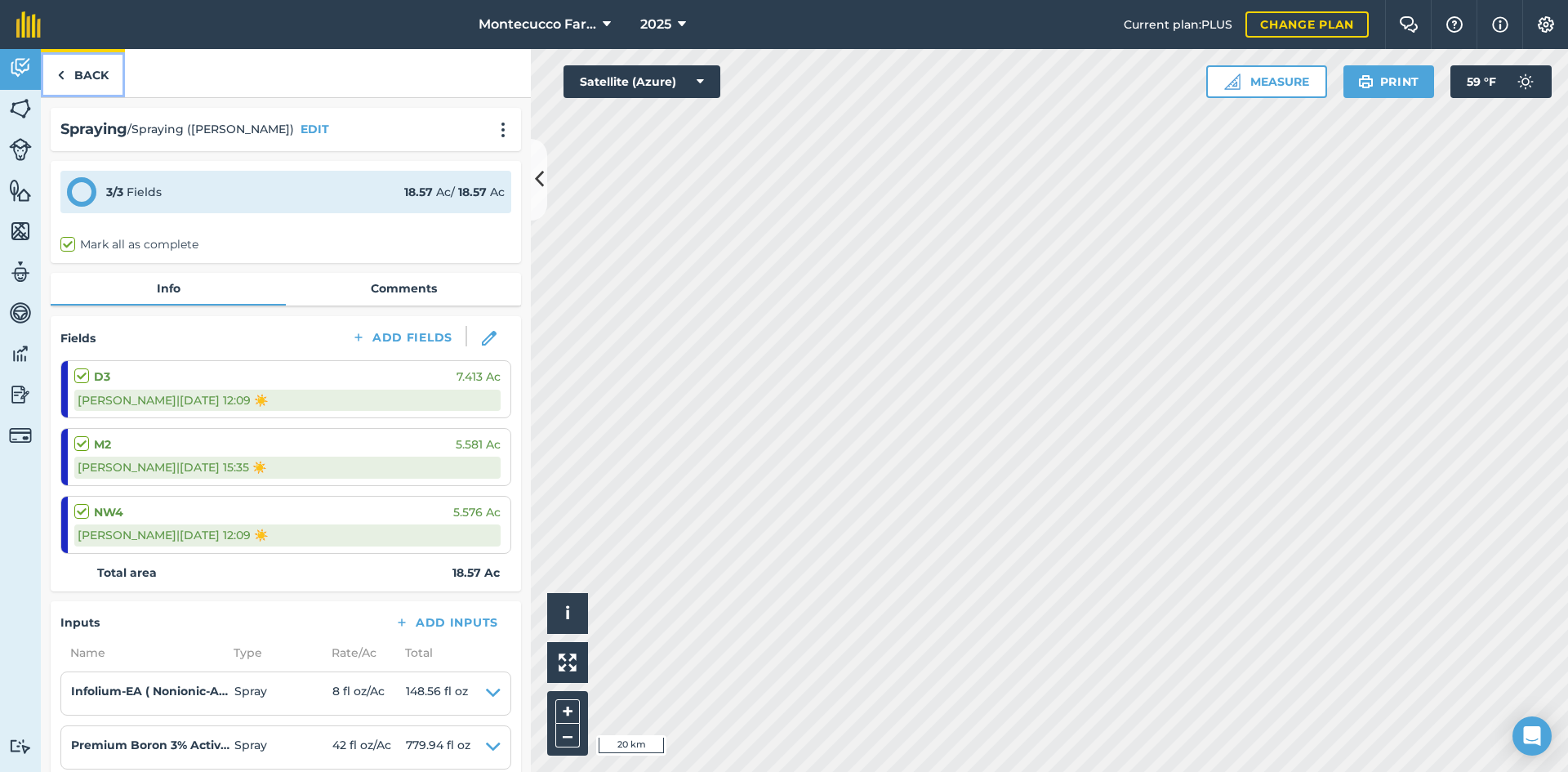
click at [89, 80] on link "Back" at bounding box center [83, 74] width 84 height 49
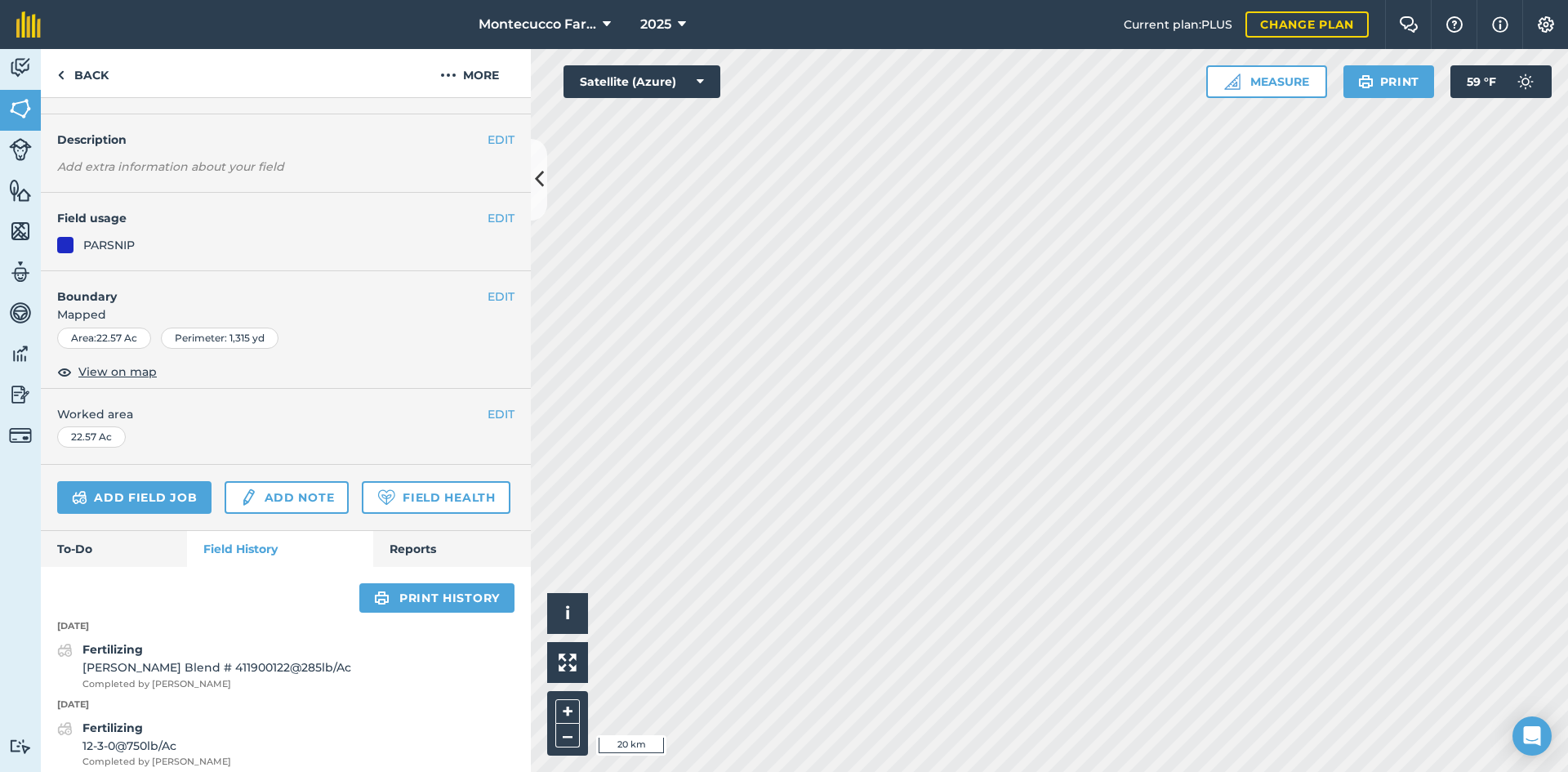
scroll to position [134, 0]
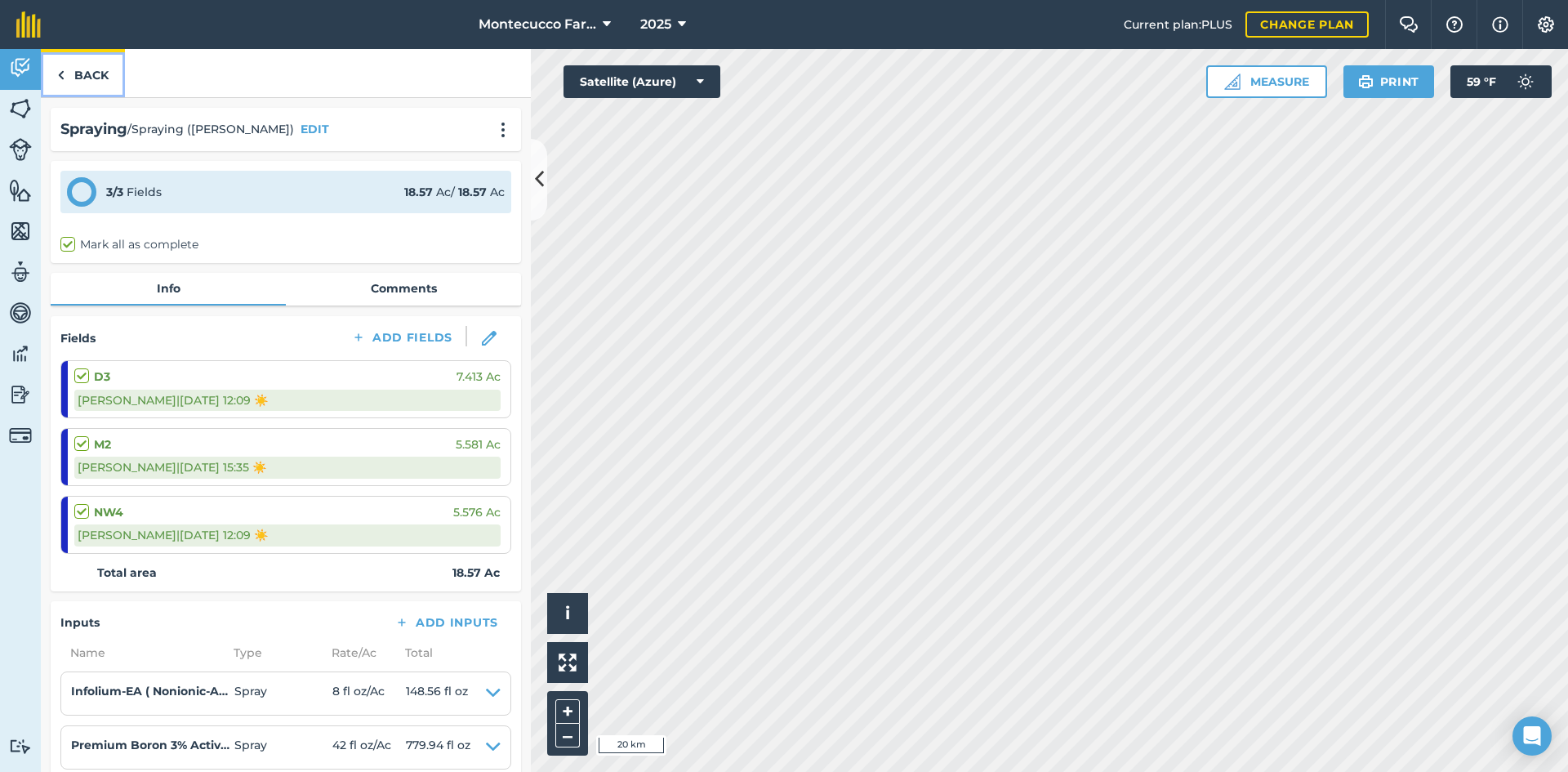
click at [81, 90] on link "Back" at bounding box center [83, 74] width 84 height 49
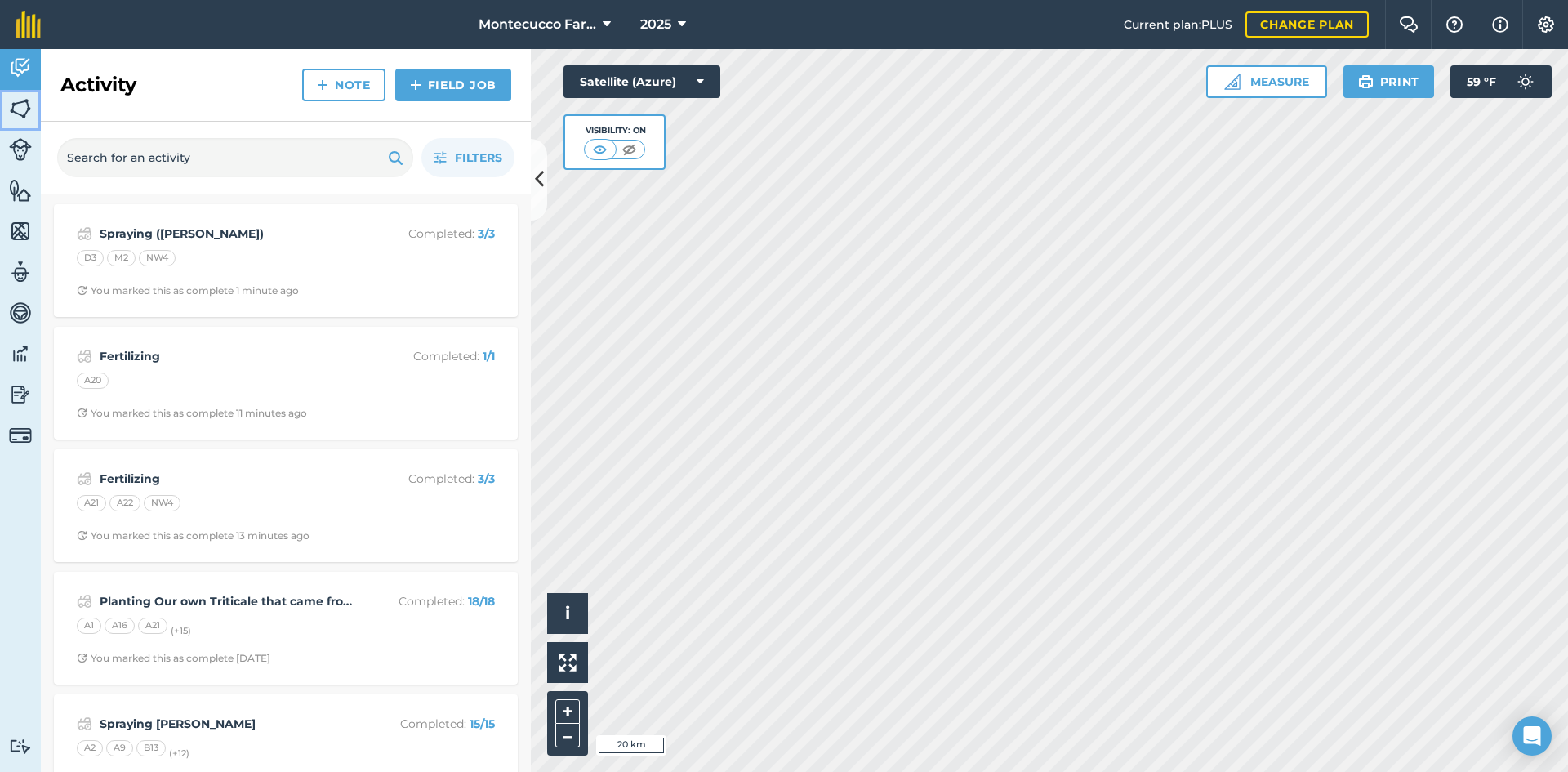
click at [21, 106] on img at bounding box center [20, 108] width 23 height 24
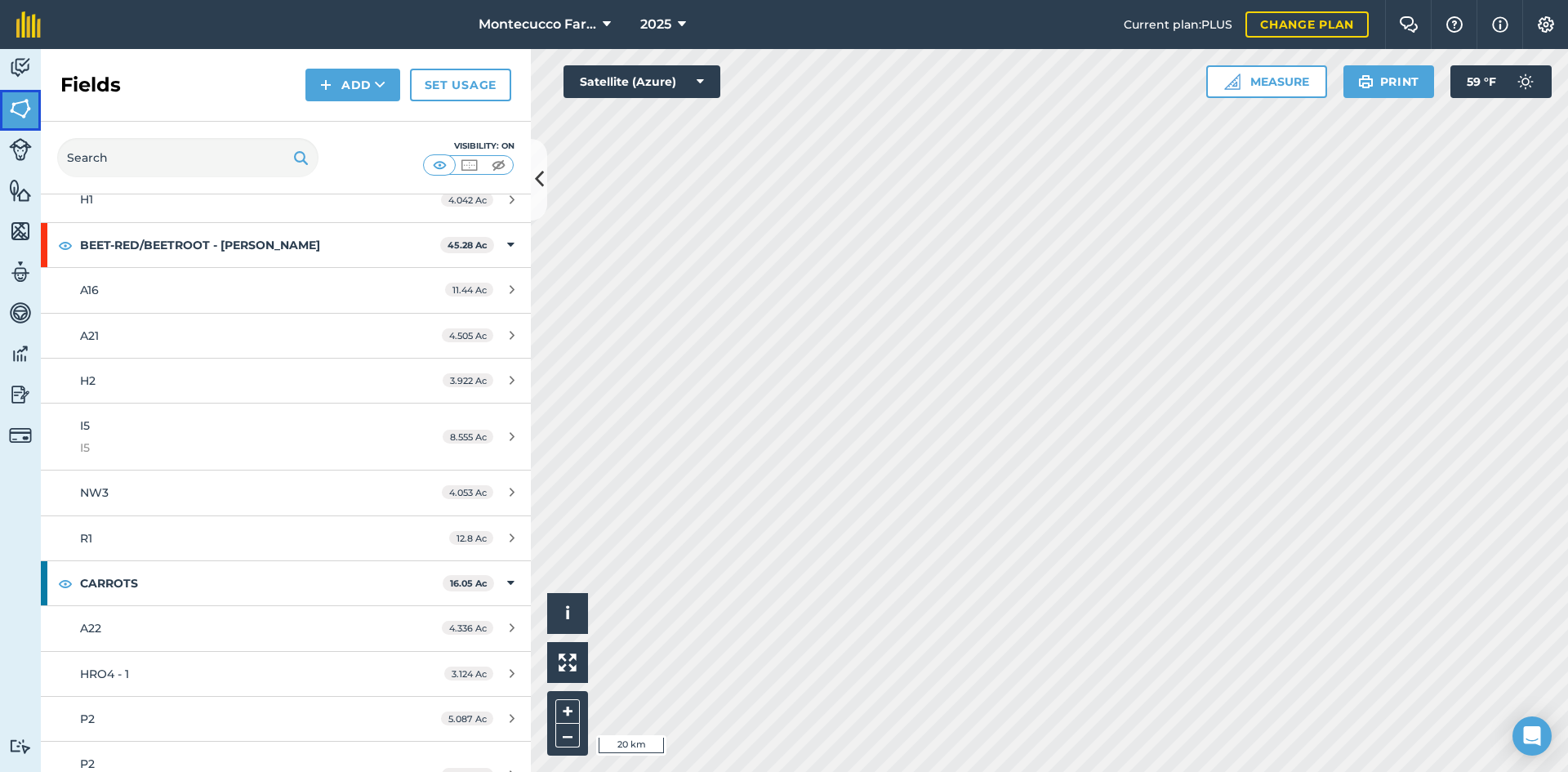
scroll to position [1062, 0]
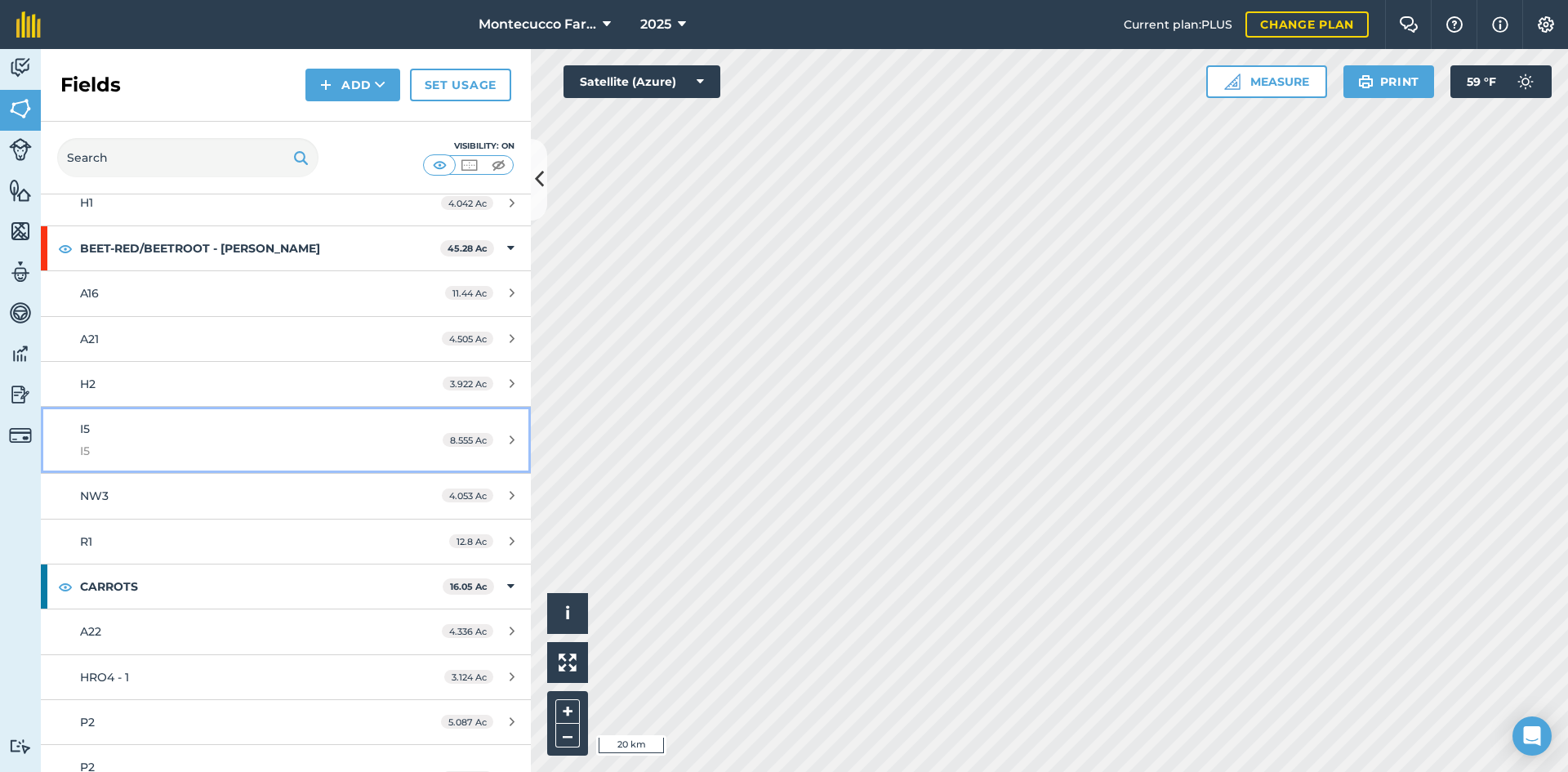
click at [120, 425] on div "I5 I5" at bounding box center [234, 440] width 307 height 40
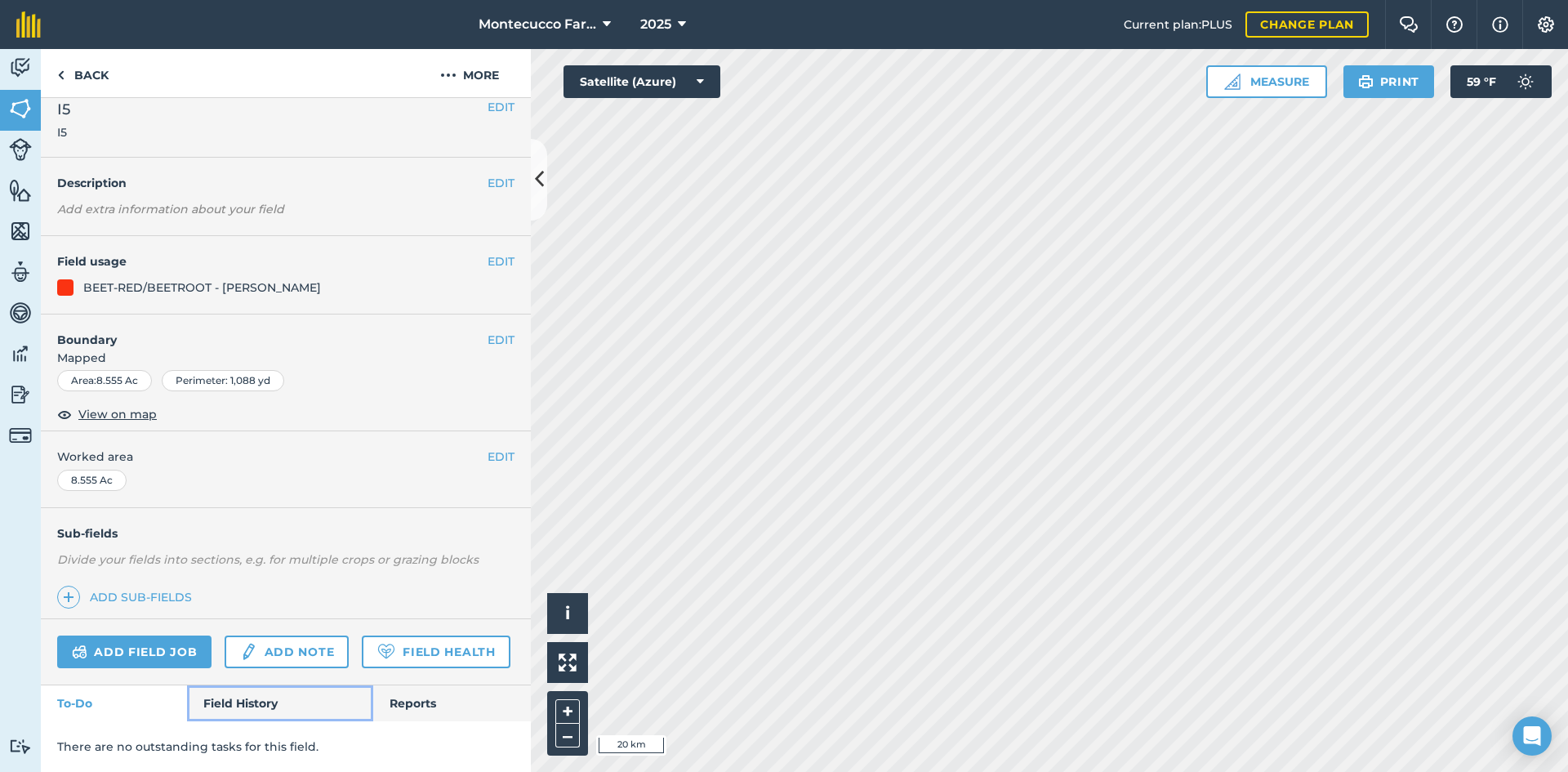
click at [250, 703] on link "Field History" at bounding box center [279, 703] width 185 height 36
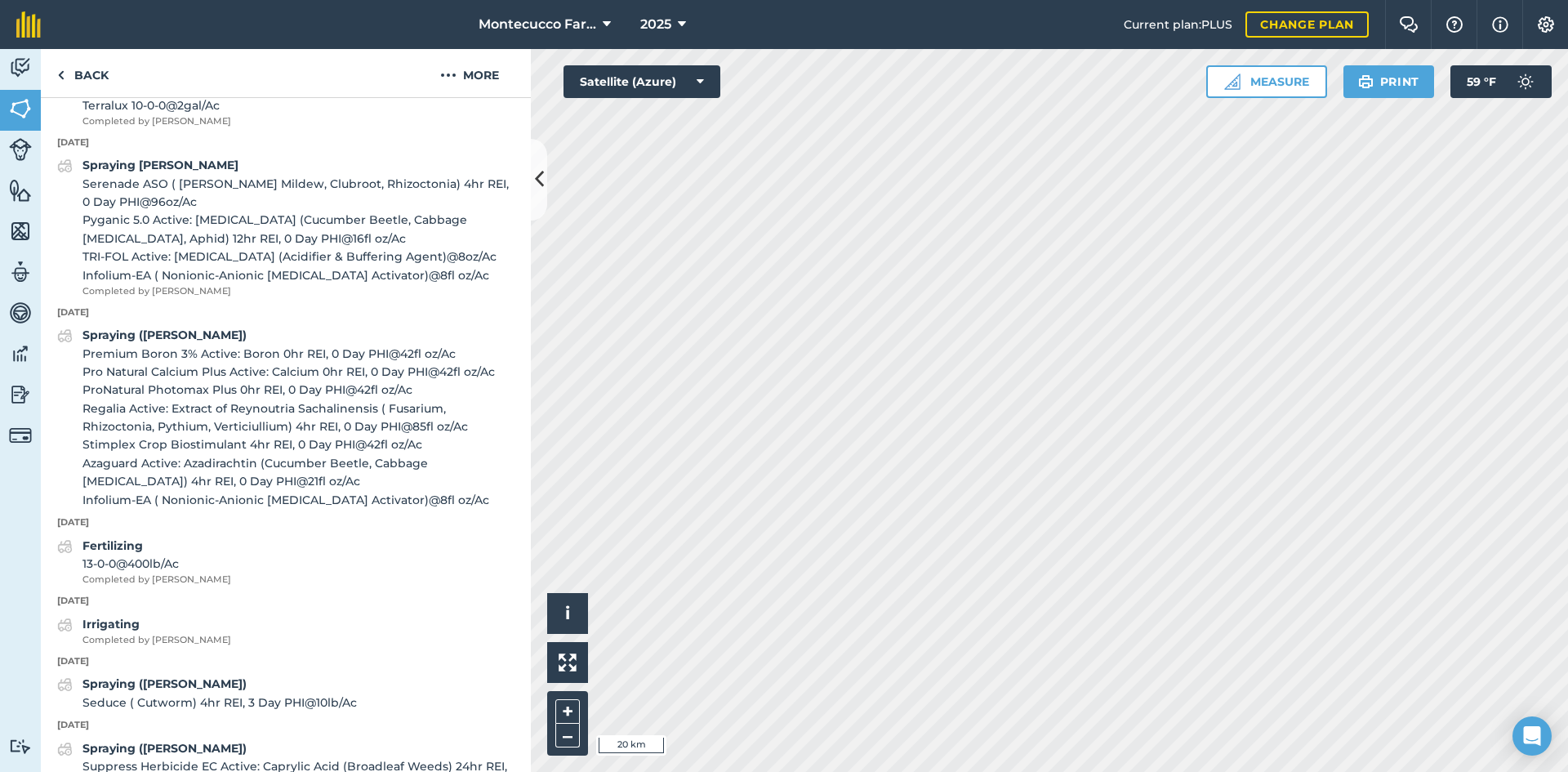
scroll to position [1042, 0]
